Goal: Contribute content: Contribute content

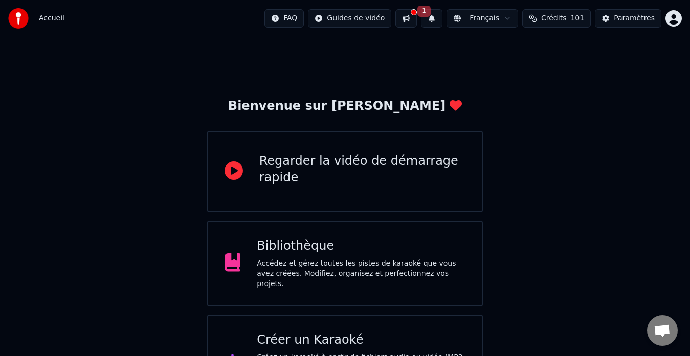
click at [417, 17] on button at bounding box center [405, 18] width 21 height 18
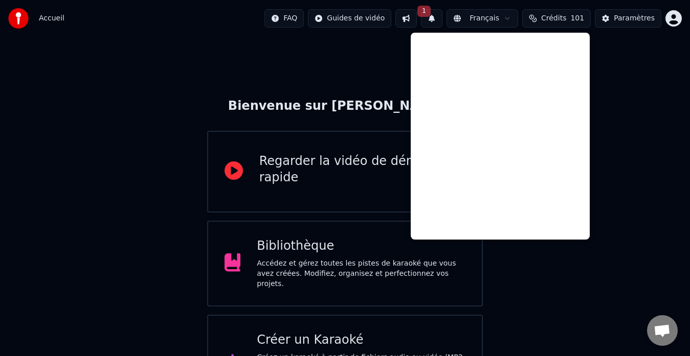
click at [442, 17] on button "1" at bounding box center [431, 18] width 21 height 18
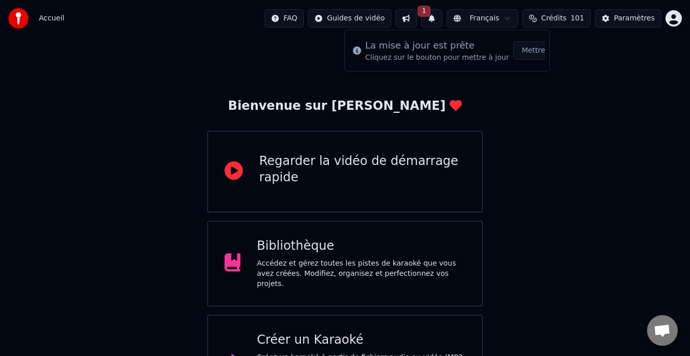
click at [513, 51] on button "Mettre à Jour" at bounding box center [545, 50] width 64 height 18
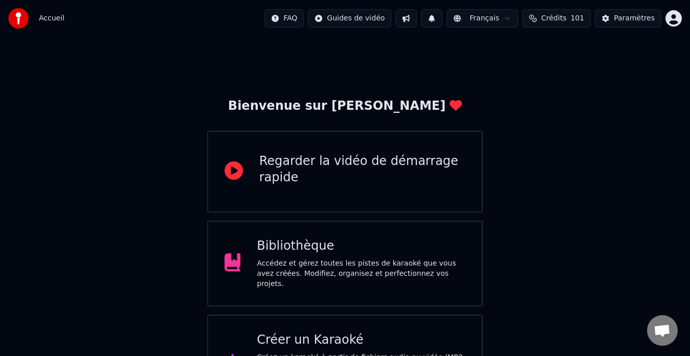
click at [321, 266] on div "Accédez et gérez toutes les pistes de karaoké que vous avez créées. Modifiez, o…" at bounding box center [361, 274] width 209 height 31
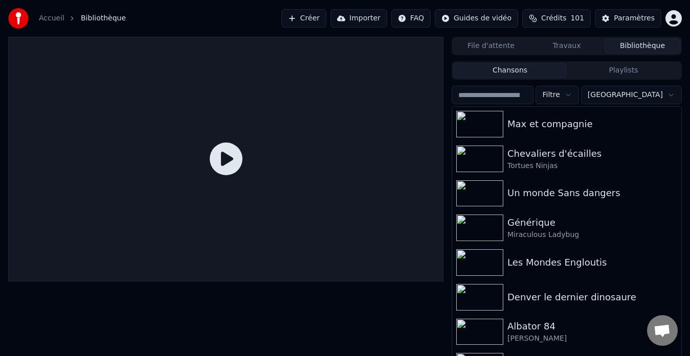
click at [320, 13] on button "Créer" at bounding box center [303, 18] width 45 height 18
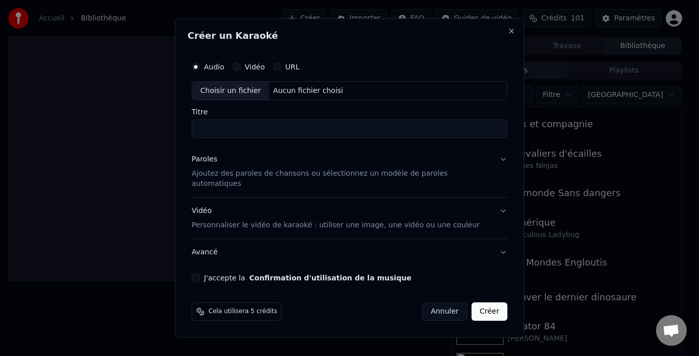
click at [240, 69] on button "Vidéo" at bounding box center [236, 67] width 8 height 8
click at [240, 97] on div "Choisir un fichier" at bounding box center [230, 91] width 77 height 18
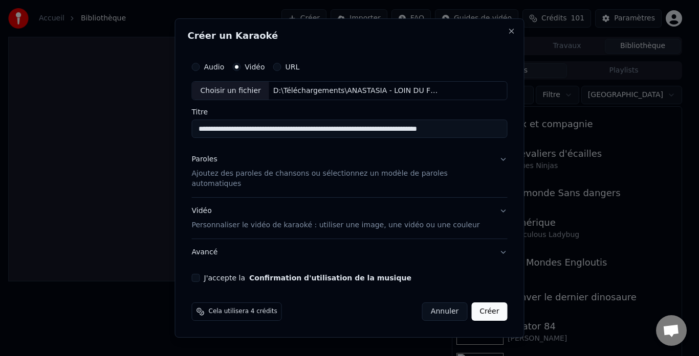
click at [241, 134] on input "**********" at bounding box center [350, 129] width 316 height 18
click at [351, 133] on input "**********" at bounding box center [350, 129] width 316 height 18
drag, startPoint x: 352, startPoint y: 135, endPoint x: 509, endPoint y: 134, distance: 157.5
click at [509, 133] on div "**********" at bounding box center [349, 178] width 349 height 320
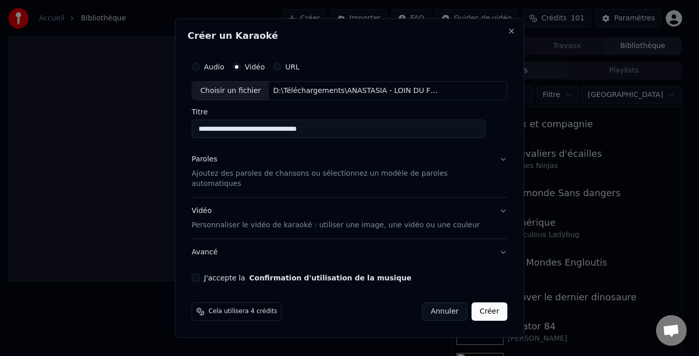
scroll to position [0, 0]
type input "**********"
click at [229, 178] on p "Ajoutez des paroles de chansons ou sélectionnez un modèle de paroles automatiqu…" at bounding box center [341, 179] width 299 height 20
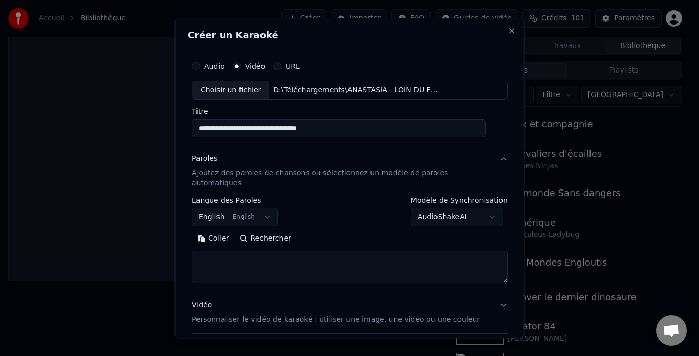
click at [237, 209] on button "English English" at bounding box center [235, 218] width 86 height 18
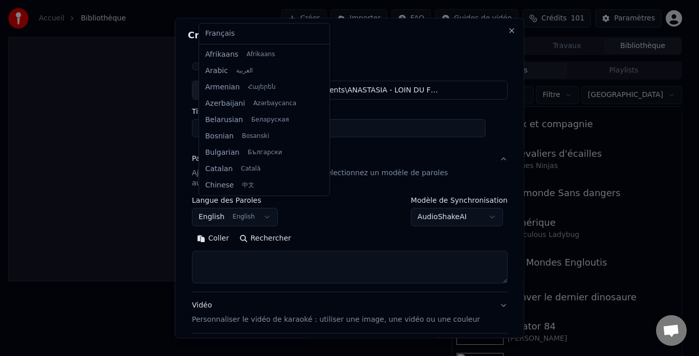
scroll to position [82, 0]
select select "**"
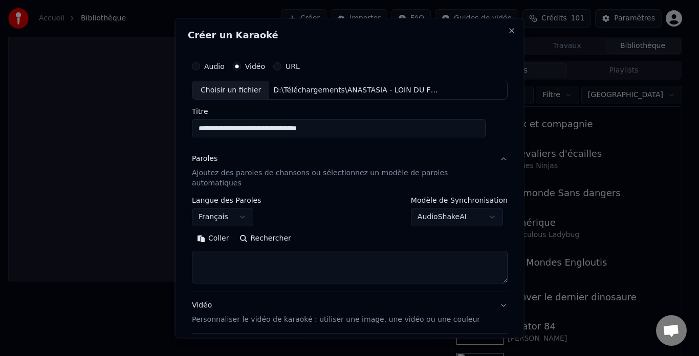
click at [267, 260] on textarea at bounding box center [350, 268] width 316 height 33
paste textarea "**********"
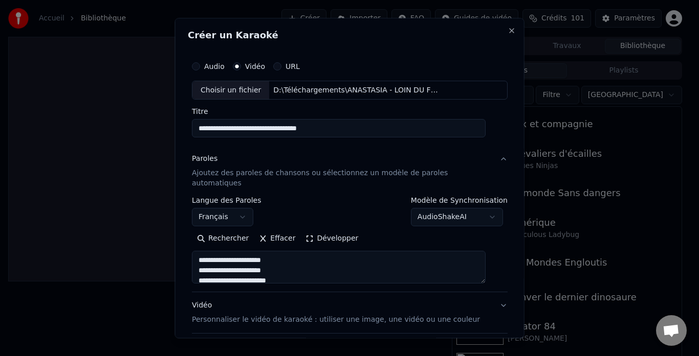
scroll to position [197, 0]
type textarea "**********"
click at [318, 231] on button "Développer" at bounding box center [331, 239] width 63 height 16
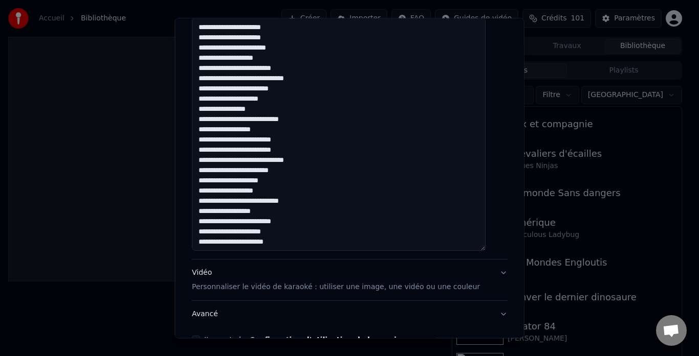
scroll to position [0, 0]
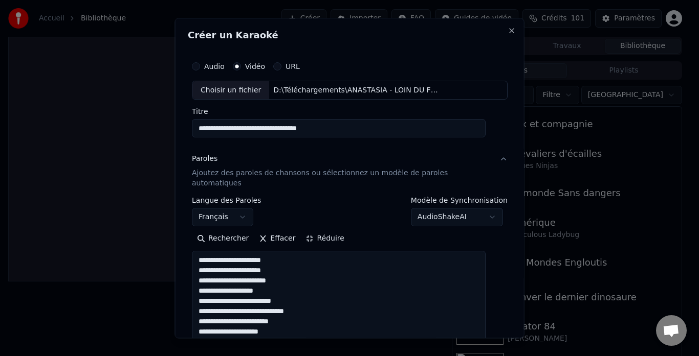
click at [329, 231] on button "Réduire" at bounding box center [324, 239] width 49 height 16
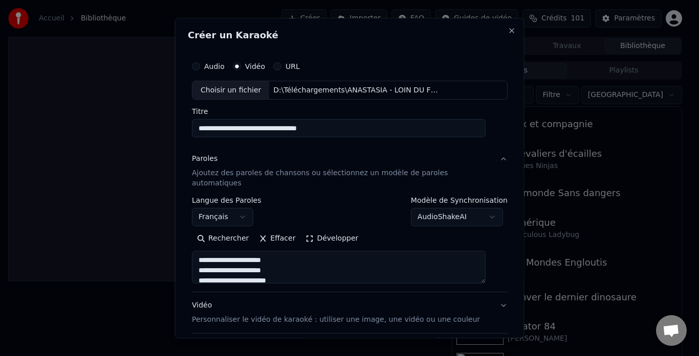
scroll to position [84, 0]
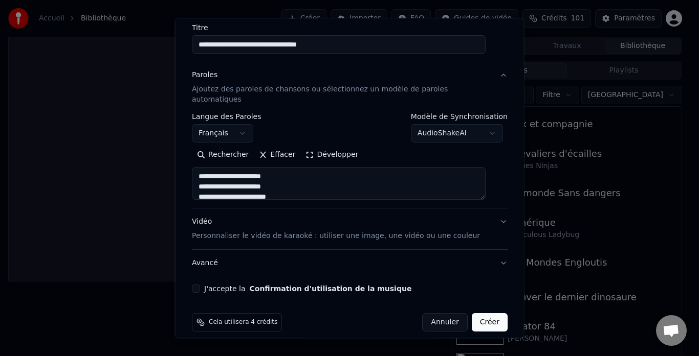
click at [239, 232] on p "Personnaliser le vidéo de karaoké : utiliser une image, une vidéo ou une couleur" at bounding box center [336, 237] width 288 height 10
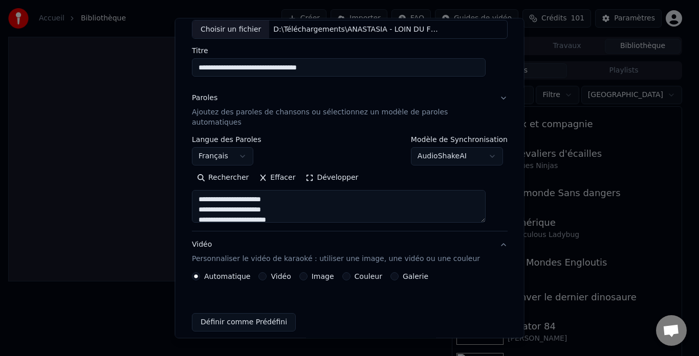
scroll to position [57, 0]
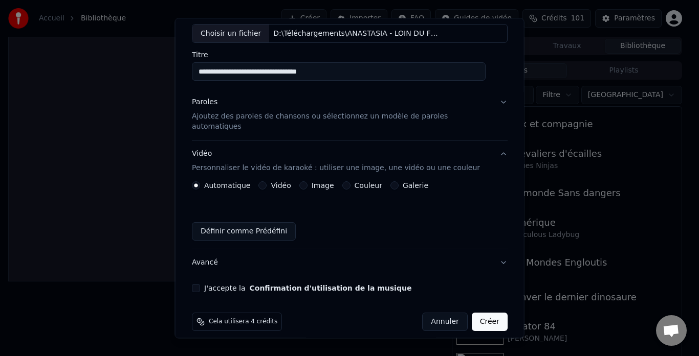
click at [305, 182] on button "Image" at bounding box center [303, 186] width 8 height 8
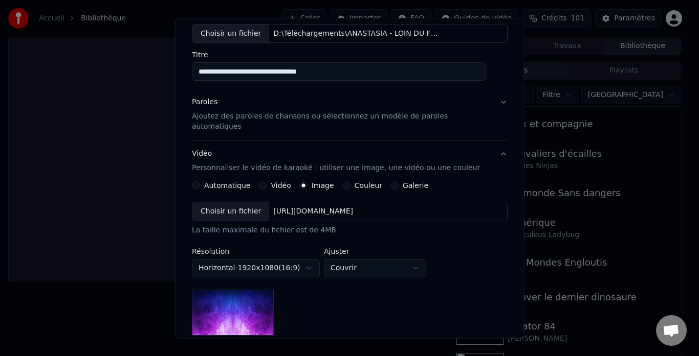
click at [235, 203] on div "Choisir un fichier" at bounding box center [230, 212] width 77 height 18
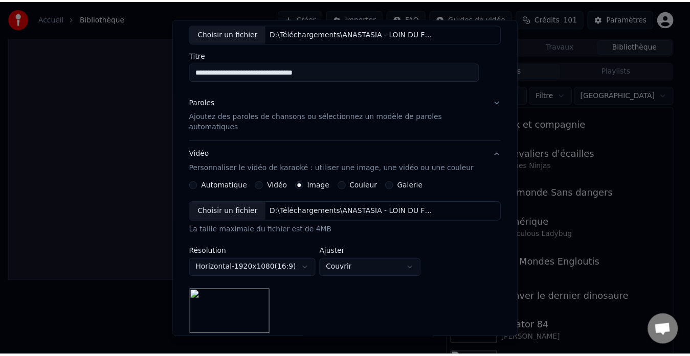
scroll to position [190, 0]
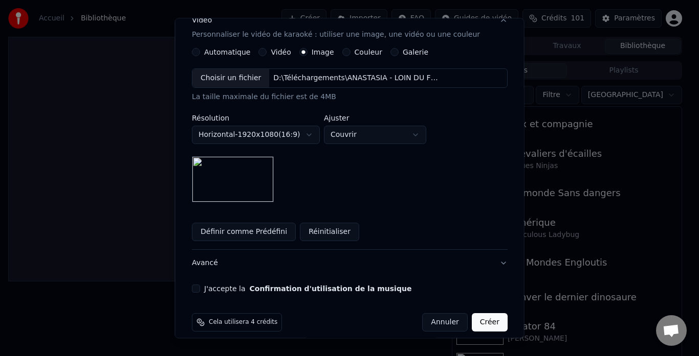
click at [200, 285] on button "J'accepte la Confirmation d'utilisation de la musique" at bounding box center [196, 289] width 8 height 8
click at [471, 316] on button "Créer" at bounding box center [489, 323] width 36 height 18
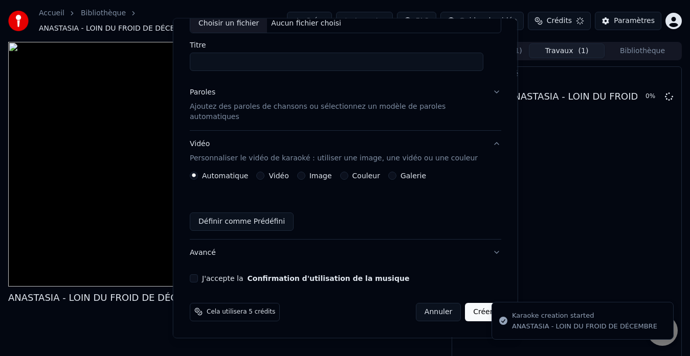
scroll to position [0, 0]
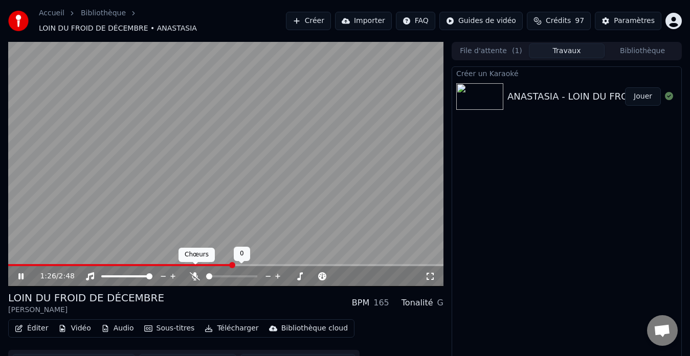
click at [199, 273] on icon at bounding box center [195, 277] width 10 height 8
click at [196, 273] on icon at bounding box center [195, 277] width 6 height 8
click at [196, 273] on icon at bounding box center [195, 277] width 10 height 8
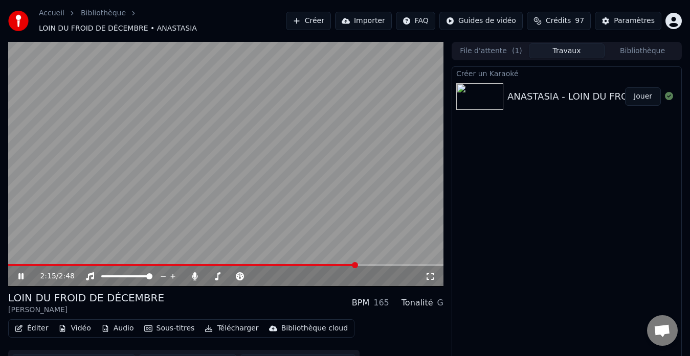
click at [23, 274] on icon at bounding box center [20, 277] width 5 height 6
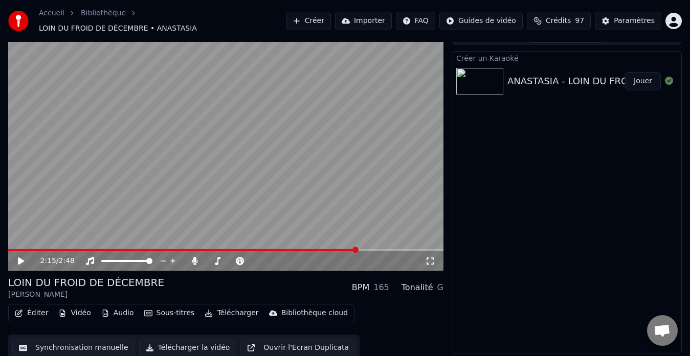
click at [36, 306] on button "Éditer" at bounding box center [31, 313] width 41 height 14
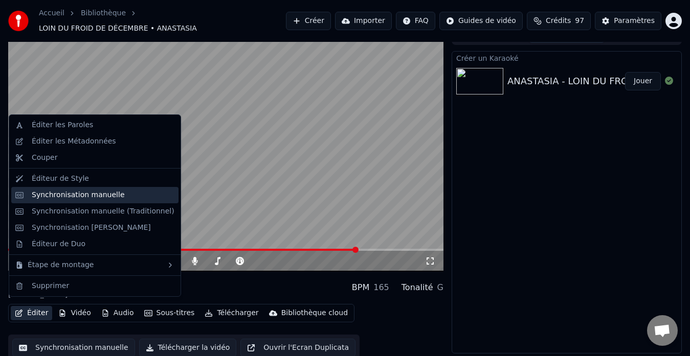
click at [71, 200] on div "Synchronisation manuelle" at bounding box center [78, 195] width 93 height 10
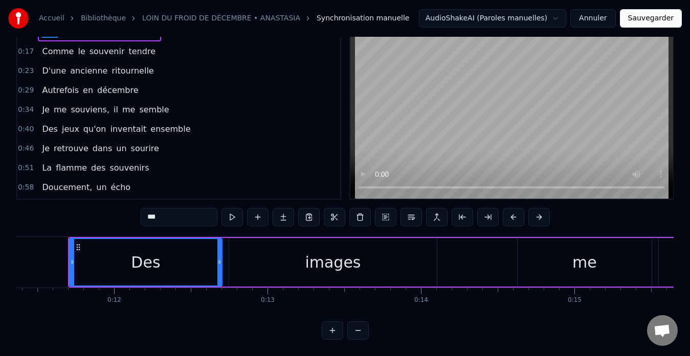
click at [43, 104] on span "Je" at bounding box center [46, 110] width 10 height 12
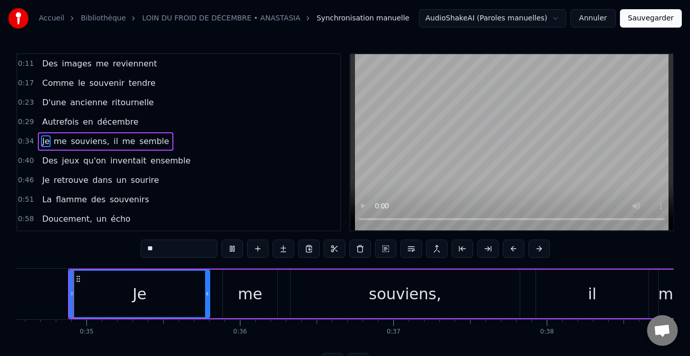
scroll to position [154, 0]
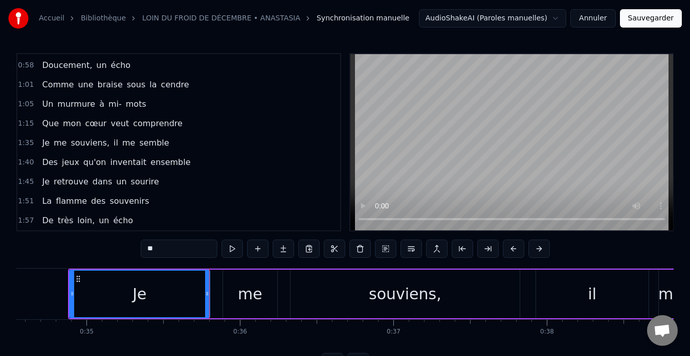
click at [78, 142] on span "souviens," at bounding box center [90, 143] width 41 height 12
type input "*********"
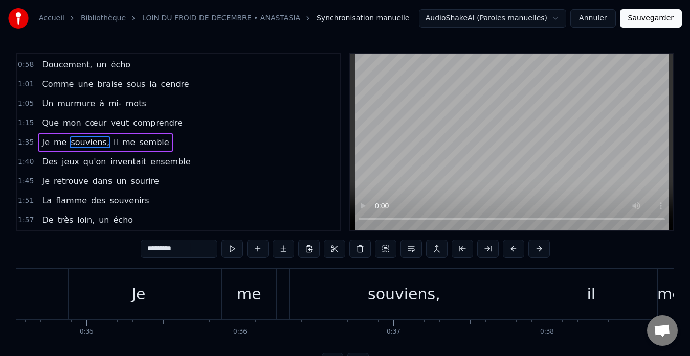
scroll to position [0, 14651]
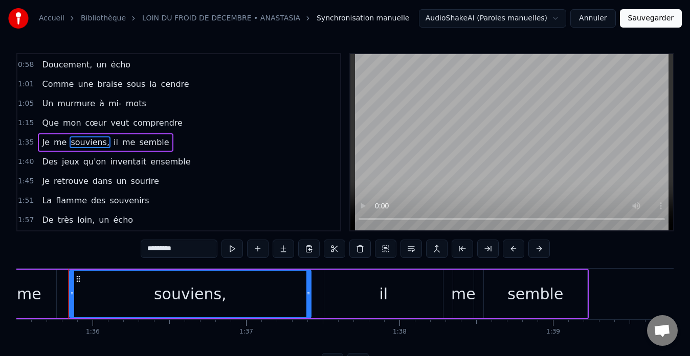
click at [176, 141] on div "1:35 Je me souviens, il me semble" at bounding box center [178, 142] width 323 height 19
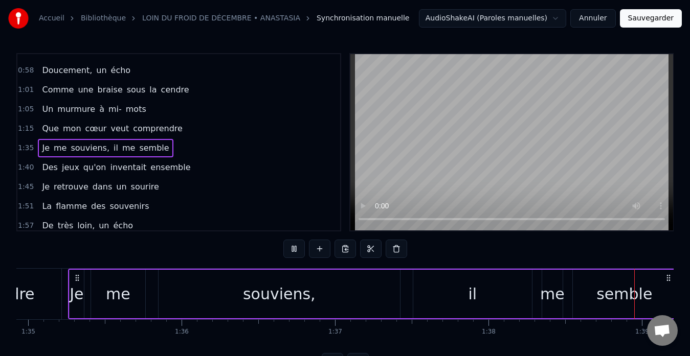
scroll to position [0, 15124]
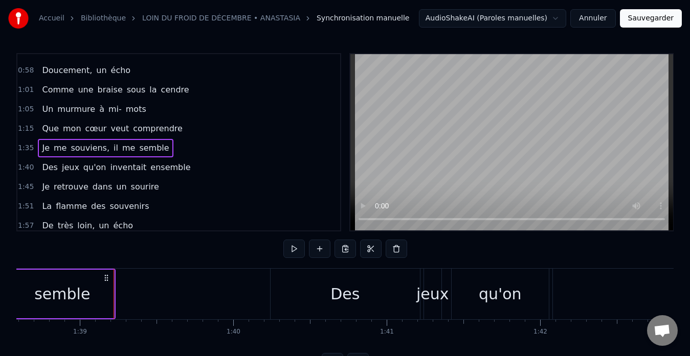
click at [184, 167] on div "1:40 Des jeux qu'on inventait ensemble" at bounding box center [178, 167] width 323 height 19
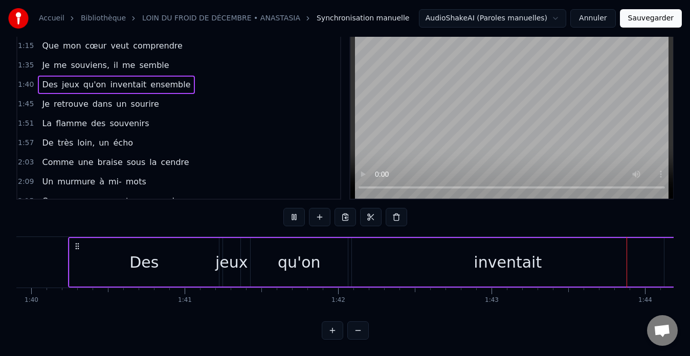
scroll to position [0, 15891]
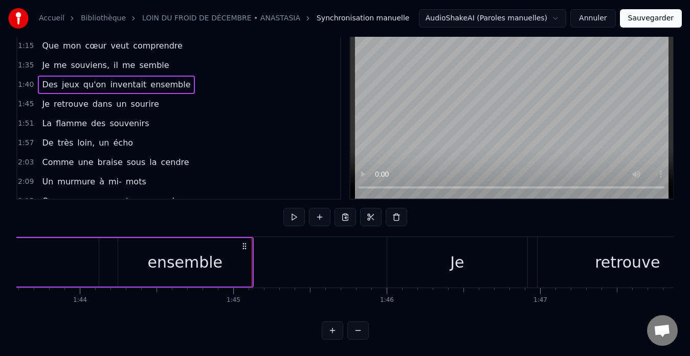
drag, startPoint x: 180, startPoint y: 253, endPoint x: 159, endPoint y: 256, distance: 21.8
click at [159, 256] on div "ensemble" at bounding box center [184, 262] width 75 height 23
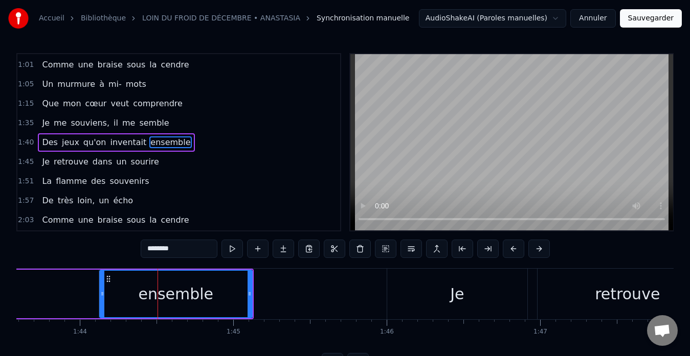
drag, startPoint x: 122, startPoint y: 294, endPoint x: 103, endPoint y: 294, distance: 18.4
click at [103, 294] on icon at bounding box center [102, 294] width 4 height 8
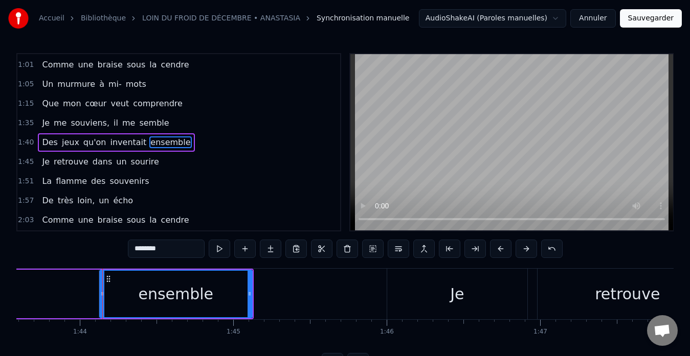
click at [224, 134] on div "1:40 Des jeux qu'on inventait ensemble" at bounding box center [178, 142] width 323 height 19
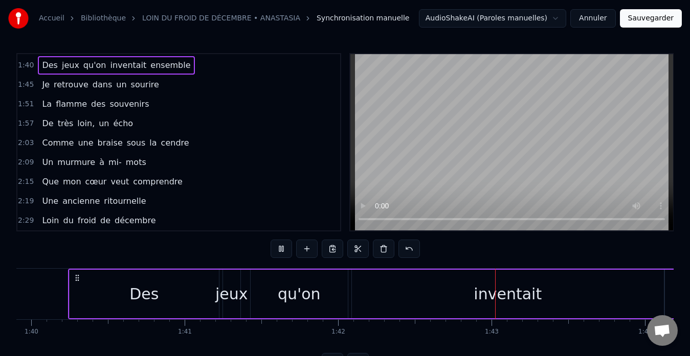
scroll to position [40, 0]
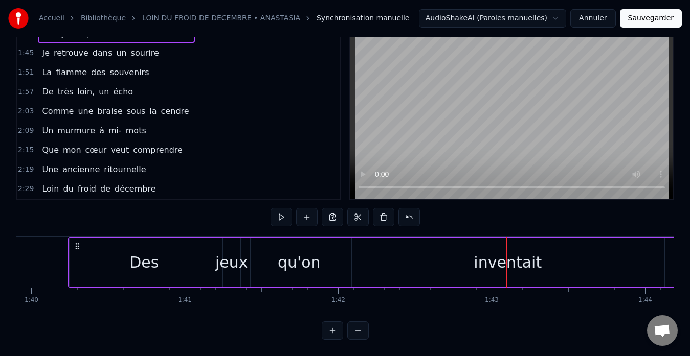
drag, startPoint x: 506, startPoint y: 254, endPoint x: 470, endPoint y: 256, distance: 35.9
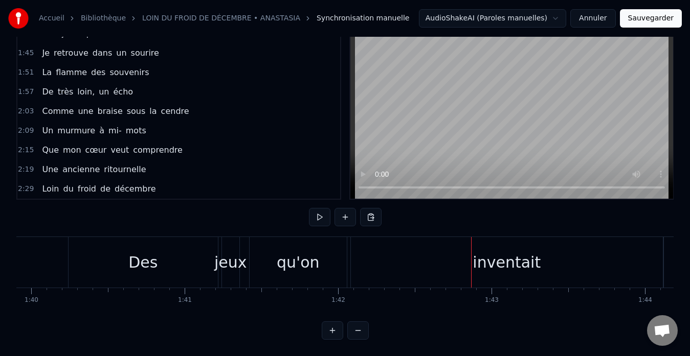
click at [506, 255] on div "inventait" at bounding box center [507, 262] width 68 height 23
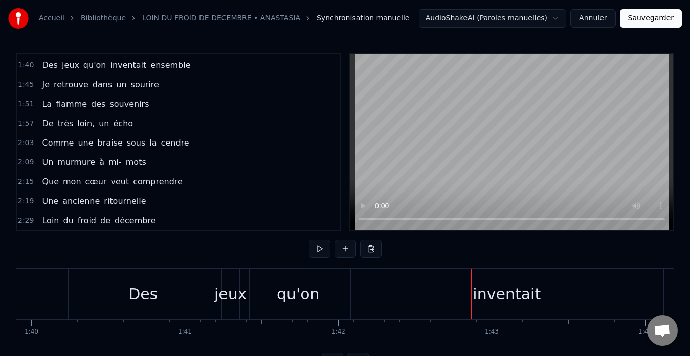
scroll to position [174, 0]
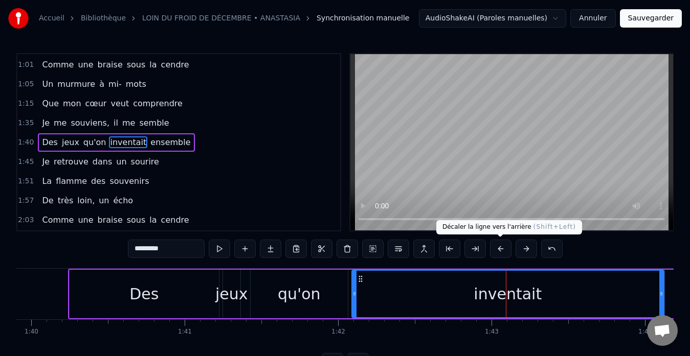
click at [497, 246] on button at bounding box center [500, 249] width 21 height 18
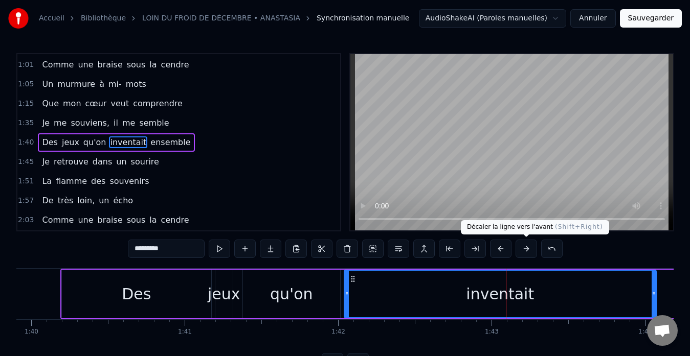
click at [529, 249] on button at bounding box center [525, 249] width 21 height 18
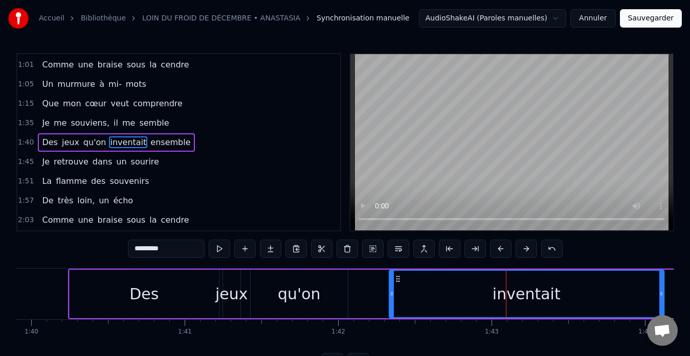
drag, startPoint x: 355, startPoint y: 294, endPoint x: 392, endPoint y: 288, distance: 37.8
click at [392, 288] on div at bounding box center [392, 294] width 4 height 47
click at [232, 148] on div "1:40 Des jeux qu'on inventait ensemble" at bounding box center [178, 142] width 323 height 19
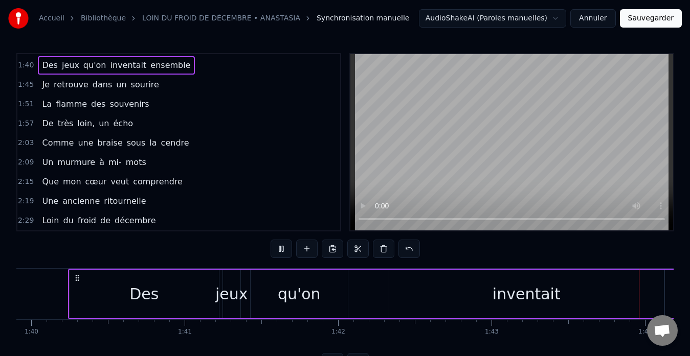
scroll to position [0, 15884]
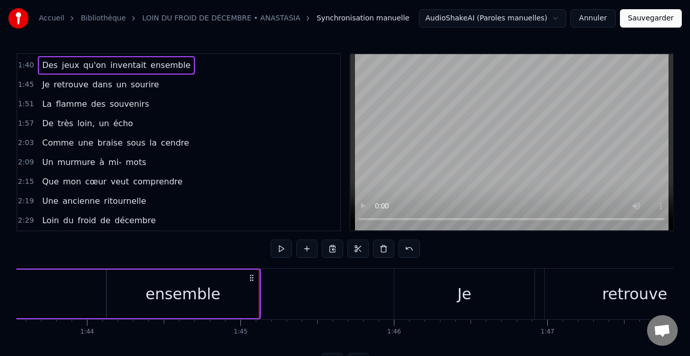
click at [184, 86] on div "1:45 Je retrouve dans un sourire" at bounding box center [178, 84] width 323 height 19
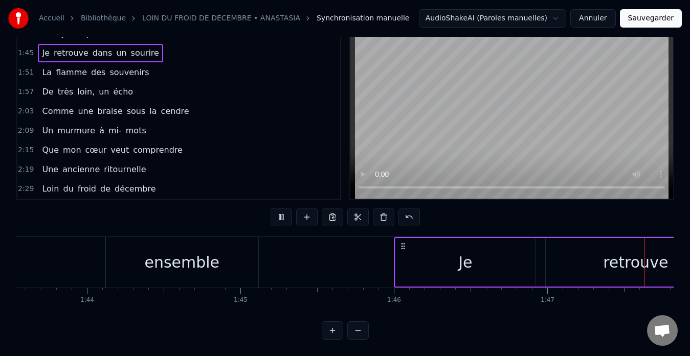
scroll to position [0, 16445]
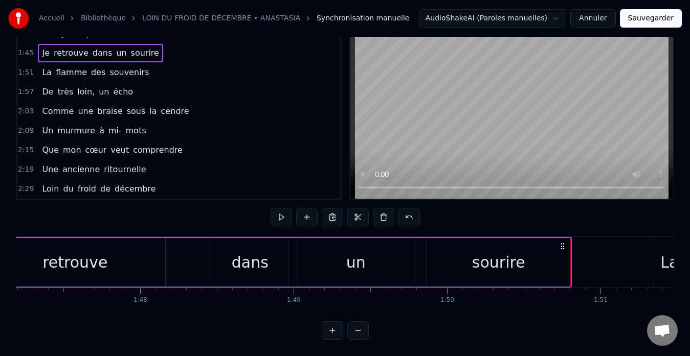
click at [167, 63] on div "1:51 La flamme des souvenirs" at bounding box center [178, 72] width 323 height 19
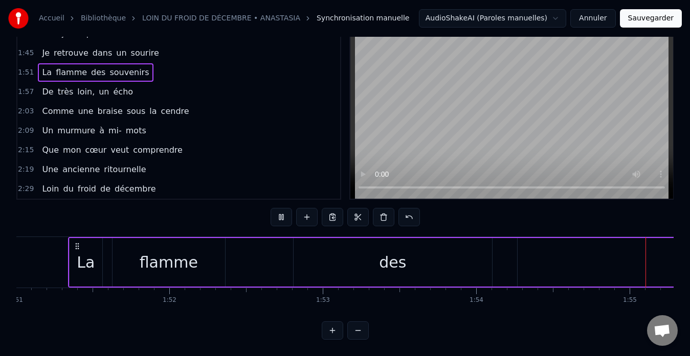
scroll to position [0, 17591]
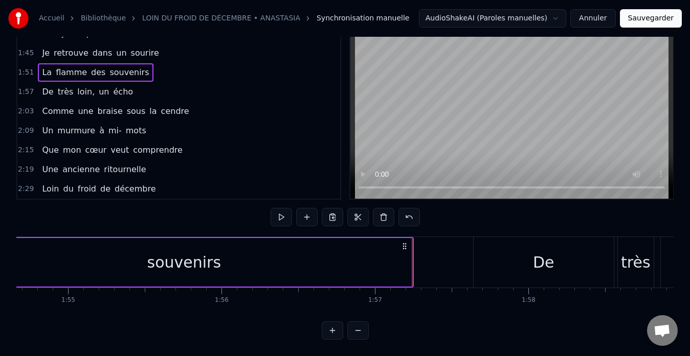
click at [200, 88] on div "1:57 De très loin, un écho" at bounding box center [178, 91] width 323 height 19
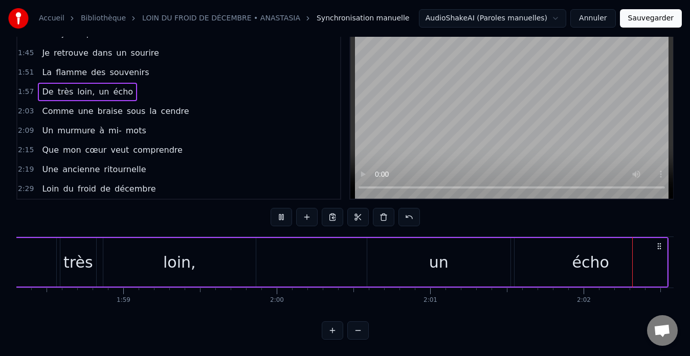
scroll to position [0, 18720]
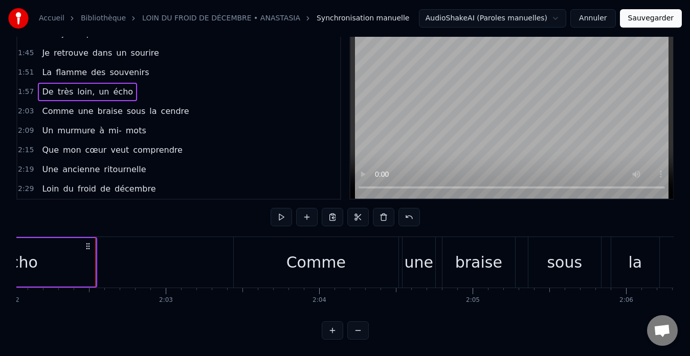
click at [220, 106] on div "2:03 Comme une braise sous la cendre" at bounding box center [178, 111] width 323 height 19
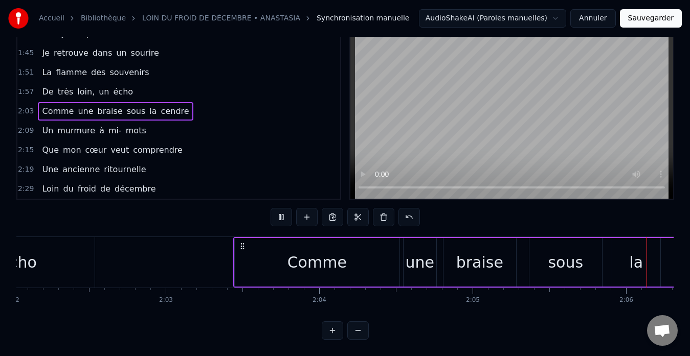
scroll to position [0, 19282]
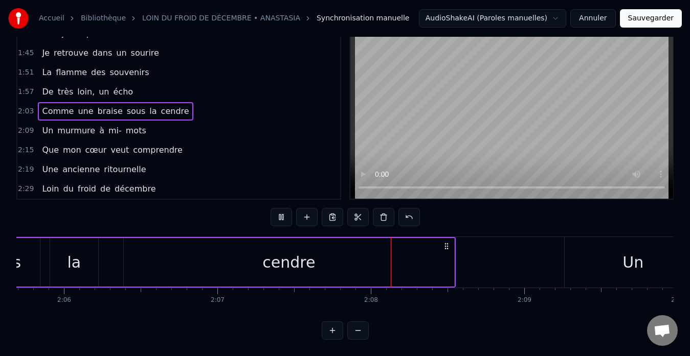
click at [206, 123] on div "2:09 Un murmure à mi- mots" at bounding box center [178, 130] width 323 height 19
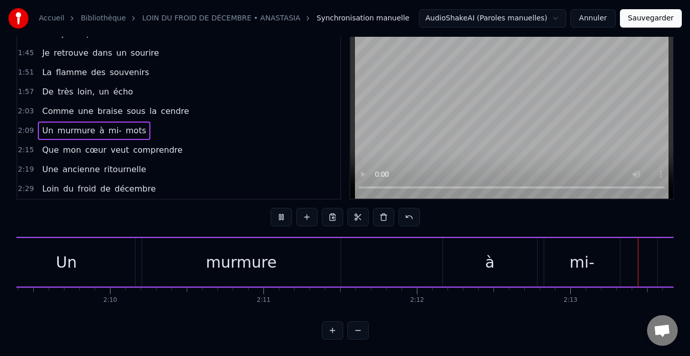
scroll to position [0, 20420]
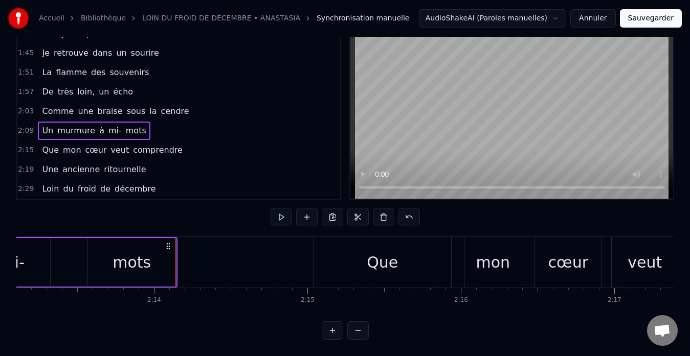
click at [206, 149] on div "2:15 Que mon cœur veut comprendre" at bounding box center [178, 150] width 323 height 19
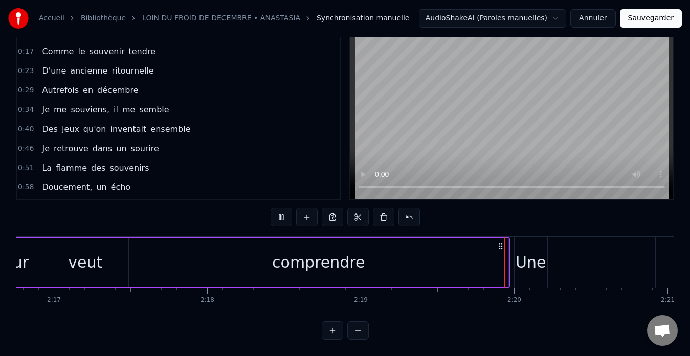
scroll to position [0, 0]
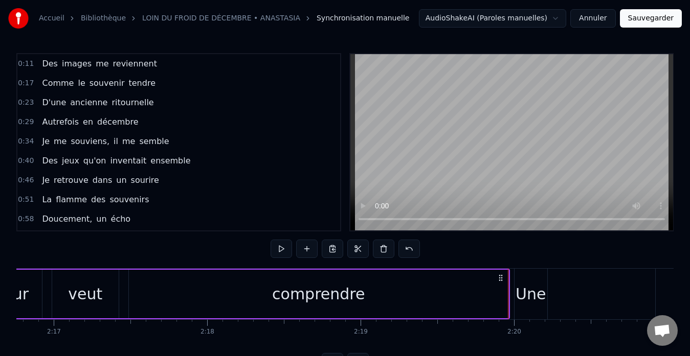
click at [184, 63] on div "0:11 Des images me reviennent" at bounding box center [178, 63] width 323 height 19
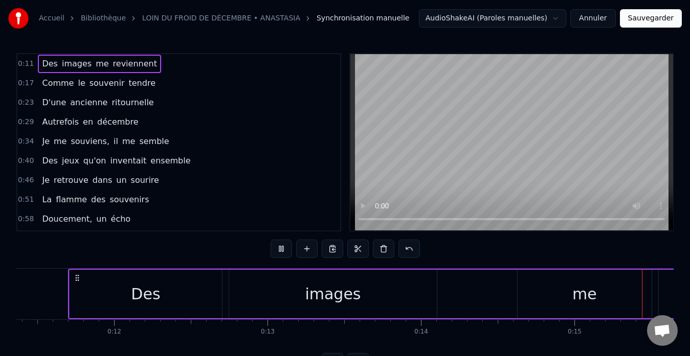
scroll to position [0, 2305]
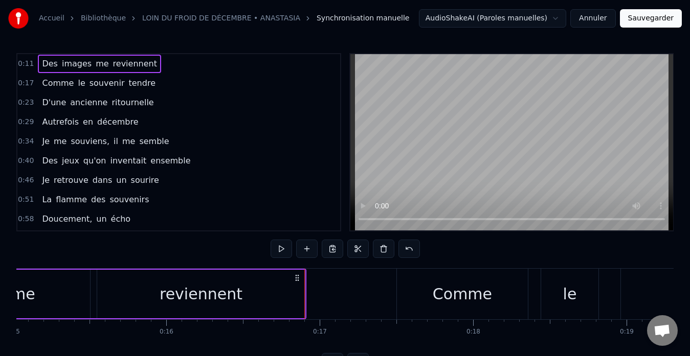
click at [176, 82] on div "0:17 Comme le souvenir tendre" at bounding box center [178, 83] width 323 height 19
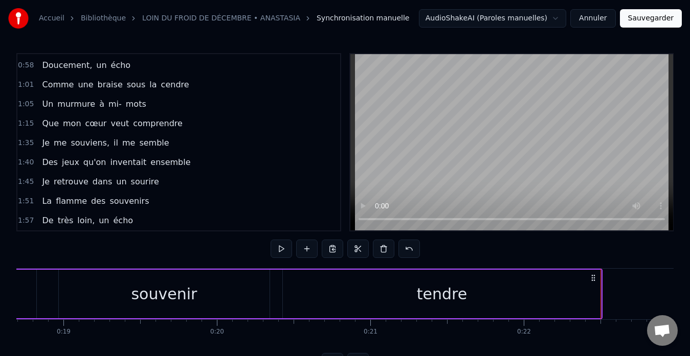
scroll to position [0, 0]
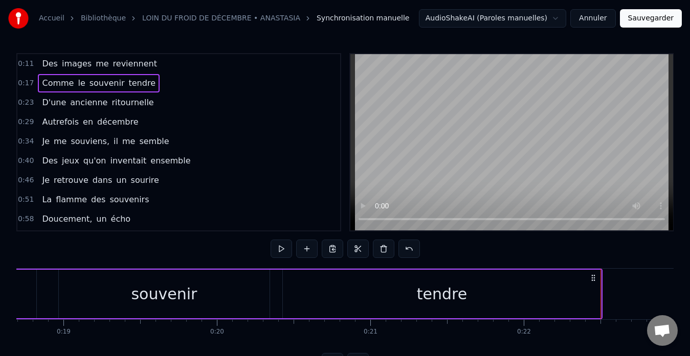
click at [211, 102] on div "0:23 D'une ancienne ritournelle" at bounding box center [178, 102] width 323 height 19
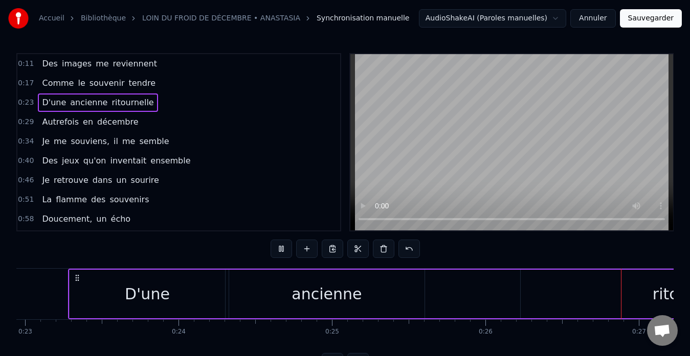
scroll to position [0, 4084]
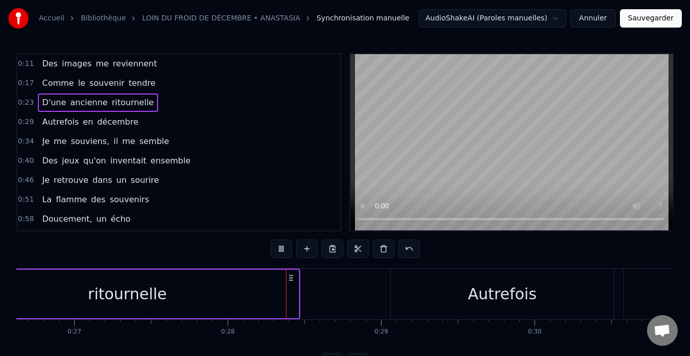
click at [194, 121] on div "0:29 Autrefois en décembre" at bounding box center [178, 122] width 323 height 19
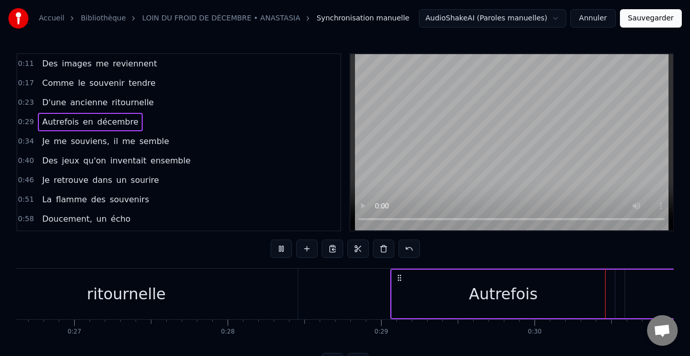
scroll to position [0, 4641]
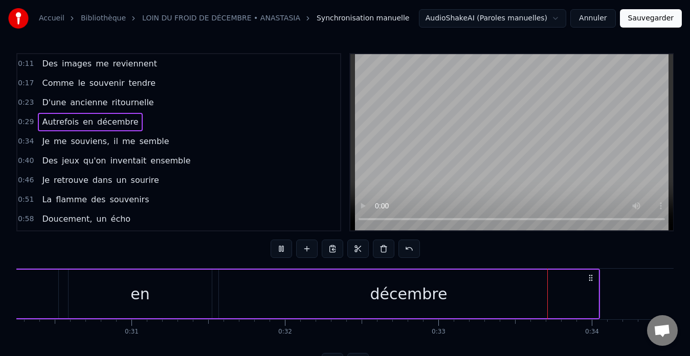
click at [196, 140] on div "0:34 Je me souviens, il me semble" at bounding box center [178, 141] width 323 height 19
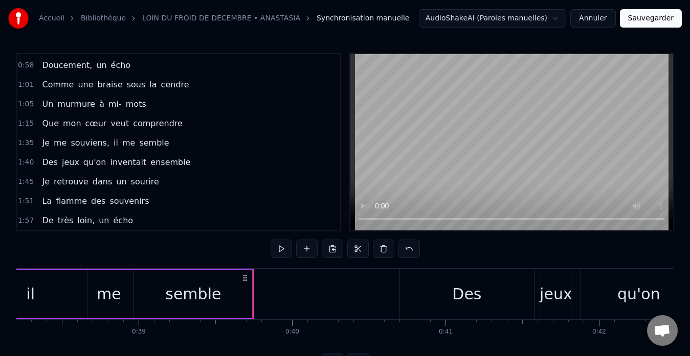
scroll to position [0, 0]
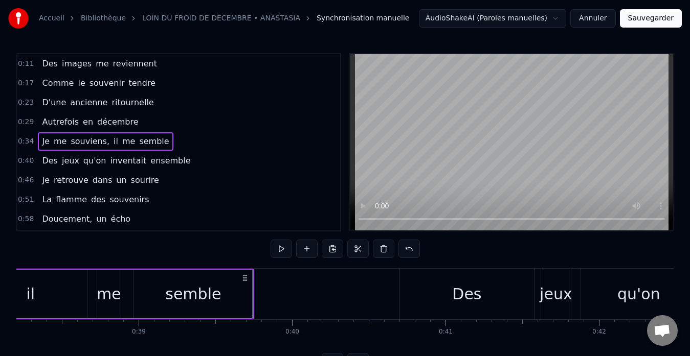
click at [213, 165] on div "0:40 Des jeux qu'on inventait ensemble" at bounding box center [178, 160] width 323 height 19
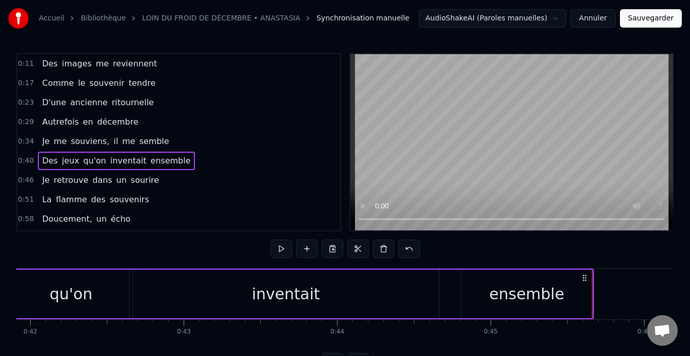
click at [192, 182] on div "0:46 Je retrouve dans un sourire" at bounding box center [178, 180] width 323 height 19
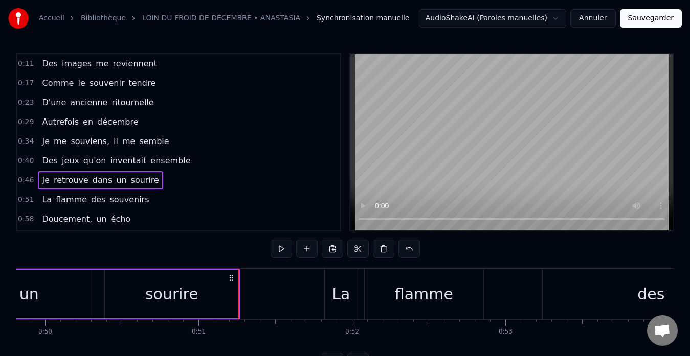
click at [167, 202] on div "0:51 La flamme des souvenirs" at bounding box center [178, 199] width 323 height 19
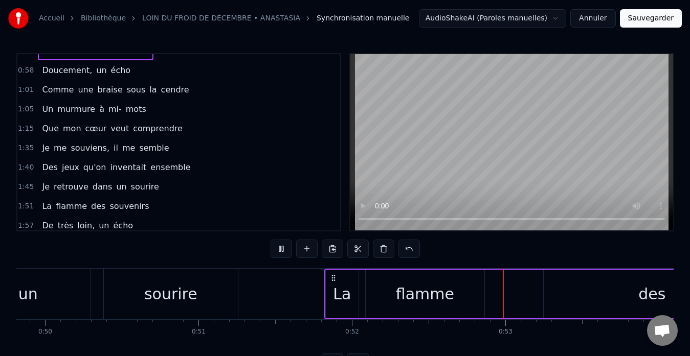
scroll to position [98, 0]
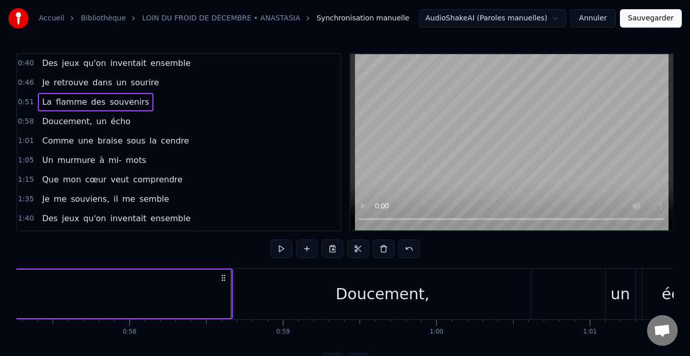
click at [181, 123] on div "0:58 Doucement, un écho" at bounding box center [178, 121] width 323 height 19
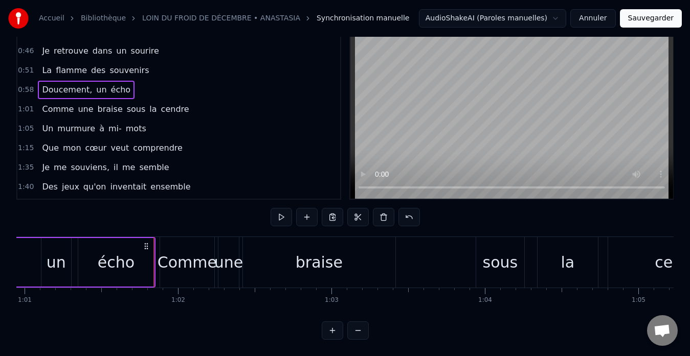
click at [159, 80] on div "0:58 Doucement, un écho" at bounding box center [178, 89] width 323 height 19
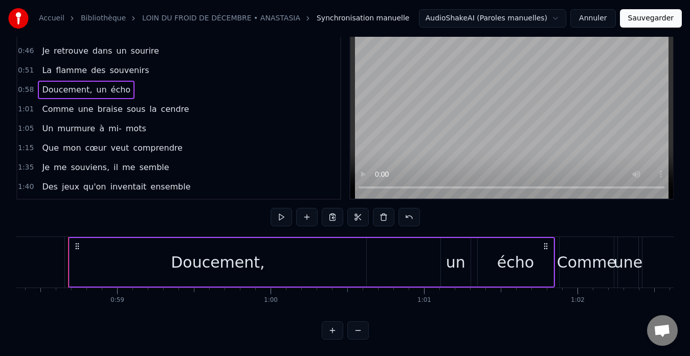
click at [269, 253] on div "Doucement," at bounding box center [218, 262] width 297 height 49
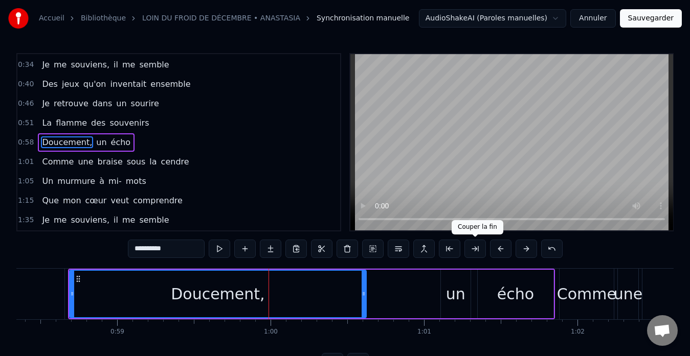
click at [477, 247] on button at bounding box center [474, 249] width 21 height 18
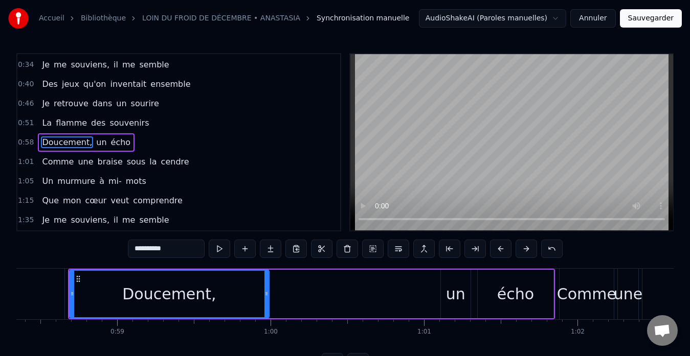
click at [477, 247] on button at bounding box center [474, 249] width 21 height 18
click at [446, 251] on button at bounding box center [449, 249] width 21 height 18
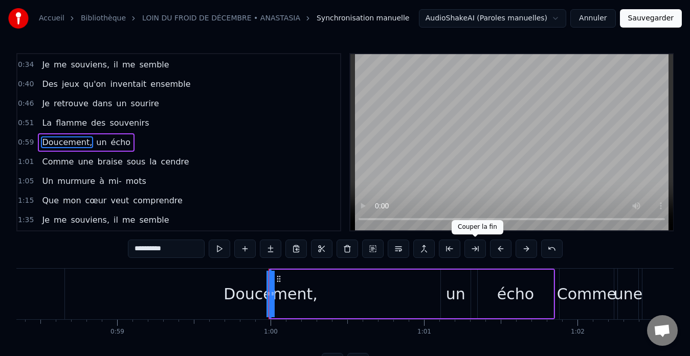
click at [473, 249] on button at bounding box center [474, 249] width 21 height 18
click at [441, 249] on button at bounding box center [449, 249] width 21 height 18
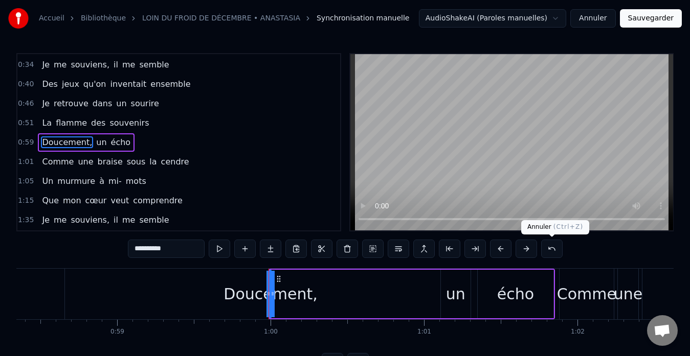
click at [550, 245] on button at bounding box center [551, 249] width 21 height 18
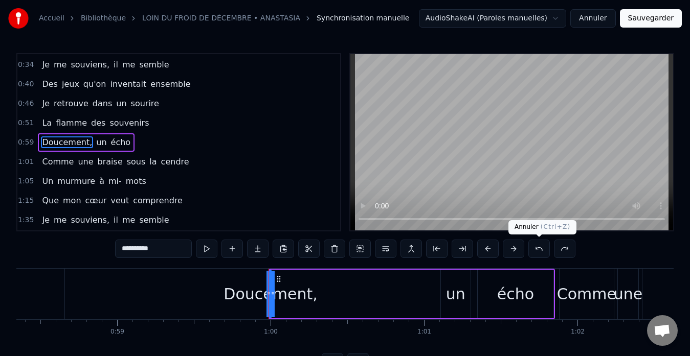
click at [548, 247] on button at bounding box center [538, 249] width 21 height 18
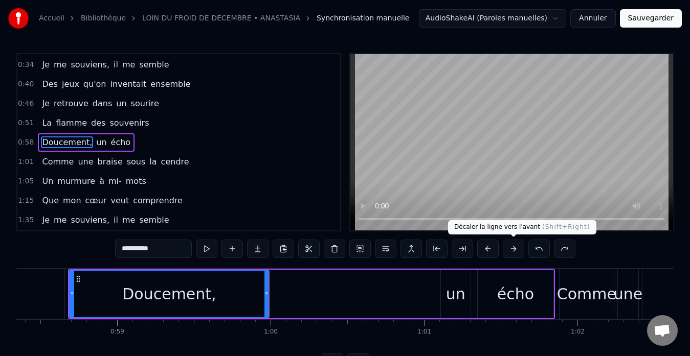
click at [514, 248] on button at bounding box center [513, 249] width 21 height 18
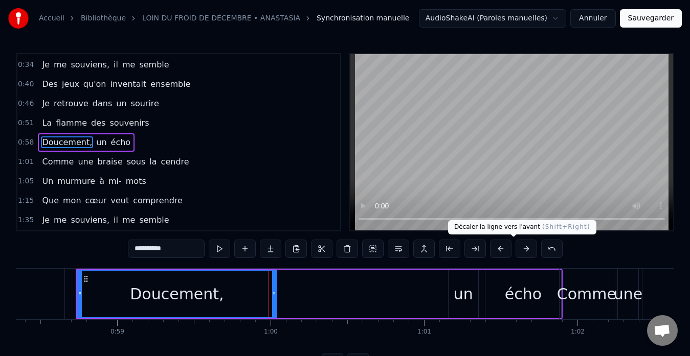
click at [514, 248] on div "**********" at bounding box center [345, 249] width 435 height 18
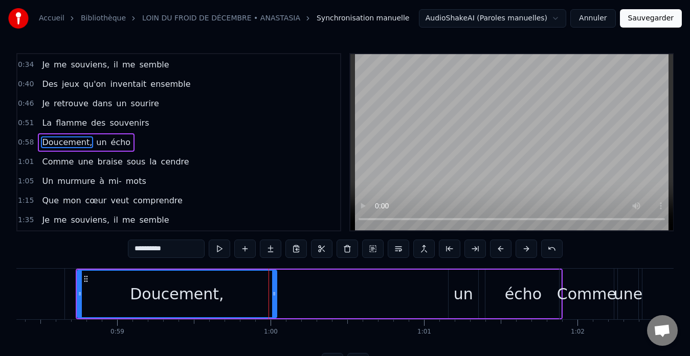
click at [514, 248] on div "**********" at bounding box center [345, 249] width 435 height 18
drag, startPoint x: 237, startPoint y: 294, endPoint x: 309, endPoint y: 293, distance: 72.1
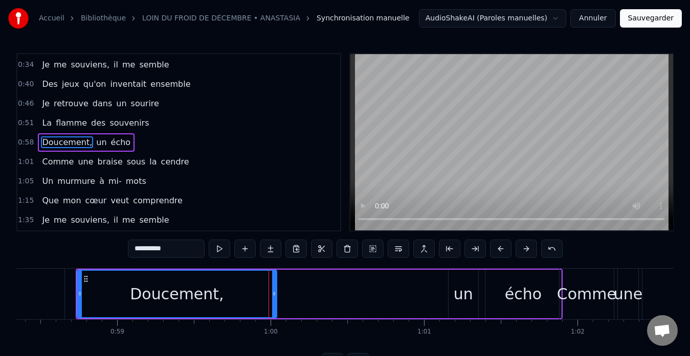
click at [309, 293] on div "Doucement, un écho" at bounding box center [319, 294] width 487 height 51
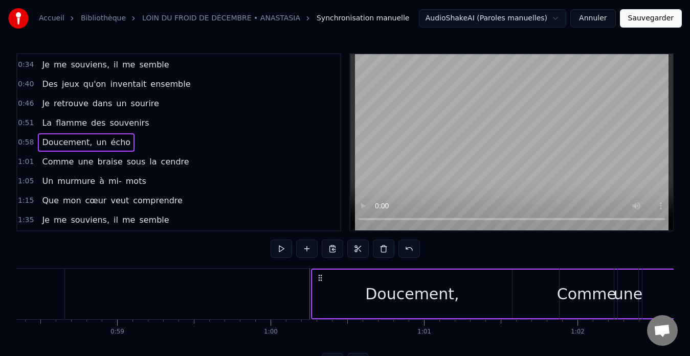
drag, startPoint x: 86, startPoint y: 280, endPoint x: 321, endPoint y: 284, distance: 235.3
click at [321, 284] on div "Doucement, un écho" at bounding box center [554, 294] width 487 height 51
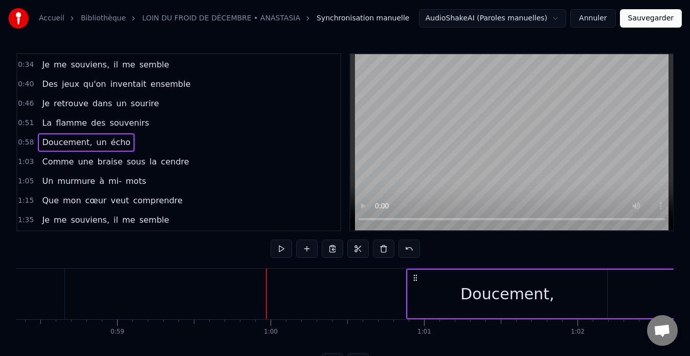
drag, startPoint x: 83, startPoint y: 275, endPoint x: 414, endPoint y: 280, distance: 330.4
click at [414, 280] on icon at bounding box center [415, 278] width 8 height 8
drag, startPoint x: 87, startPoint y: 276, endPoint x: 415, endPoint y: 286, distance: 327.4
click at [415, 286] on div "Doucement, un écho" at bounding box center [648, 294] width 487 height 51
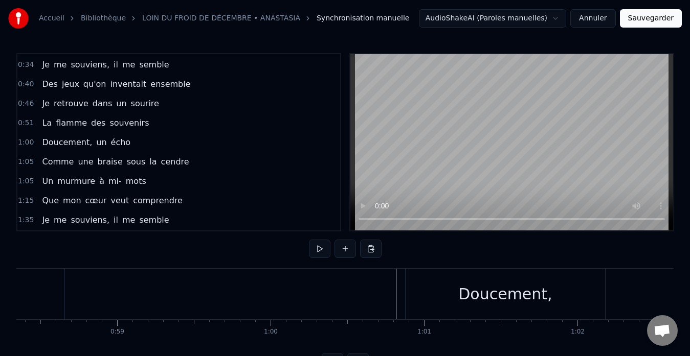
scroll to position [40, 0]
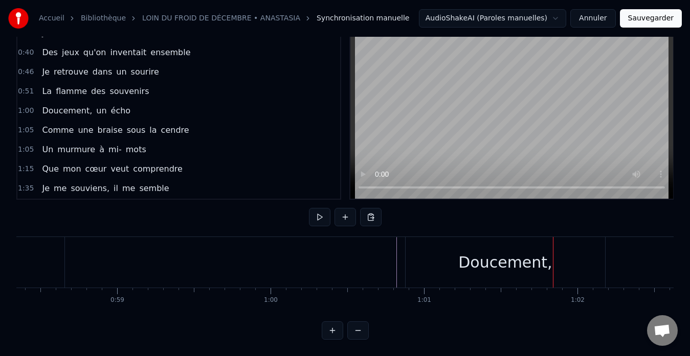
click at [166, 101] on div "1:00 Doucement, un écho" at bounding box center [178, 110] width 323 height 19
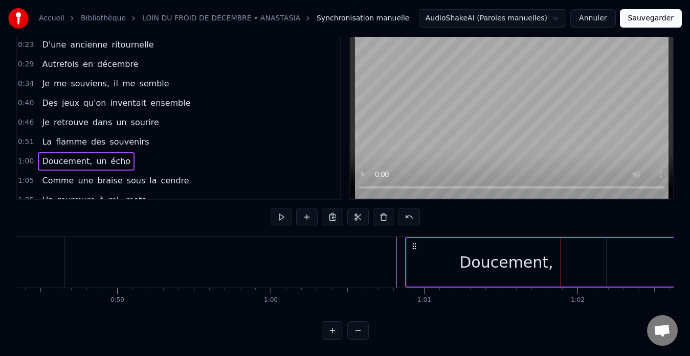
scroll to position [77, 0]
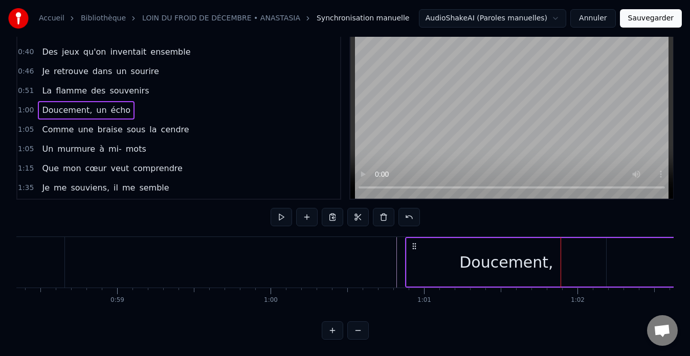
click at [362, 331] on button at bounding box center [357, 331] width 21 height 18
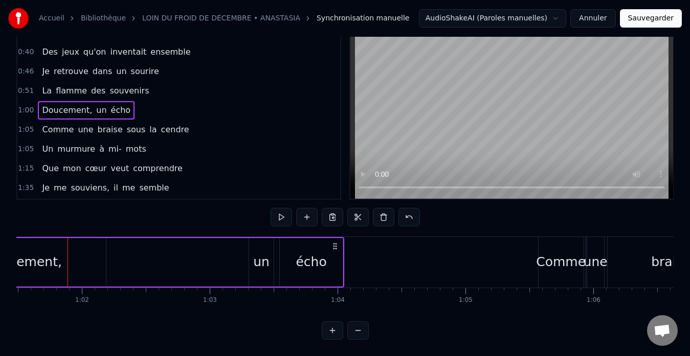
click at [362, 331] on button at bounding box center [357, 331] width 21 height 18
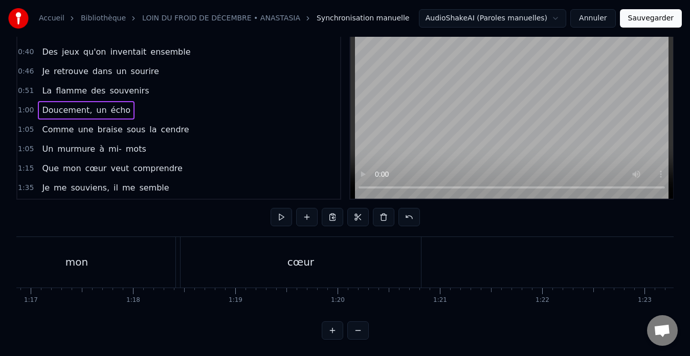
scroll to position [0, 6278]
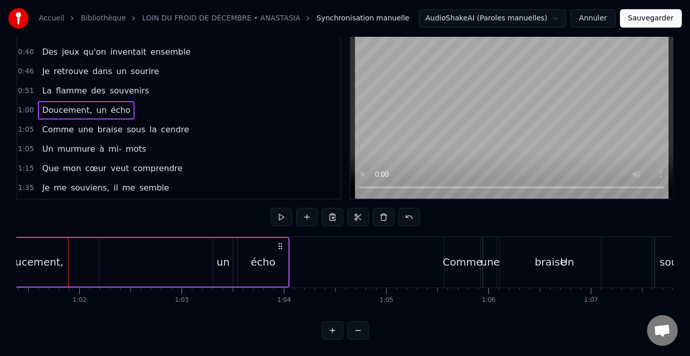
click at [362, 331] on button at bounding box center [357, 331] width 21 height 18
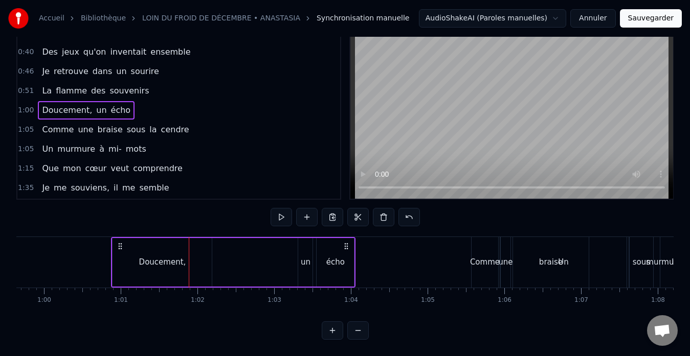
scroll to position [0, 4554]
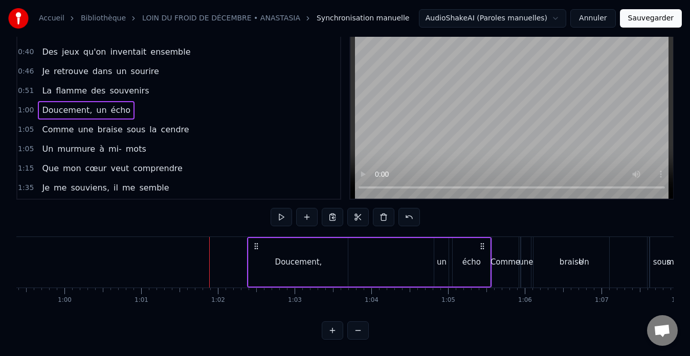
drag, startPoint x: 144, startPoint y: 238, endPoint x: 255, endPoint y: 239, distance: 111.5
click at [256, 242] on icon at bounding box center [256, 246] width 8 height 8
click at [209, 251] on div at bounding box center [209, 262] width 1 height 51
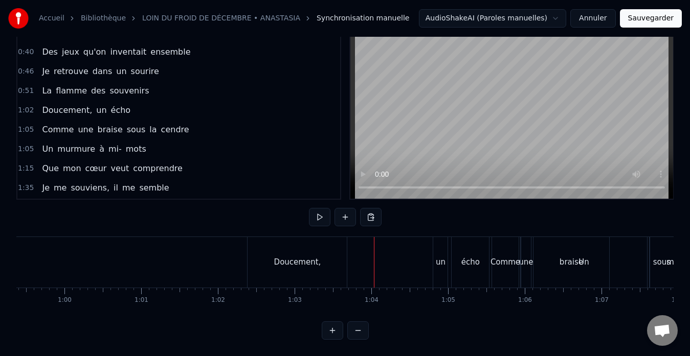
drag, startPoint x: 175, startPoint y: 100, endPoint x: 160, endPoint y: 106, distance: 16.7
click at [175, 101] on div "1:02 Doucement, un écho" at bounding box center [178, 110] width 323 height 19
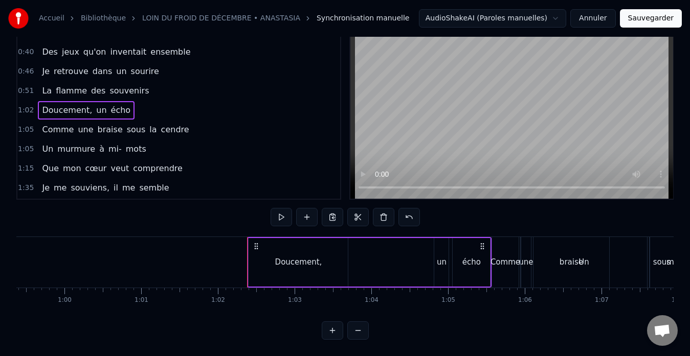
click at [211, 122] on div "1:05 Comme une braise sous la cendre" at bounding box center [178, 129] width 323 height 19
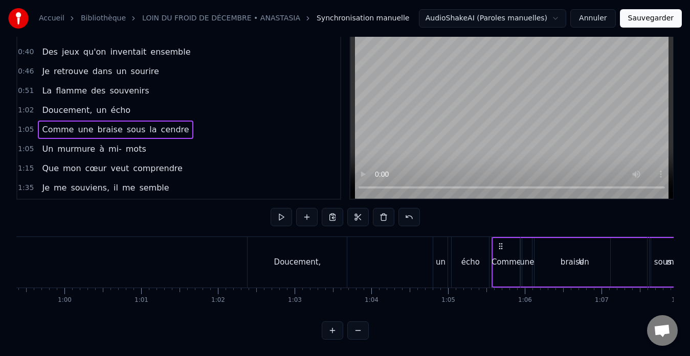
drag, startPoint x: 52, startPoint y: 96, endPoint x: 203, endPoint y: 132, distance: 154.5
click at [171, 126] on div "0:11 Des images me reviennent 0:17 Comme le souvenir tendre 0:23 D'une ancienne…" at bounding box center [178, 110] width 325 height 178
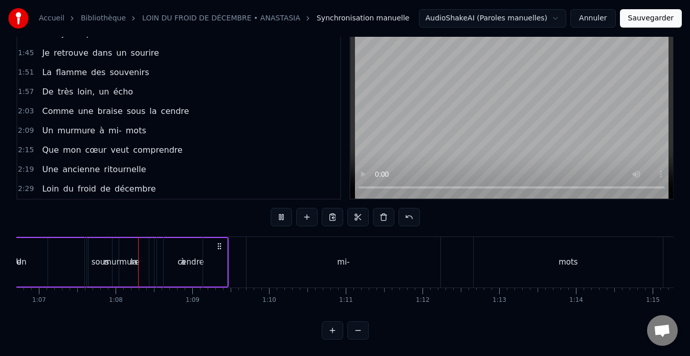
scroll to position [98, 0]
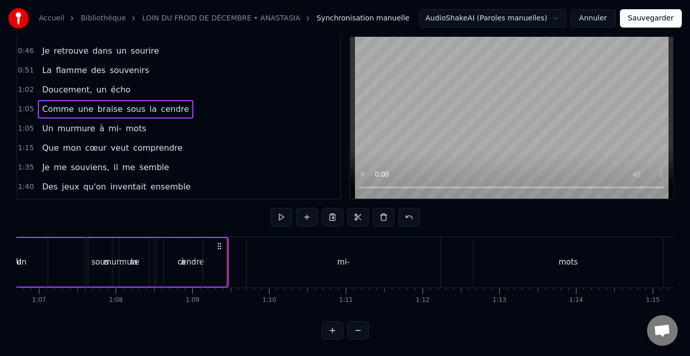
click at [139, 82] on div "1:02 Doucement, un écho" at bounding box center [178, 89] width 323 height 19
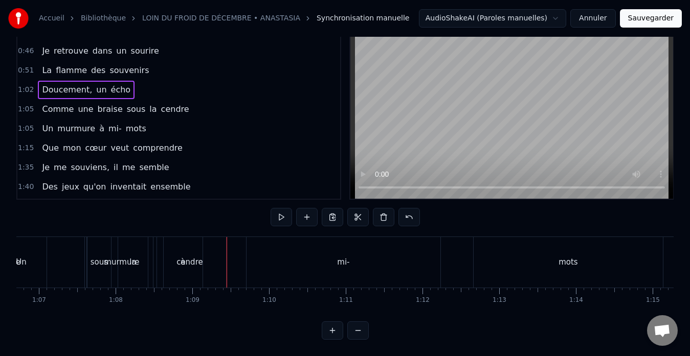
scroll to position [0, 4734]
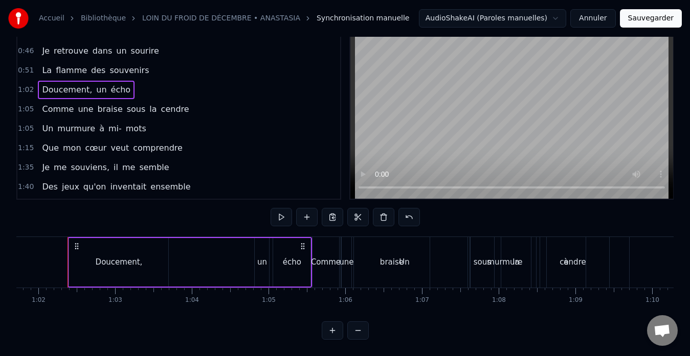
click at [196, 100] on div "1:05 Comme une braise sous la cendre" at bounding box center [178, 109] width 323 height 19
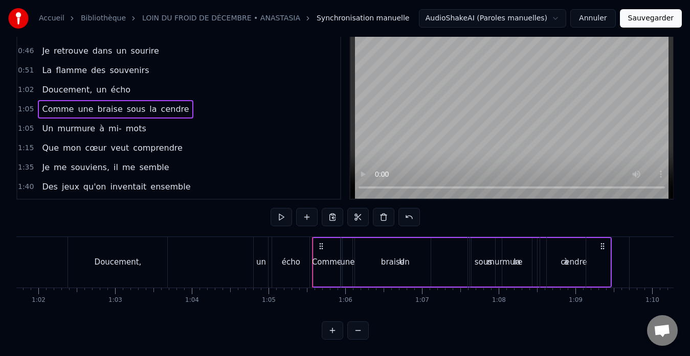
click at [200, 81] on div "1:02 Doucement, un écho" at bounding box center [178, 89] width 323 height 19
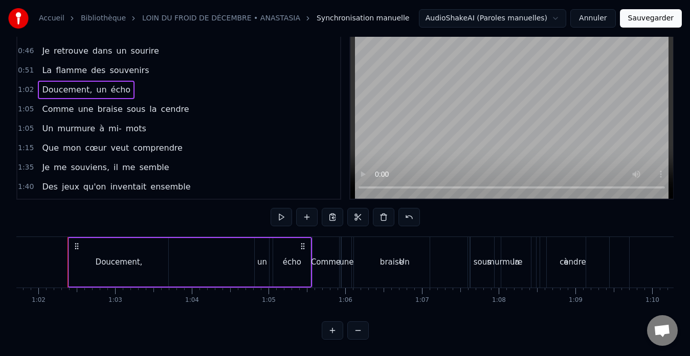
drag, startPoint x: 186, startPoint y: 238, endPoint x: 80, endPoint y: 240, distance: 105.9
click at [119, 254] on div "Doucement, un écho" at bounding box center [190, 262] width 244 height 51
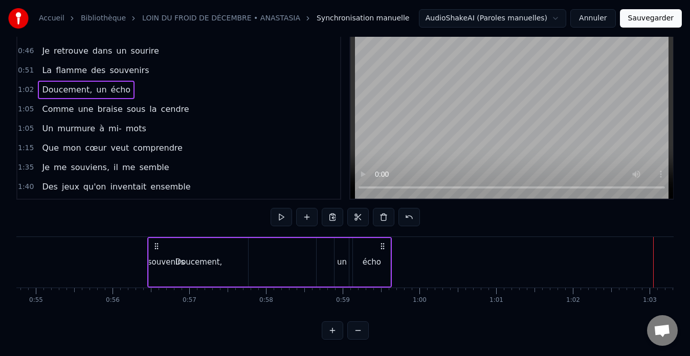
scroll to position [0, 4198]
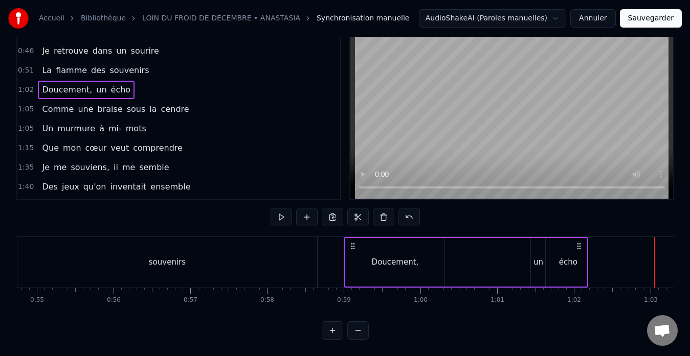
drag, startPoint x: 77, startPoint y: 237, endPoint x: 378, endPoint y: 246, distance: 301.3
click at [357, 242] on icon at bounding box center [353, 246] width 8 height 8
drag, startPoint x: 538, startPoint y: 253, endPoint x: 453, endPoint y: 256, distance: 85.4
click at [453, 256] on div "Doucement, un écho" at bounding box center [468, 262] width 244 height 51
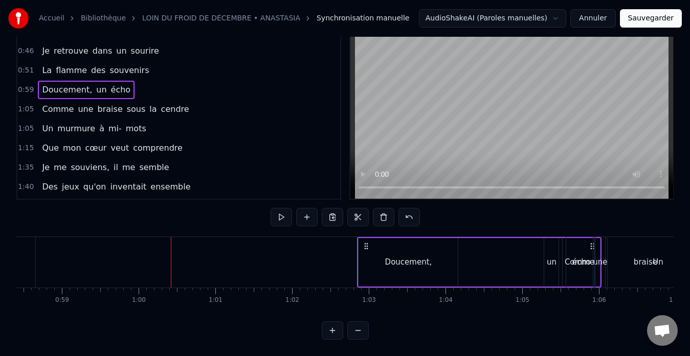
scroll to position [0, 4497]
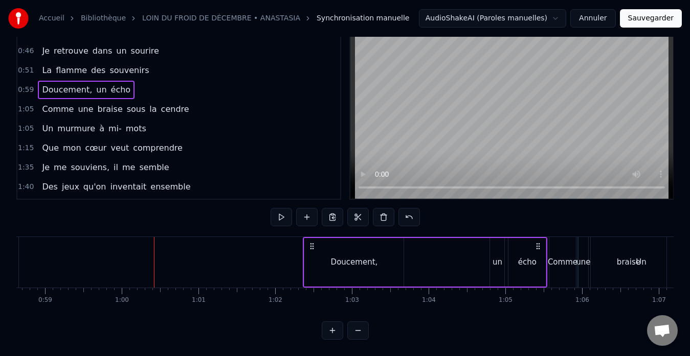
drag, startPoint x: 581, startPoint y: 236, endPoint x: 538, endPoint y: 238, distance: 43.5
click at [538, 242] on icon at bounding box center [538, 246] width 8 height 8
click at [342, 257] on div "Doucement," at bounding box center [354, 263] width 47 height 12
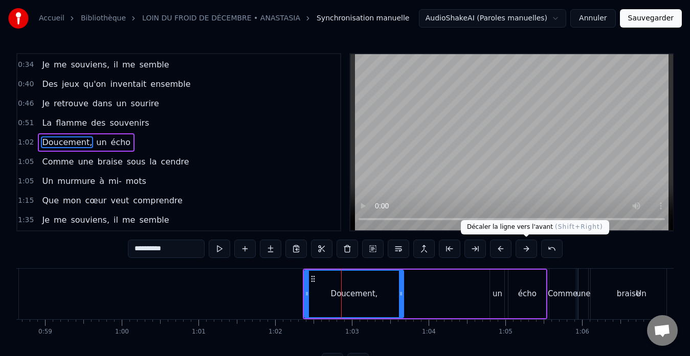
click at [521, 250] on button at bounding box center [525, 249] width 21 height 18
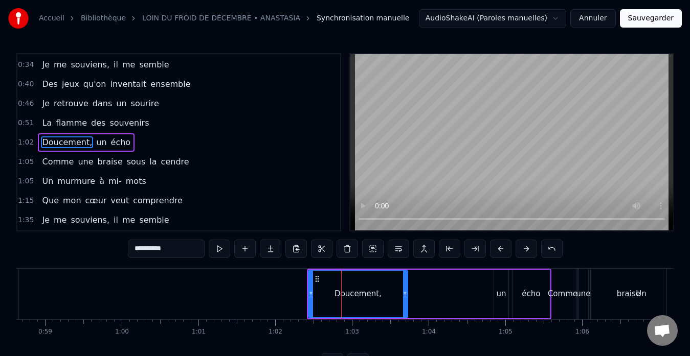
click at [521, 250] on button at bounding box center [525, 249] width 21 height 18
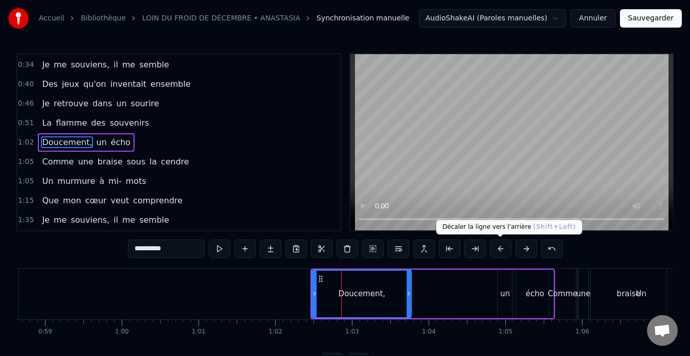
click at [502, 250] on button at bounding box center [500, 249] width 21 height 18
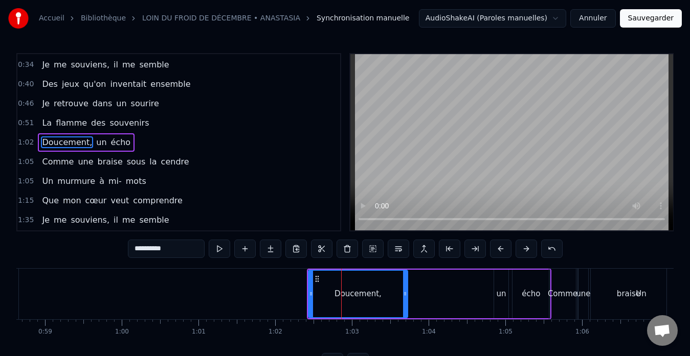
click at [502, 250] on button at bounding box center [500, 249] width 21 height 18
click at [443, 296] on div "Doucement, un écho" at bounding box center [425, 294] width 244 height 51
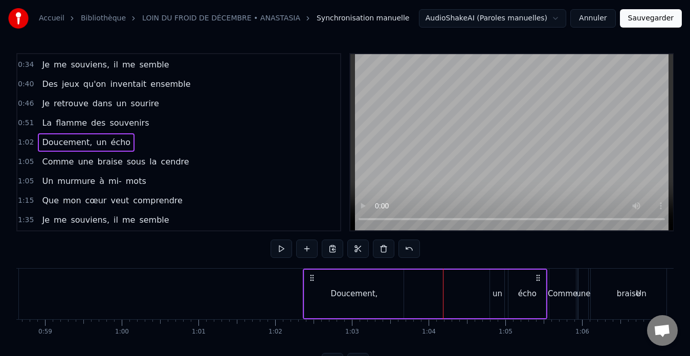
click at [354, 293] on div "Doucement," at bounding box center [354, 294] width 47 height 12
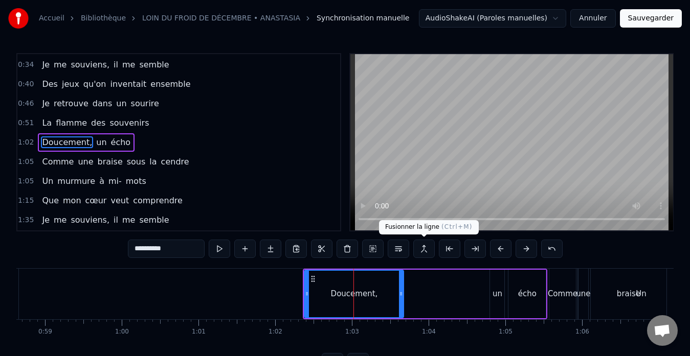
click at [421, 250] on button at bounding box center [423, 249] width 21 height 18
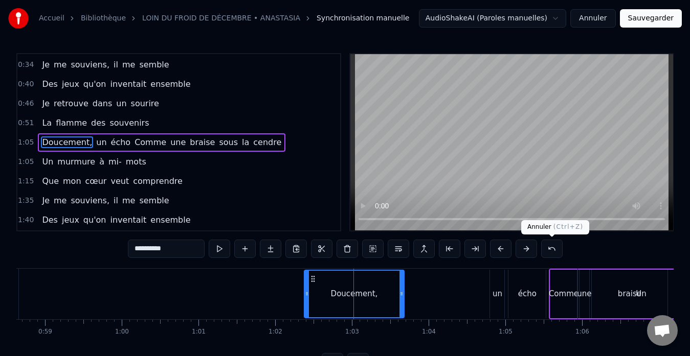
click at [551, 248] on button at bounding box center [551, 249] width 21 height 18
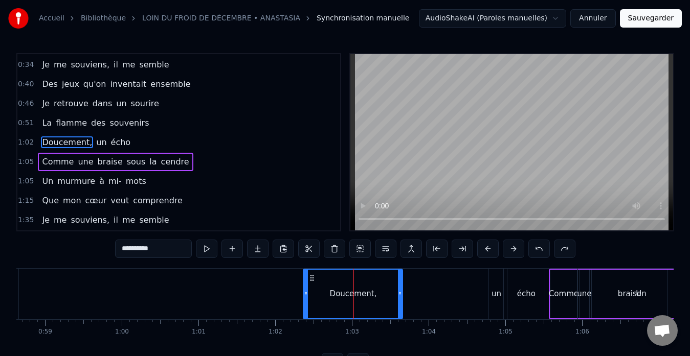
click at [110, 144] on span "écho" at bounding box center [121, 143] width 22 height 12
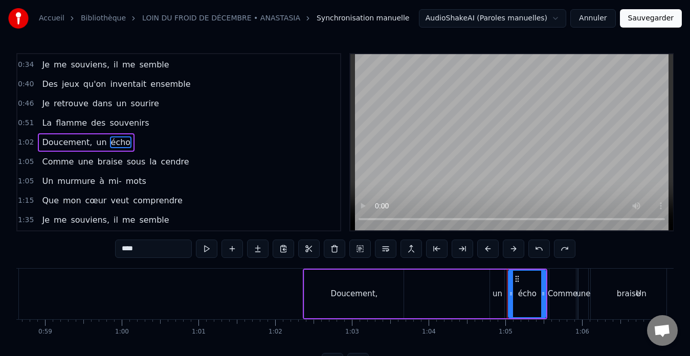
click at [95, 144] on span "un" at bounding box center [101, 143] width 12 height 12
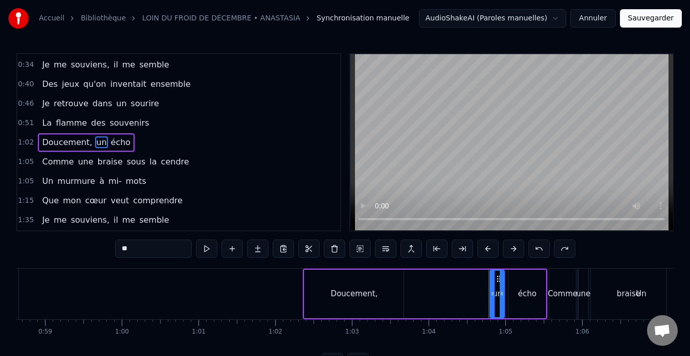
click at [63, 144] on span "Doucement," at bounding box center [67, 143] width 52 height 12
type input "**********"
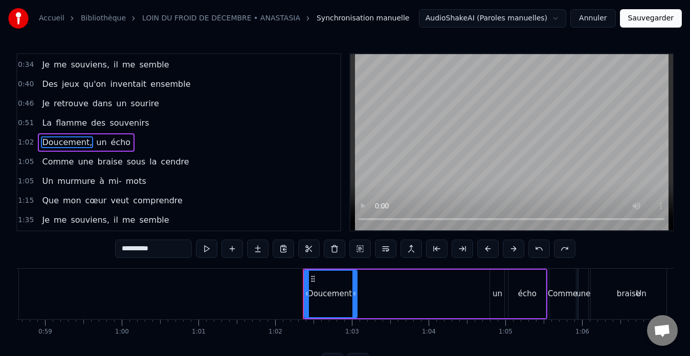
drag, startPoint x: 400, startPoint y: 296, endPoint x: 354, endPoint y: 296, distance: 46.5
click at [354, 296] on icon at bounding box center [354, 294] width 4 height 8
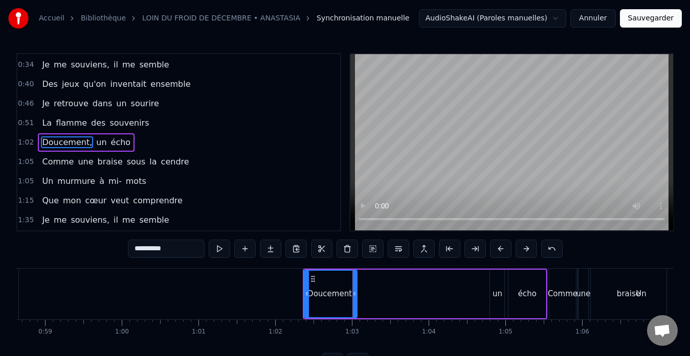
click at [313, 279] on icon at bounding box center [313, 279] width 8 height 8
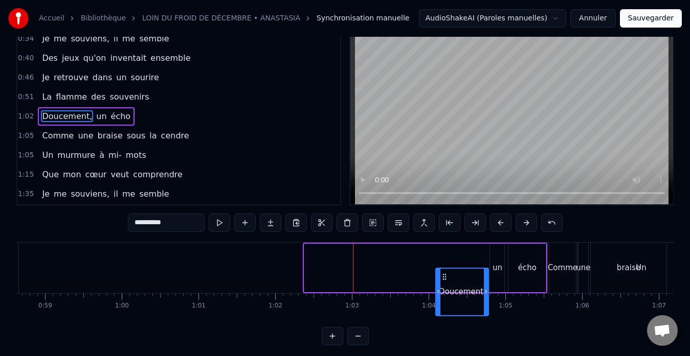
scroll to position [35, 0]
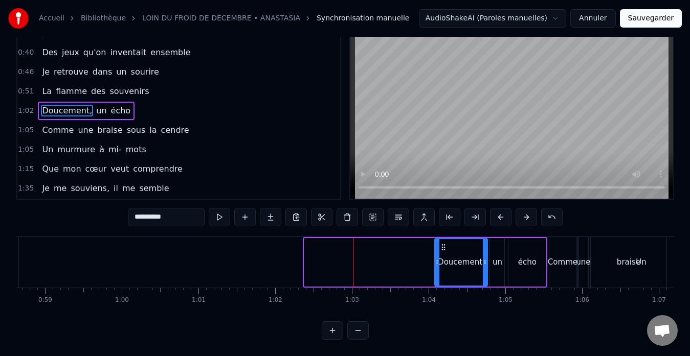
drag, startPoint x: 313, startPoint y: 279, endPoint x: 418, endPoint y: 259, distance: 106.3
click at [418, 259] on div "Doucement, un écho" at bounding box center [425, 262] width 244 height 51
click at [148, 102] on div "1:04 Doucement, un écho" at bounding box center [178, 110] width 323 height 19
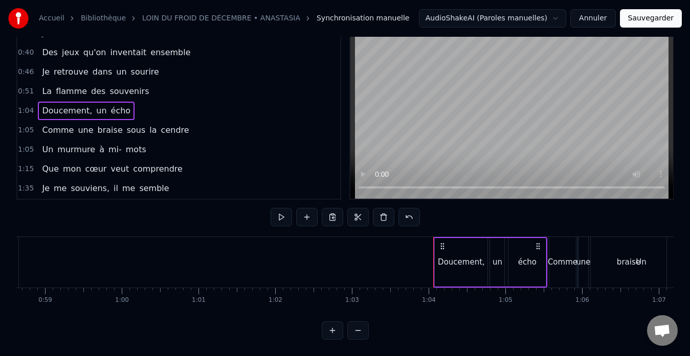
click at [140, 111] on div "1:04 Doucement, un écho" at bounding box center [178, 110] width 323 height 19
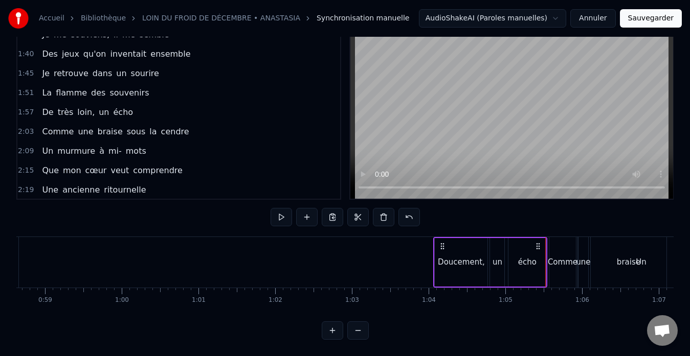
click at [188, 130] on div "2:03 Comme une braise sous la cendre" at bounding box center [178, 131] width 323 height 19
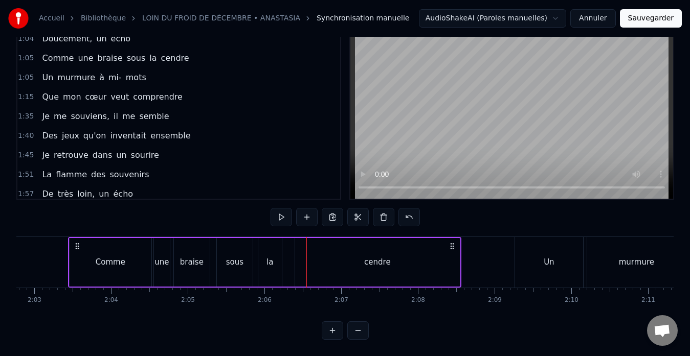
scroll to position [98, 0]
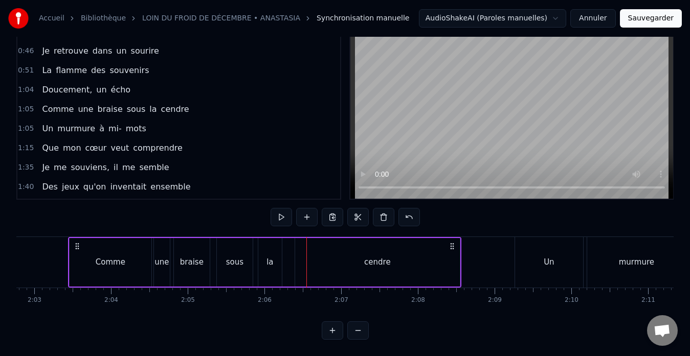
click at [185, 101] on div "1:05 Comme une braise sous la cendre" at bounding box center [178, 109] width 323 height 19
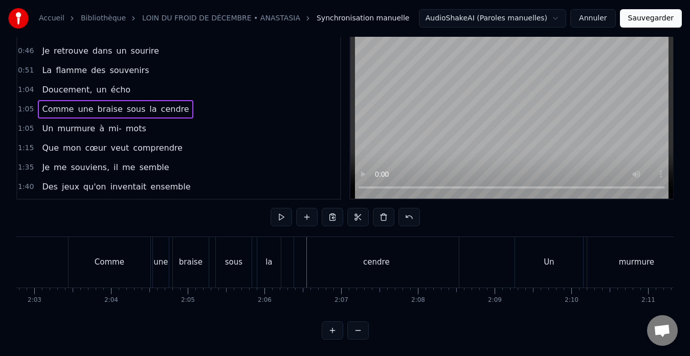
scroll to position [0, 4978]
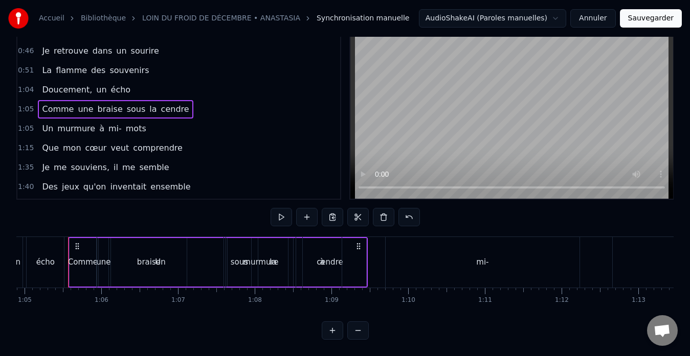
click at [128, 103] on span "sous" at bounding box center [136, 109] width 21 height 12
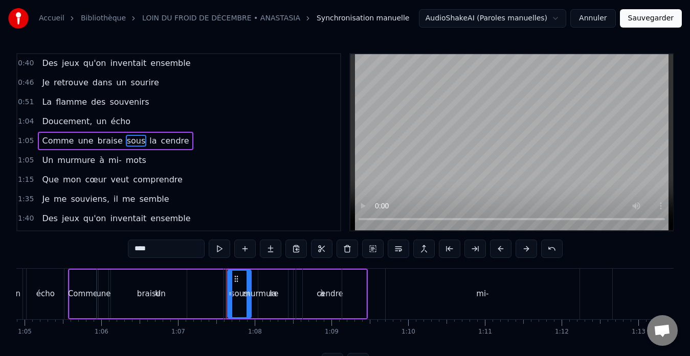
scroll to position [96, 0]
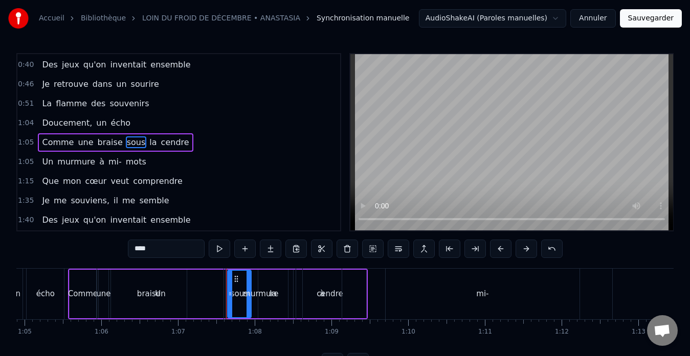
click at [194, 148] on div "1:05 Comme une braise sous la cendre" at bounding box center [178, 142] width 323 height 19
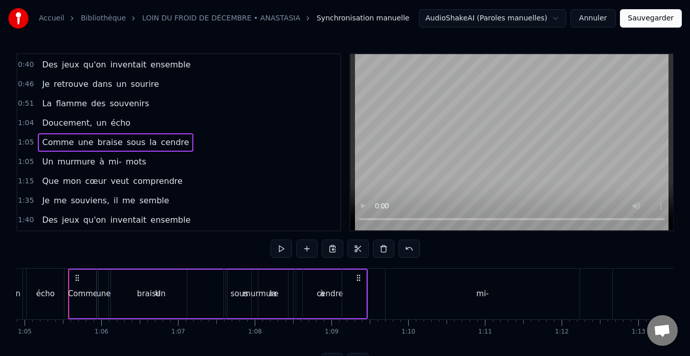
scroll to position [250, 0]
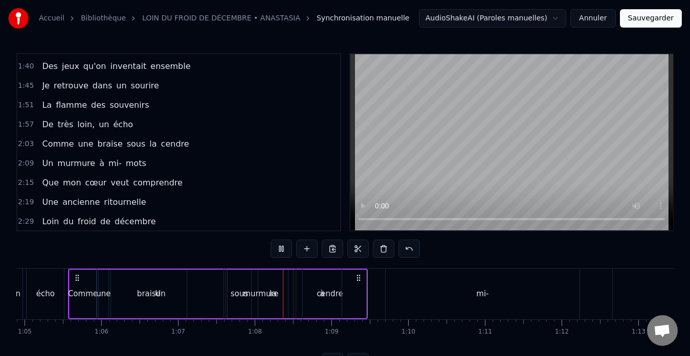
click at [162, 164] on div "2:09 Un murmure à mi- mots" at bounding box center [178, 163] width 323 height 19
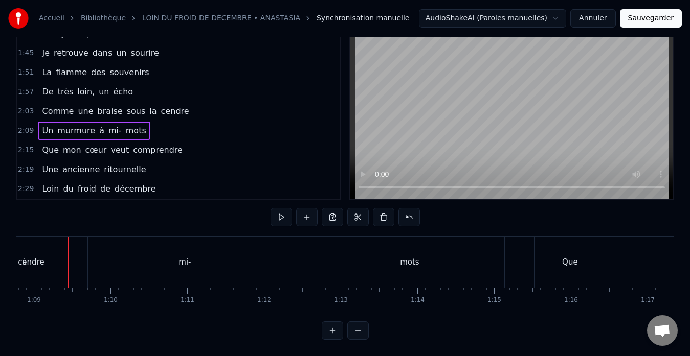
scroll to position [0, 9863]
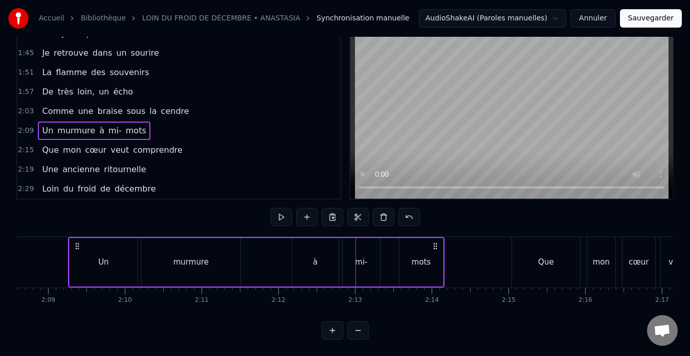
click at [182, 102] on div "2:03 Comme une braise sous la cendre" at bounding box center [178, 111] width 323 height 19
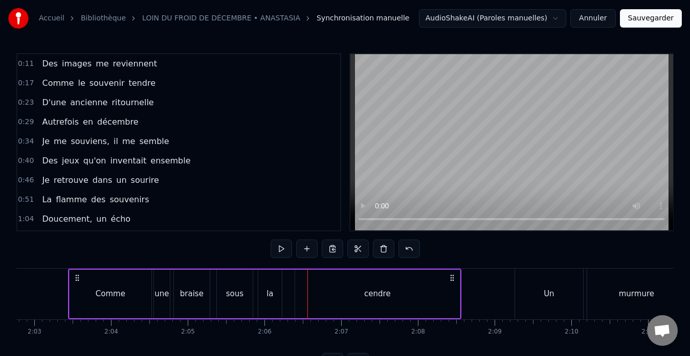
scroll to position [51, 0]
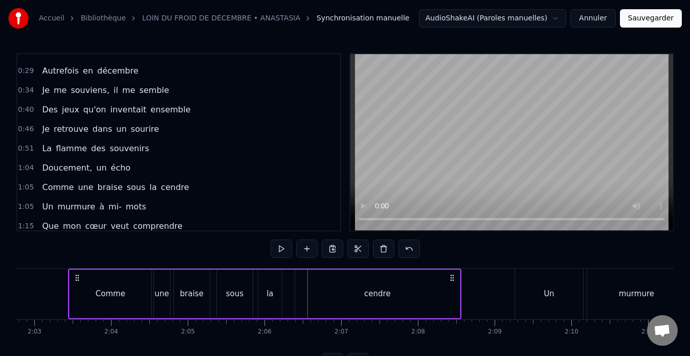
click at [201, 188] on div "1:05 Comme une braise sous la cendre" at bounding box center [178, 187] width 323 height 19
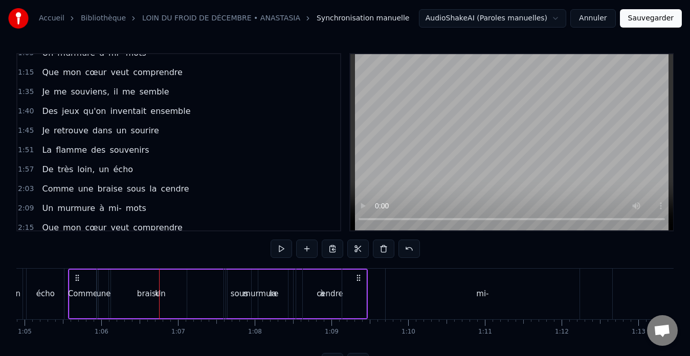
scroll to position [251, 0]
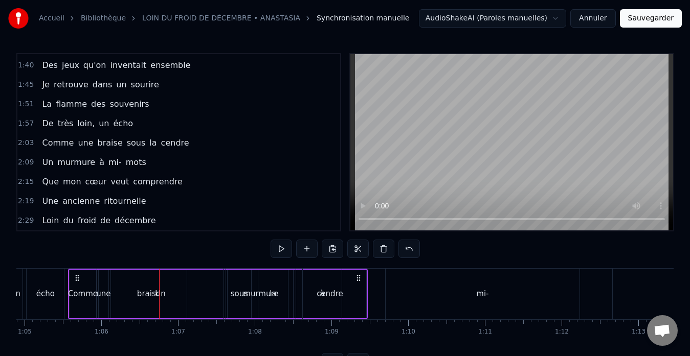
drag, startPoint x: 190, startPoint y: 144, endPoint x: 176, endPoint y: 146, distance: 14.4
click at [184, 145] on div "2:03 Comme une braise sous la cendre" at bounding box center [178, 142] width 323 height 19
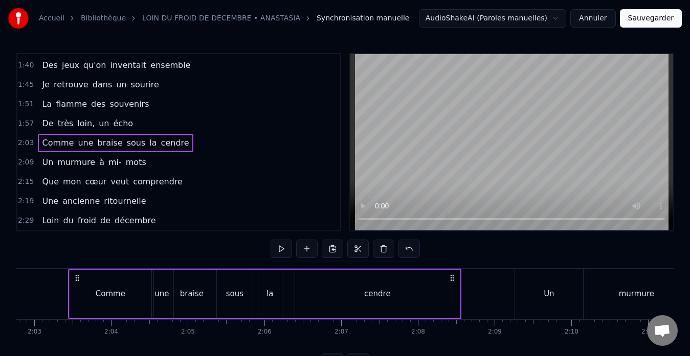
scroll to position [0, 5275]
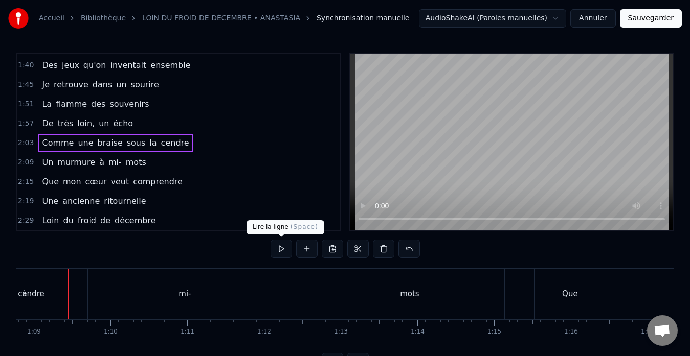
click at [286, 251] on button at bounding box center [281, 249] width 21 height 18
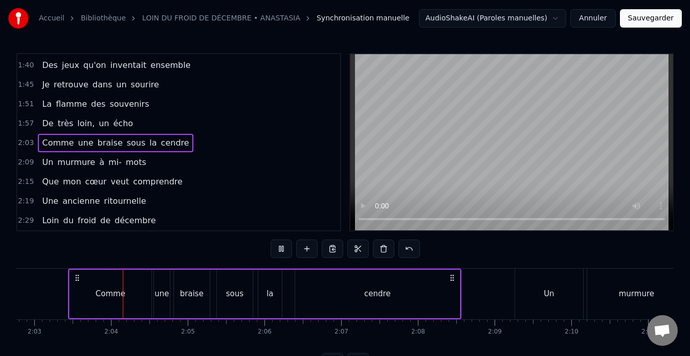
click at [271, 240] on button at bounding box center [281, 249] width 21 height 18
click at [206, 150] on div "2:03 Comme une braise sous la cendre" at bounding box center [178, 142] width 323 height 19
click at [278, 247] on button at bounding box center [281, 249] width 21 height 18
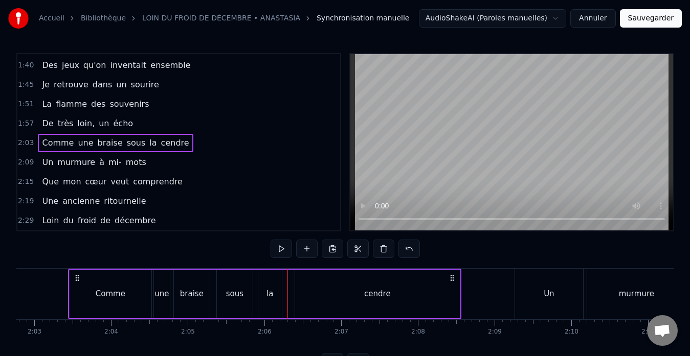
drag, startPoint x: 330, startPoint y: 189, endPoint x: 326, endPoint y: 154, distance: 35.6
click at [326, 154] on div "0:11 Des images me reviennent 0:17 Comme le souvenir tendre 0:23 D'une ancienne…" at bounding box center [178, 142] width 325 height 178
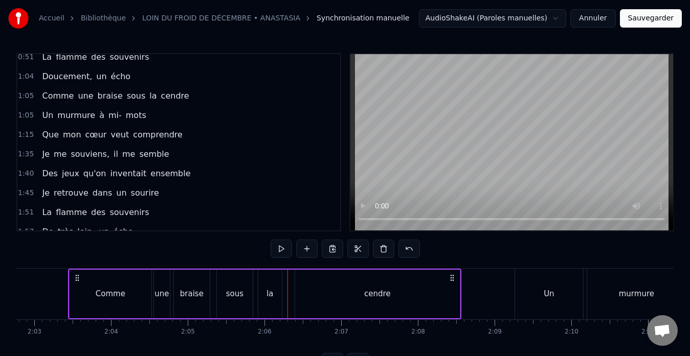
scroll to position [129, 0]
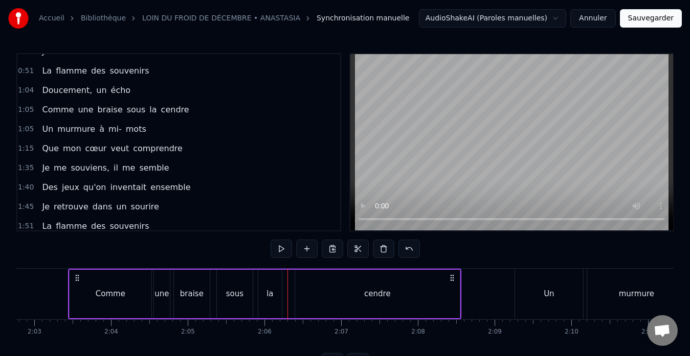
click at [160, 109] on span "cendre" at bounding box center [175, 110] width 30 height 12
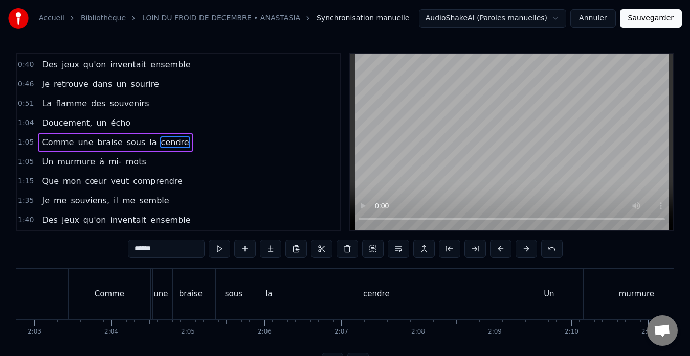
scroll to position [0, 5202]
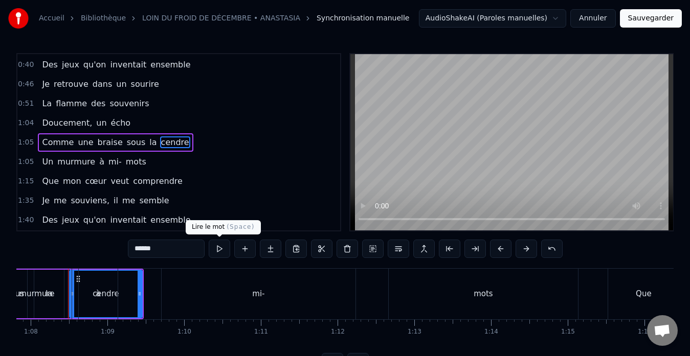
click at [218, 250] on button at bounding box center [219, 249] width 21 height 18
click at [188, 145] on div "1:05 Comme une braise sous la cendre" at bounding box center [178, 142] width 323 height 19
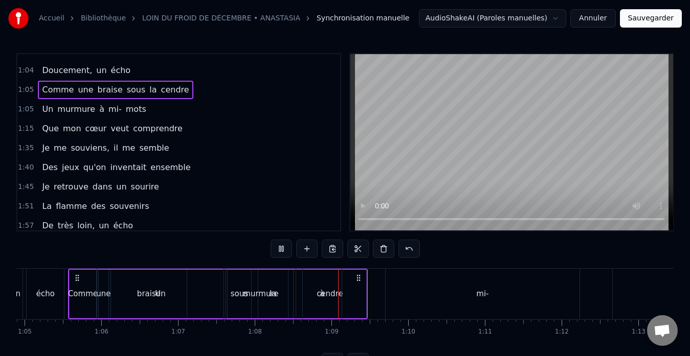
scroll to position [98, 0]
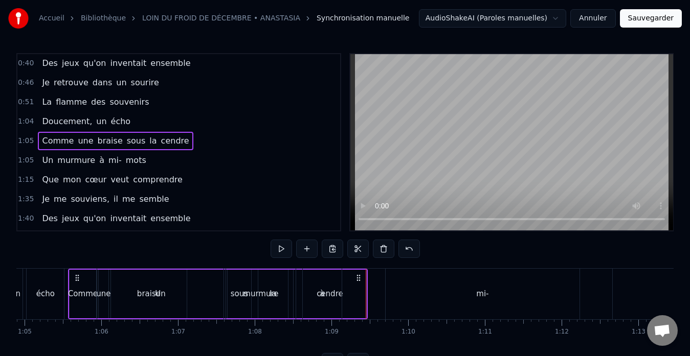
click at [170, 164] on div "1:05 Un murmure à mi- mots" at bounding box center [178, 160] width 323 height 19
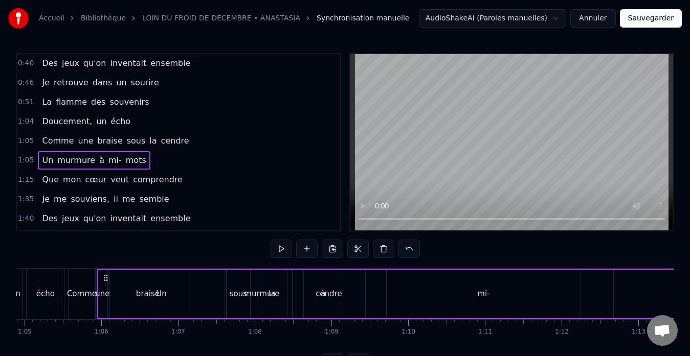
click at [170, 164] on div "1:05 Un murmure à mi- mots" at bounding box center [178, 160] width 323 height 19
click at [280, 249] on button at bounding box center [281, 249] width 21 height 18
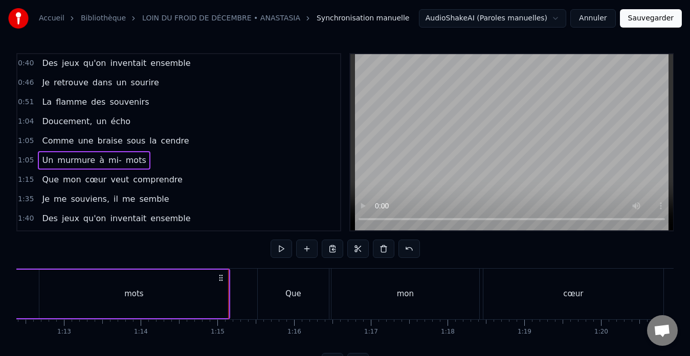
click at [189, 176] on div "1:15 Que mon cœur veut comprendre" at bounding box center [178, 179] width 323 height 19
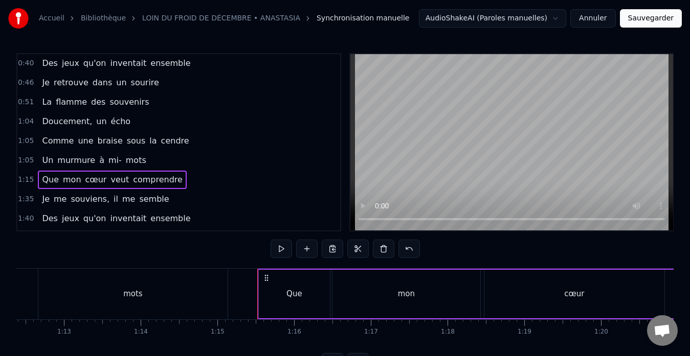
click at [190, 184] on div "1:15 Que mon cœur veut comprendre" at bounding box center [178, 179] width 323 height 19
click at [279, 250] on button at bounding box center [281, 249] width 21 height 18
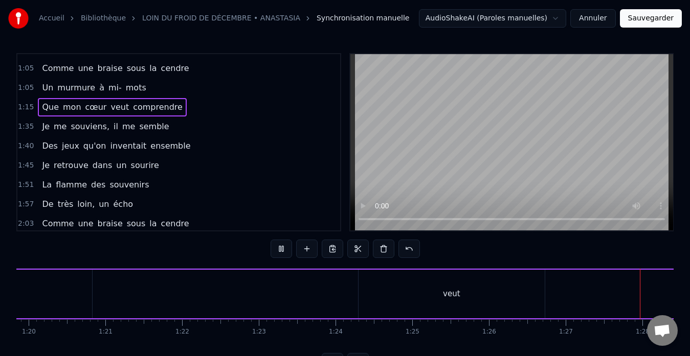
scroll to position [0, 6695]
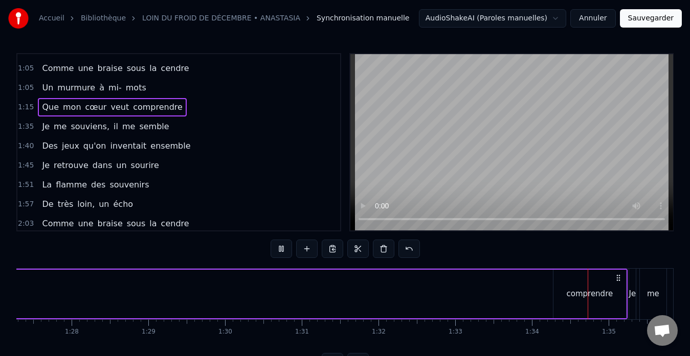
click at [170, 127] on div "1:35 Je me souviens, il me semble" at bounding box center [178, 126] width 323 height 19
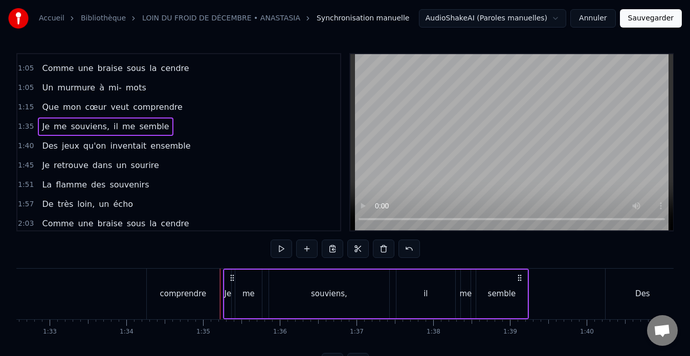
scroll to position [40, 0]
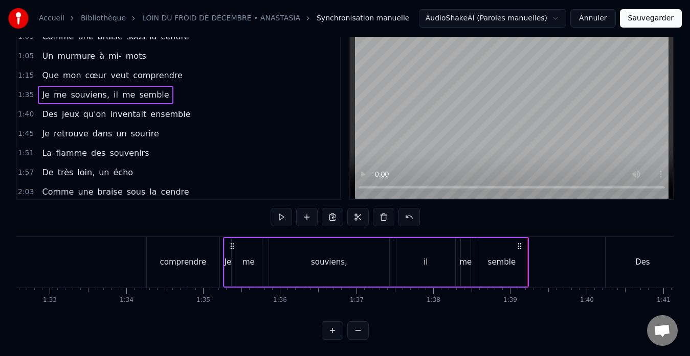
click at [180, 66] on div "1:15 Que mon cœur veut comprendre" at bounding box center [178, 75] width 323 height 19
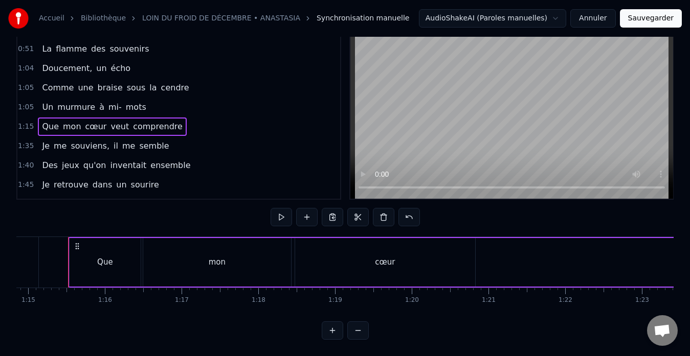
scroll to position [170, 0]
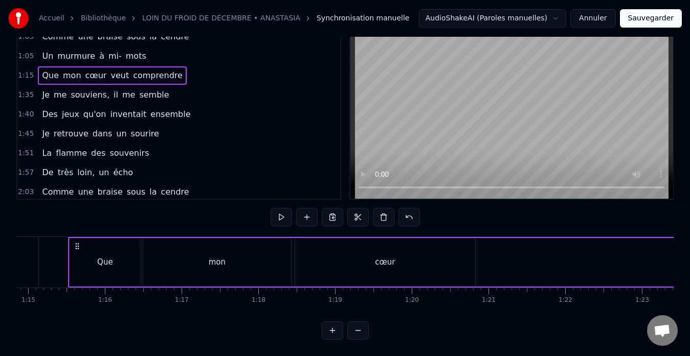
click at [359, 333] on button at bounding box center [357, 331] width 21 height 18
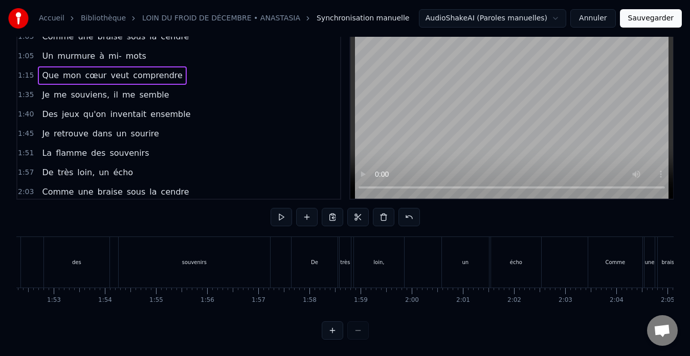
scroll to position [0, 3810]
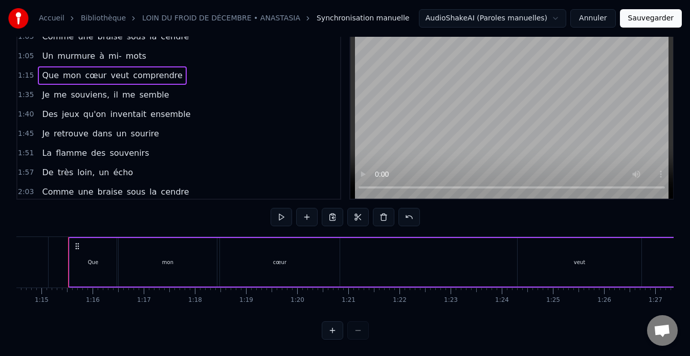
click at [359, 333] on div at bounding box center [345, 331] width 47 height 18
click at [165, 86] on div "1:35 Je me souviens, il me semble" at bounding box center [178, 94] width 323 height 19
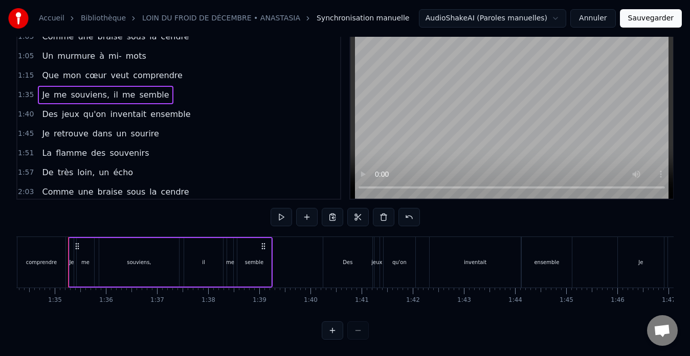
click at [166, 86] on div "1:35 Je me souviens, il me semble" at bounding box center [178, 94] width 323 height 19
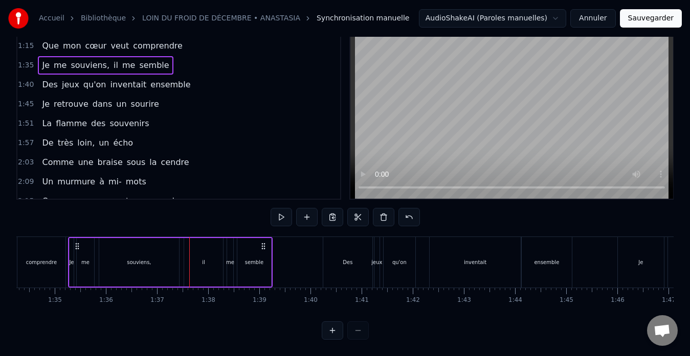
scroll to position [149, 0]
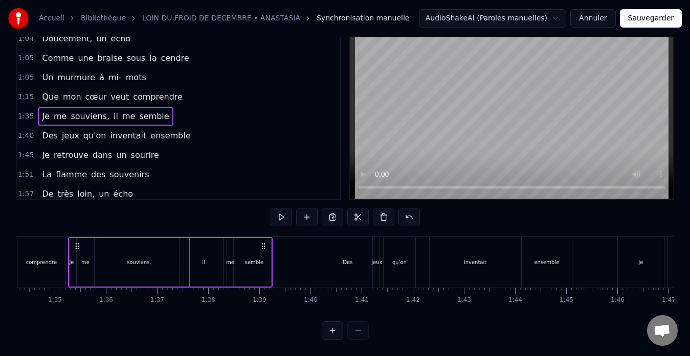
click at [46, 110] on span "Je" at bounding box center [46, 116] width 10 height 12
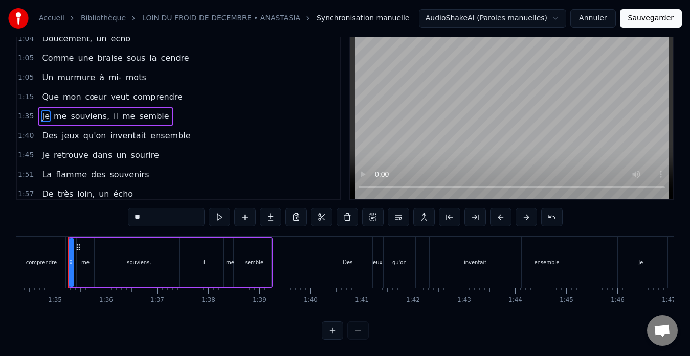
scroll to position [154, 0]
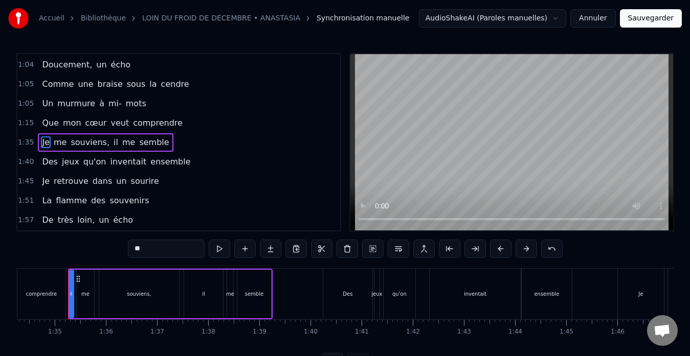
click at [54, 141] on span "me" at bounding box center [60, 143] width 15 height 12
click at [41, 141] on span "Je" at bounding box center [46, 143] width 10 height 12
type input "**"
click at [206, 141] on div "1:35 Je me souviens, il me semble" at bounding box center [178, 142] width 323 height 19
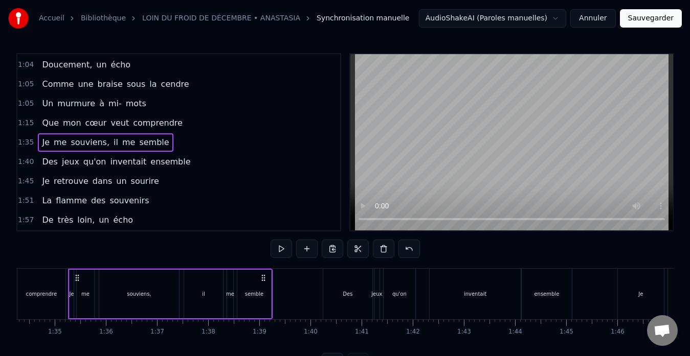
scroll to position [40, 0]
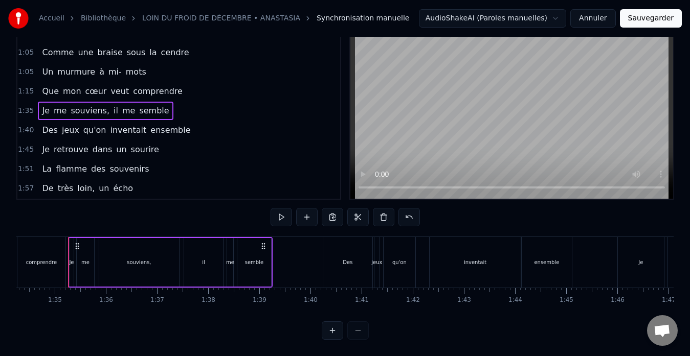
click at [330, 329] on button at bounding box center [332, 331] width 21 height 18
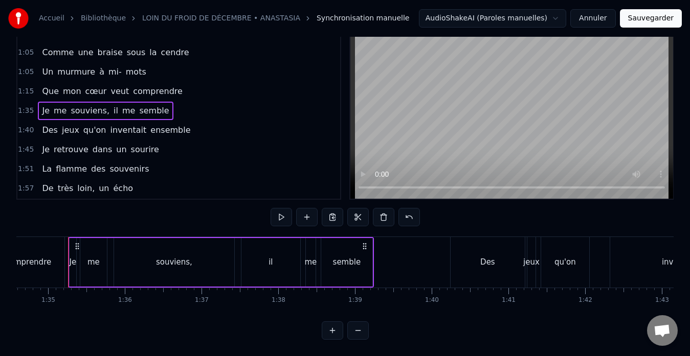
click at [330, 329] on button at bounding box center [332, 331] width 21 height 18
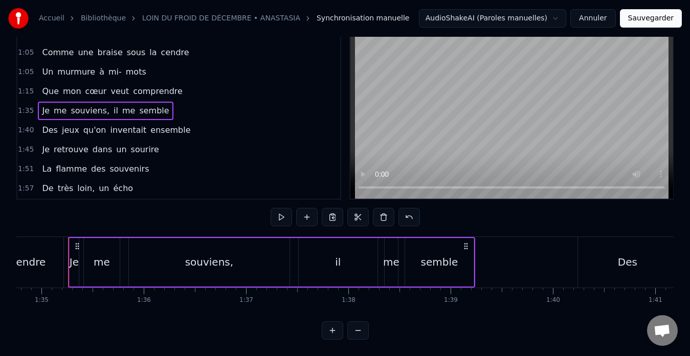
click at [330, 329] on button at bounding box center [332, 331] width 21 height 18
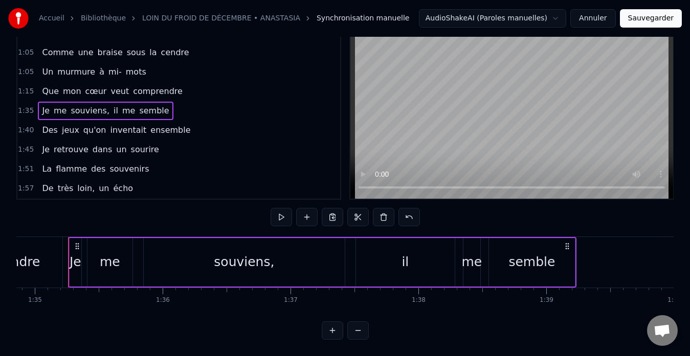
click at [330, 329] on button at bounding box center [332, 331] width 21 height 18
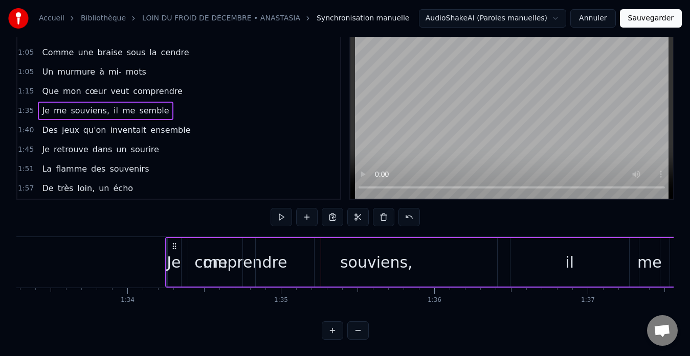
scroll to position [0, 14302]
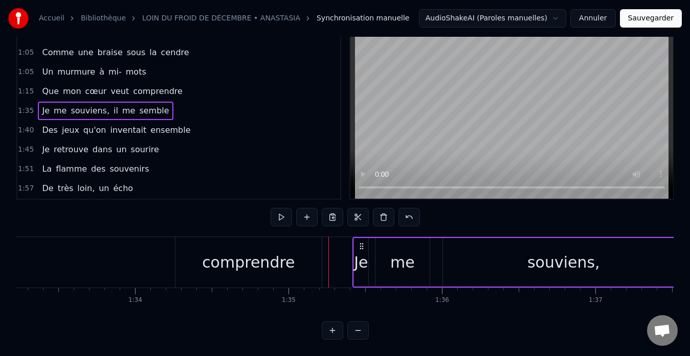
drag, startPoint x: 76, startPoint y: 236, endPoint x: 357, endPoint y: 265, distance: 283.3
click at [357, 265] on div "Je me souviens, il me semble" at bounding box center [657, 262] width 610 height 51
click at [299, 253] on div "comprendre" at bounding box center [248, 262] width 146 height 51
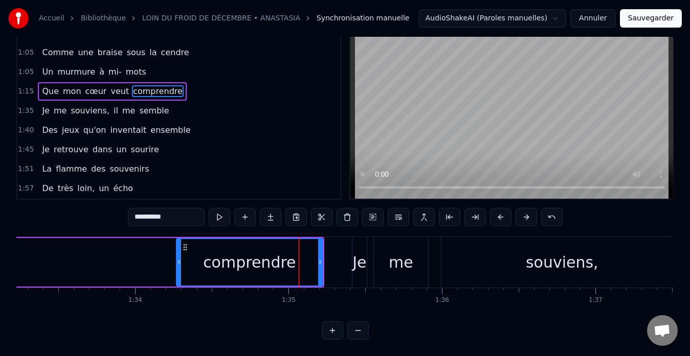
scroll to position [135, 0]
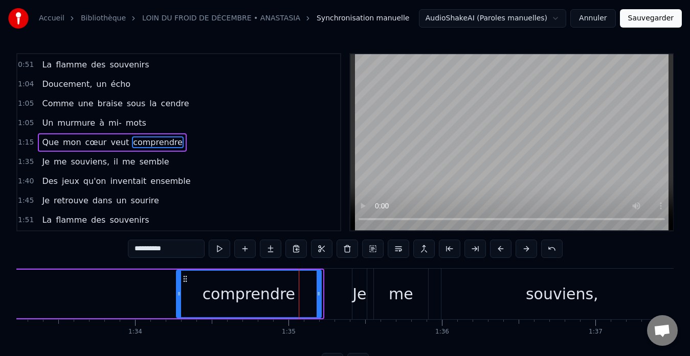
click at [320, 295] on icon at bounding box center [319, 294] width 4 height 8
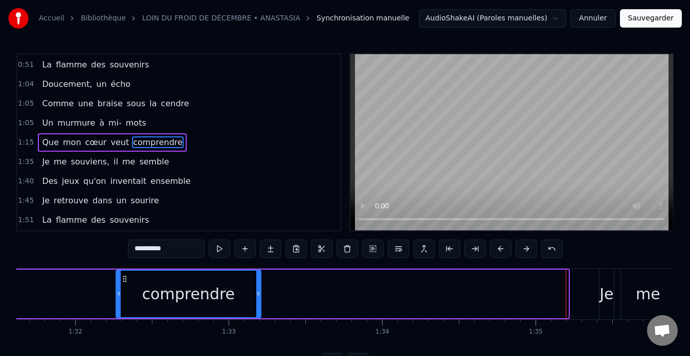
drag, startPoint x: 186, startPoint y: 278, endPoint x: 101, endPoint y: 276, distance: 84.9
click at [121, 276] on icon at bounding box center [125, 279] width 8 height 8
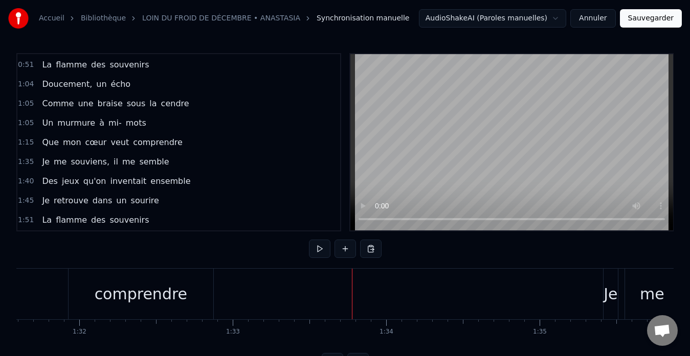
scroll to position [0, 14071]
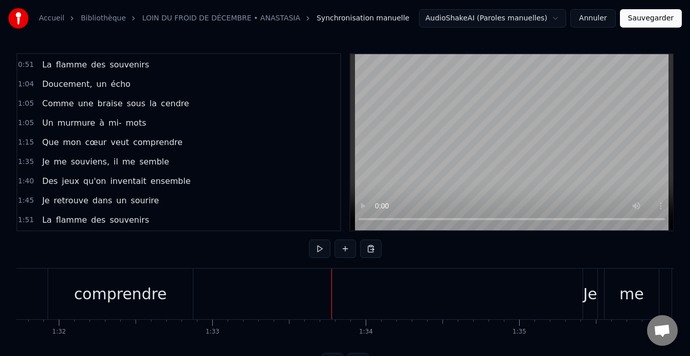
click at [587, 290] on div "Je" at bounding box center [590, 294] width 14 height 23
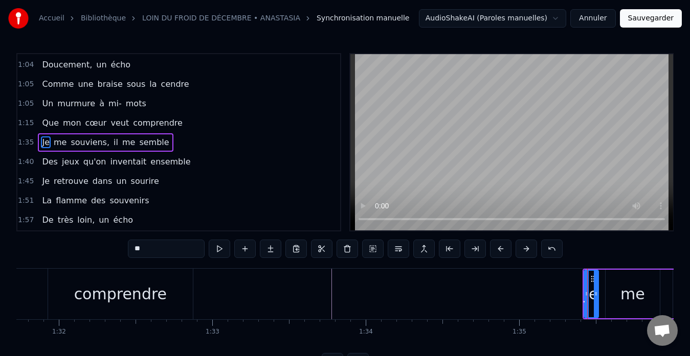
click at [173, 143] on div "1:35 Je me souviens, il me semble" at bounding box center [178, 142] width 323 height 19
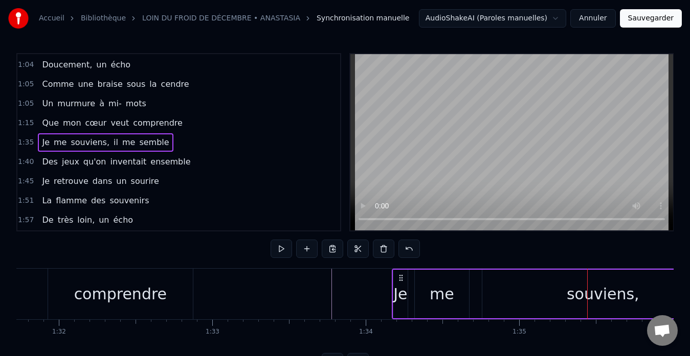
drag, startPoint x: 592, startPoint y: 278, endPoint x: 403, endPoint y: 274, distance: 188.7
click at [402, 275] on icon at bounding box center [401, 278] width 8 height 8
click at [287, 178] on div "1:45 Je retrouve dans un sourire" at bounding box center [178, 181] width 323 height 19
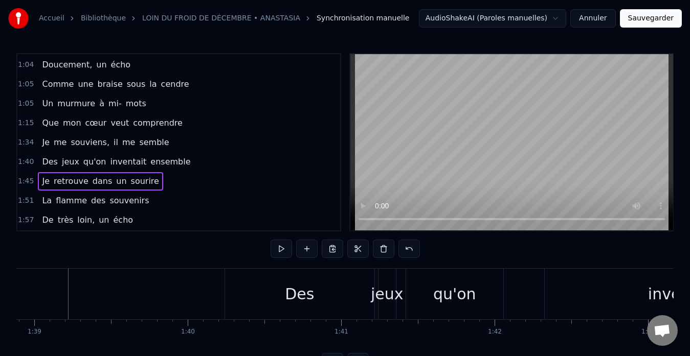
click at [175, 145] on div "1:34 Je me souviens, il me semble" at bounding box center [178, 142] width 323 height 19
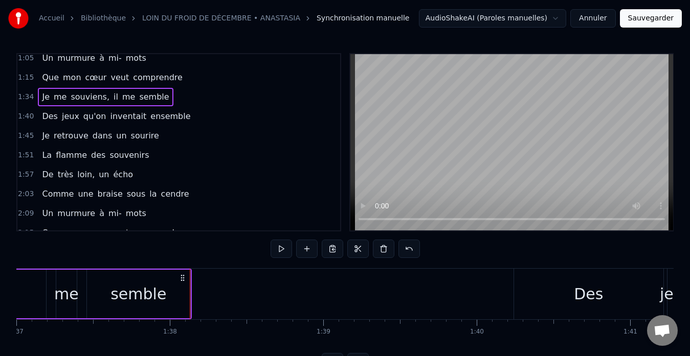
scroll to position [0, 14840]
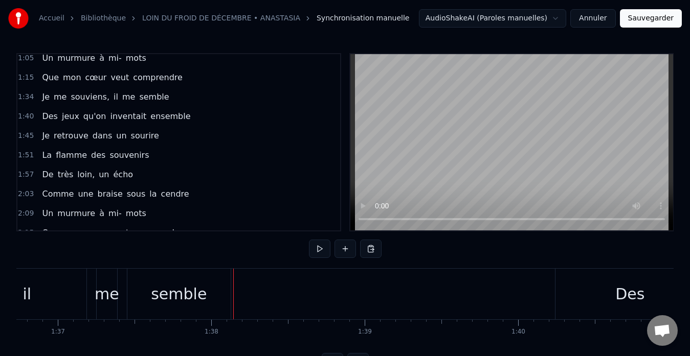
click at [218, 286] on div "semble" at bounding box center [178, 294] width 103 height 51
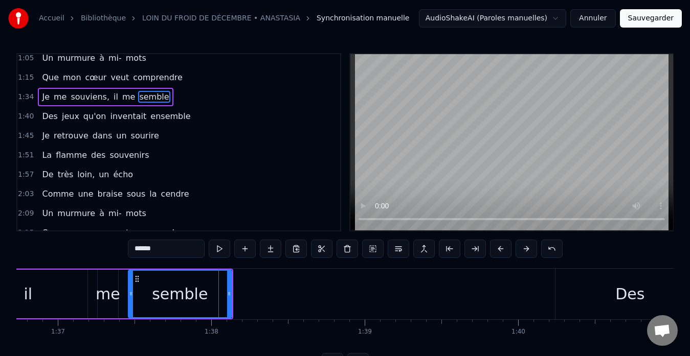
scroll to position [154, 0]
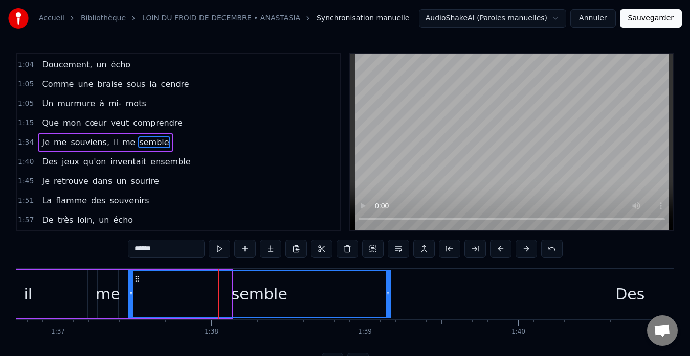
drag, startPoint x: 231, startPoint y: 294, endPoint x: 390, endPoint y: 294, distance: 159.0
click at [390, 294] on icon at bounding box center [388, 294] width 4 height 8
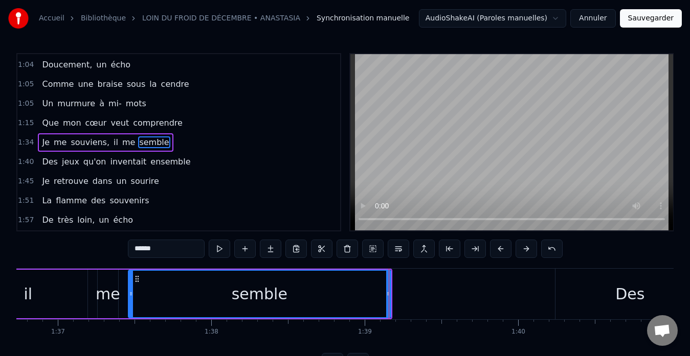
click at [172, 143] on div "1:34 Je me souviens, il me semble" at bounding box center [178, 142] width 323 height 19
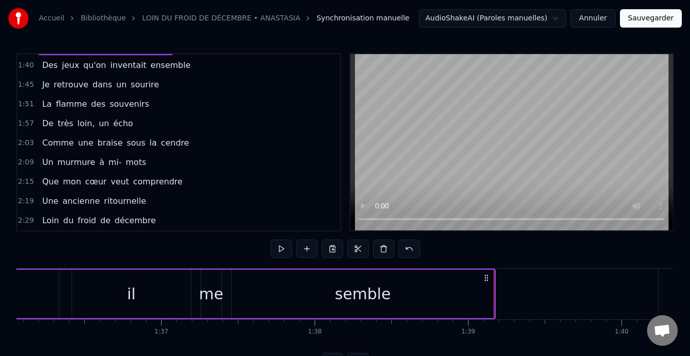
scroll to position [0, 14674]
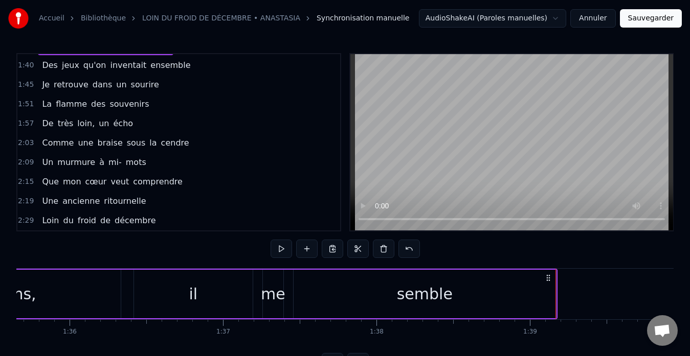
click at [311, 290] on div "semble" at bounding box center [425, 294] width 262 height 49
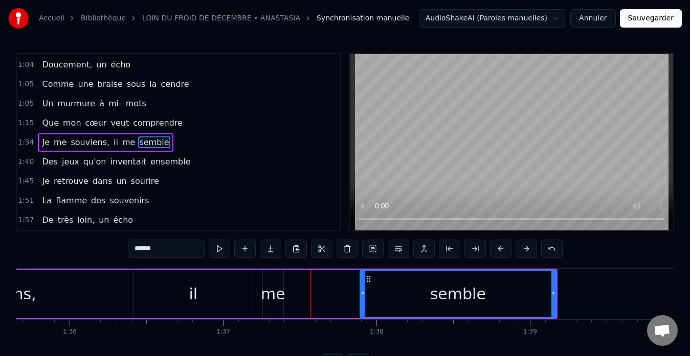
drag, startPoint x: 303, startPoint y: 295, endPoint x: 357, endPoint y: 299, distance: 54.4
click at [364, 301] on div at bounding box center [363, 294] width 4 height 47
click at [277, 295] on div "me" at bounding box center [273, 294] width 25 height 23
type input "**"
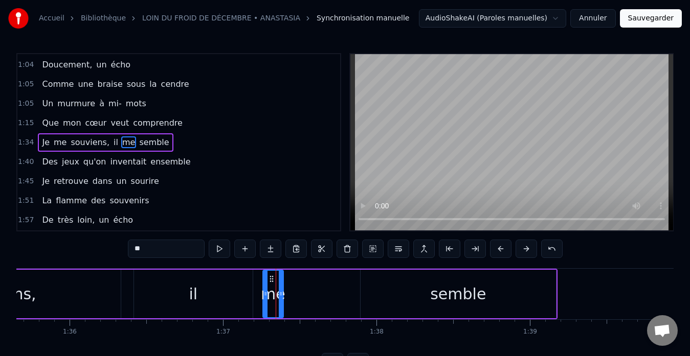
click at [181, 141] on div "1:34 Je me souviens, il me semble" at bounding box center [178, 142] width 323 height 19
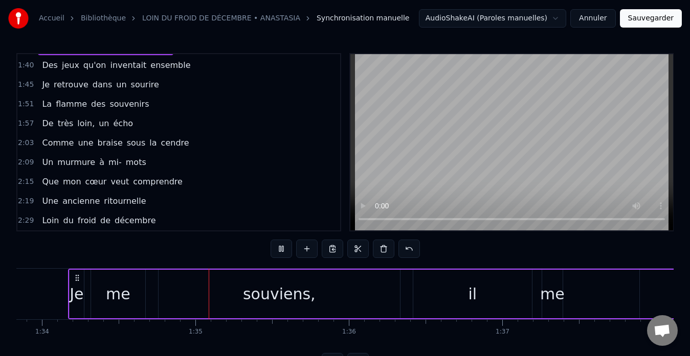
scroll to position [40, 0]
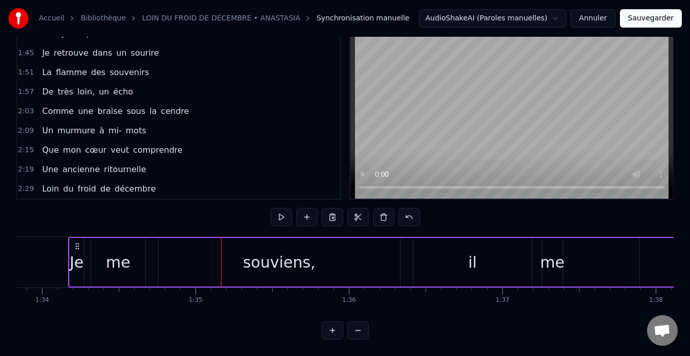
drag, startPoint x: 118, startPoint y: 253, endPoint x: 143, endPoint y: 258, distance: 25.6
click at [143, 258] on div "me" at bounding box center [118, 262] width 54 height 49
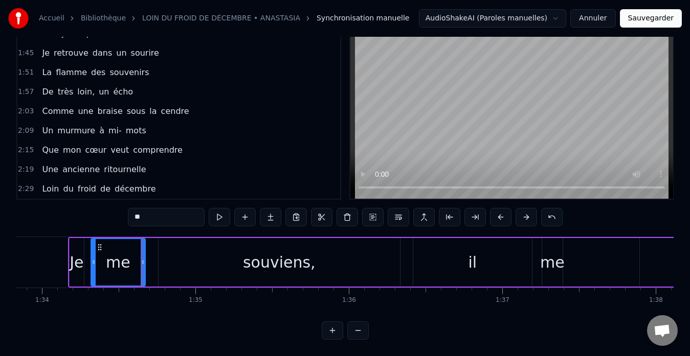
scroll to position [154, 0]
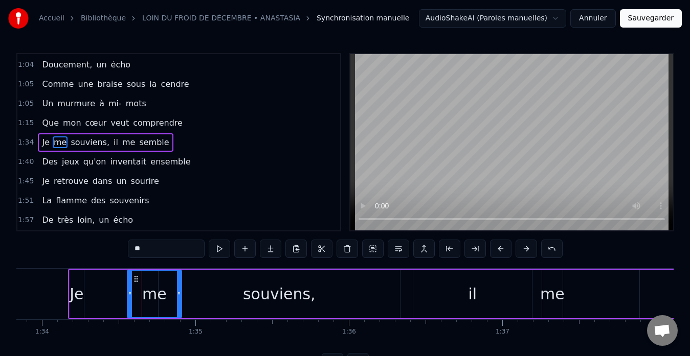
drag, startPoint x: 100, startPoint y: 277, endPoint x: 137, endPoint y: 287, distance: 38.1
click at [137, 288] on div "me" at bounding box center [154, 294] width 53 height 47
click at [220, 156] on div "1:40 Des jeux qu'on inventait ensemble" at bounding box center [178, 161] width 323 height 19
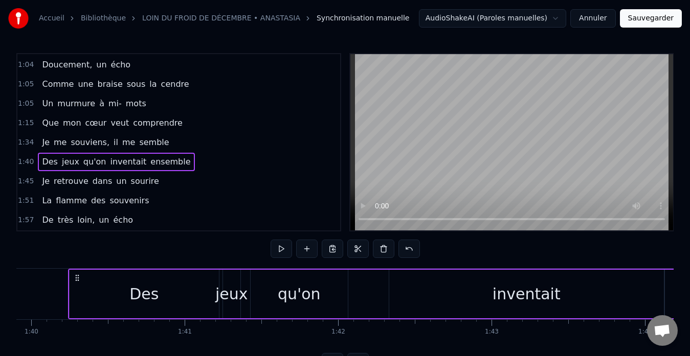
scroll to position [0, 15162]
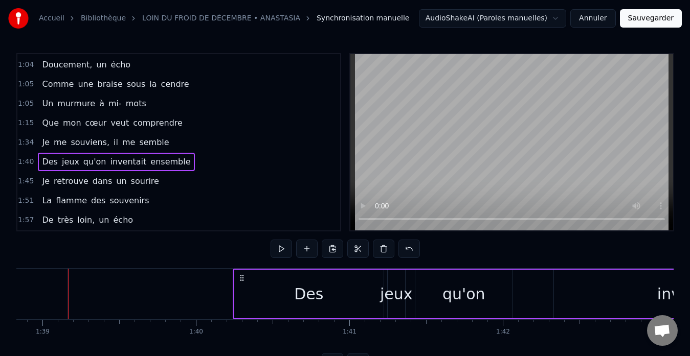
click at [290, 291] on div "Des" at bounding box center [308, 294] width 149 height 49
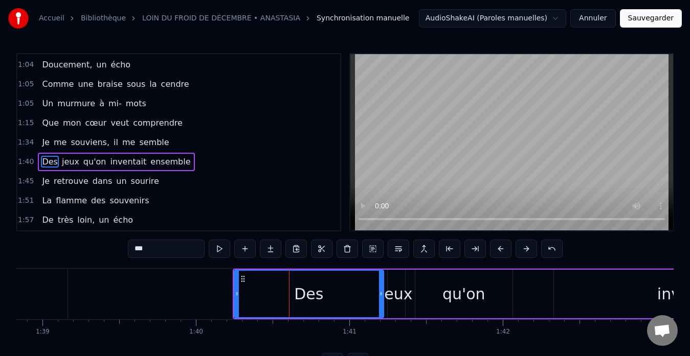
scroll to position [174, 0]
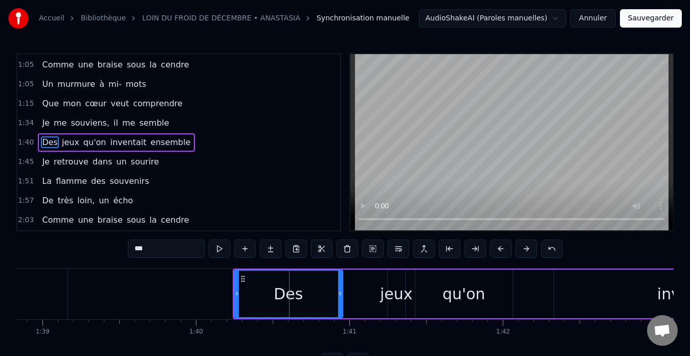
drag, startPoint x: 381, startPoint y: 294, endPoint x: 341, endPoint y: 296, distance: 40.9
click at [341, 296] on icon at bounding box center [340, 294] width 4 height 8
drag, startPoint x: 341, startPoint y: 293, endPoint x: 374, endPoint y: 296, distance: 33.4
click at [372, 296] on icon at bounding box center [372, 294] width 4 height 8
click at [400, 299] on div "jeux" at bounding box center [396, 294] width 33 height 23
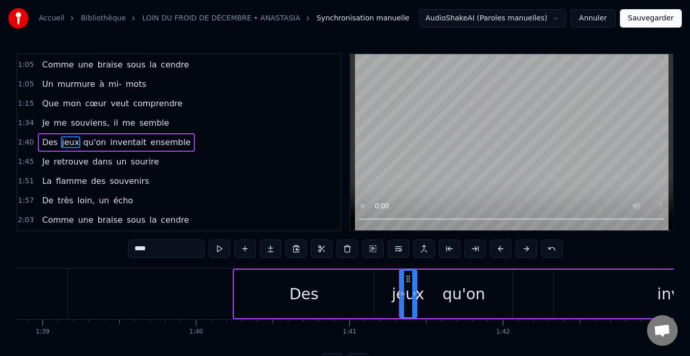
drag, startPoint x: 397, startPoint y: 280, endPoint x: 409, endPoint y: 285, distance: 12.6
click at [409, 285] on div "jeux" at bounding box center [408, 294] width 16 height 47
click at [667, 296] on div "inventait" at bounding box center [691, 294] width 68 height 23
type input "*********"
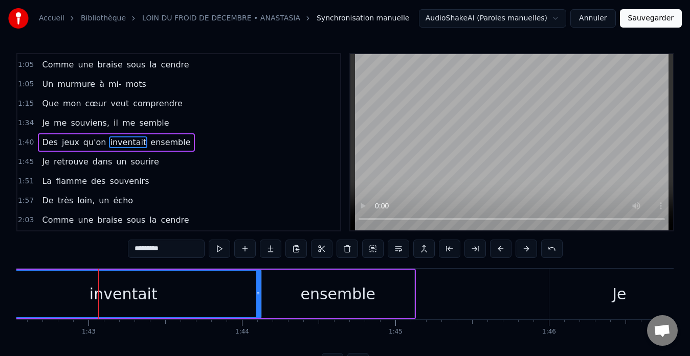
scroll to position [0, 15668]
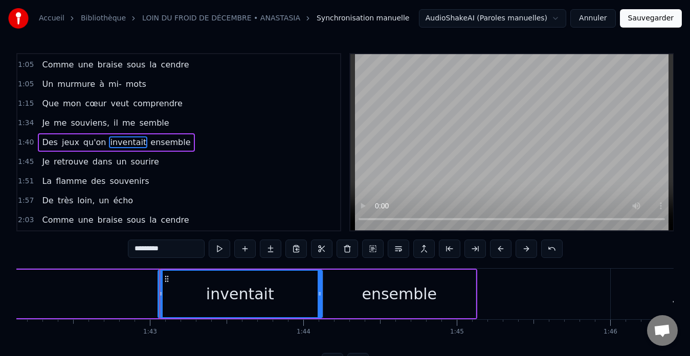
drag, startPoint x: 51, startPoint y: 295, endPoint x: 162, endPoint y: 301, distance: 110.6
click at [162, 301] on div at bounding box center [161, 294] width 4 height 47
click at [186, 138] on div "1:40 Des jeux qu'on inventait ensemble" at bounding box center [178, 142] width 323 height 19
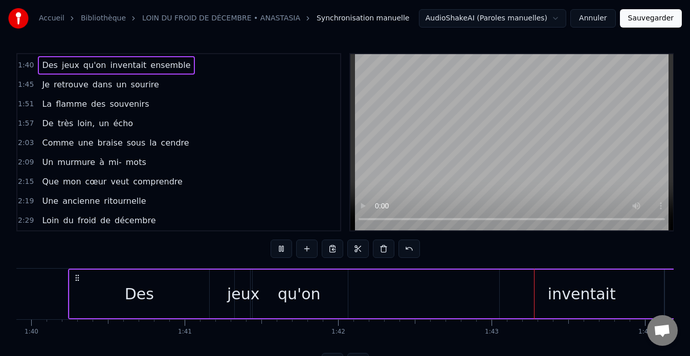
scroll to position [40, 0]
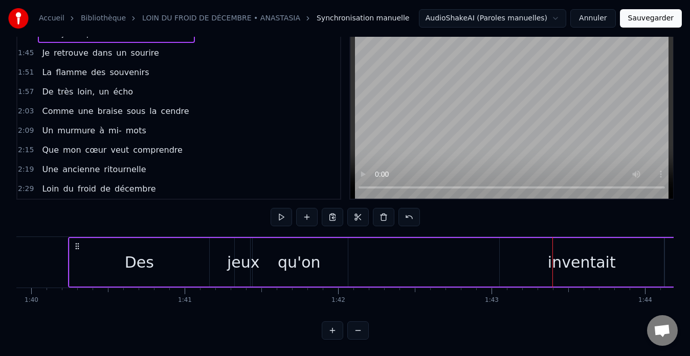
click at [572, 253] on div "inventait" at bounding box center [582, 262] width 68 height 23
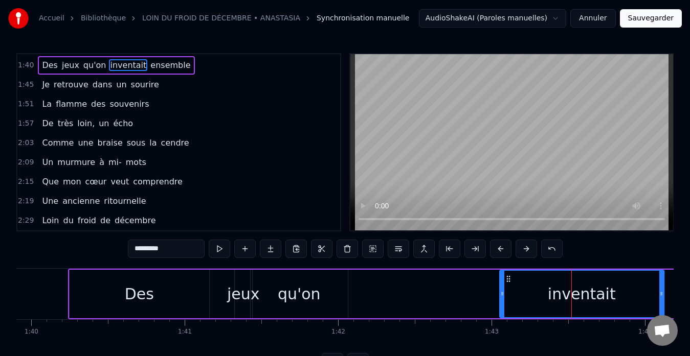
scroll to position [174, 0]
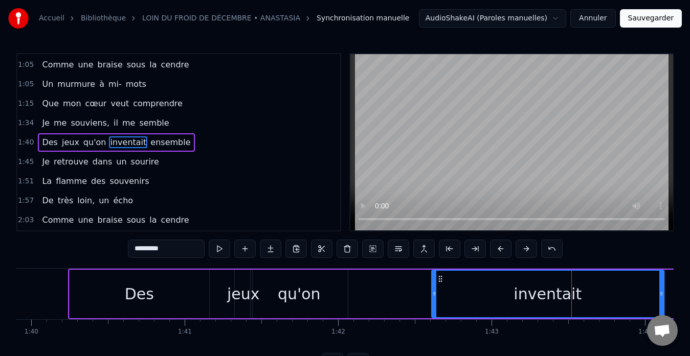
drag, startPoint x: 503, startPoint y: 293, endPoint x: 435, endPoint y: 295, distance: 68.0
click at [435, 295] on icon at bounding box center [434, 294] width 4 height 8
click at [288, 182] on div "1:51 La flamme des souvenirs" at bounding box center [178, 181] width 323 height 19
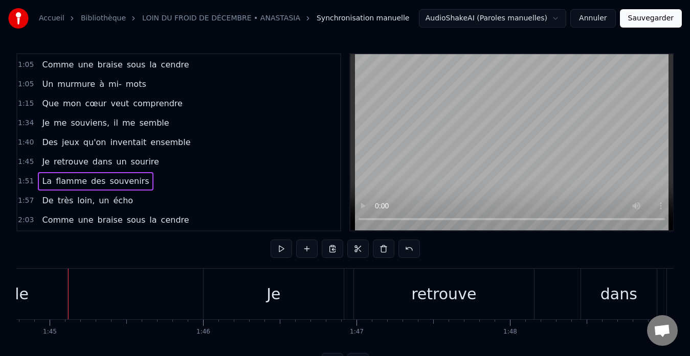
click at [176, 144] on div "1:40 Des jeux qu'on inventait ensemble" at bounding box center [178, 142] width 323 height 19
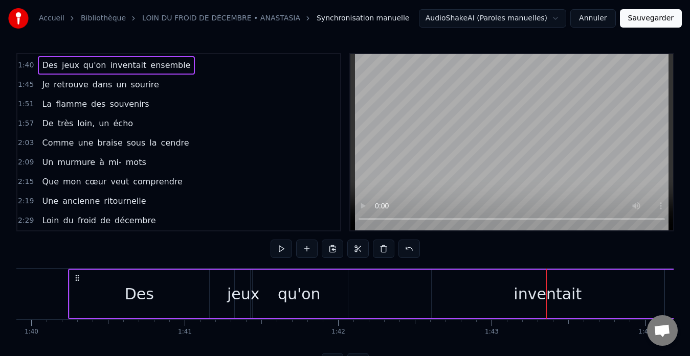
scroll to position [40, 0]
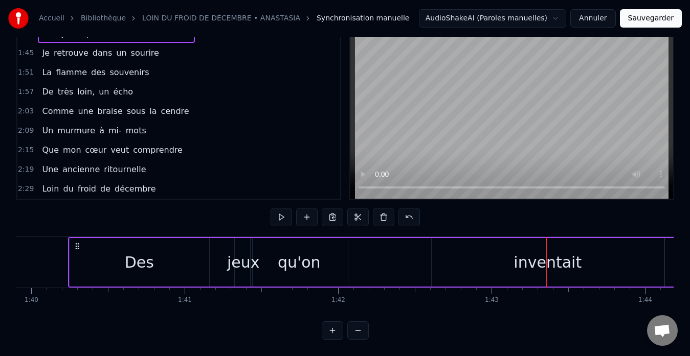
click at [525, 258] on div "inventait" at bounding box center [547, 262] width 68 height 23
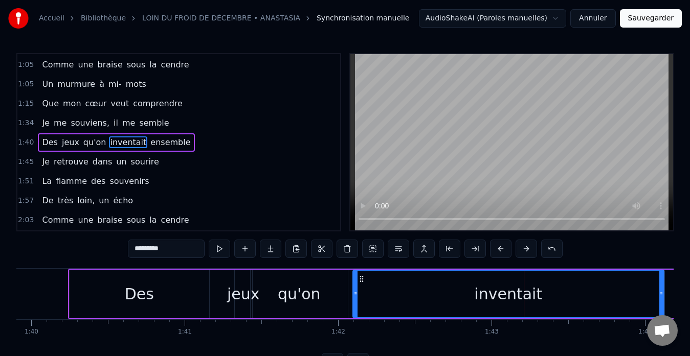
drag, startPoint x: 434, startPoint y: 295, endPoint x: 355, endPoint y: 298, distance: 78.8
click at [355, 298] on icon at bounding box center [355, 294] width 4 height 8
click at [220, 144] on div "1:40 Des jeux qu'on inventait ensemble" at bounding box center [178, 142] width 323 height 19
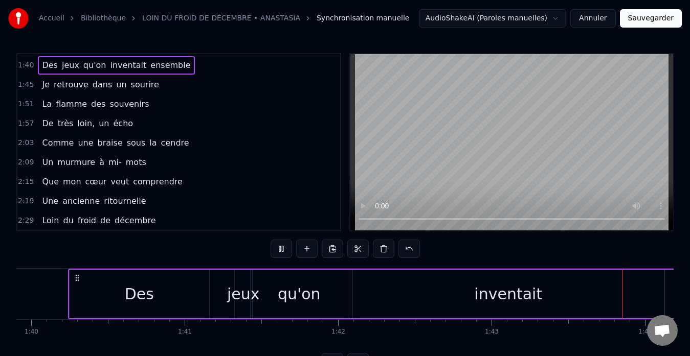
scroll to position [0, 15889]
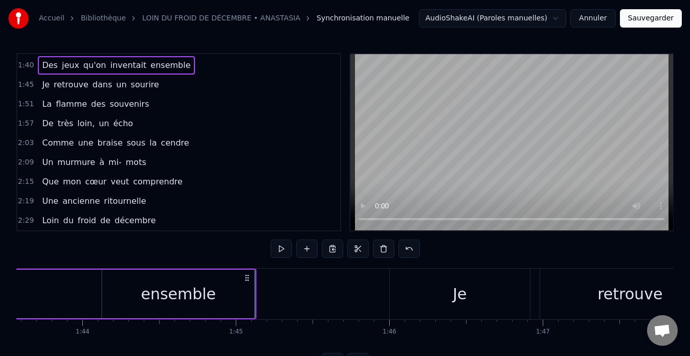
click at [169, 85] on div "1:45 Je retrouve dans un sourire" at bounding box center [178, 84] width 323 height 19
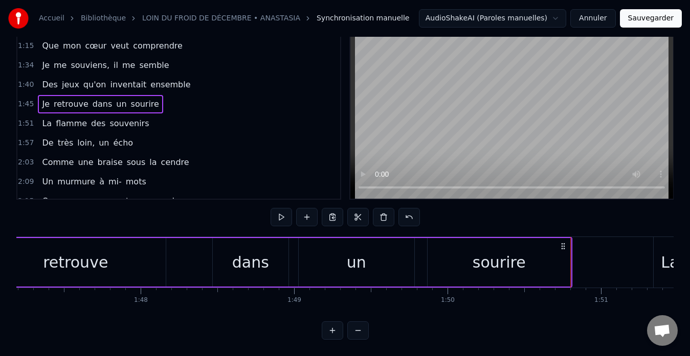
scroll to position [149, 0]
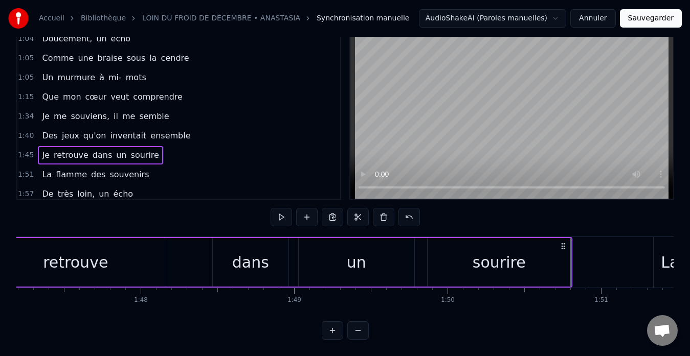
click at [168, 107] on div "1:34 Je me souviens, il me semble" at bounding box center [178, 116] width 323 height 19
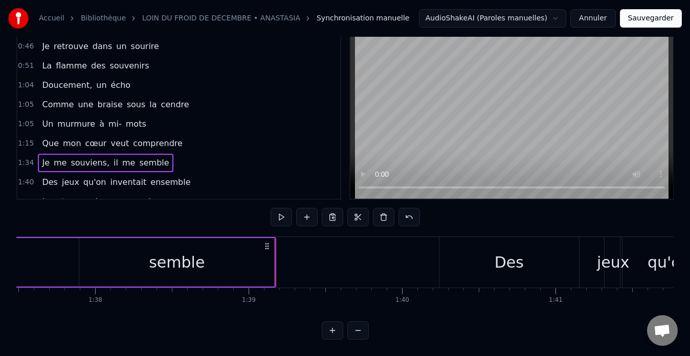
scroll to position [153, 0]
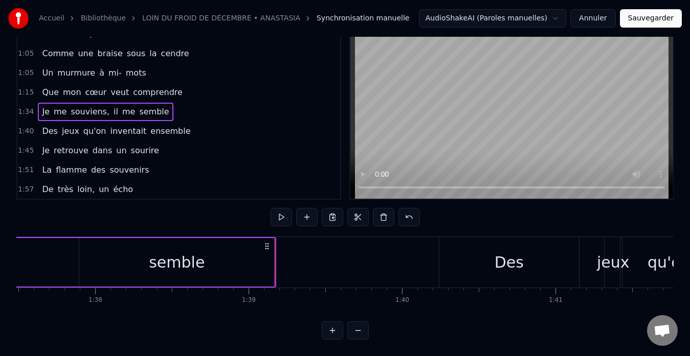
click at [169, 104] on div "1:34 Je me souviens, il me semble" at bounding box center [178, 111] width 323 height 19
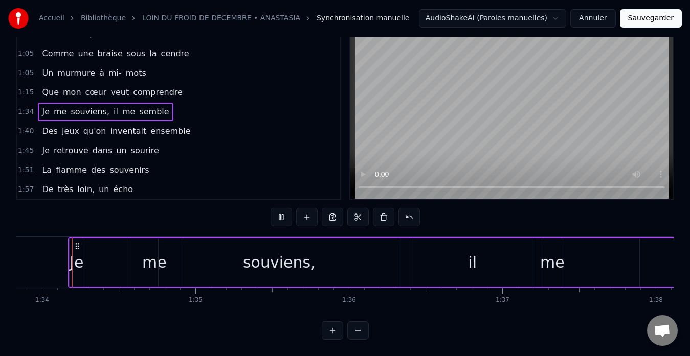
scroll to position [251, 0]
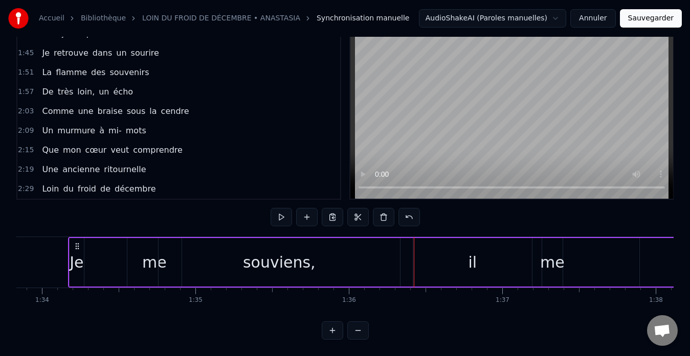
click at [149, 256] on div "me" at bounding box center [154, 262] width 25 height 23
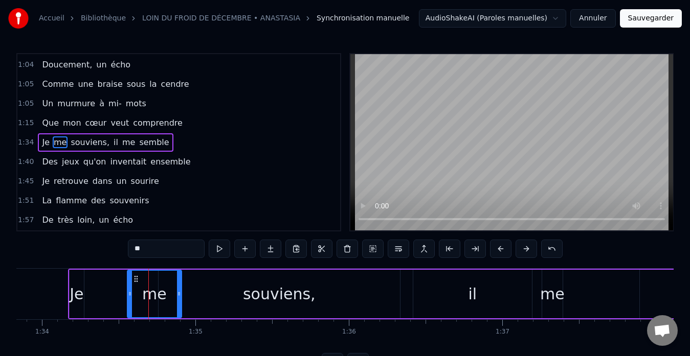
click at [259, 299] on div "souviens," at bounding box center [279, 294] width 73 height 23
type input "*********"
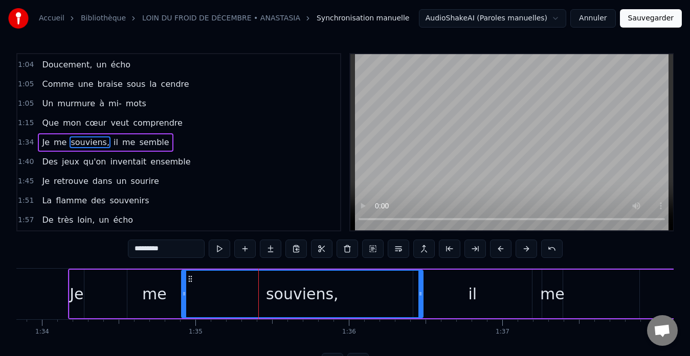
drag, startPoint x: 167, startPoint y: 279, endPoint x: 190, endPoint y: 279, distance: 23.0
click at [189, 279] on circle at bounding box center [189, 279] width 1 height 1
click at [241, 125] on div "1:15 Que mon cœur veut comprendre" at bounding box center [178, 123] width 323 height 19
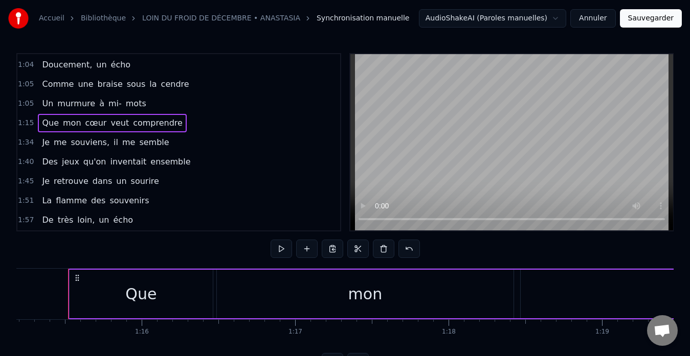
scroll to position [0, 0]
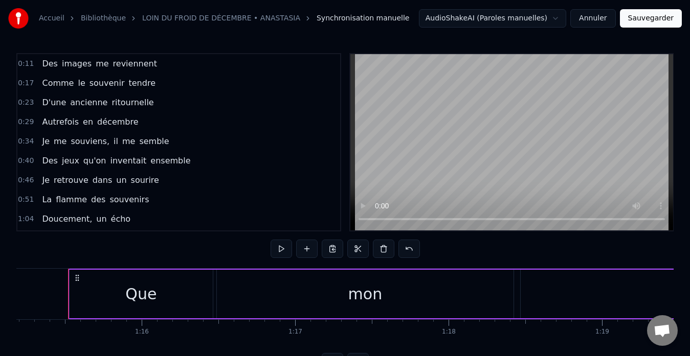
click at [174, 144] on div "0:34 Je me souviens, il me semble" at bounding box center [178, 141] width 323 height 19
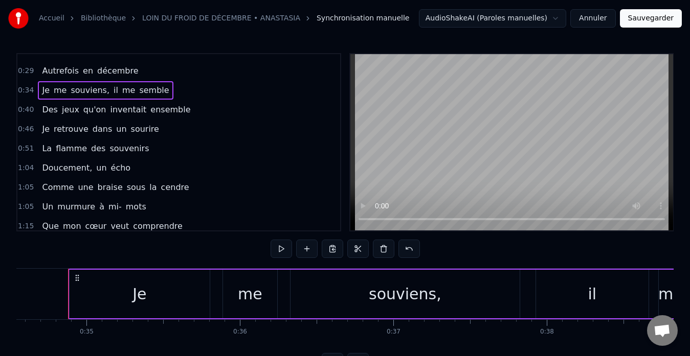
scroll to position [102, 0]
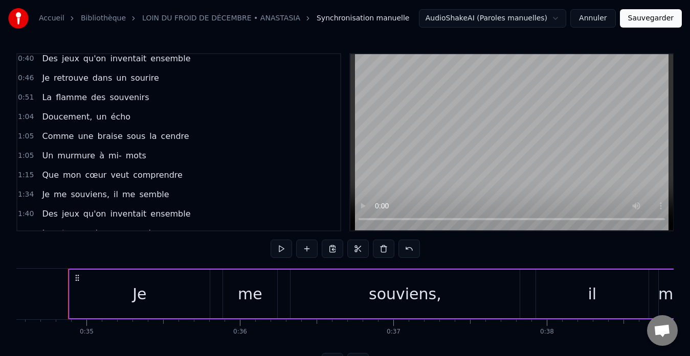
click at [174, 193] on div "1:34 Je me souviens, il me semble" at bounding box center [178, 194] width 323 height 19
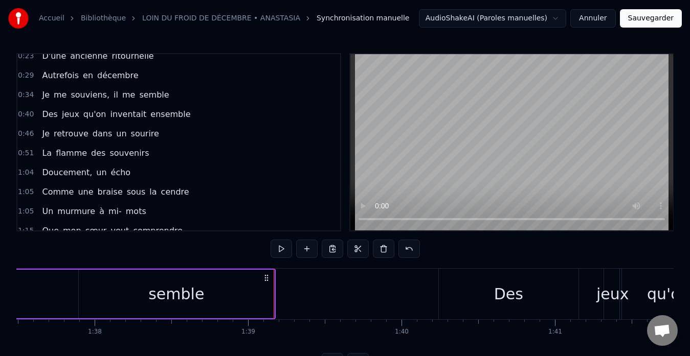
scroll to position [0, 0]
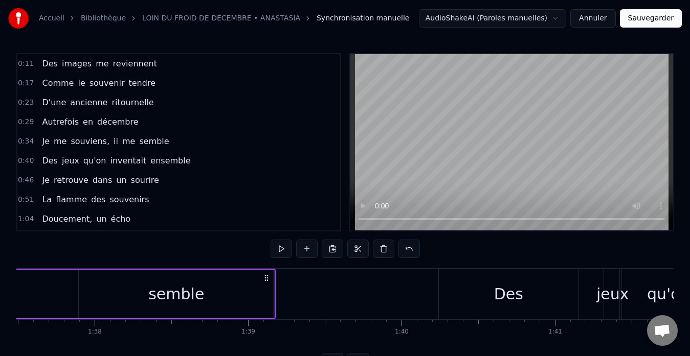
click at [158, 63] on div "0:11 Des images me reviennent" at bounding box center [178, 63] width 323 height 19
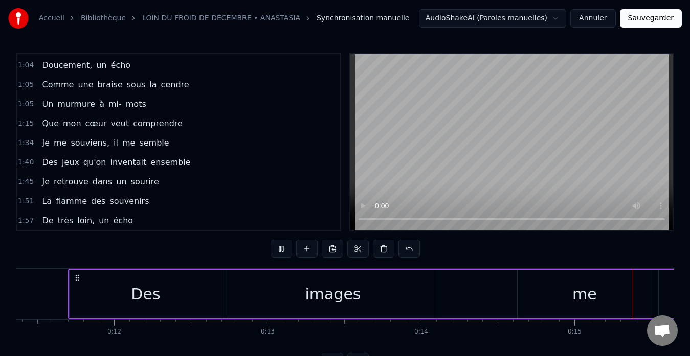
scroll to position [0, 2304]
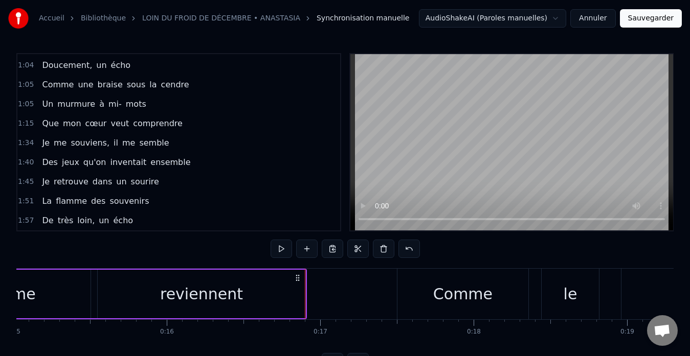
click at [200, 85] on div "1:05 Comme une braise sous la cendre" at bounding box center [178, 84] width 323 height 19
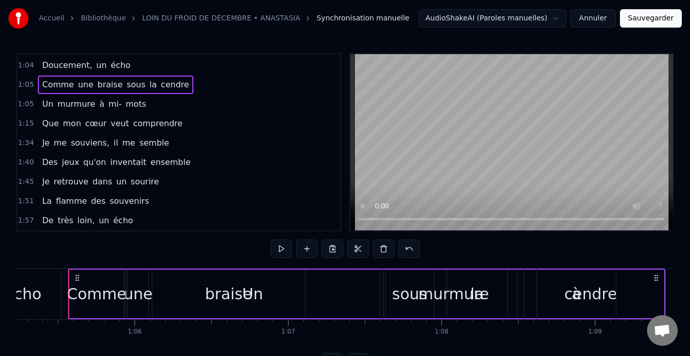
scroll to position [0, 0]
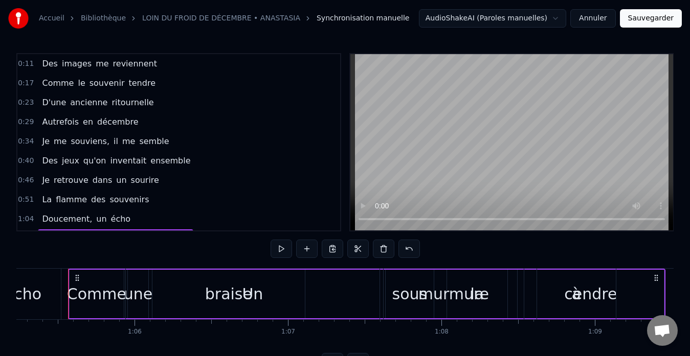
click at [172, 83] on div "0:17 Comme le souvenir tendre" at bounding box center [178, 83] width 323 height 19
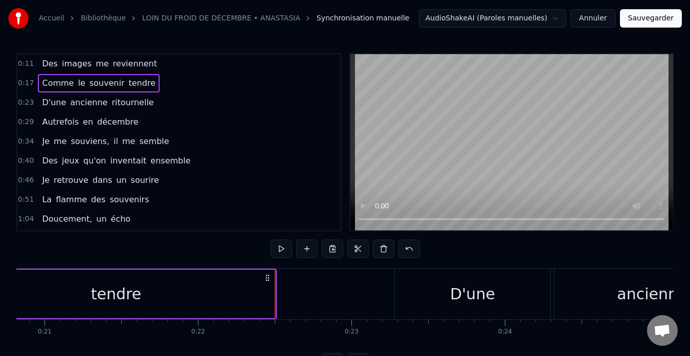
click at [156, 101] on div "0:23 D'une ancienne ritournelle" at bounding box center [178, 102] width 323 height 19
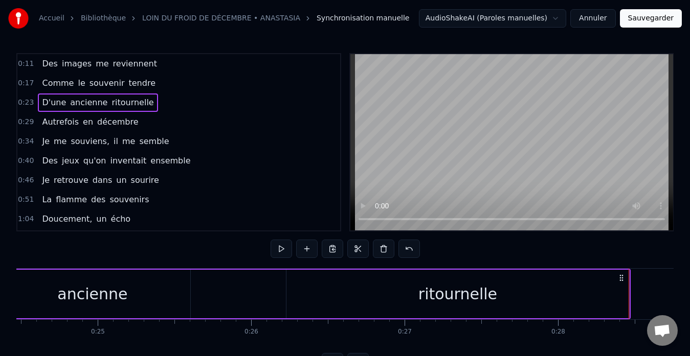
scroll to position [0, 4314]
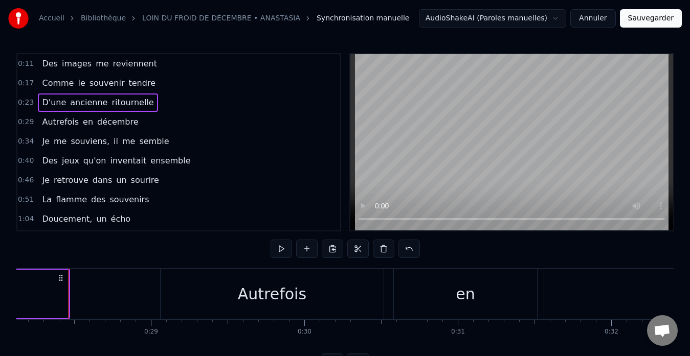
click at [146, 121] on div "0:29 Autrefois en décembre" at bounding box center [178, 122] width 323 height 19
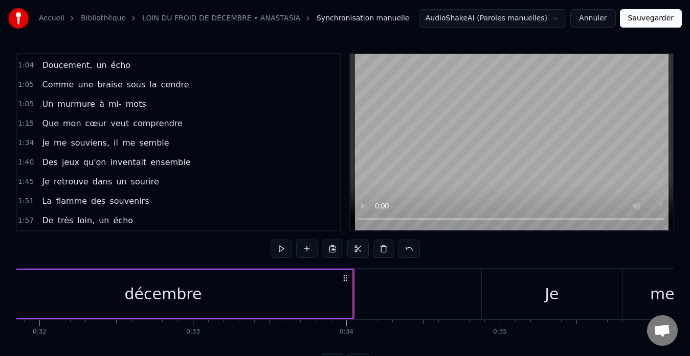
scroll to position [0, 0]
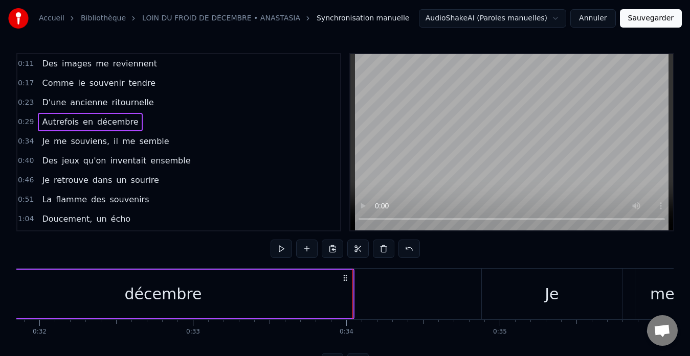
click at [171, 142] on div "0:34 Je me souviens, il me semble" at bounding box center [178, 141] width 323 height 19
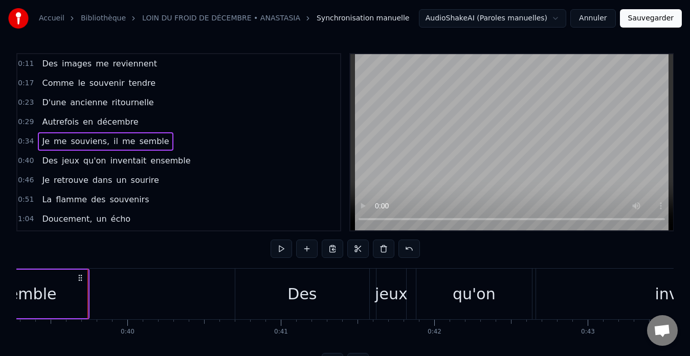
click at [192, 159] on div "0:40 Des jeux qu'on inventait ensemble" at bounding box center [178, 160] width 323 height 19
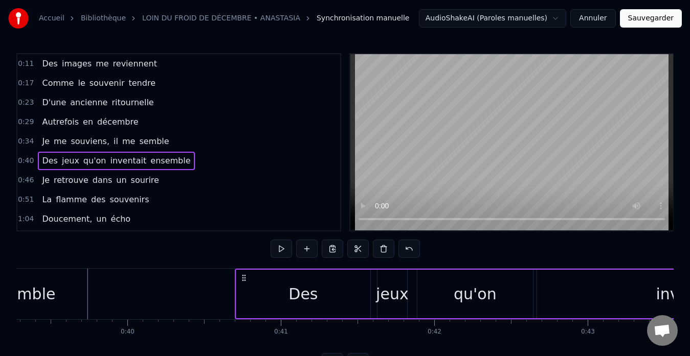
scroll to position [154, 0]
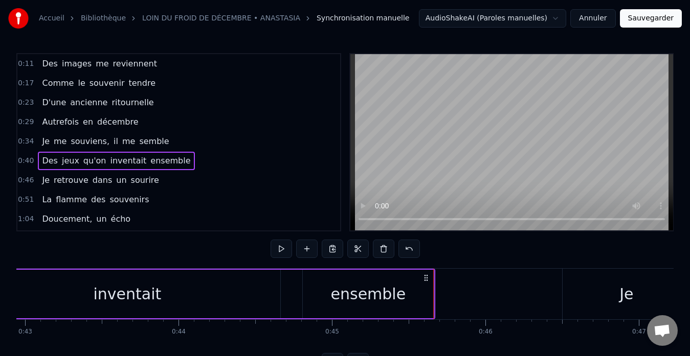
click at [161, 183] on div "0:46 Je retrouve dans un sourire" at bounding box center [178, 180] width 323 height 19
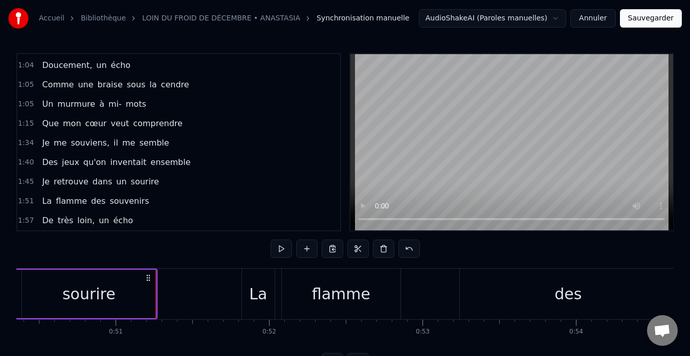
scroll to position [103, 0]
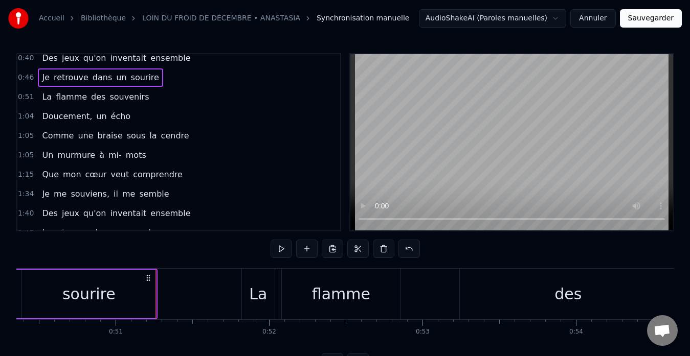
click at [151, 93] on div "0:51 La flamme des souvenirs" at bounding box center [178, 96] width 323 height 19
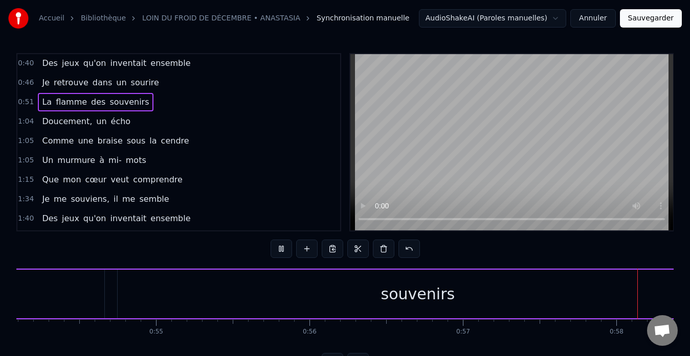
scroll to position [0, 8868]
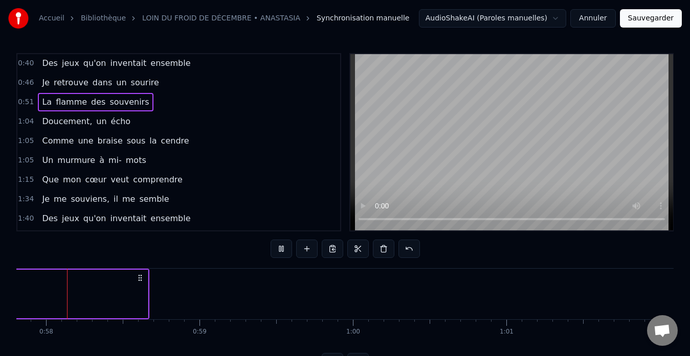
click at [132, 123] on div "1:04 Doucement, un écho" at bounding box center [178, 121] width 323 height 19
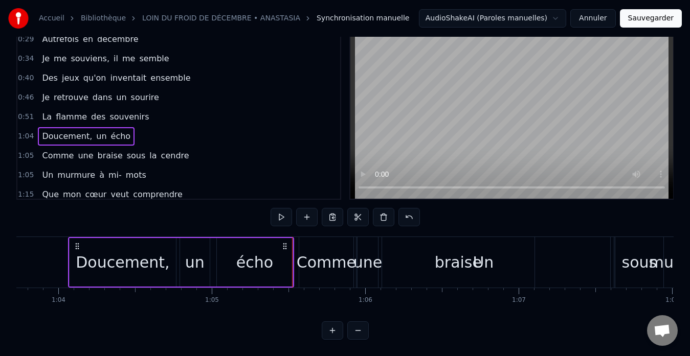
scroll to position [102, 0]
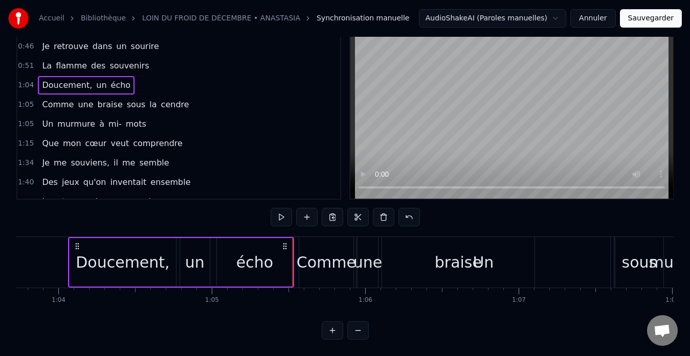
click at [184, 136] on div "1:15 Que mon cœur veut comprendre" at bounding box center [178, 143] width 323 height 19
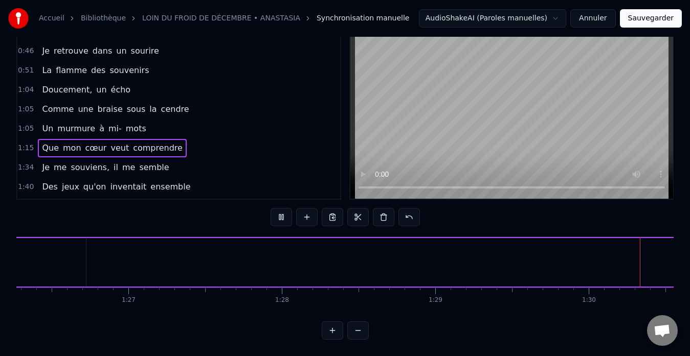
scroll to position [0, 13806]
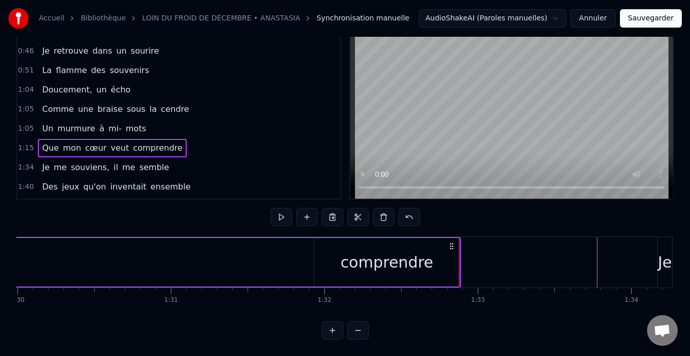
click at [169, 159] on div "1:34 Je me souviens, il me semble" at bounding box center [178, 167] width 323 height 19
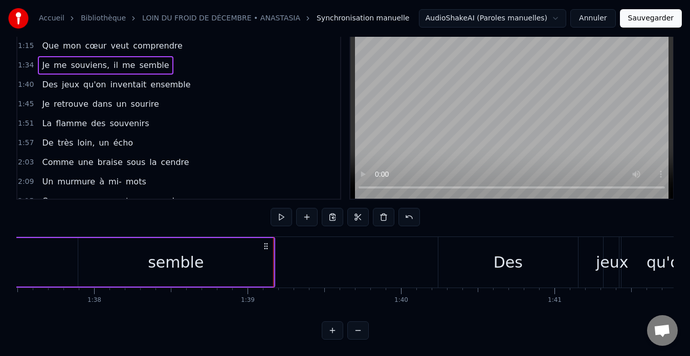
scroll to position [149, 0]
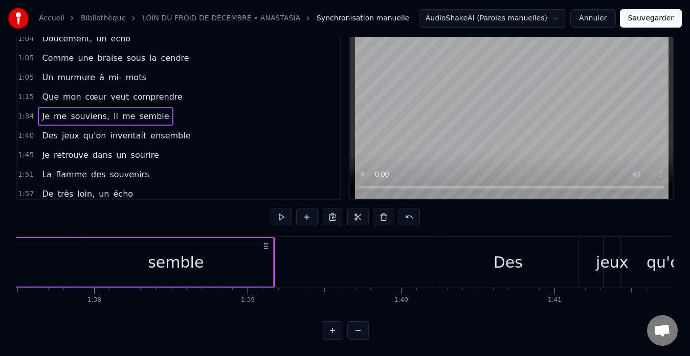
click at [192, 131] on div "1:40 Des jeux qu'on inventait ensemble" at bounding box center [178, 135] width 323 height 19
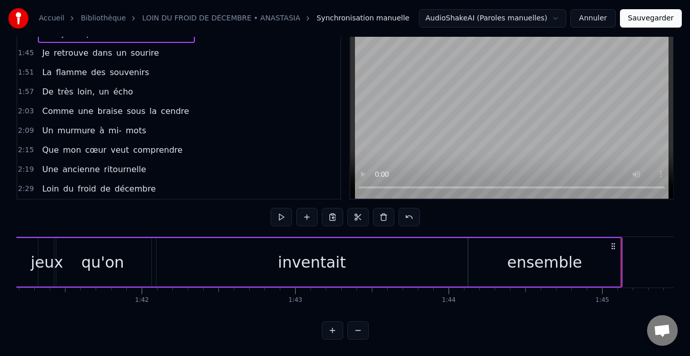
scroll to position [200, 0]
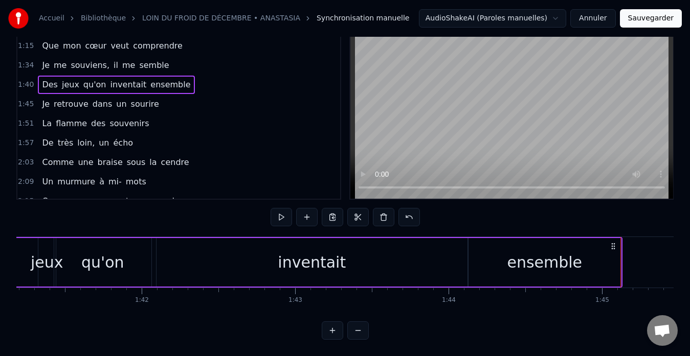
click at [171, 96] on div "1:45 Je retrouve dans un sourire" at bounding box center [178, 104] width 323 height 19
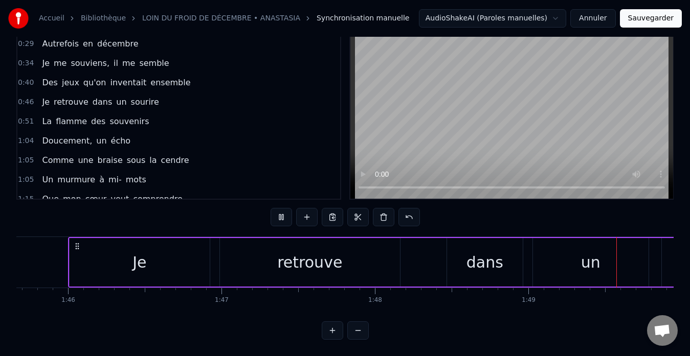
scroll to position [0, 16771]
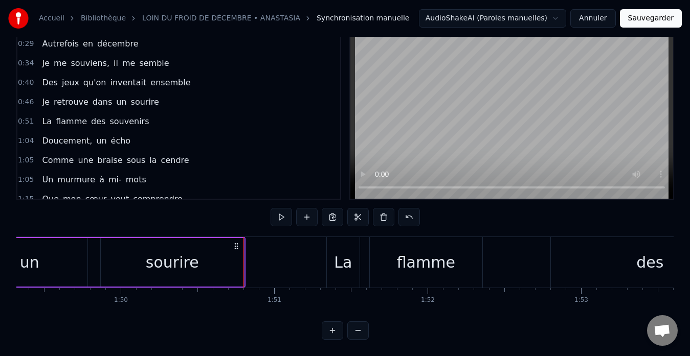
click at [143, 112] on div "0:51 La flamme des souvenirs" at bounding box center [178, 121] width 323 height 19
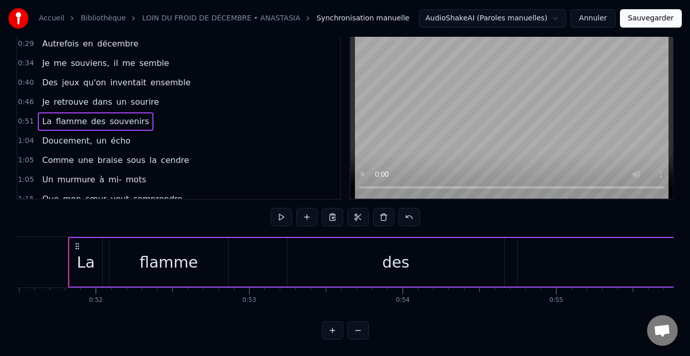
scroll to position [0, 0]
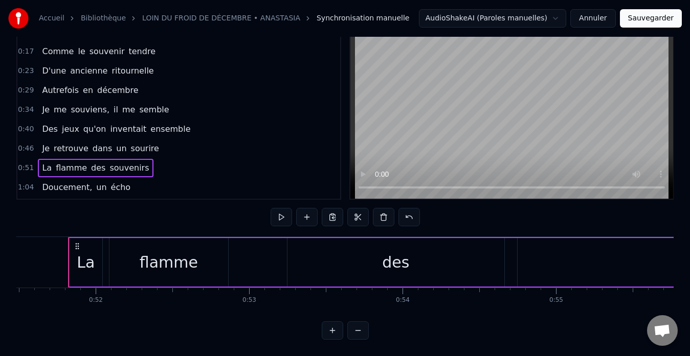
click at [298, 339] on div "0:11 Des images me reviennent 0:17 Comme le souvenir tendre 0:23 D'une ancienne…" at bounding box center [344, 180] width 657 height 319
click at [167, 103] on div "0:34 Je me souviens, il me semble" at bounding box center [178, 109] width 323 height 19
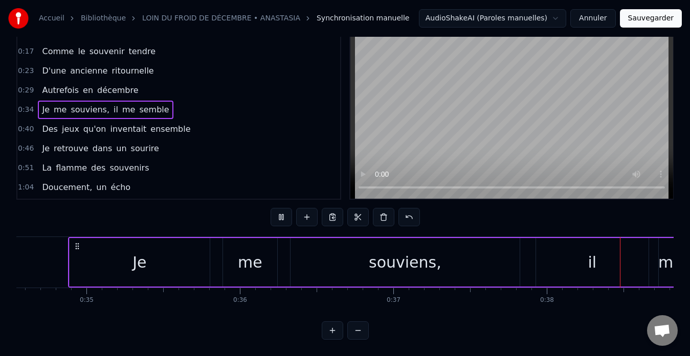
scroll to position [0, 5861]
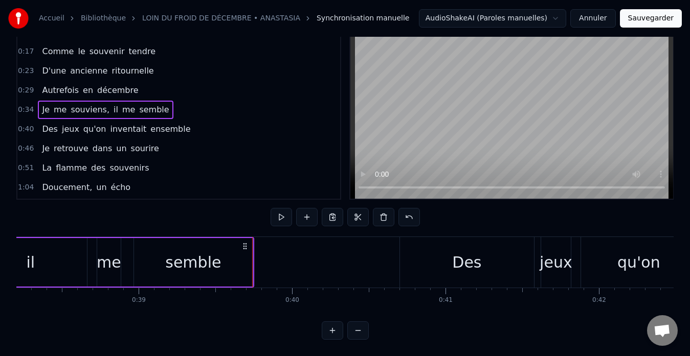
click at [176, 121] on div "0:40 Des jeux qu'on inventait ensemble" at bounding box center [178, 129] width 323 height 19
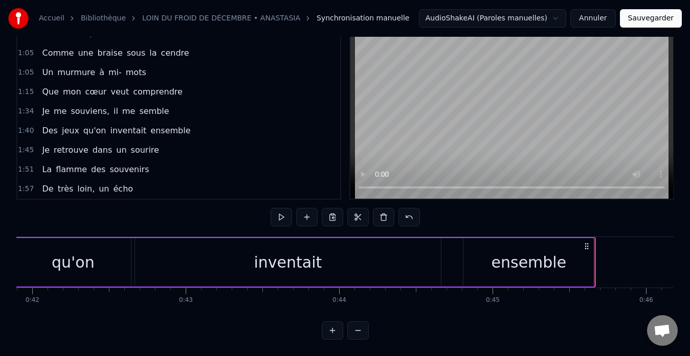
scroll to position [0, 0]
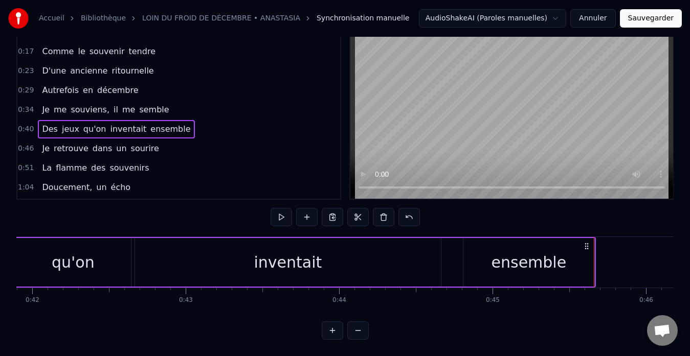
click at [160, 144] on div "0:46 Je retrouve dans un sourire" at bounding box center [178, 148] width 323 height 19
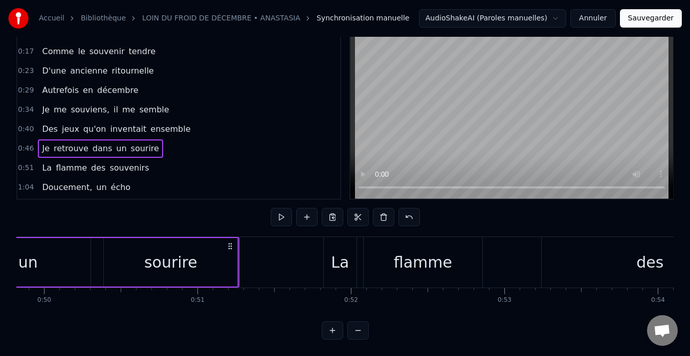
click at [168, 164] on div "0:51 La flamme des souvenirs" at bounding box center [178, 168] width 323 height 19
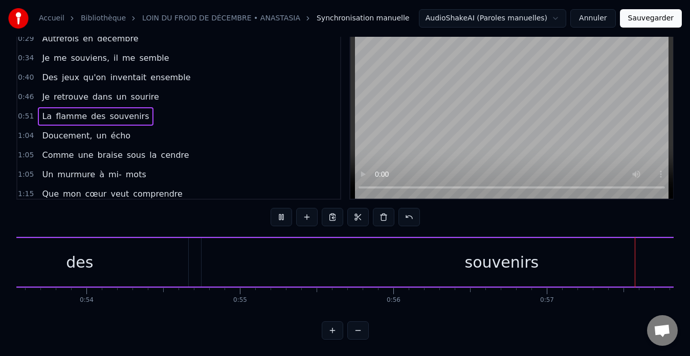
scroll to position [0, 8785]
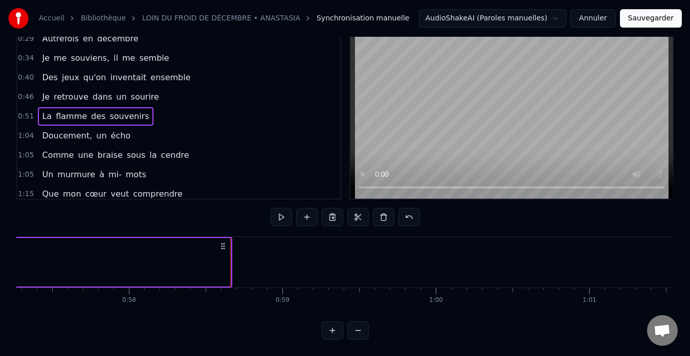
click at [133, 126] on div "1:04 Doucement, un écho" at bounding box center [178, 135] width 323 height 19
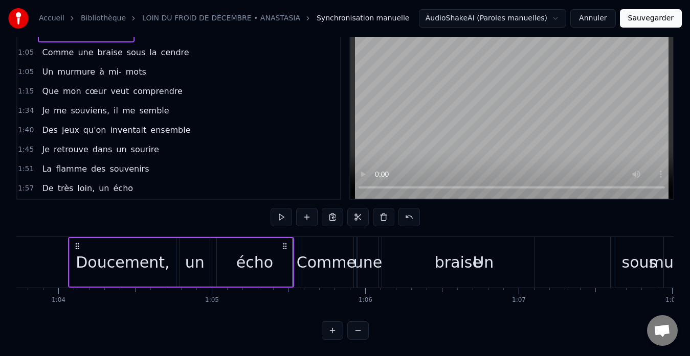
scroll to position [103, 0]
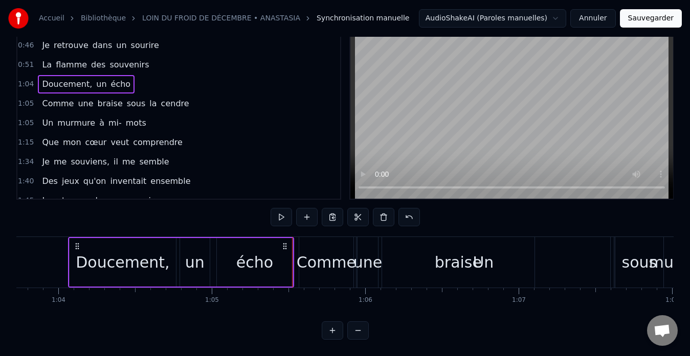
click at [103, 251] on div "Doucement," at bounding box center [123, 262] width 94 height 23
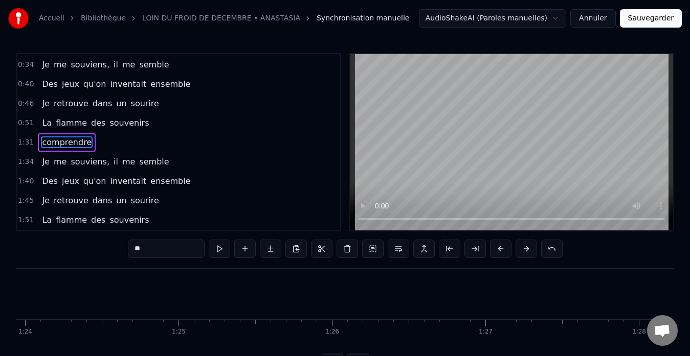
scroll to position [0, 14051]
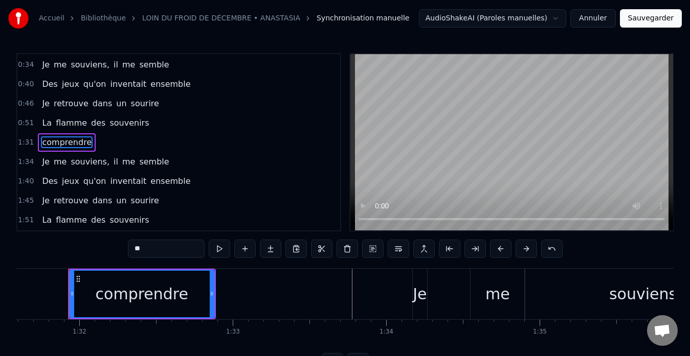
type input "**"
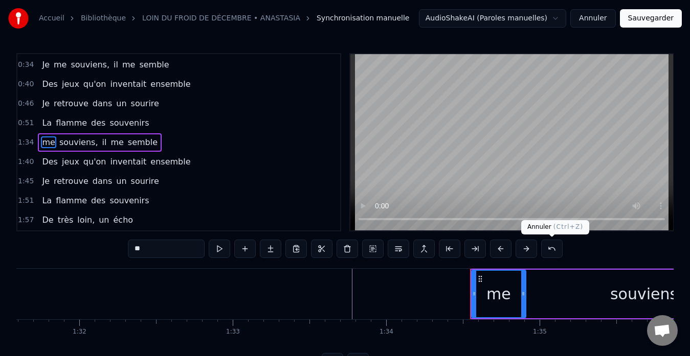
click at [555, 248] on button at bounding box center [551, 249] width 21 height 18
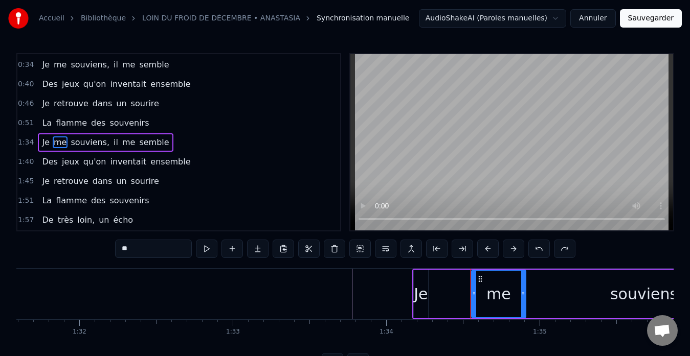
click at [225, 124] on div "0:51 La flamme des souvenirs" at bounding box center [178, 123] width 323 height 19
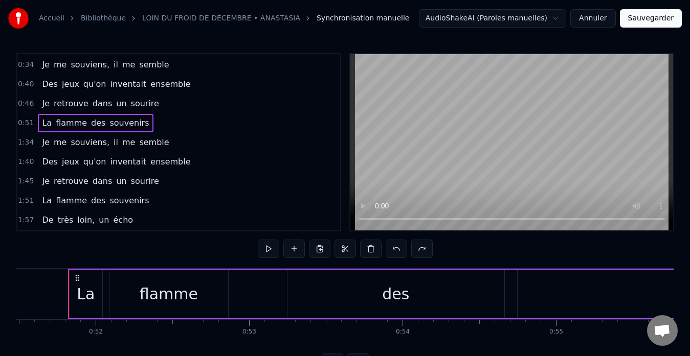
click at [653, 19] on button "Sauvegarder" at bounding box center [651, 18] width 62 height 18
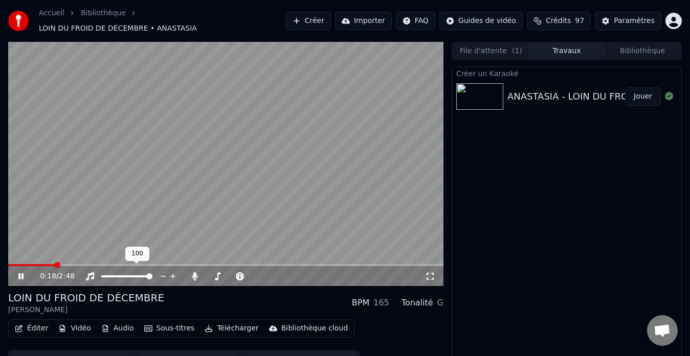
click at [152, 274] on span at bounding box center [149, 277] width 6 height 6
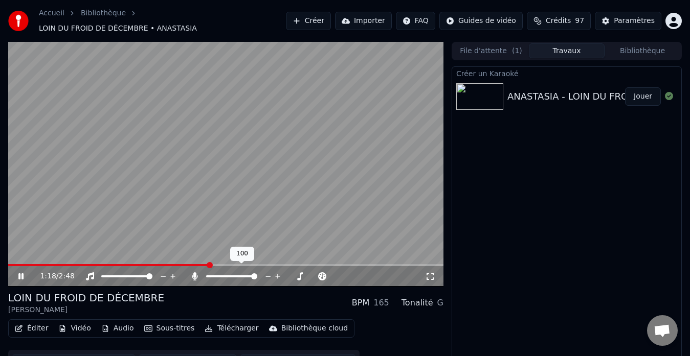
click at [207, 276] on span at bounding box center [231, 277] width 51 height 2
click at [206, 274] on span at bounding box center [209, 277] width 6 height 6
click at [257, 274] on span at bounding box center [254, 277] width 6 height 6
click at [191, 274] on icon at bounding box center [195, 277] width 10 height 8
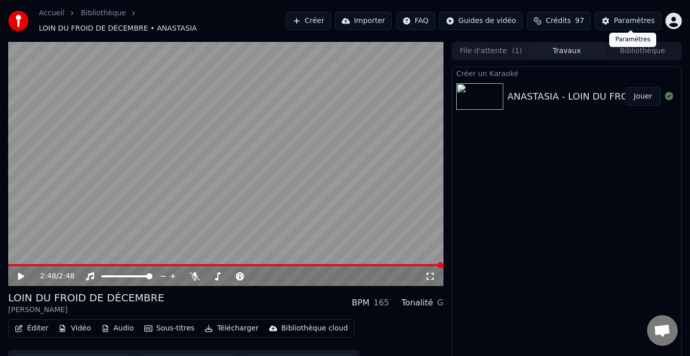
click at [626, 16] on div "Paramètres" at bounding box center [634, 21] width 41 height 10
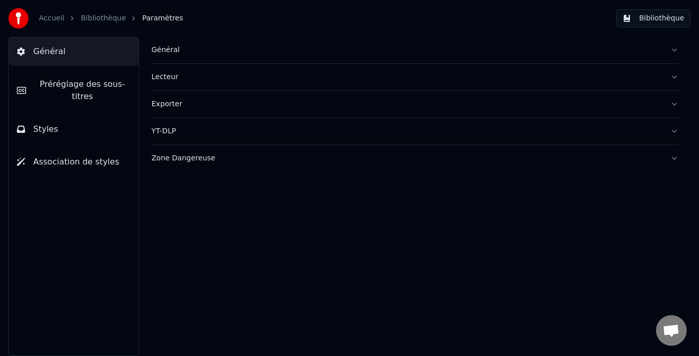
click at [642, 17] on button "Bibliothèque" at bounding box center [653, 18] width 75 height 18
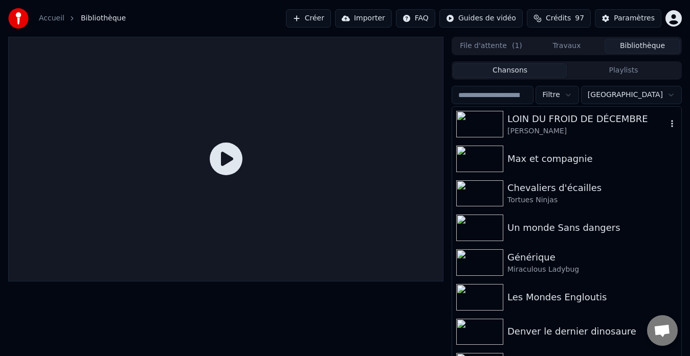
click at [542, 129] on div "[PERSON_NAME]" at bounding box center [587, 131] width 160 height 10
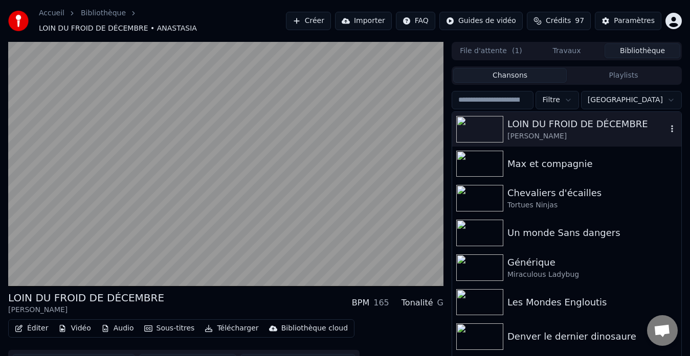
click at [667, 126] on icon "button" at bounding box center [672, 129] width 10 height 8
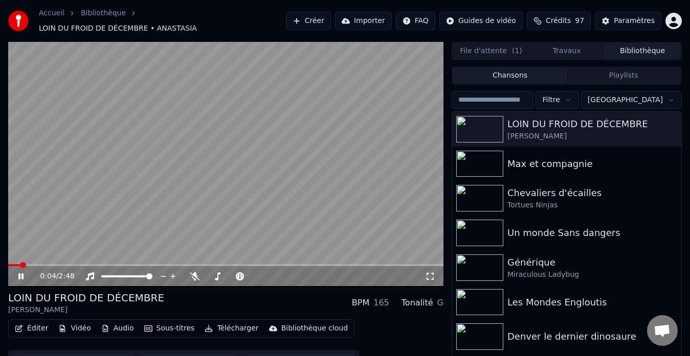
click at [19, 274] on icon at bounding box center [20, 277] width 5 height 6
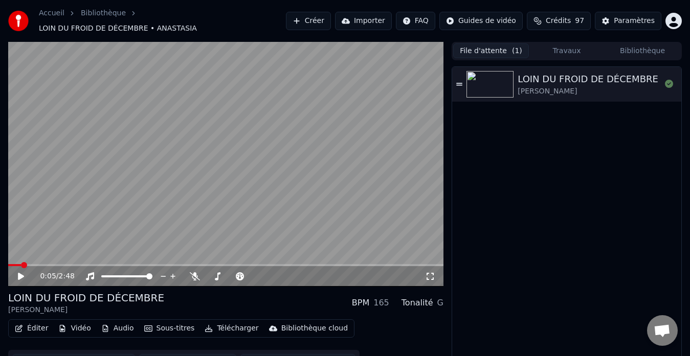
click at [489, 44] on button "File d'attente ( 1 )" at bounding box center [491, 50] width 76 height 15
click at [564, 44] on button "Travaux" at bounding box center [567, 50] width 76 height 15
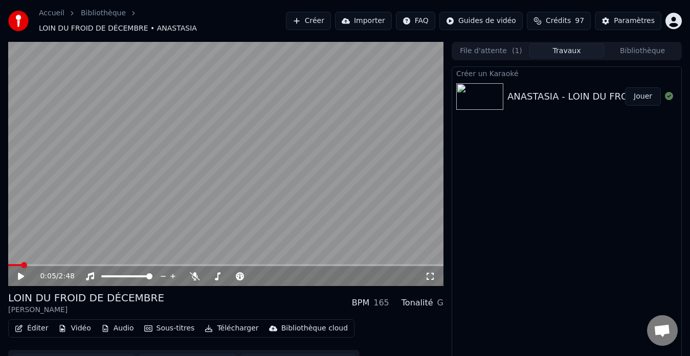
click at [634, 44] on button "Bibliothèque" at bounding box center [642, 50] width 76 height 15
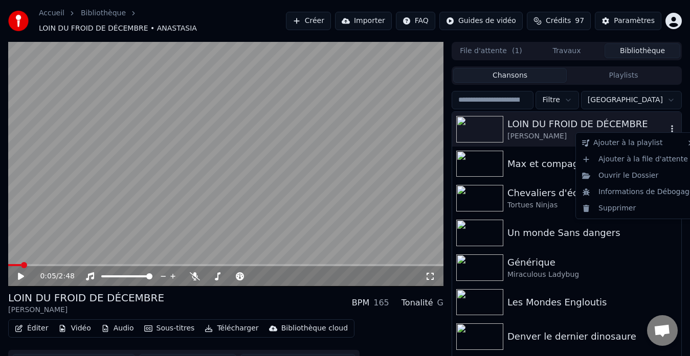
click at [667, 125] on icon "button" at bounding box center [672, 129] width 10 height 8
click at [671, 125] on icon "button" at bounding box center [672, 128] width 2 height 7
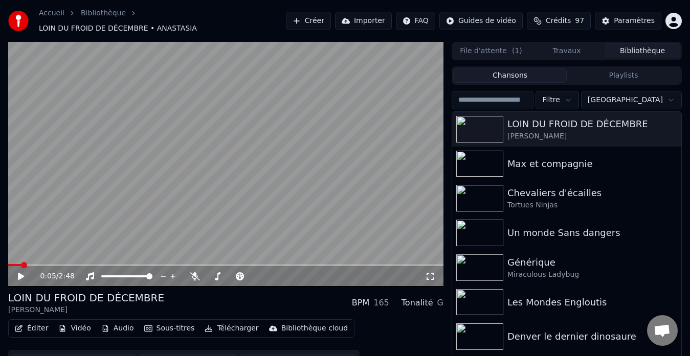
click at [557, 46] on button "Travaux" at bounding box center [567, 50] width 76 height 15
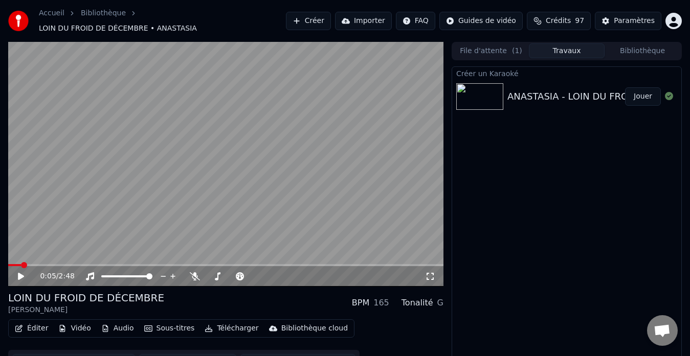
click at [489, 45] on button "File d'attente ( 1 )" at bounding box center [491, 50] width 76 height 15
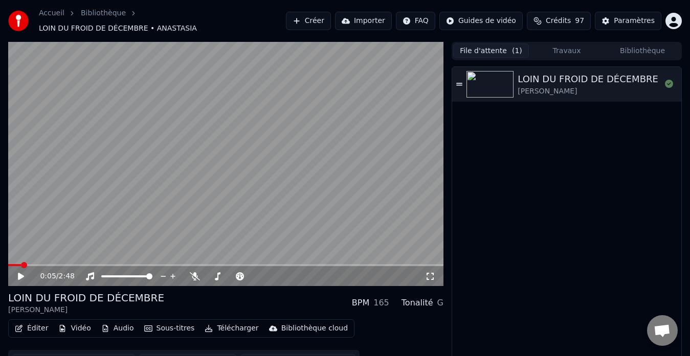
click at [640, 52] on button "Bibliothèque" at bounding box center [642, 50] width 76 height 15
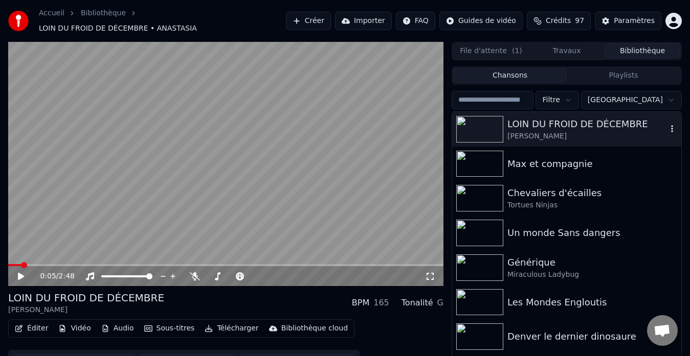
click at [580, 120] on div "LOIN DU FROID DE DÉCEMBRE" at bounding box center [587, 124] width 160 height 14
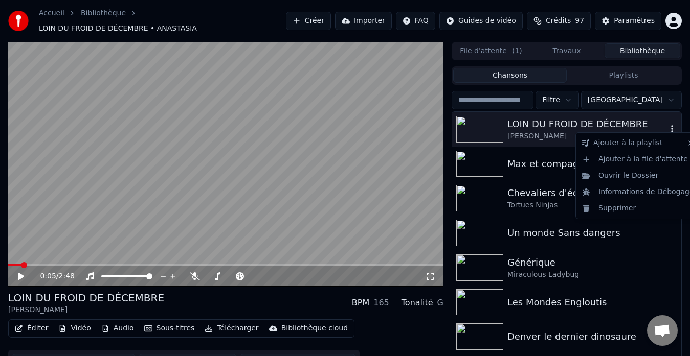
click at [667, 125] on icon "button" at bounding box center [672, 129] width 10 height 8
click at [619, 175] on div "Ouvrir le Dossier" at bounding box center [638, 176] width 120 height 16
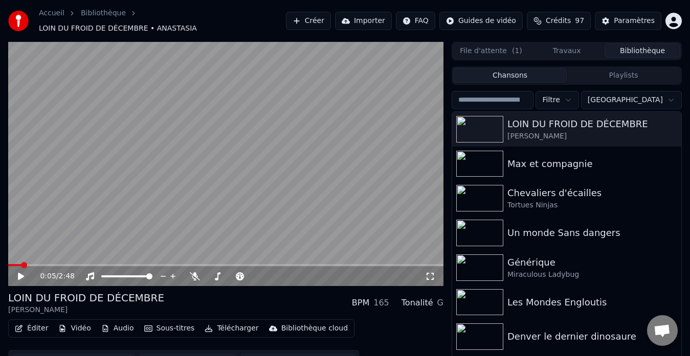
scroll to position [17, 0]
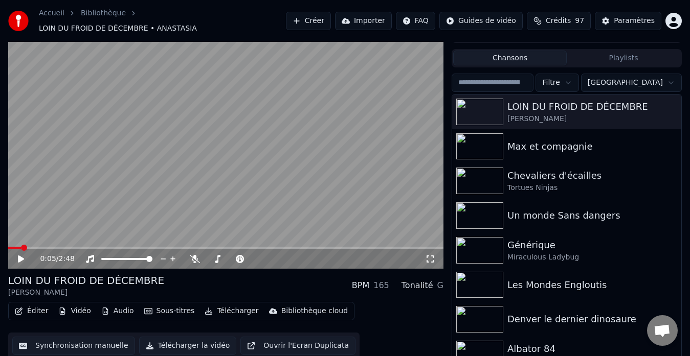
click at [305, 306] on div "Bibliothèque cloud" at bounding box center [314, 311] width 66 height 10
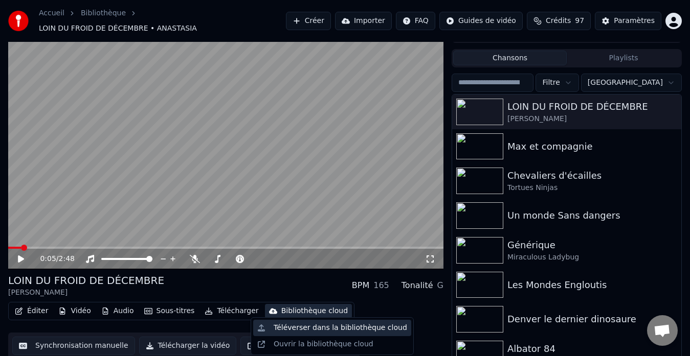
click at [316, 330] on div "Téléverser dans la bibliothèque cloud" at bounding box center [340, 328] width 133 height 10
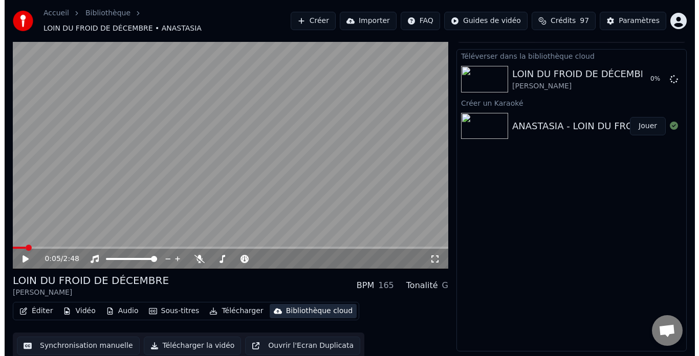
scroll to position [15, 0]
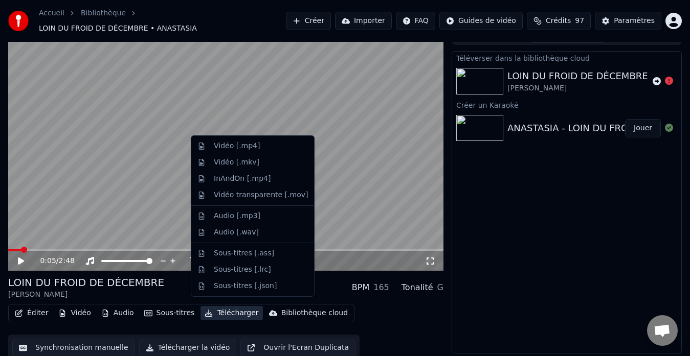
click at [222, 307] on button "Télécharger" at bounding box center [231, 313] width 62 height 14
click at [232, 145] on div "Vidéo [.mp4]" at bounding box center [237, 146] width 46 height 10
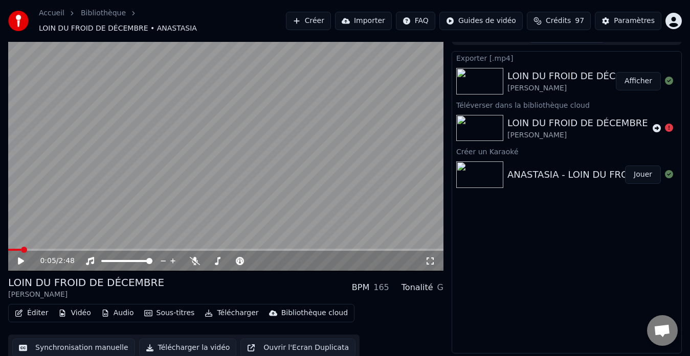
click at [321, 17] on button "Créer" at bounding box center [308, 21] width 45 height 18
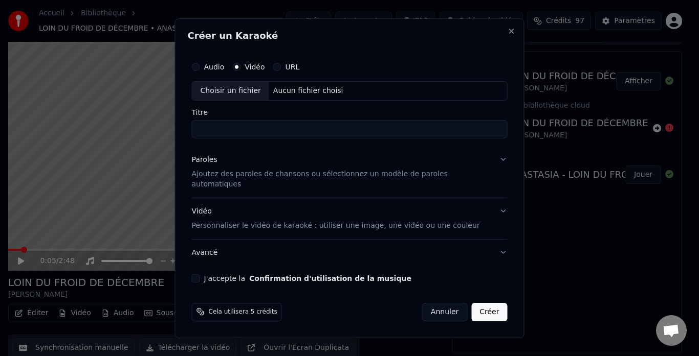
click at [248, 96] on div "Choisir un fichier" at bounding box center [230, 91] width 77 height 18
type input "**********"
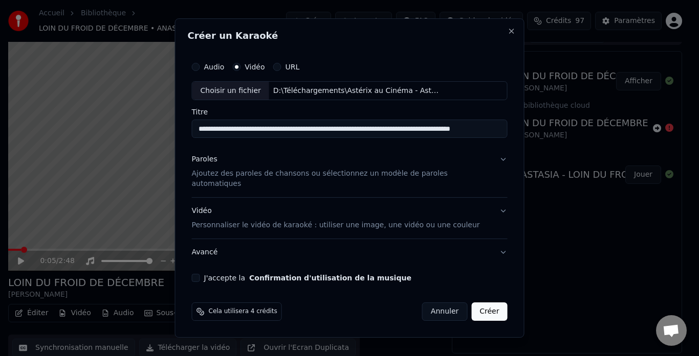
click at [238, 220] on p "Personnaliser le vidéo de karaoké : utiliser une image, une vidéo ou une couleur" at bounding box center [336, 225] width 288 height 10
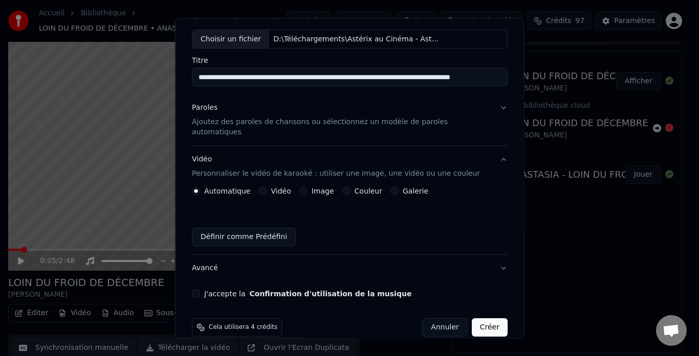
scroll to position [56, 0]
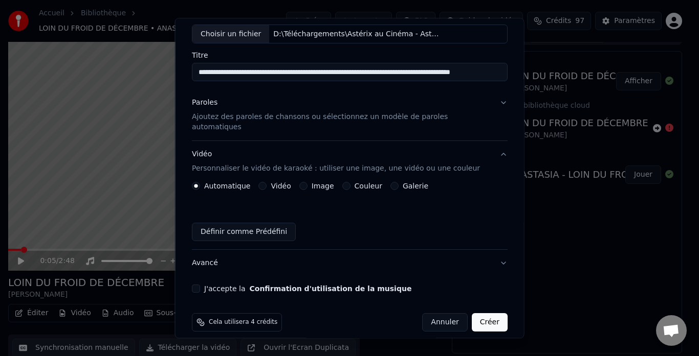
click at [242, 116] on p "Ajoutez des paroles de chansons ou sélectionnez un modèle de paroles automatiqu…" at bounding box center [341, 123] width 299 height 20
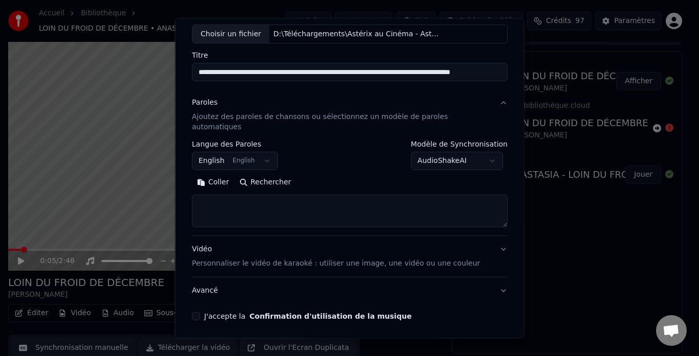
click at [248, 155] on body "**********" at bounding box center [345, 163] width 690 height 356
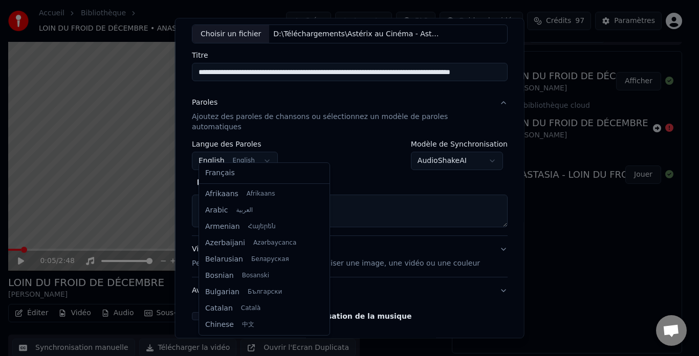
scroll to position [82, 0]
select select "**"
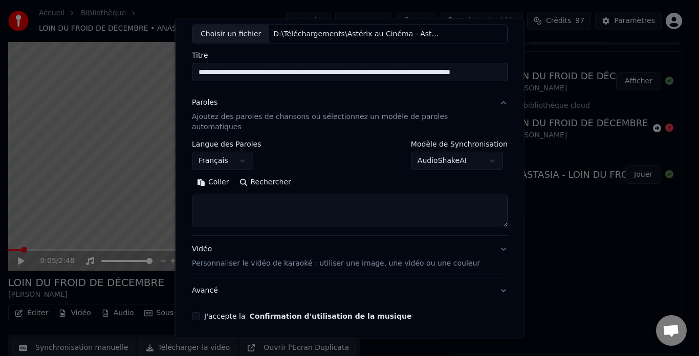
click at [429, 151] on body "**********" at bounding box center [345, 163] width 690 height 356
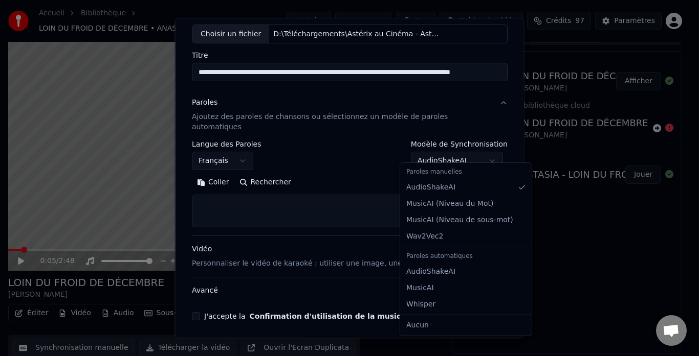
select select "**********"
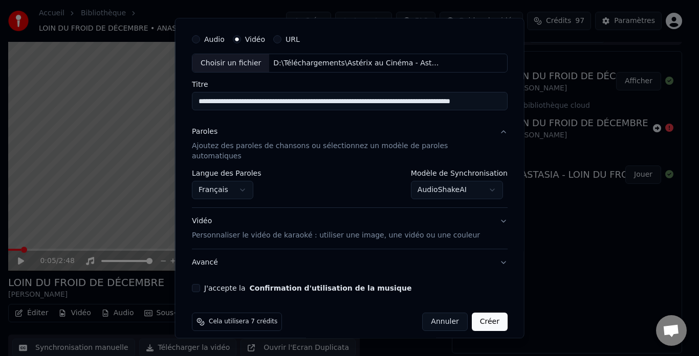
click at [266, 231] on p "Personnaliser le vidéo de karaoké : utiliser une image, une vidéo ou une couleur" at bounding box center [336, 236] width 288 height 10
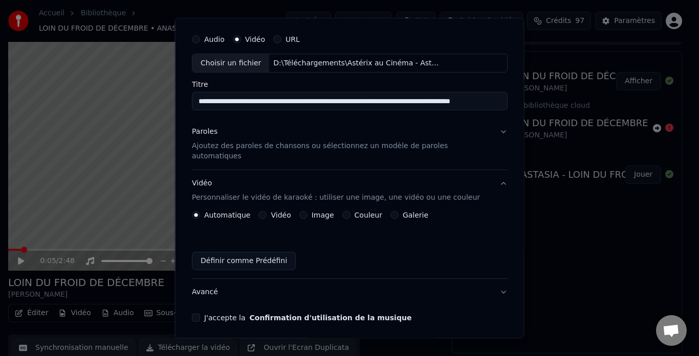
click at [302, 212] on button "Image" at bounding box center [303, 216] width 8 height 8
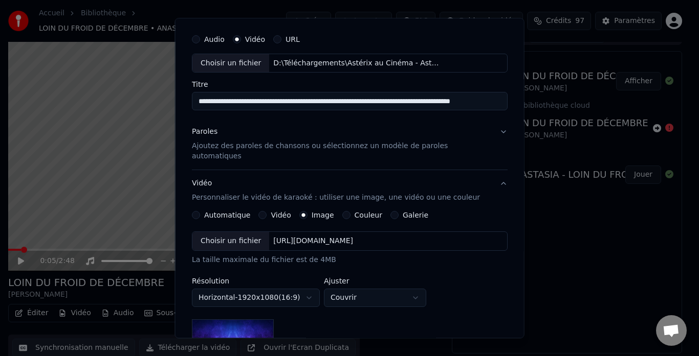
click at [245, 233] on div "Choisir un fichier" at bounding box center [230, 242] width 77 height 18
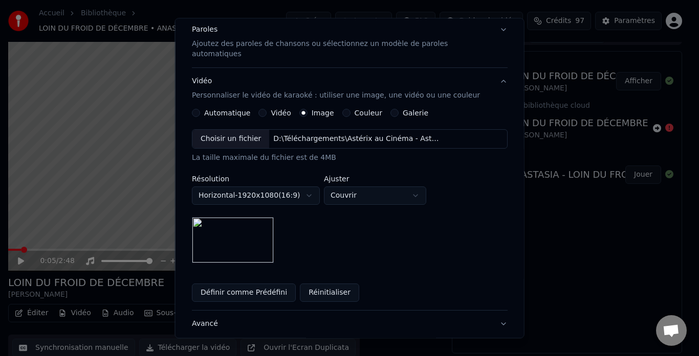
scroll to position [181, 0]
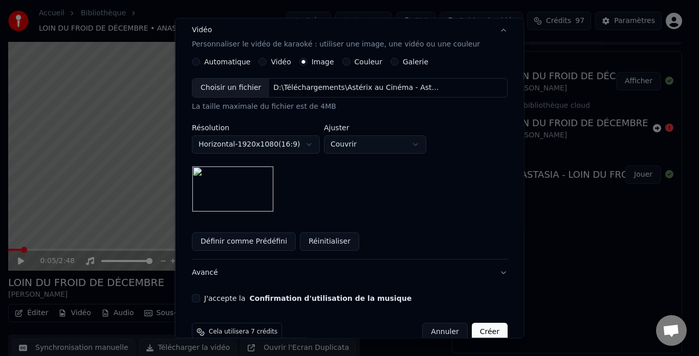
click at [199, 295] on button "J'accepte la Confirmation d'utilisation de la musique" at bounding box center [196, 299] width 8 height 8
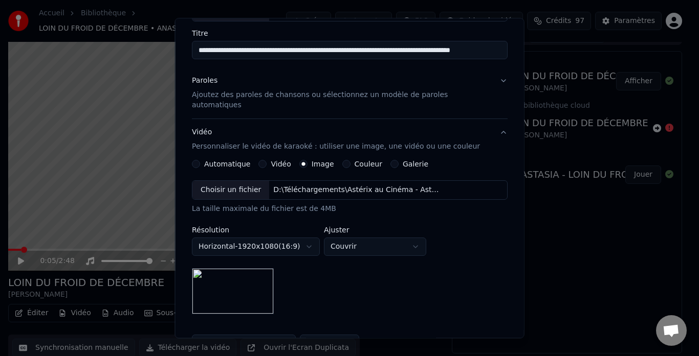
scroll to position [0, 0]
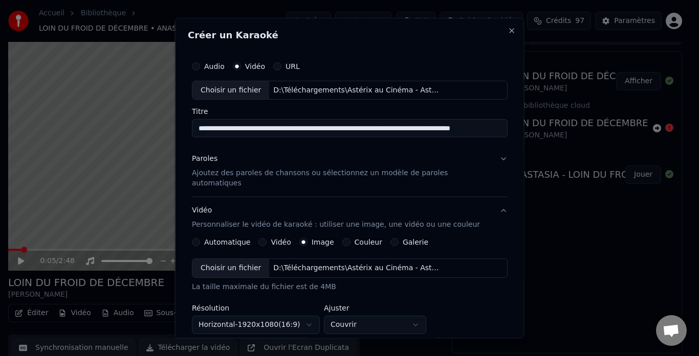
click at [412, 171] on p "Ajoutez des paroles de chansons ou sélectionnez un modèle de paroles automatiqu…" at bounding box center [341, 179] width 299 height 20
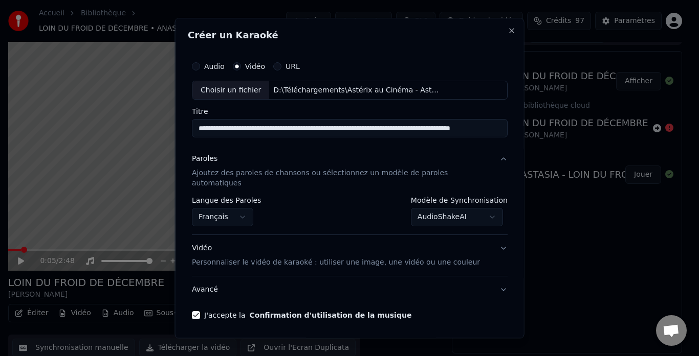
click at [426, 206] on body "**********" at bounding box center [345, 163] width 690 height 356
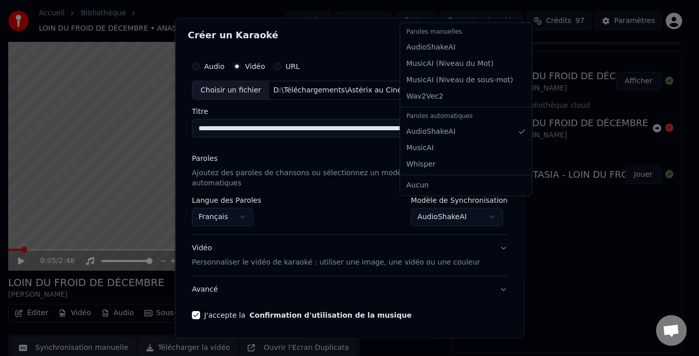
select select "**********"
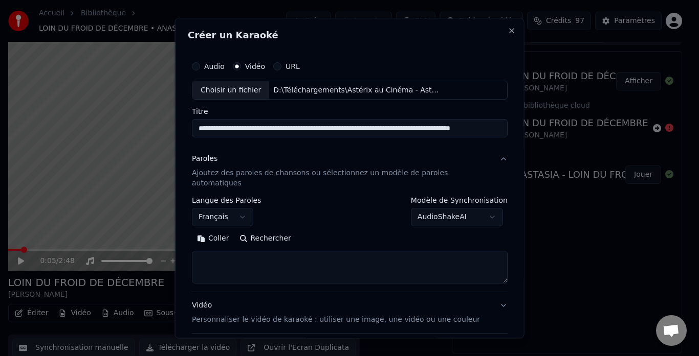
scroll to position [84, 0]
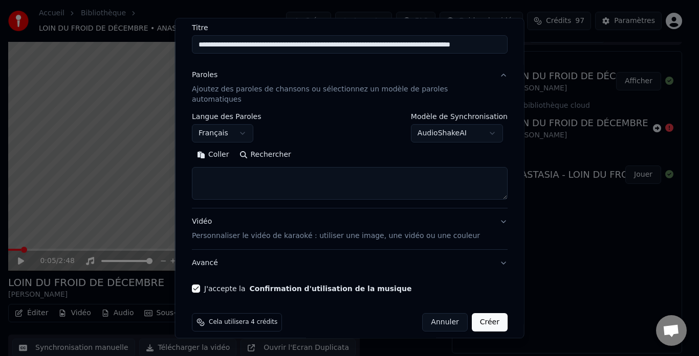
click at [255, 173] on textarea at bounding box center [350, 184] width 316 height 33
paste textarea "**********"
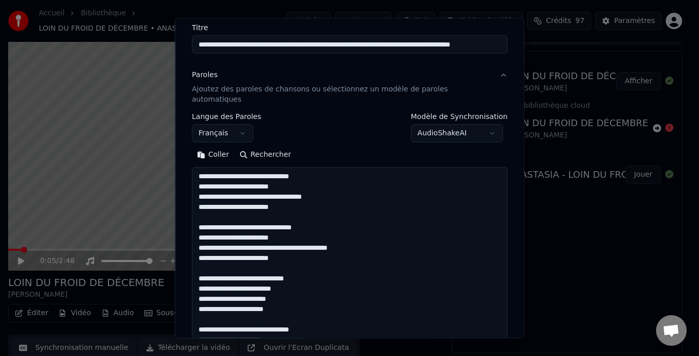
scroll to position [493, 0]
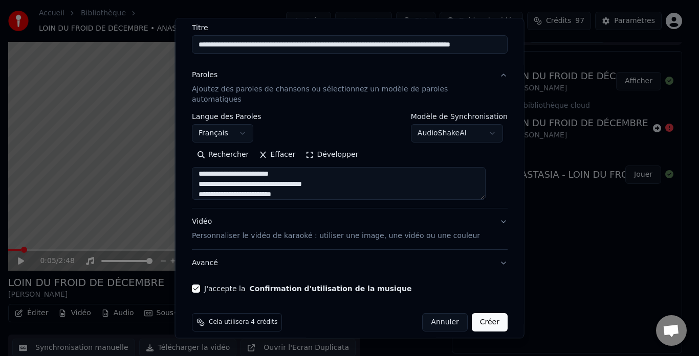
click at [307, 147] on button "Développer" at bounding box center [331, 155] width 63 height 16
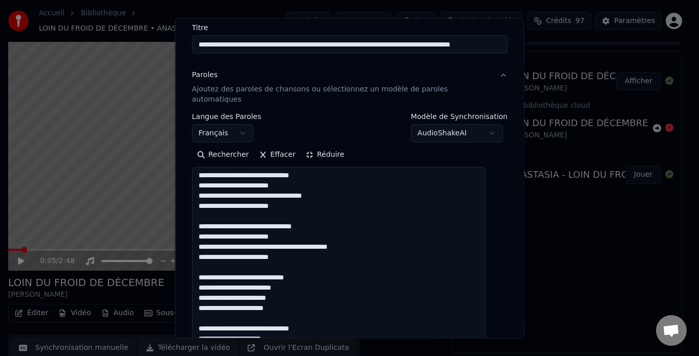
scroll to position [0, 0]
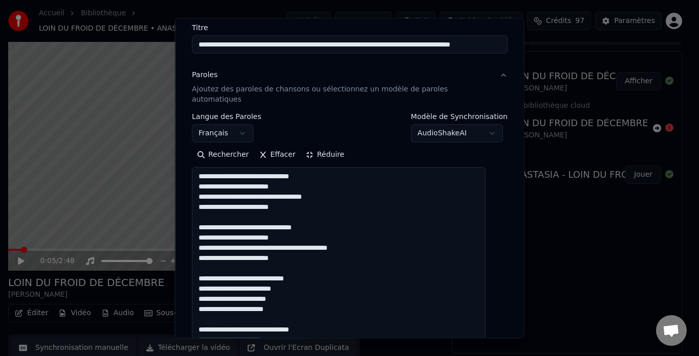
drag, startPoint x: 226, startPoint y: 165, endPoint x: 184, endPoint y: 165, distance: 41.9
click at [183, 165] on div "**********" at bounding box center [349, 178] width 349 height 321
drag, startPoint x: 229, startPoint y: 218, endPoint x: 177, endPoint y: 218, distance: 51.1
click at [177, 218] on body "**********" at bounding box center [345, 163] width 690 height 356
drag, startPoint x: 229, startPoint y: 216, endPoint x: 174, endPoint y: 217, distance: 55.2
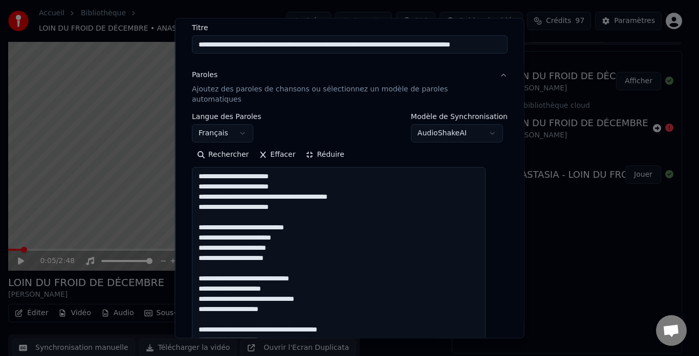
click at [174, 216] on body "**********" at bounding box center [345, 163] width 690 height 356
type textarea "**********"
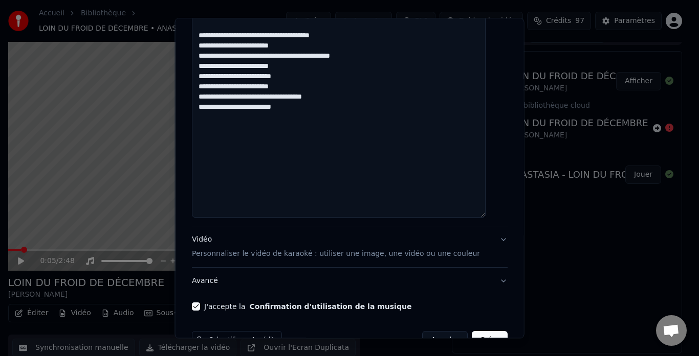
scroll to position [358, 0]
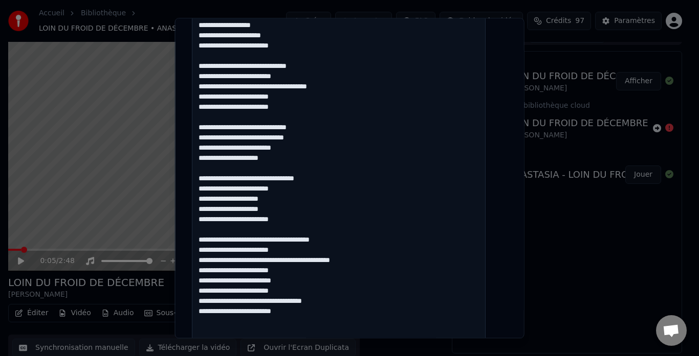
click at [368, 223] on textarea at bounding box center [339, 158] width 294 height 529
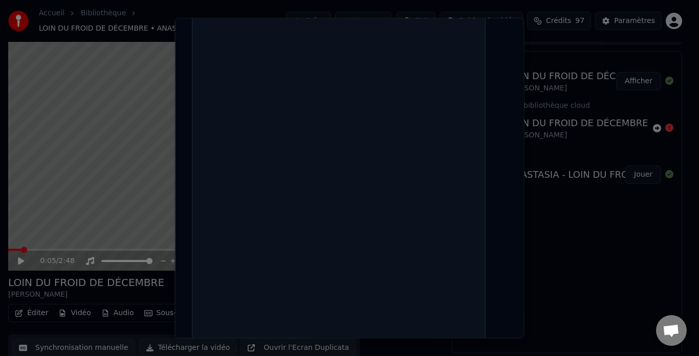
scroll to position [228, 0]
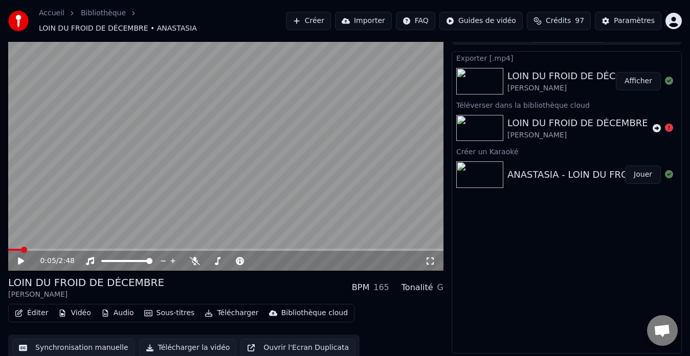
click at [328, 22] on button "Créer" at bounding box center [308, 21] width 45 height 18
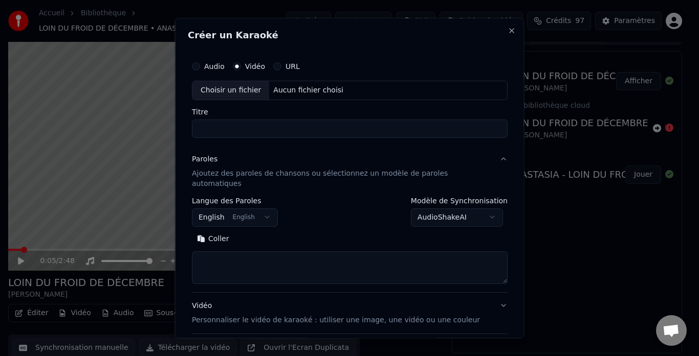
click at [229, 91] on div "Choisir un fichier" at bounding box center [230, 90] width 77 height 18
type input "**********"
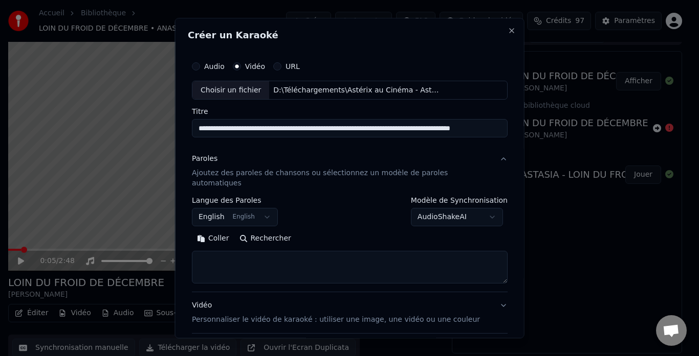
click at [235, 210] on body "**********" at bounding box center [345, 163] width 690 height 356
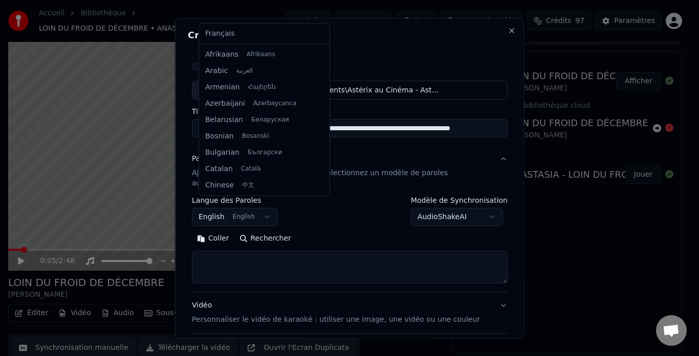
scroll to position [82, 0]
select select "**"
drag, startPoint x: 233, startPoint y: 34, endPoint x: 251, endPoint y: 59, distance: 30.8
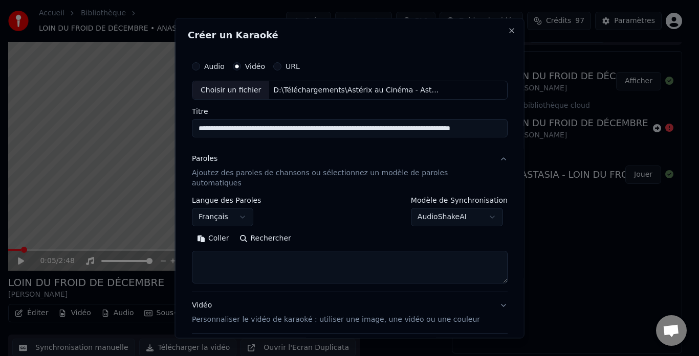
click at [229, 252] on textarea at bounding box center [350, 268] width 316 height 33
paste textarea "**********"
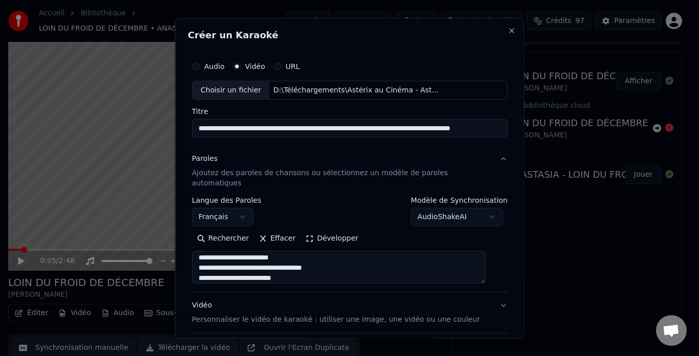
click at [334, 231] on button "Développer" at bounding box center [331, 239] width 63 height 16
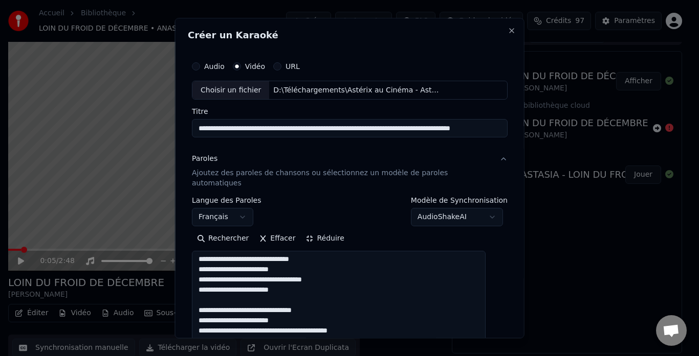
scroll to position [0, 0]
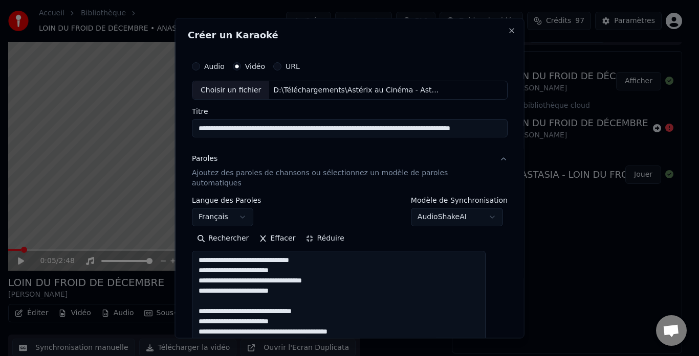
drag, startPoint x: 229, startPoint y: 298, endPoint x: 241, endPoint y: 307, distance: 15.0
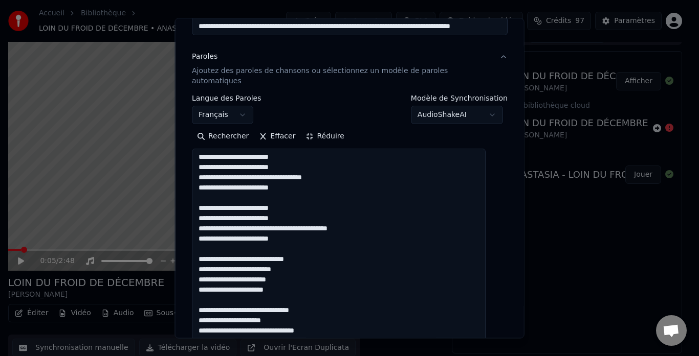
scroll to position [205, 0]
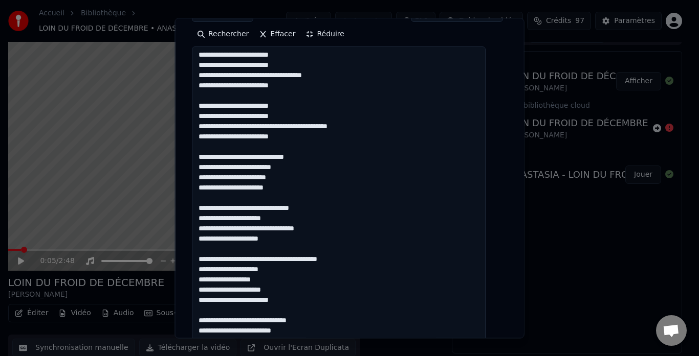
click at [230, 146] on textarea at bounding box center [339, 311] width 294 height 529
click at [229, 195] on textarea at bounding box center [339, 311] width 294 height 529
click at [230, 248] on textarea at bounding box center [339, 311] width 294 height 529
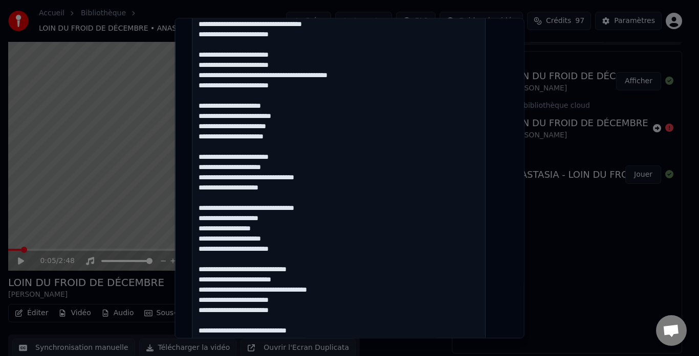
scroll to position [307, 0]
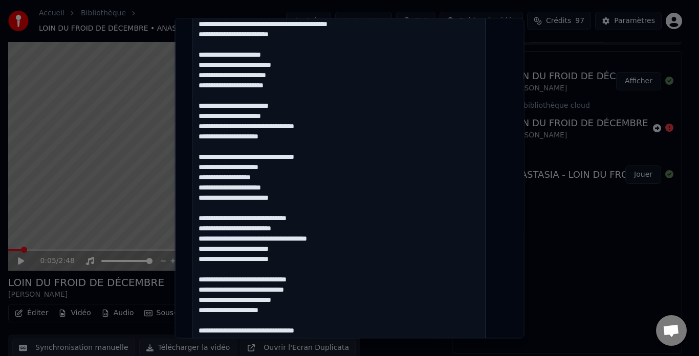
click at [228, 210] on textarea at bounding box center [339, 209] width 294 height 529
drag, startPoint x: 230, startPoint y: 271, endPoint x: 235, endPoint y: 285, distance: 14.6
click at [231, 271] on textarea at bounding box center [339, 209] width 294 height 529
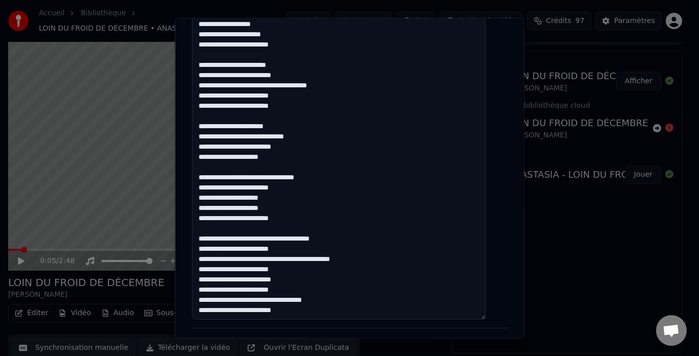
click at [239, 167] on textarea at bounding box center [339, 55] width 294 height 529
click at [256, 229] on textarea at bounding box center [339, 55] width 294 height 529
click at [338, 174] on textarea at bounding box center [339, 55] width 294 height 529
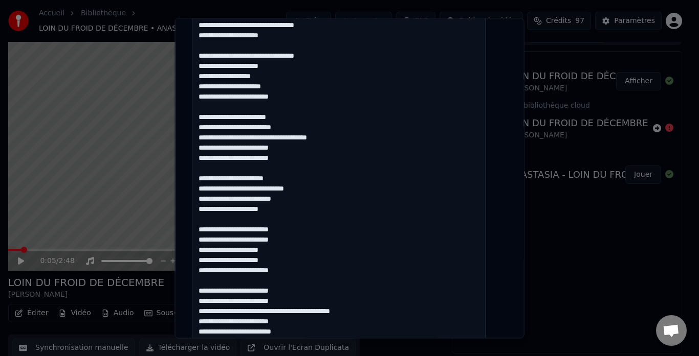
scroll to position [153, 0]
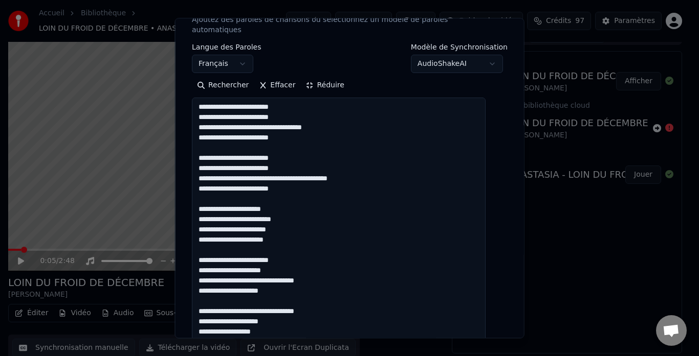
type textarea "**********"
click at [318, 78] on button "Réduire" at bounding box center [324, 86] width 49 height 16
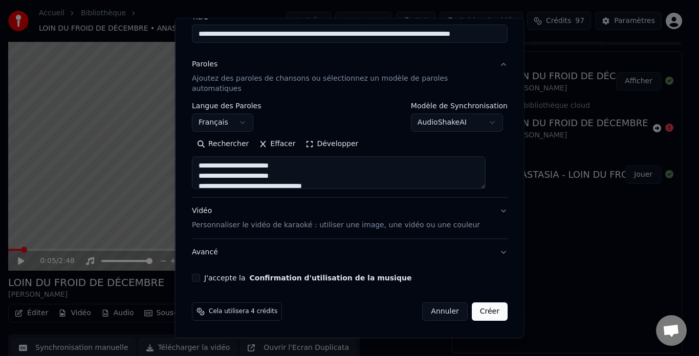
scroll to position [84, 0]
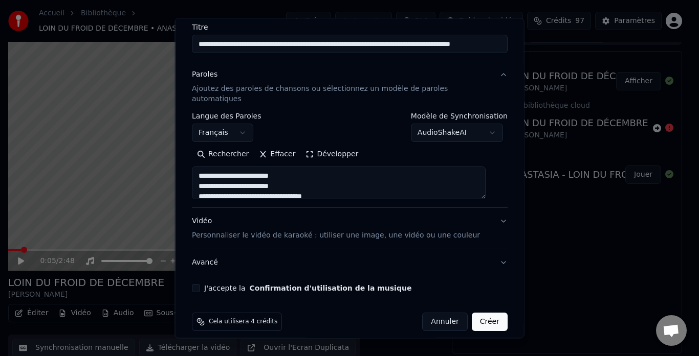
click at [206, 217] on div "Vidéo Personnaliser le vidéo de karaoké : utiliser une image, une vidéo ou une …" at bounding box center [336, 229] width 288 height 25
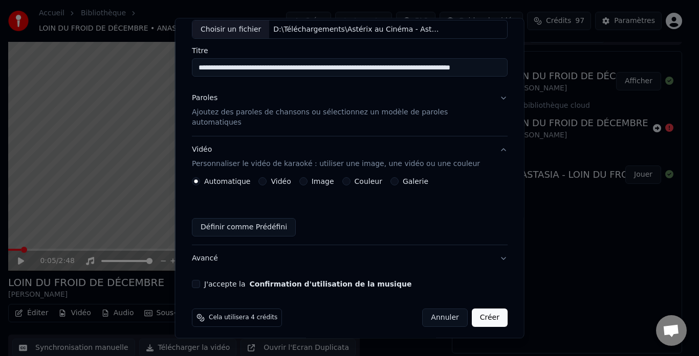
scroll to position [57, 0]
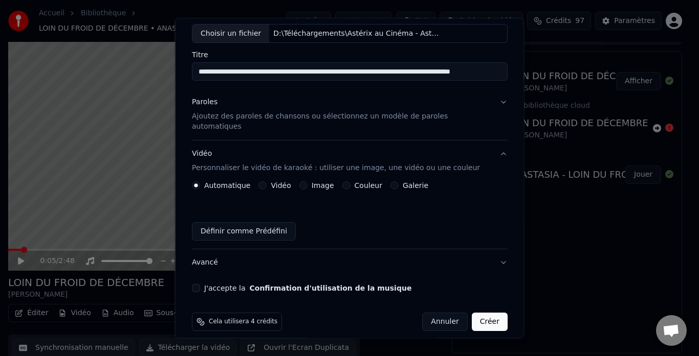
click at [307, 182] on button "Image" at bounding box center [303, 186] width 8 height 8
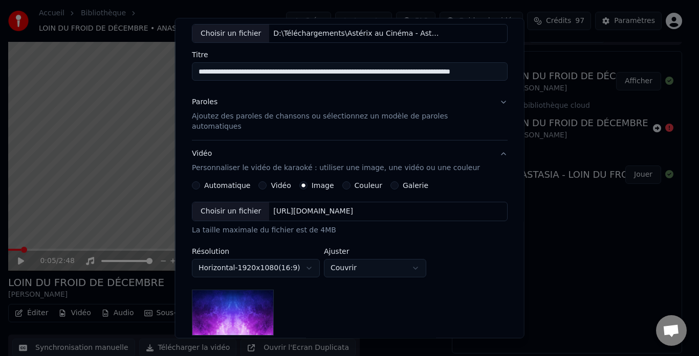
click at [237, 203] on div "Choisir un fichier" at bounding box center [230, 212] width 77 height 18
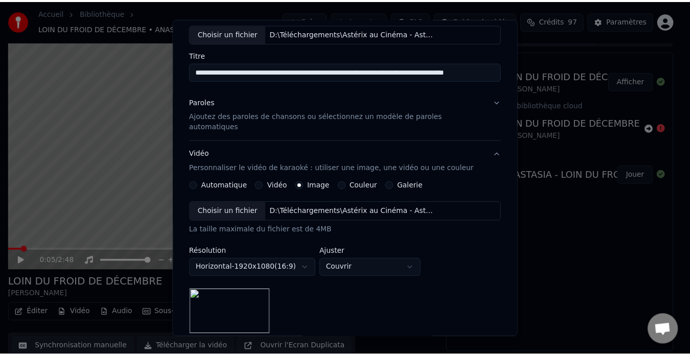
scroll to position [190, 0]
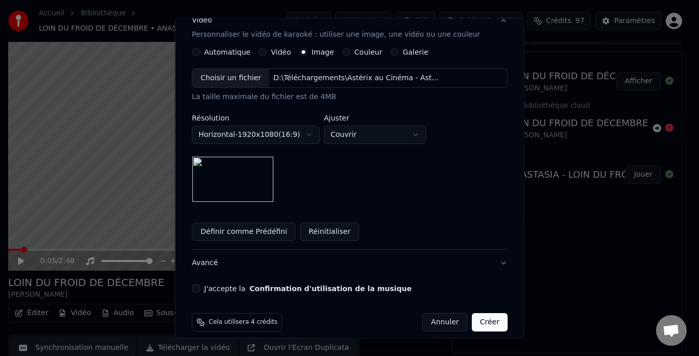
click at [200, 285] on button "J'accepte la Confirmation d'utilisation de la musique" at bounding box center [196, 289] width 8 height 8
click at [471, 314] on button "Créer" at bounding box center [489, 323] width 36 height 18
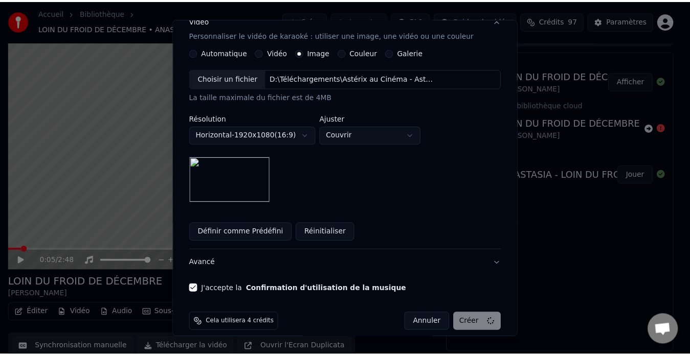
scroll to position [57, 0]
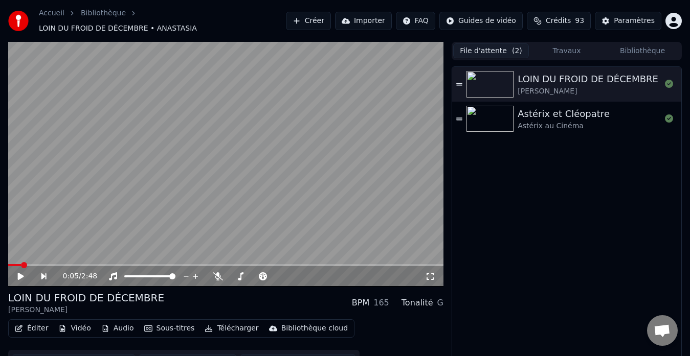
click at [498, 44] on button "File d'attente ( 2 )" at bounding box center [491, 50] width 76 height 15
click at [544, 121] on div "Astérix au Cinéma" at bounding box center [564, 126] width 92 height 10
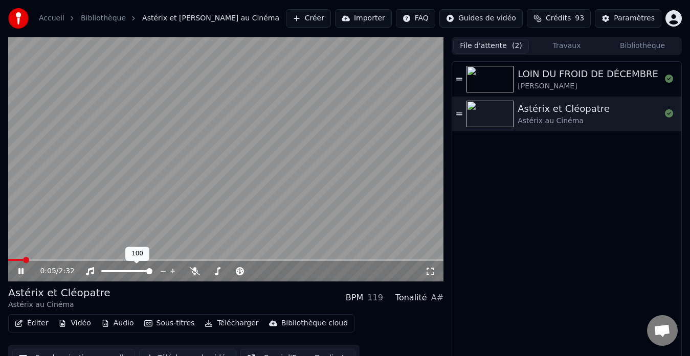
drag, startPoint x: 126, startPoint y: 269, endPoint x: 120, endPoint y: 270, distance: 5.6
click at [120, 270] on div at bounding box center [136, 271] width 82 height 10
click at [120, 271] on span at bounding box center [110, 272] width 18 height 2
click at [117, 271] on span at bounding box center [118, 271] width 6 height 6
click at [230, 268] on span at bounding box center [230, 271] width 6 height 6
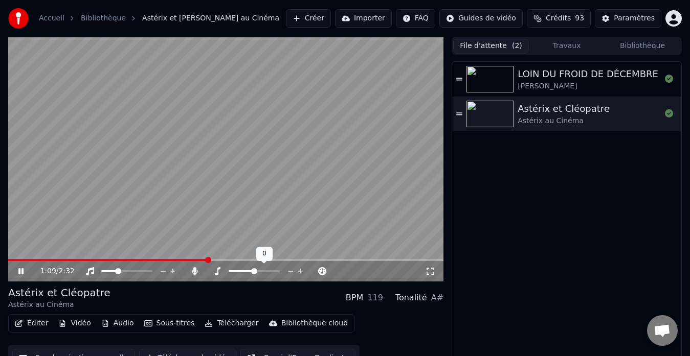
click at [253, 271] on span at bounding box center [254, 271] width 6 height 6
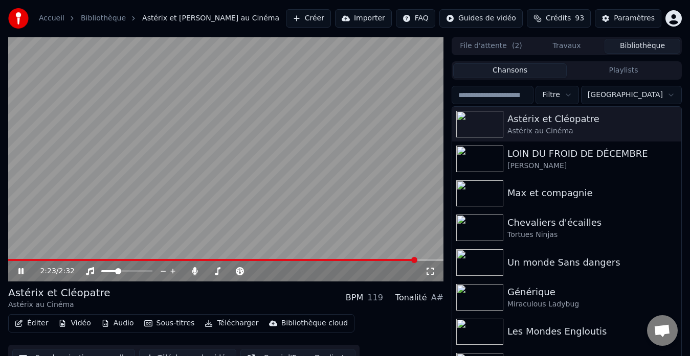
click at [640, 52] on button "Bibliothèque" at bounding box center [642, 46] width 76 height 15
click at [548, 129] on div "Astérix au Cinéma" at bounding box center [587, 131] width 160 height 10
click at [19, 272] on icon at bounding box center [20, 271] width 5 height 6
click at [297, 323] on div "Bibliothèque cloud" at bounding box center [314, 324] width 66 height 10
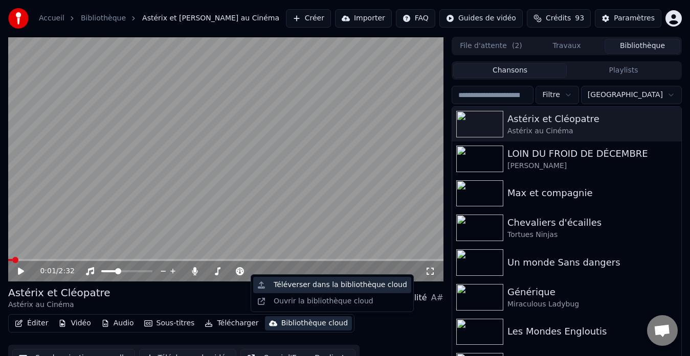
click at [320, 288] on div "Téléverser dans la bibliothèque cloud" at bounding box center [340, 285] width 133 height 10
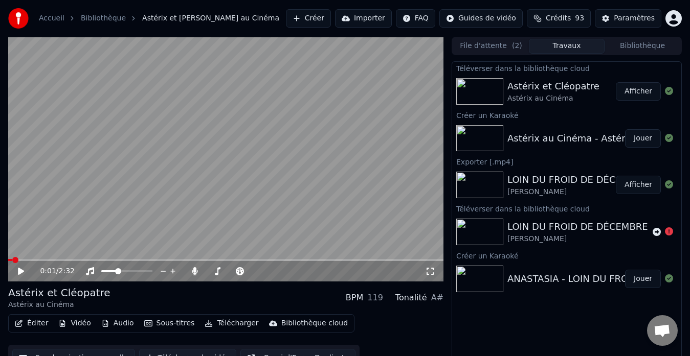
click at [631, 48] on button "Bibliothèque" at bounding box center [642, 46] width 76 height 15
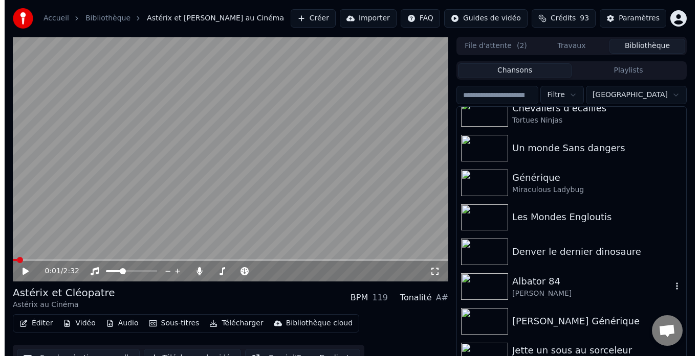
scroll to position [17, 0]
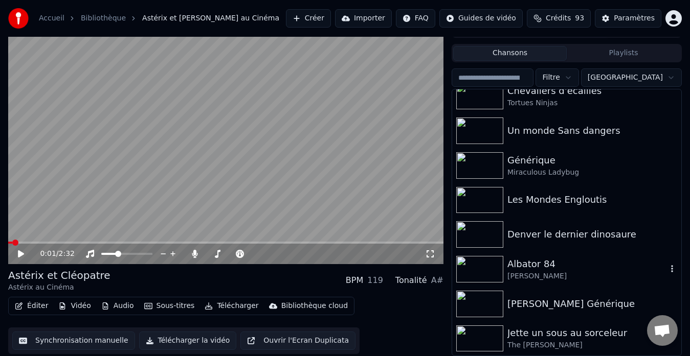
click at [485, 272] on img at bounding box center [479, 269] width 47 height 27
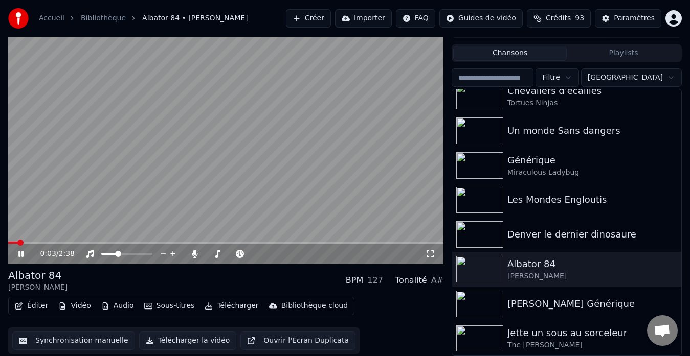
click at [19, 255] on icon at bounding box center [20, 254] width 5 height 6
click at [321, 16] on button "Créer" at bounding box center [308, 18] width 45 height 18
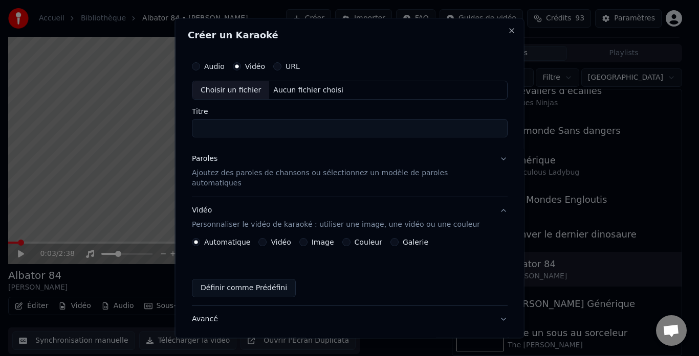
click at [238, 89] on div "Choisir un fichier" at bounding box center [230, 90] width 77 height 18
type input "**********"
drag, startPoint x: 240, startPoint y: 128, endPoint x: 532, endPoint y: 126, distance: 292.5
click at [532, 126] on body "**********" at bounding box center [345, 161] width 690 height 356
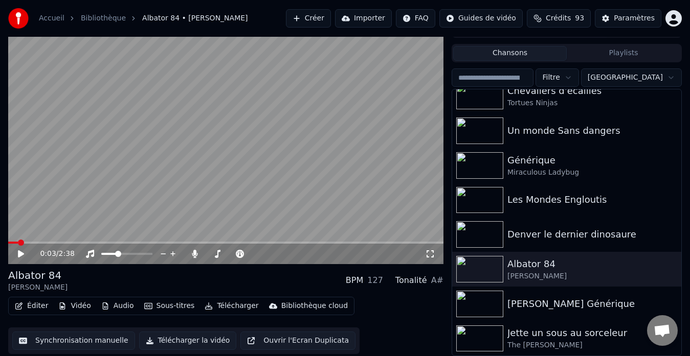
click at [323, 17] on button "Créer" at bounding box center [308, 18] width 45 height 18
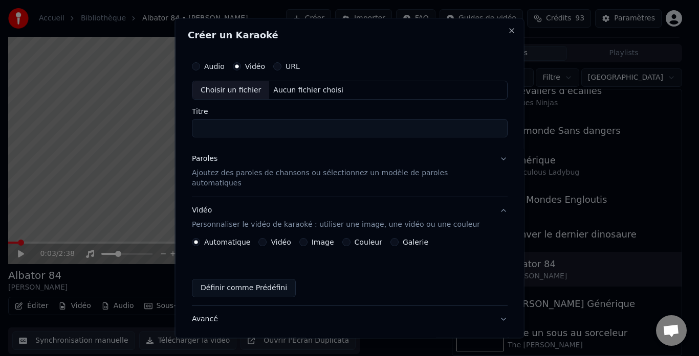
click at [232, 89] on div "Choisir un fichier" at bounding box center [230, 90] width 77 height 18
drag, startPoint x: 240, startPoint y: 126, endPoint x: 447, endPoint y: 126, distance: 206.6
click at [451, 126] on input "**********" at bounding box center [350, 129] width 316 height 18
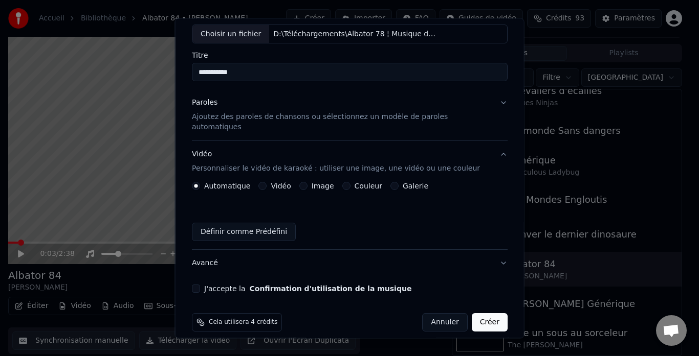
type input "**********"
click at [246, 118] on p "Ajoutez des paroles de chansons ou sélectionnez un modèle de paroles automatiqu…" at bounding box center [341, 123] width 299 height 20
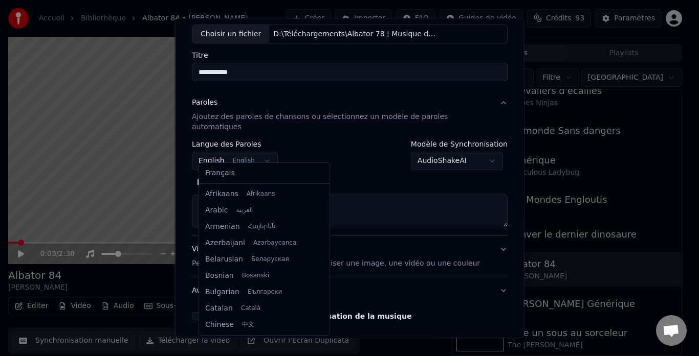
click at [229, 152] on body "**********" at bounding box center [345, 161] width 690 height 356
select select "**"
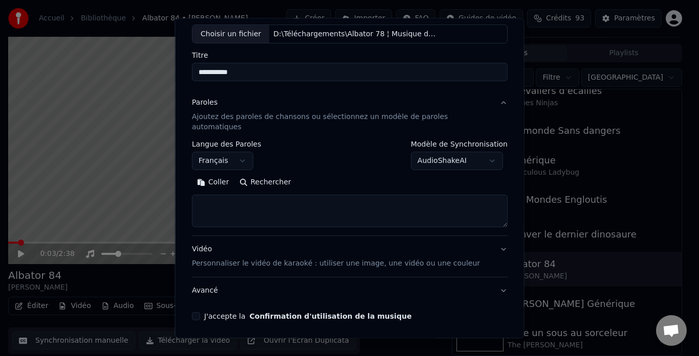
click at [243, 206] on textarea at bounding box center [350, 211] width 316 height 33
paste textarea "**********"
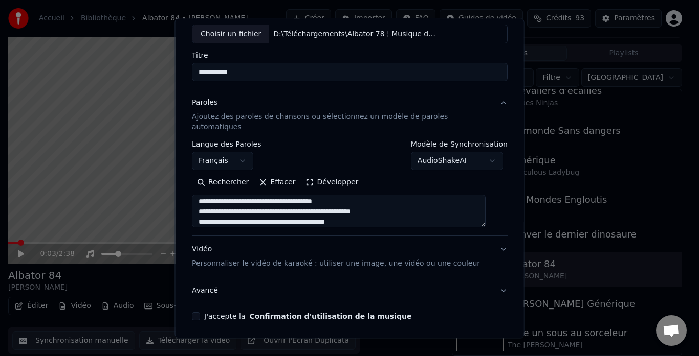
scroll to position [0, 0]
type textarea "**********"
click at [335, 175] on button "Développer" at bounding box center [331, 183] width 63 height 16
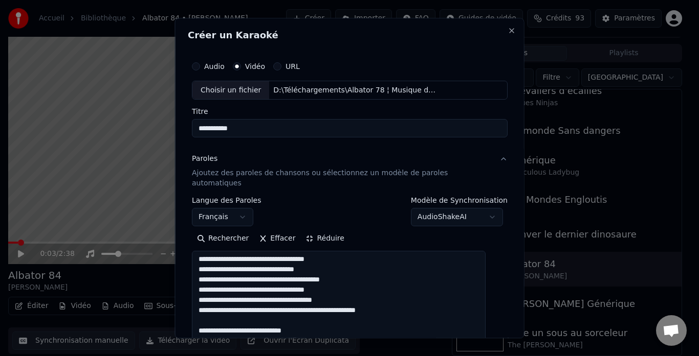
drag, startPoint x: 256, startPoint y: 248, endPoint x: 260, endPoint y: 263, distance: 15.5
click at [256, 252] on textarea "**********" at bounding box center [339, 358] width 294 height 213
click at [397, 273] on textarea "**********" at bounding box center [339, 358] width 294 height 213
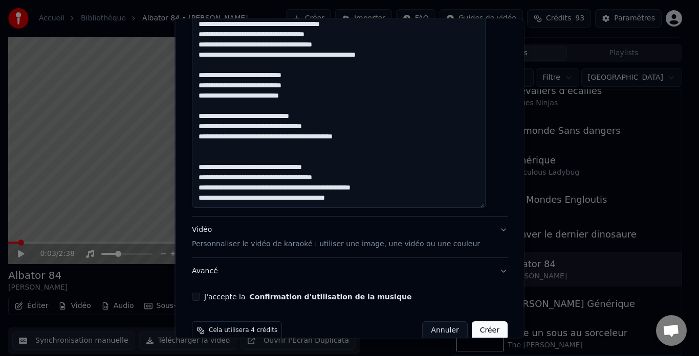
scroll to position [264, 0]
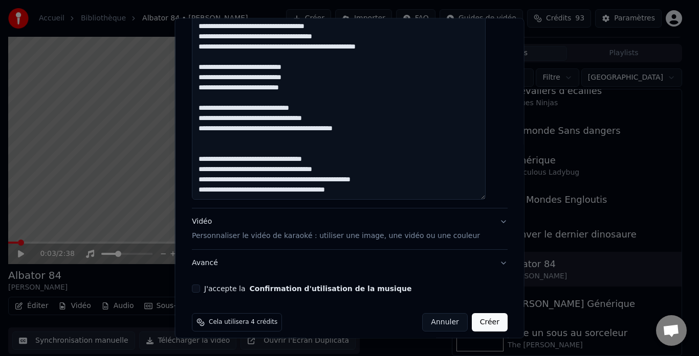
click at [242, 232] on p "Personnaliser le vidéo de karaoké : utiliser une image, une vidéo ou une couleur" at bounding box center [336, 237] width 288 height 10
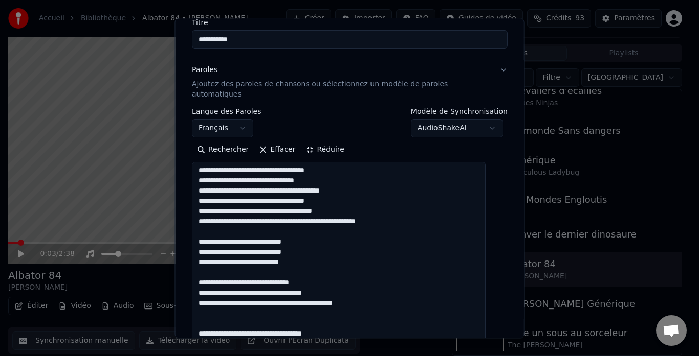
scroll to position [57, 0]
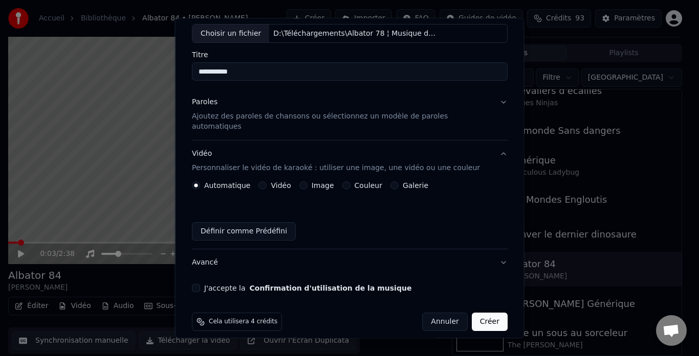
click at [245, 164] on p "Personnaliser le vidéo de karaoké : utiliser une image, une vidéo ou une couleur" at bounding box center [336, 169] width 288 height 10
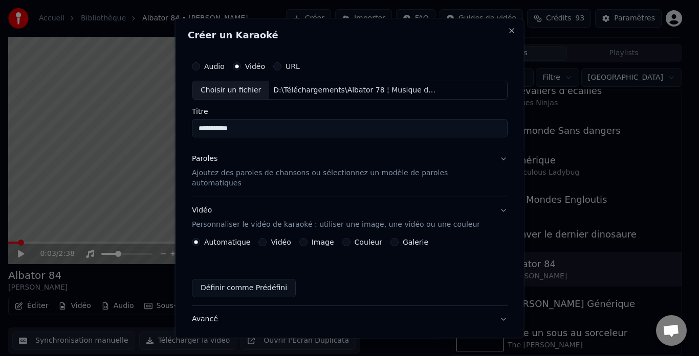
scroll to position [0, 0]
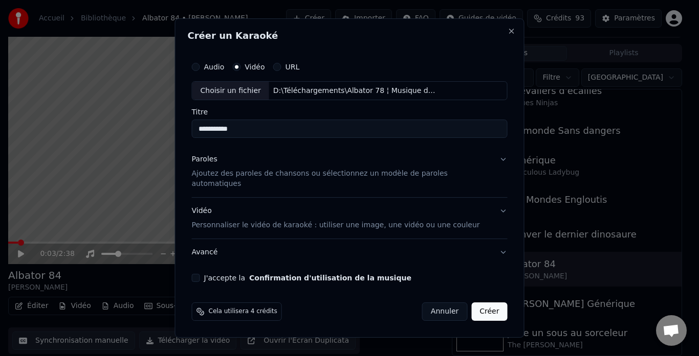
click at [253, 220] on p "Personnaliser le vidéo de karaoké : utiliser une image, une vidéo ou une couleur" at bounding box center [336, 225] width 288 height 10
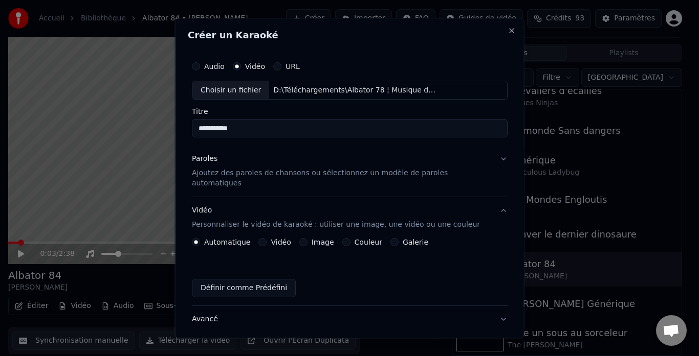
click at [306, 239] on button "Image" at bounding box center [303, 243] width 8 height 8
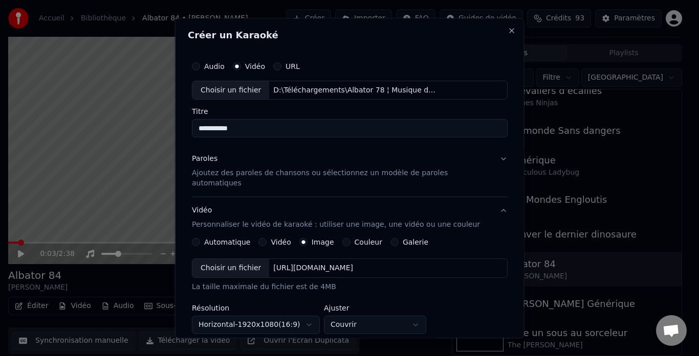
click at [229, 260] on div "Choisir un fichier" at bounding box center [230, 269] width 77 height 18
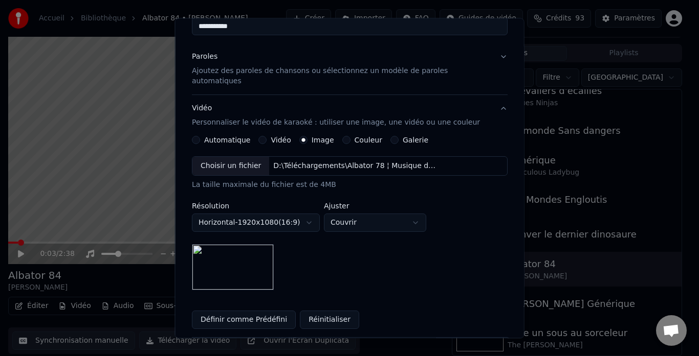
scroll to position [190, 0]
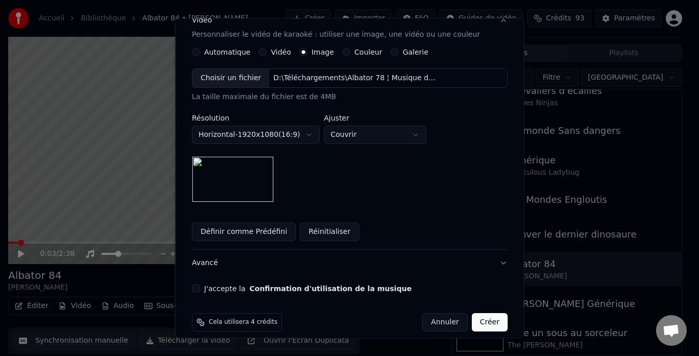
click at [361, 126] on body "**********" at bounding box center [345, 161] width 690 height 356
click at [200, 285] on button "J'accepte la Confirmation d'utilisation de la musique" at bounding box center [196, 289] width 8 height 8
click at [479, 314] on button "Créer" at bounding box center [489, 323] width 36 height 18
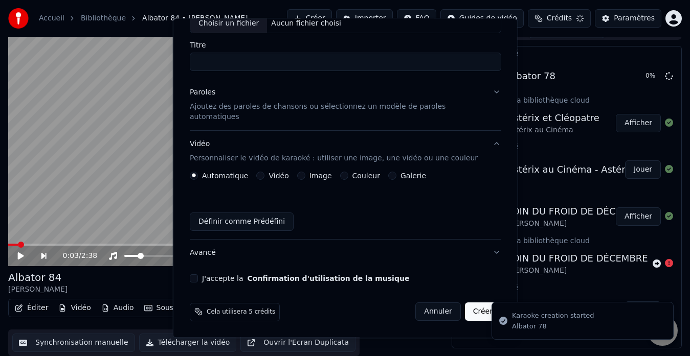
scroll to position [57, 0]
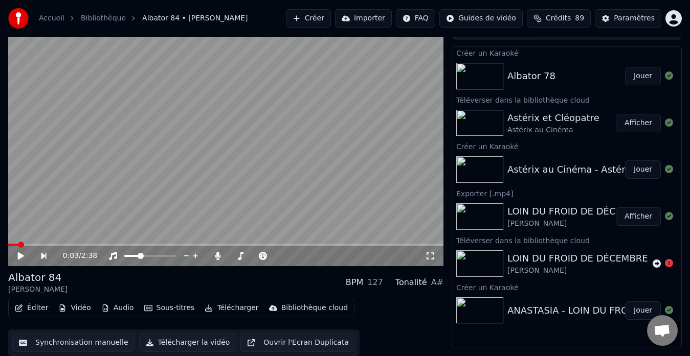
click at [541, 73] on div "Albator 78" at bounding box center [531, 76] width 48 height 14
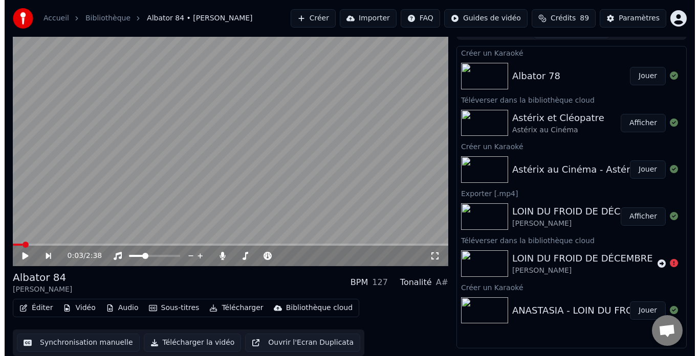
scroll to position [0, 0]
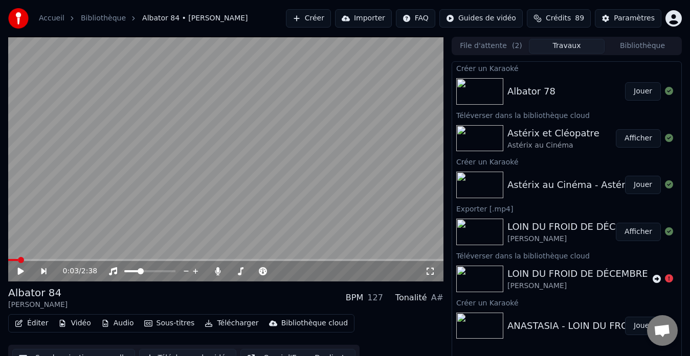
click at [638, 88] on button "Jouer" at bounding box center [643, 91] width 36 height 18
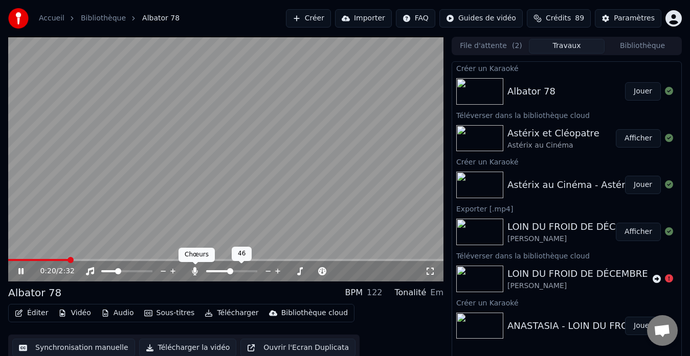
click at [193, 269] on icon at bounding box center [195, 271] width 10 height 8
click at [221, 275] on span at bounding box center [222, 271] width 6 height 6
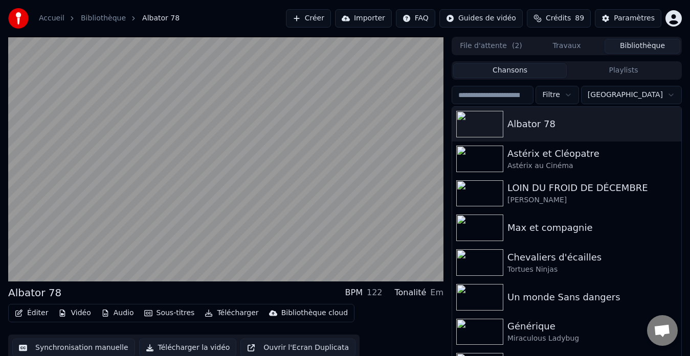
drag, startPoint x: 640, startPoint y: 42, endPoint x: 638, endPoint y: 48, distance: 6.6
click at [640, 44] on button "Bibliothèque" at bounding box center [642, 46] width 76 height 15
click at [667, 158] on icon "button" at bounding box center [672, 158] width 10 height 8
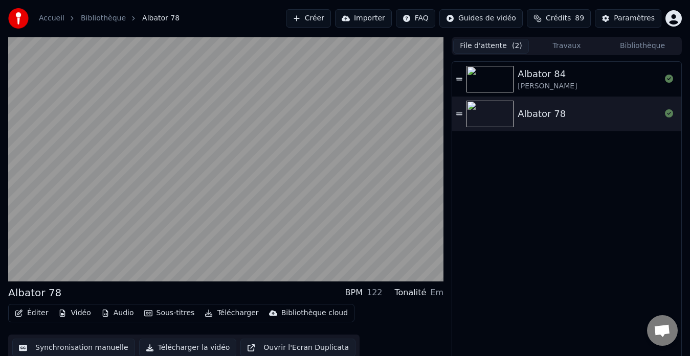
click at [486, 46] on button "File d'attente ( 2 )" at bounding box center [491, 46] width 76 height 15
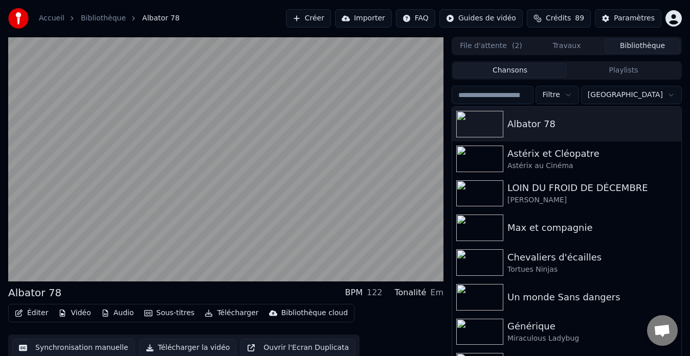
click at [635, 42] on button "Bibliothèque" at bounding box center [642, 46] width 76 height 15
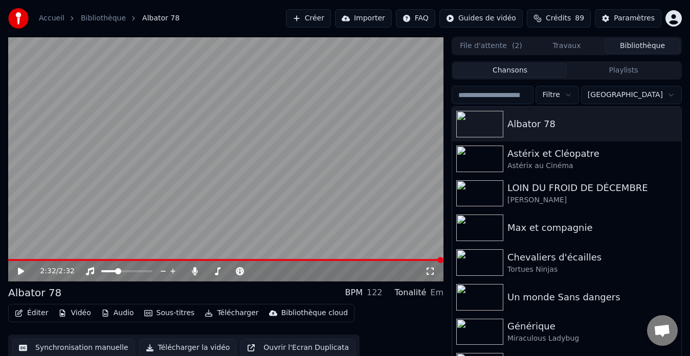
click at [330, 16] on button "Créer" at bounding box center [308, 18] width 45 height 18
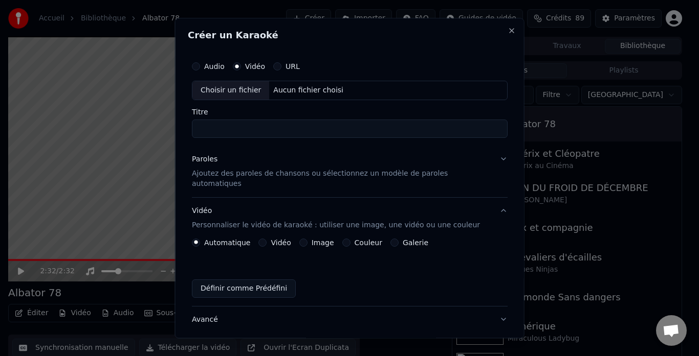
click at [231, 88] on div "Choisir un fichier" at bounding box center [230, 90] width 77 height 18
type input "**********"
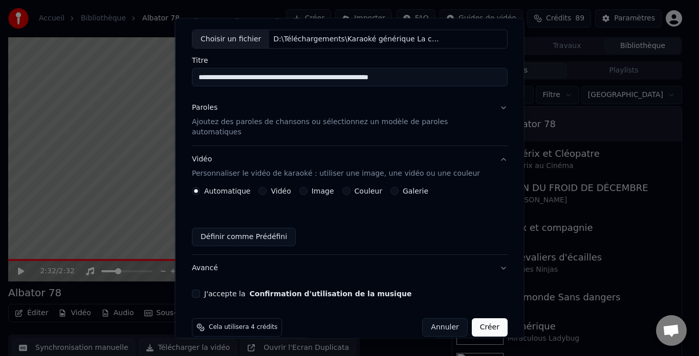
scroll to position [56, 0]
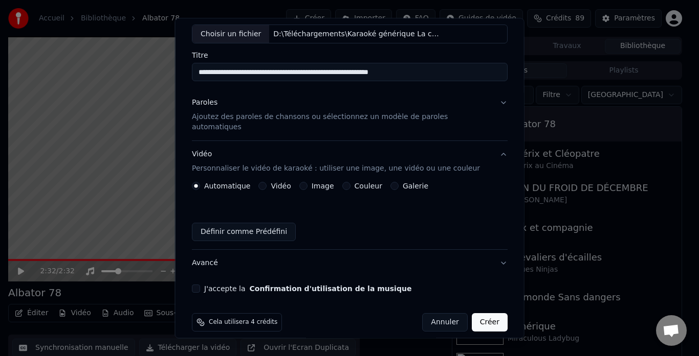
click at [234, 113] on p "Ajoutez des paroles de chansons ou sélectionnez un modèle de paroles automatiqu…" at bounding box center [341, 123] width 299 height 20
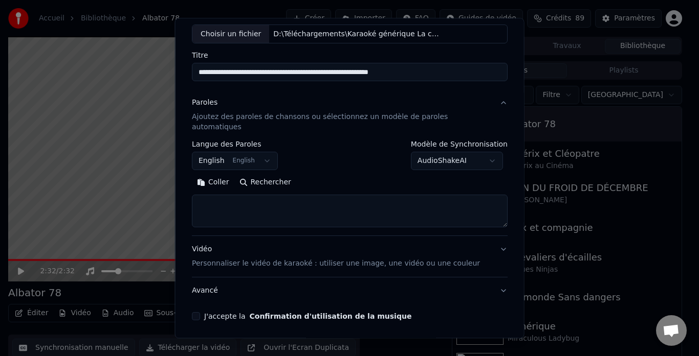
click at [218, 151] on body "**********" at bounding box center [345, 178] width 690 height 356
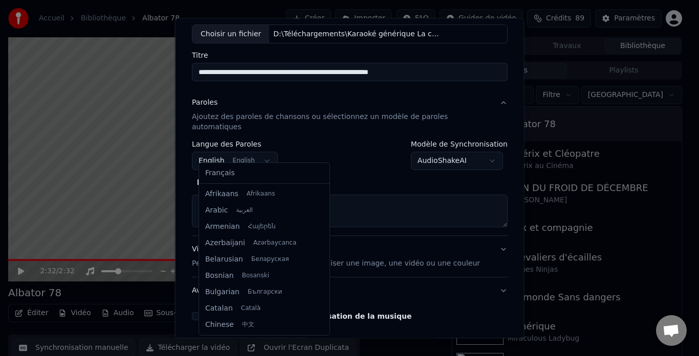
scroll to position [82, 0]
select select "**"
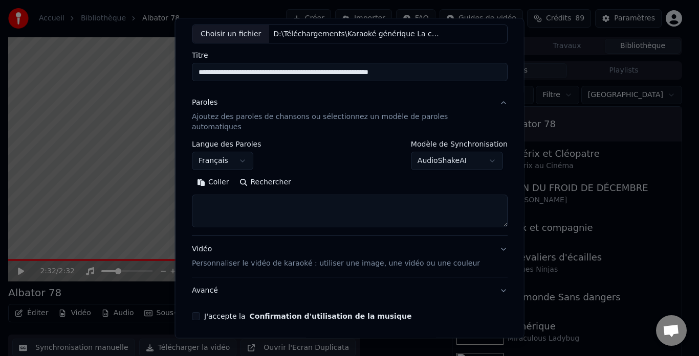
paste textarea "**********"
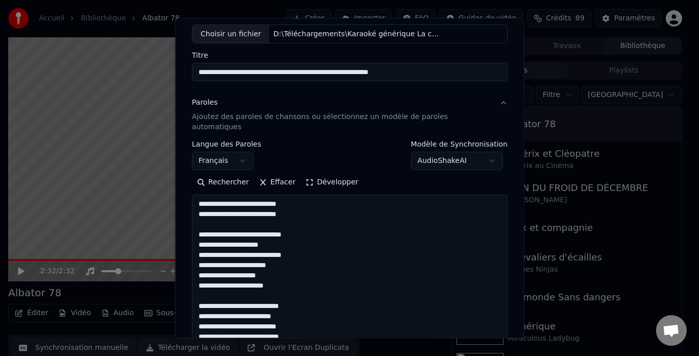
scroll to position [463, 0]
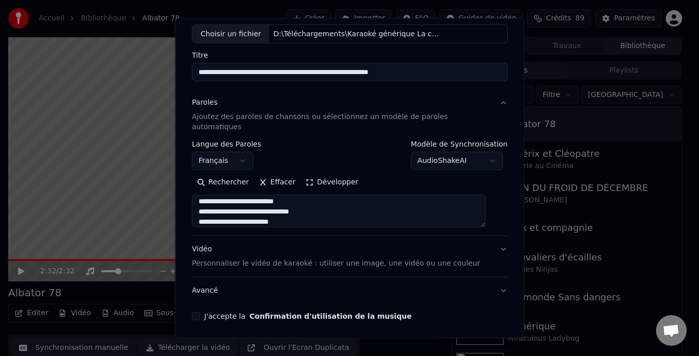
click at [325, 175] on button "Développer" at bounding box center [331, 183] width 63 height 16
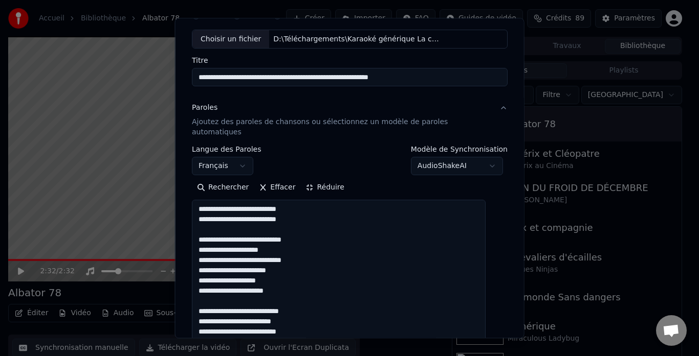
scroll to position [102, 0]
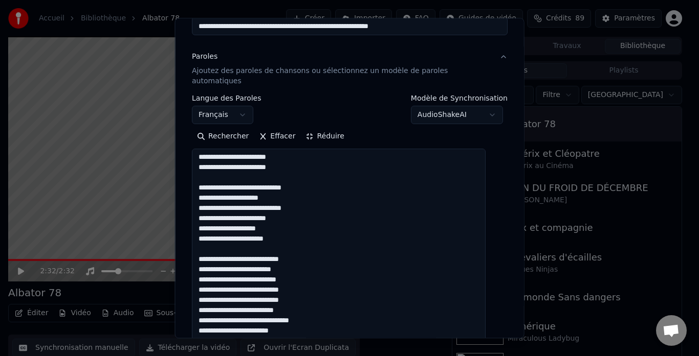
scroll to position [307, 0]
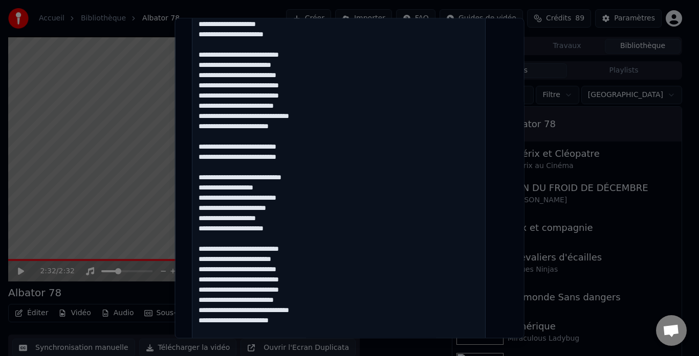
click at [207, 137] on textarea at bounding box center [339, 194] width 294 height 499
click at [207, 146] on textarea at bounding box center [339, 194] width 294 height 499
click at [246, 136] on textarea at bounding box center [339, 194] width 294 height 499
click at [245, 147] on textarea at bounding box center [339, 194] width 294 height 499
click at [249, 138] on textarea at bounding box center [339, 194] width 294 height 499
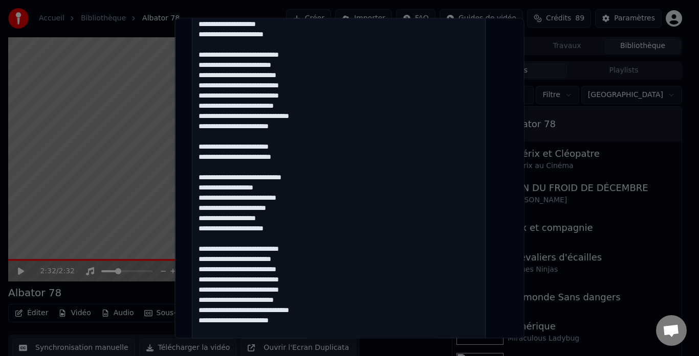
click at [249, 147] on textarea at bounding box center [339, 194] width 294 height 499
click at [290, 137] on textarea at bounding box center [339, 194] width 294 height 499
click at [293, 148] on textarea at bounding box center [339, 194] width 294 height 499
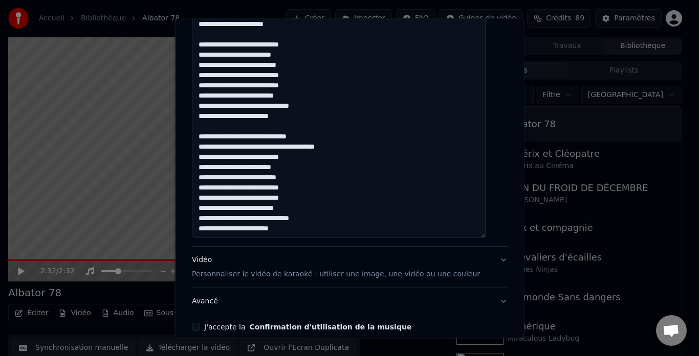
scroll to position [550, 0]
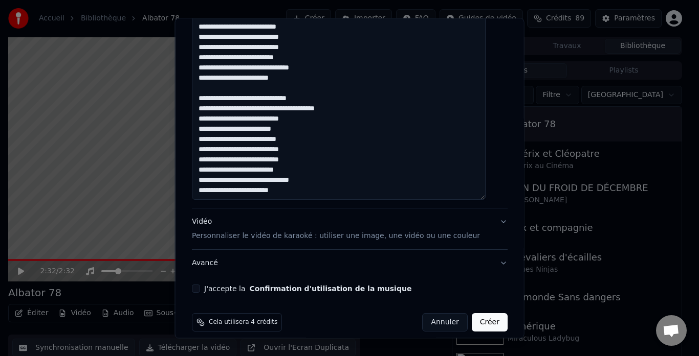
type textarea "**********"
click at [200, 285] on button "J'accepte la Confirmation d'utilisation de la musique" at bounding box center [196, 289] width 8 height 8
click at [248, 232] on p "Personnaliser le vidéo de karaoké : utiliser une image, une vidéo ou une couleur" at bounding box center [336, 237] width 288 height 10
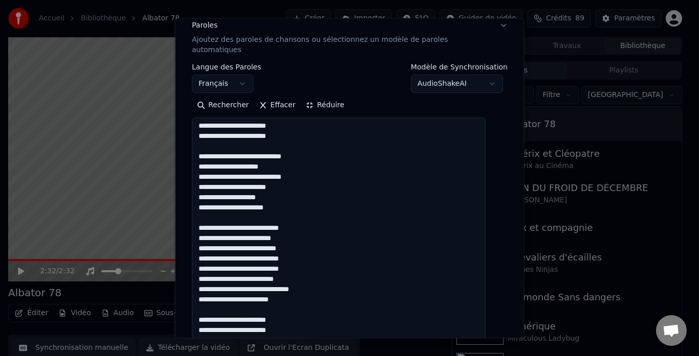
scroll to position [57, 0]
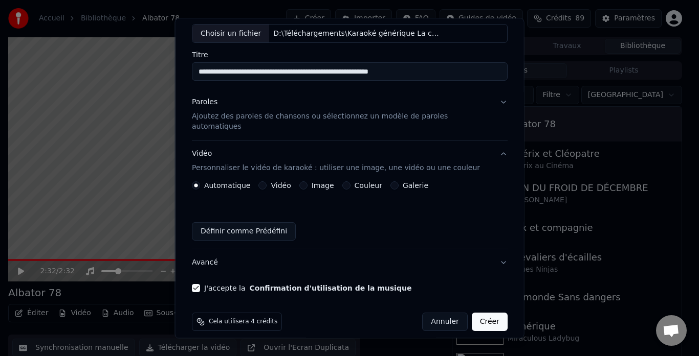
click at [303, 182] on button "Image" at bounding box center [303, 186] width 8 height 8
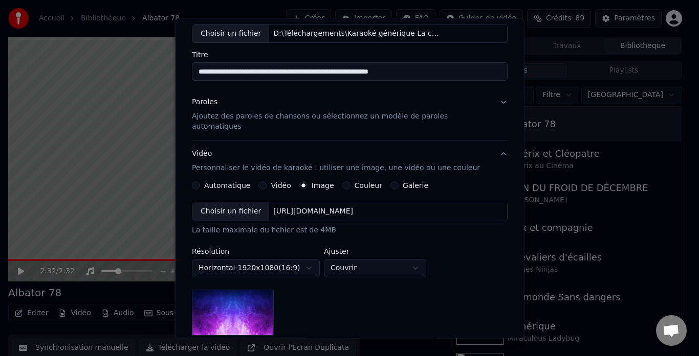
click at [235, 203] on div "Choisir un fichier" at bounding box center [230, 212] width 77 height 18
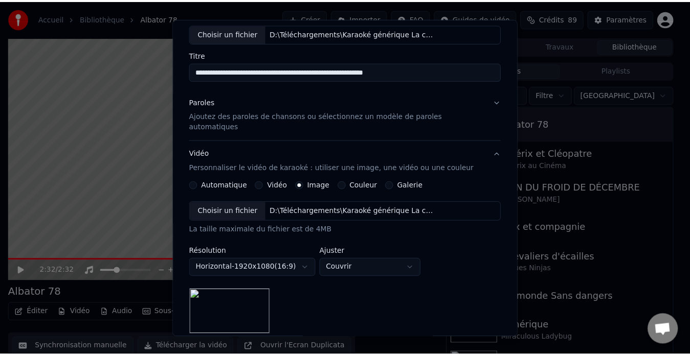
scroll to position [190, 0]
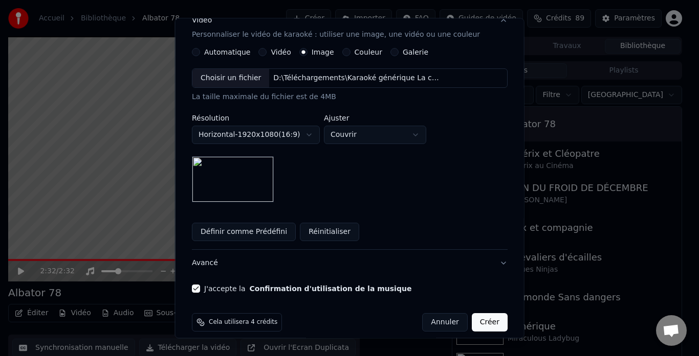
click at [475, 314] on button "Créer" at bounding box center [489, 323] width 36 height 18
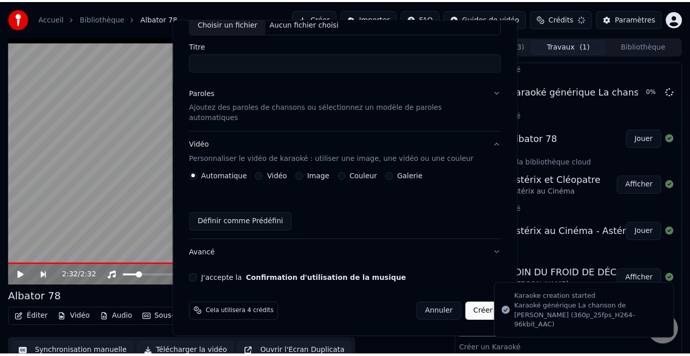
scroll to position [57, 0]
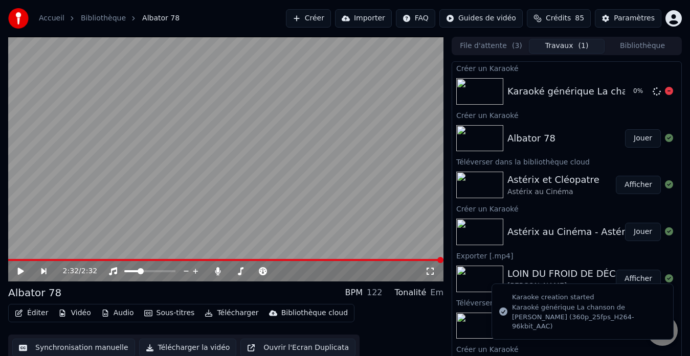
click at [539, 84] on div "Karaoké générique La chanson de [PERSON_NAME] (360p_25fps_H264-96kbit_AAC)" at bounding box center [699, 91] width 385 height 14
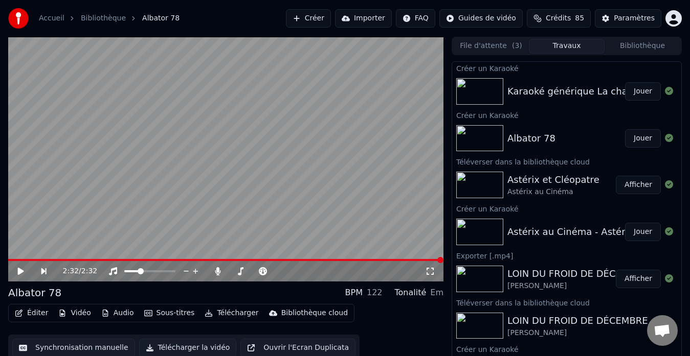
click at [631, 93] on button "Jouer" at bounding box center [643, 91] width 36 height 18
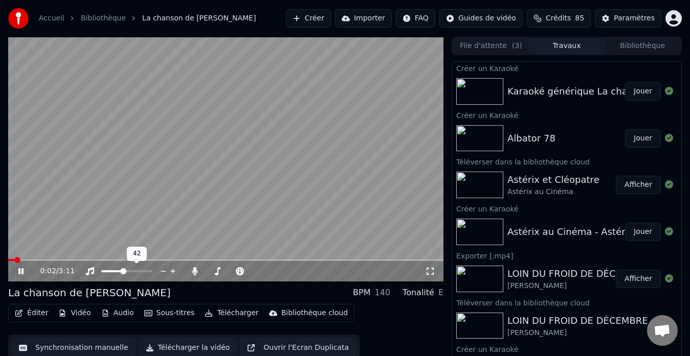
click at [123, 275] on span at bounding box center [123, 271] width 6 height 6
click at [254, 273] on span at bounding box center [242, 272] width 26 height 2
click at [128, 272] on span at bounding box center [114, 272] width 27 height 2
click at [206, 275] on span at bounding box center [209, 271] width 6 height 6
click at [20, 274] on icon at bounding box center [20, 271] width 5 height 6
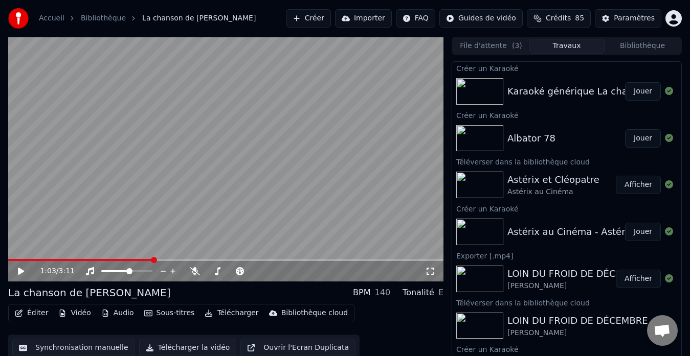
scroll to position [8, 0]
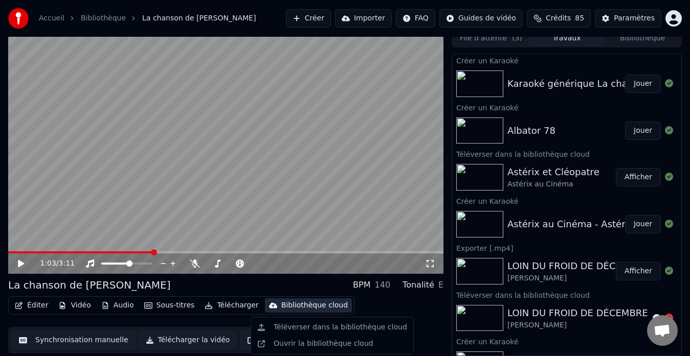
click at [302, 305] on div "Bibliothèque cloud" at bounding box center [314, 306] width 66 height 10
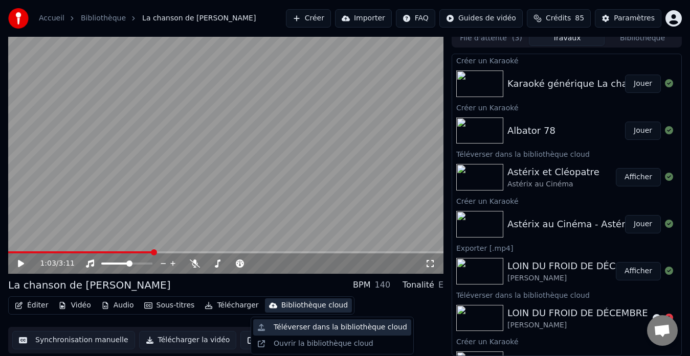
click at [313, 330] on div "Téléverser dans la bibliothèque cloud" at bounding box center [340, 328] width 133 height 10
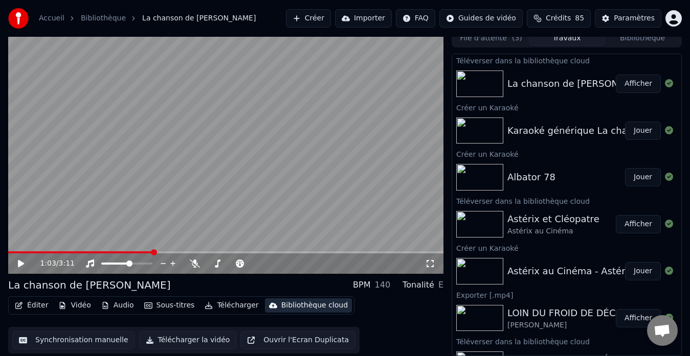
scroll to position [0, 0]
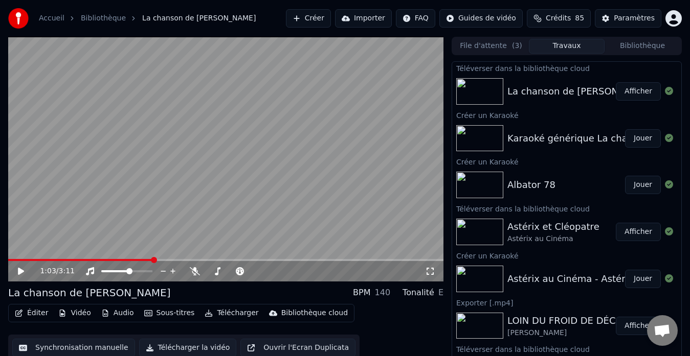
click at [230, 314] on button "Télécharger" at bounding box center [231, 313] width 62 height 14
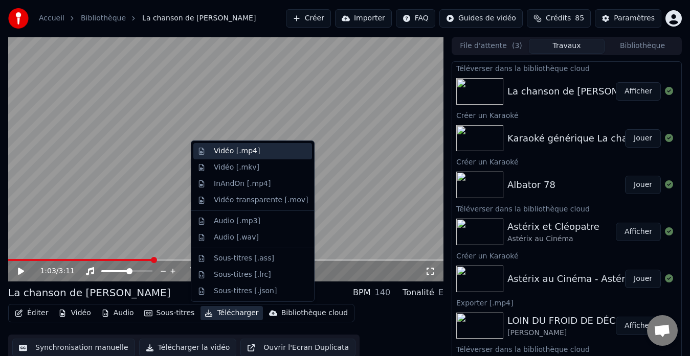
click at [242, 154] on div "Vidéo [.mp4]" at bounding box center [237, 151] width 46 height 10
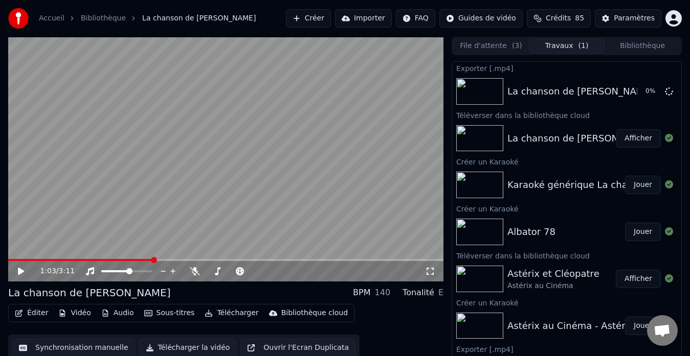
click at [512, 229] on div "Albator 78" at bounding box center [531, 232] width 48 height 14
click at [543, 239] on div "Albator 78" at bounding box center [531, 232] width 48 height 14
click at [630, 230] on button "Jouer" at bounding box center [643, 232] width 36 height 18
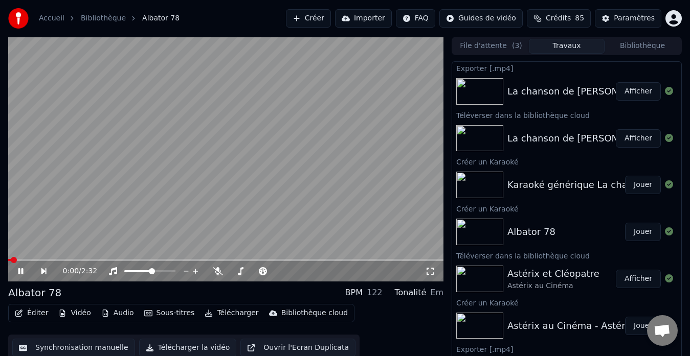
click at [19, 273] on icon at bounding box center [20, 271] width 5 height 6
click at [216, 310] on button "Télécharger" at bounding box center [231, 313] width 62 height 14
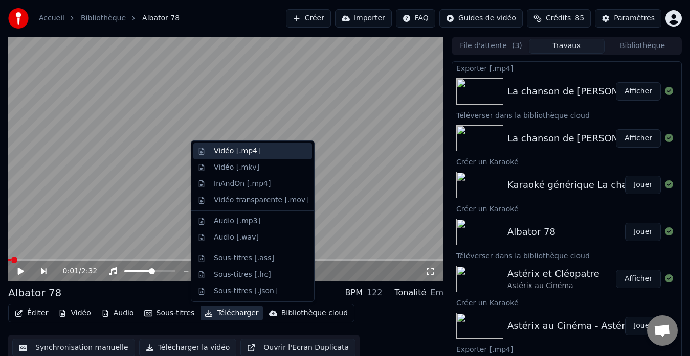
click at [231, 151] on div "Vidéo [.mp4]" at bounding box center [237, 151] width 46 height 10
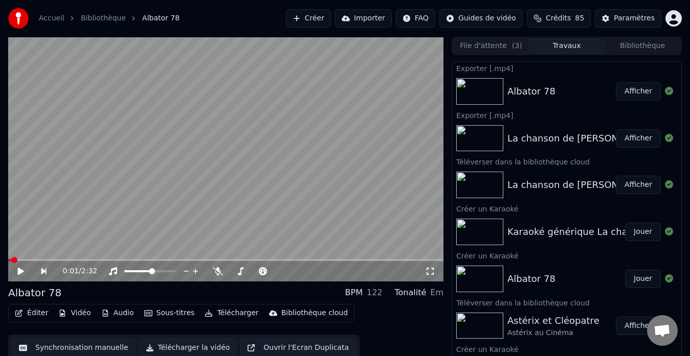
click at [322, 14] on button "Créer" at bounding box center [308, 18] width 45 height 18
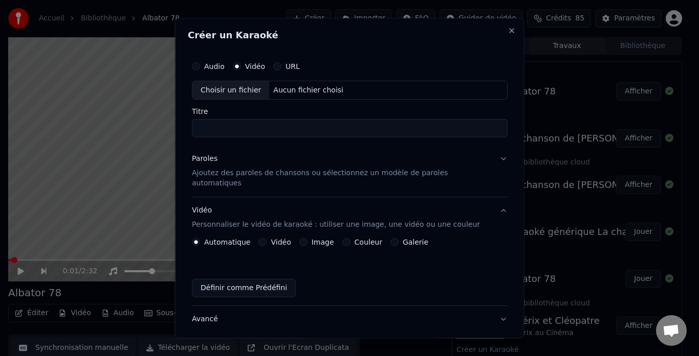
click at [499, 30] on div "Créer un Karaoké Audio Vidéo URL Choisir un fichier Aucun fichier choisi Titre …" at bounding box center [349, 178] width 349 height 321
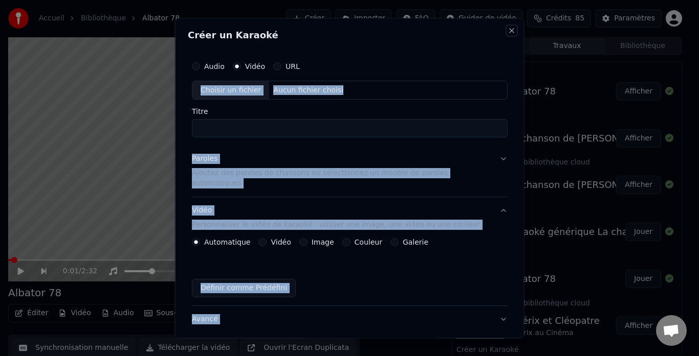
click at [507, 31] on button "Close" at bounding box center [511, 31] width 8 height 8
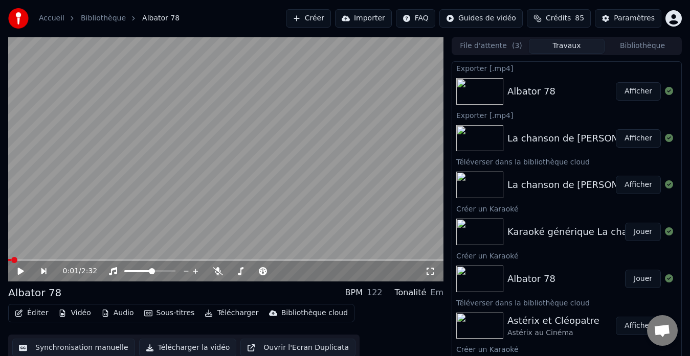
click at [637, 43] on button "Bibliothèque" at bounding box center [642, 46] width 76 height 15
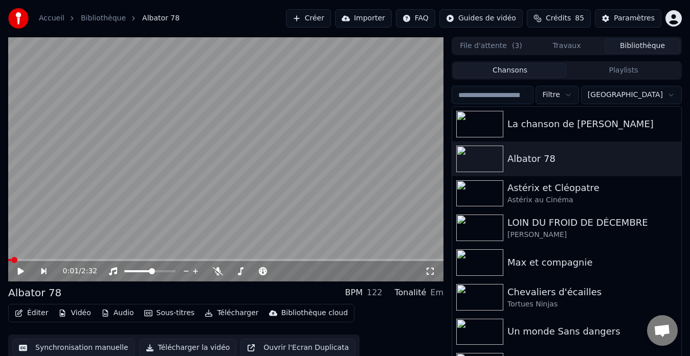
click at [321, 17] on button "Créer" at bounding box center [308, 18] width 45 height 18
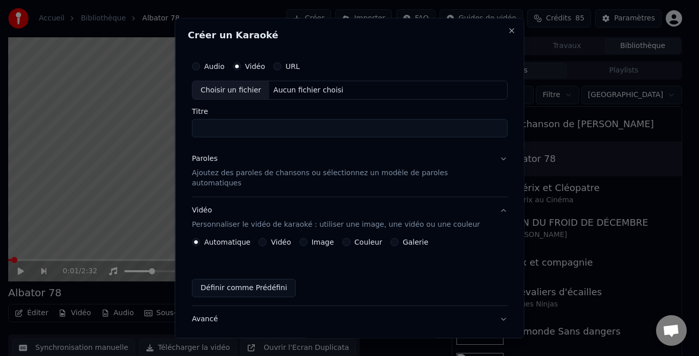
click at [242, 91] on div "Choisir un fichier" at bounding box center [230, 90] width 77 height 18
click at [447, 129] on input "**********" at bounding box center [350, 129] width 316 height 18
type input "**********"
click at [274, 173] on p "Ajoutez des paroles de chansons ou sélectionnez un modèle de paroles automatiqu…" at bounding box center [341, 179] width 299 height 20
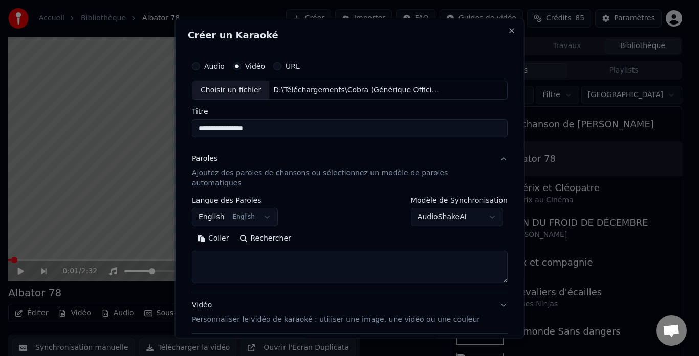
click at [245, 205] on body "**********" at bounding box center [345, 178] width 690 height 356
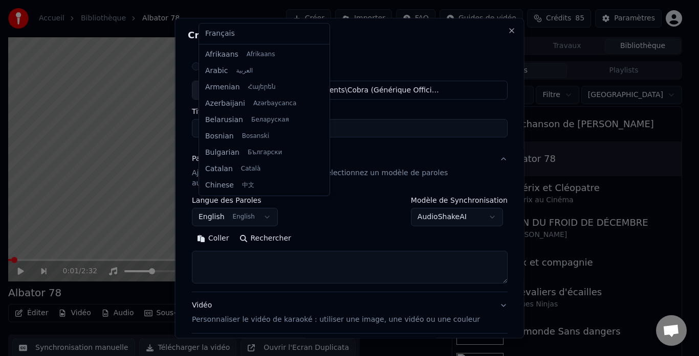
scroll to position [82, 0]
select select "**"
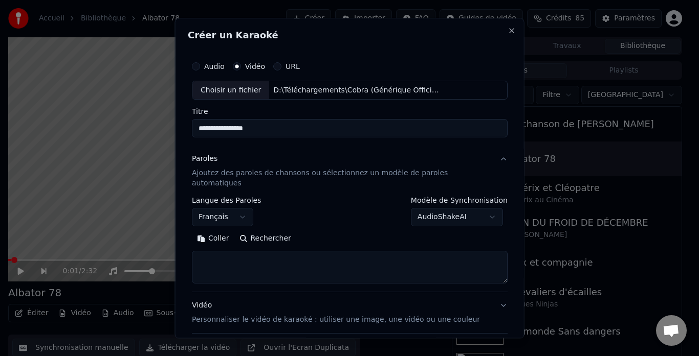
paste textarea "**********"
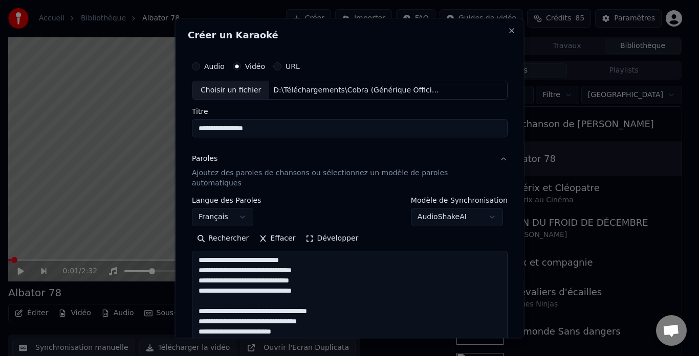
scroll to position [371, 0]
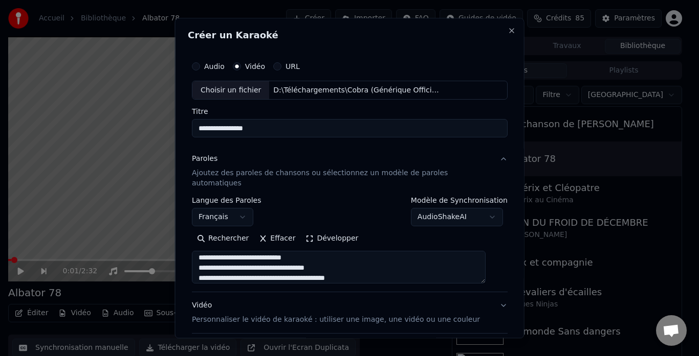
type textarea "**********"
click at [319, 231] on button "Développer" at bounding box center [331, 239] width 63 height 16
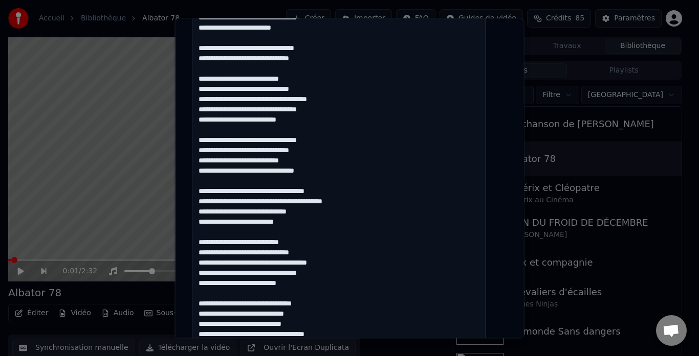
scroll to position [100, 0]
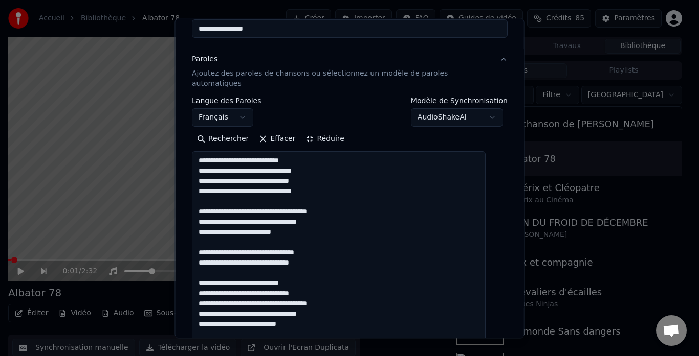
click at [328, 131] on button "Réduire" at bounding box center [324, 139] width 49 height 16
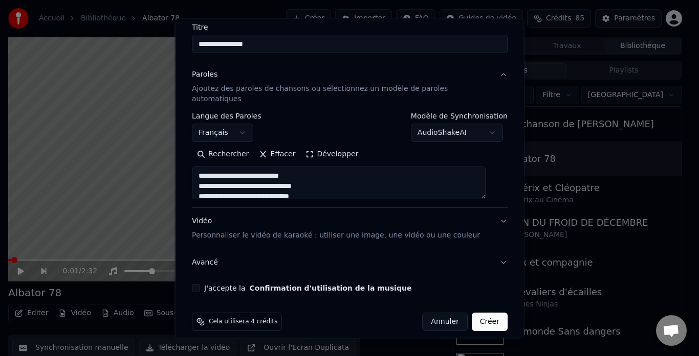
click at [240, 231] on p "Personnaliser le vidéo de karaoké : utiliser une image, une vidéo ou une couleur" at bounding box center [336, 236] width 288 height 10
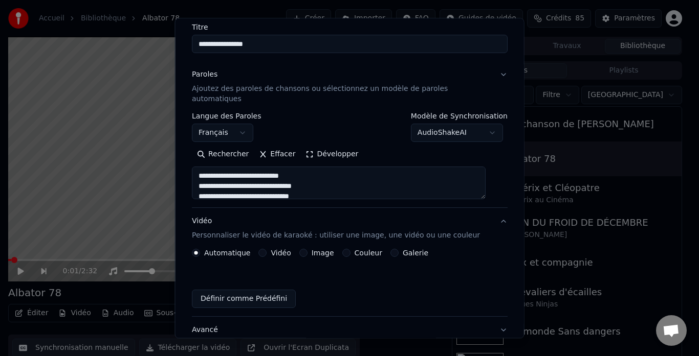
scroll to position [57, 0]
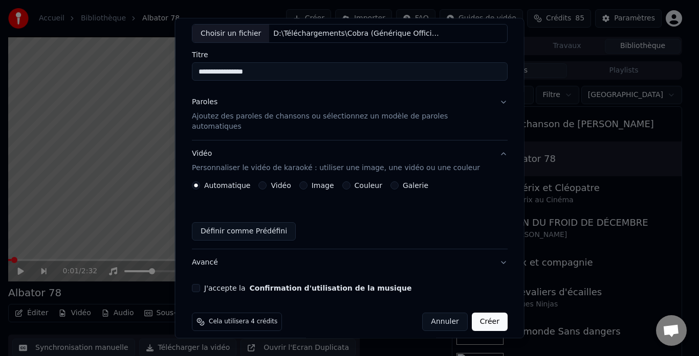
click at [306, 182] on button "Image" at bounding box center [303, 186] width 8 height 8
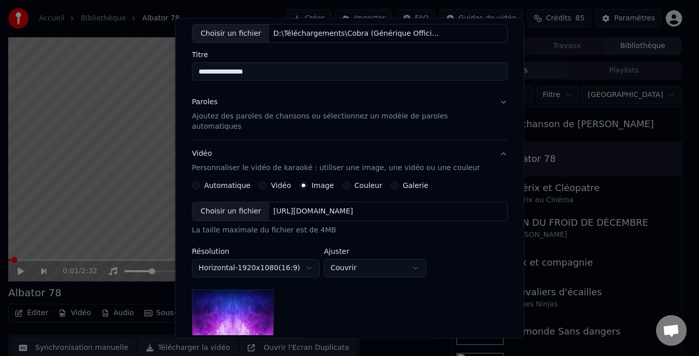
click at [248, 203] on div "Choisir un fichier" at bounding box center [230, 212] width 77 height 18
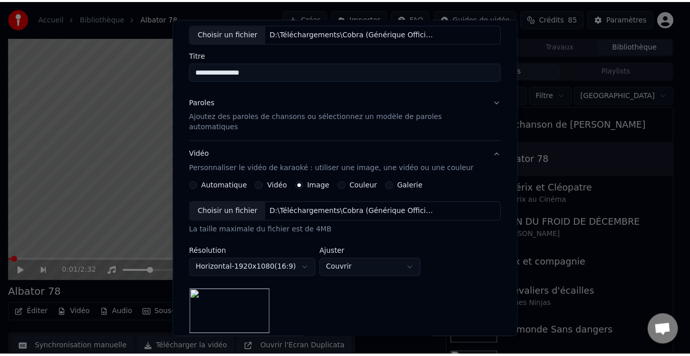
scroll to position [190, 0]
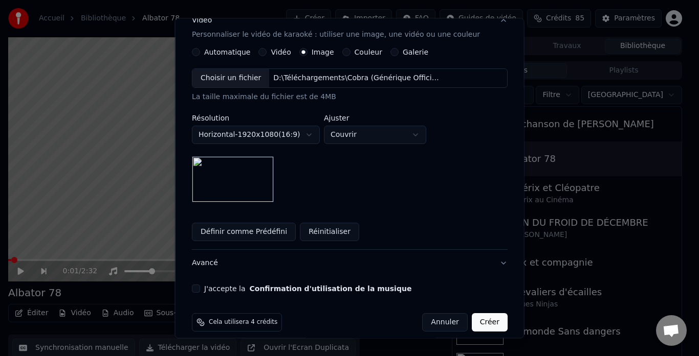
click at [200, 285] on button "J'accepte la Confirmation d'utilisation de la musique" at bounding box center [196, 289] width 8 height 8
click at [473, 314] on button "Créer" at bounding box center [489, 323] width 36 height 18
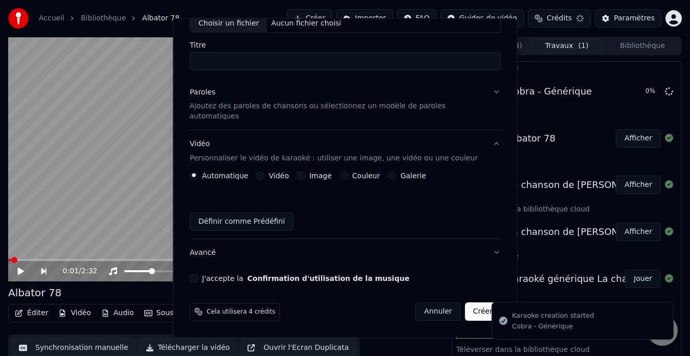
scroll to position [57, 0]
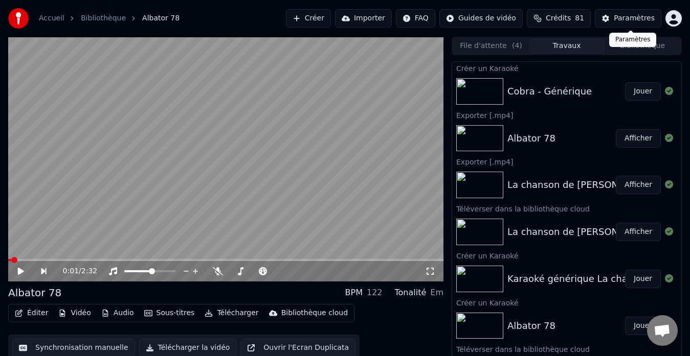
click at [636, 44] on div "Paramètres Paramètres" at bounding box center [632, 40] width 47 height 14
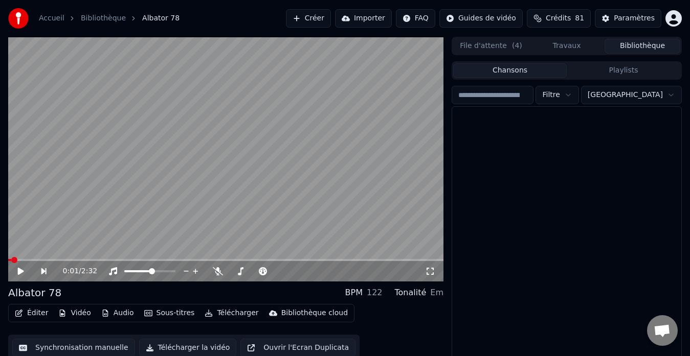
click at [667, 50] on button "Bibliothèque" at bounding box center [642, 46] width 76 height 15
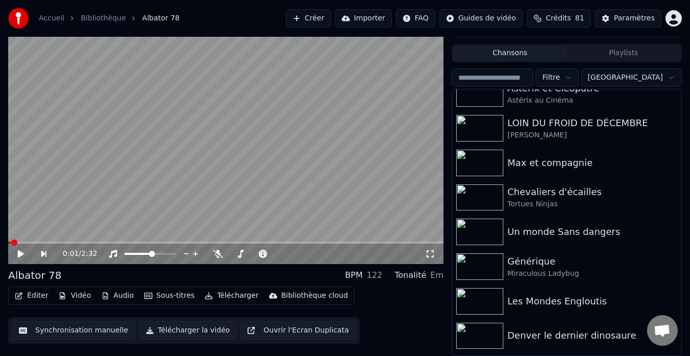
scroll to position [0, 0]
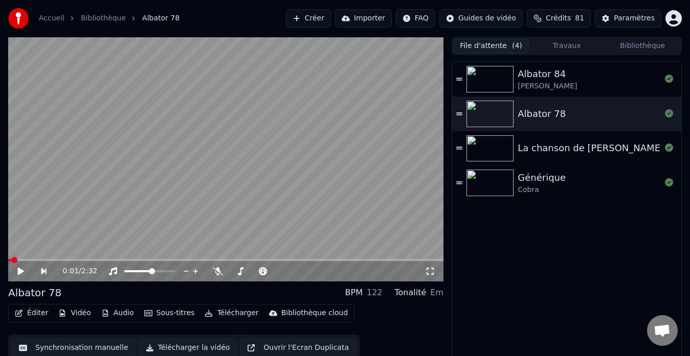
click at [487, 44] on button "File d'attente ( 4 )" at bounding box center [491, 46] width 76 height 15
click at [560, 47] on button "Travaux" at bounding box center [567, 46] width 76 height 15
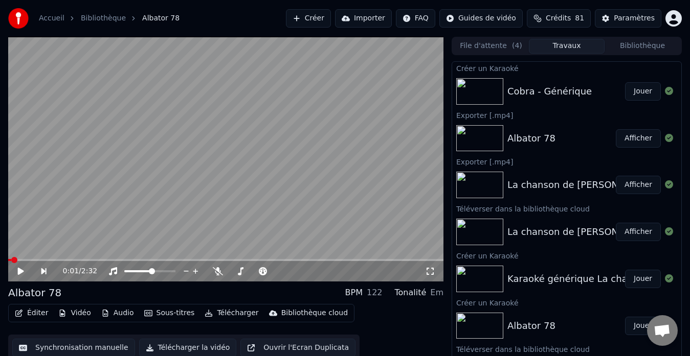
click at [633, 46] on button "Bibliothèque" at bounding box center [642, 46] width 76 height 15
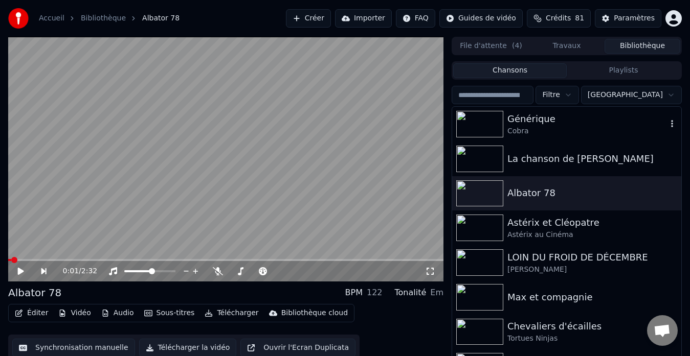
click at [532, 127] on div "Cobra" at bounding box center [587, 131] width 160 height 10
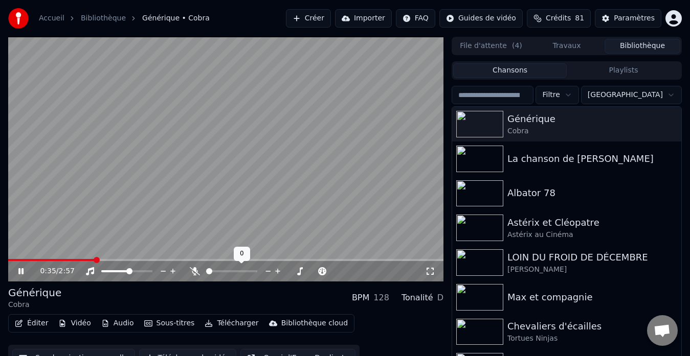
click at [217, 272] on div at bounding box center [241, 271] width 82 height 10
click at [231, 272] on span at bounding box center [231, 271] width 6 height 6
click at [562, 18] on span "Crédits" at bounding box center [558, 18] width 25 height 10
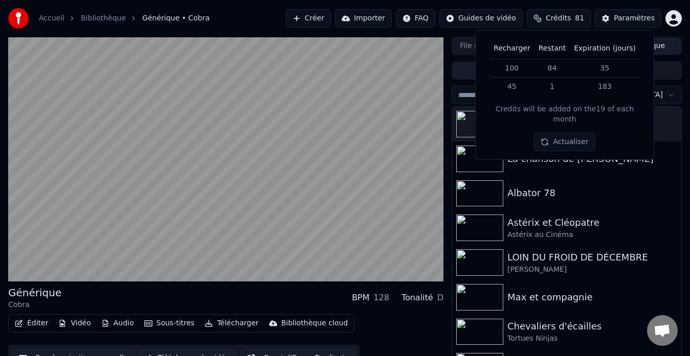
click at [575, 135] on button "Actualiser" at bounding box center [564, 142] width 61 height 18
click at [565, 16] on span "Crédits" at bounding box center [558, 18] width 25 height 10
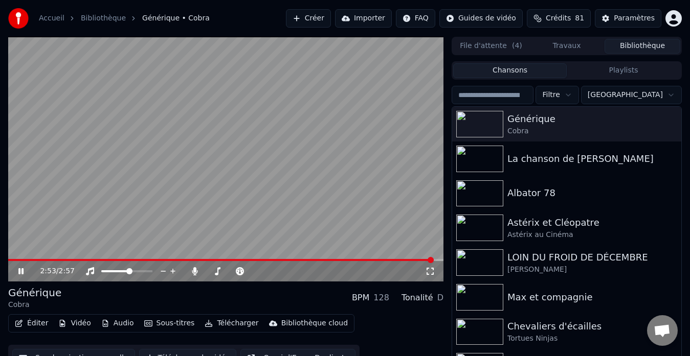
click at [282, 323] on div "Bibliothèque cloud" at bounding box center [314, 324] width 66 height 10
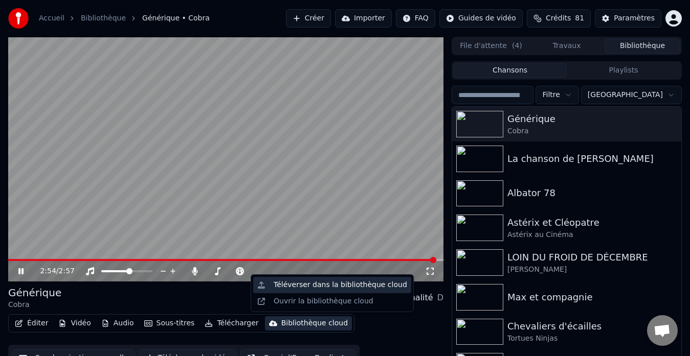
click at [320, 285] on div "Téléverser dans la bibliothèque cloud" at bounding box center [340, 285] width 133 height 10
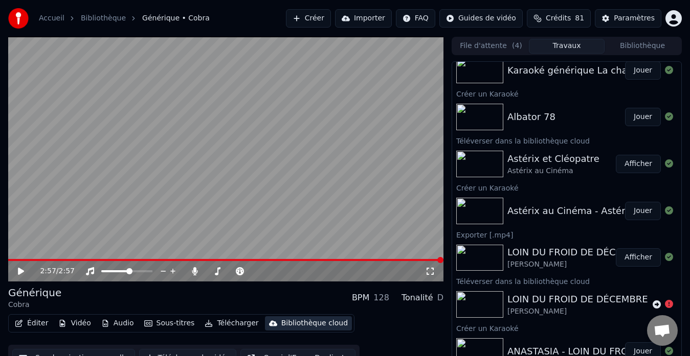
scroll to position [261, 0]
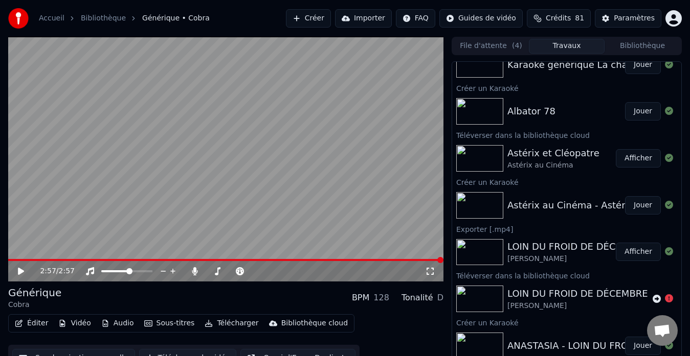
click at [592, 295] on div "LOIN DU FROID DE DÉCEMBRE" at bounding box center [577, 294] width 141 height 14
click at [299, 323] on div "Bibliothèque cloud" at bounding box center [314, 324] width 66 height 10
click at [592, 292] on div "LOIN DU FROID DE DÉCEMBRE" at bounding box center [577, 294] width 141 height 14
click at [653, 298] on icon at bounding box center [657, 299] width 8 height 8
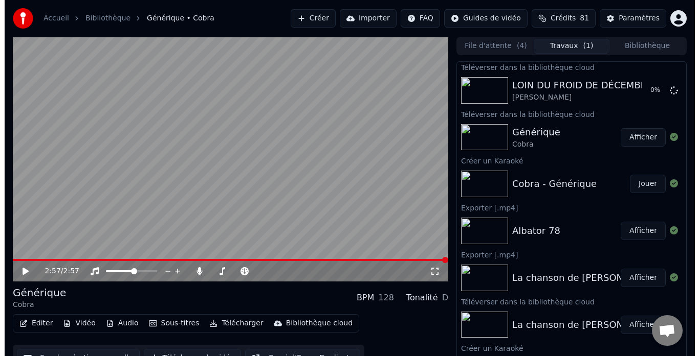
scroll to position [0, 0]
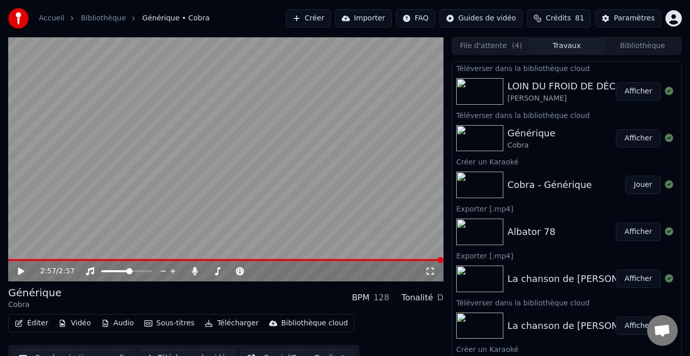
click at [323, 16] on button "Créer" at bounding box center [308, 18] width 45 height 18
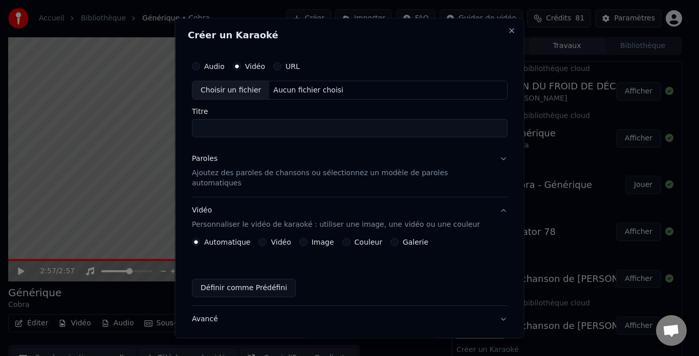
click at [229, 89] on div "Choisir un fichier" at bounding box center [230, 90] width 77 height 18
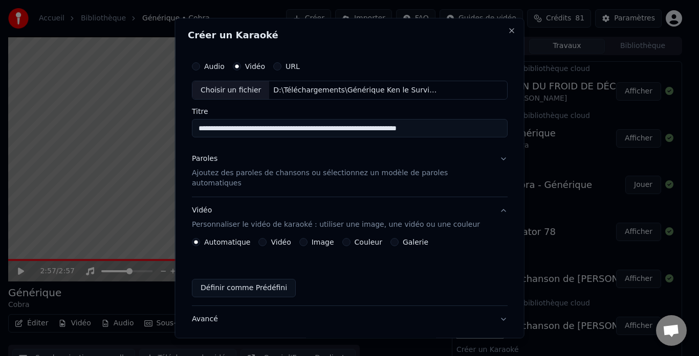
click at [470, 129] on input "**********" at bounding box center [350, 129] width 316 height 18
drag, startPoint x: 470, startPoint y: 129, endPoint x: 174, endPoint y: 131, distance: 296.6
click at [174, 131] on body "Accueil Bibliothèque Générique • Cobra Créer Importer FAQ Guides de vidéo Crédi…" at bounding box center [345, 178] width 690 height 356
type input "**********"
click at [297, 151] on button "Paroles Ajoutez des paroles de chansons ou sélectionnez un modèle de paroles au…" at bounding box center [350, 171] width 316 height 51
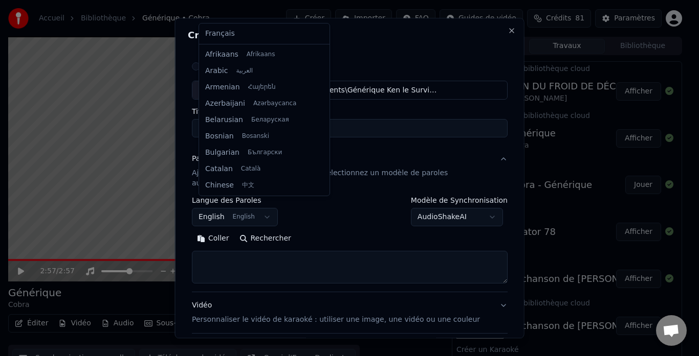
click at [236, 209] on body "Accueil Bibliothèque Générique • Cobra Créer Importer FAQ Guides de vidéo Crédi…" at bounding box center [345, 178] width 690 height 356
select select "**"
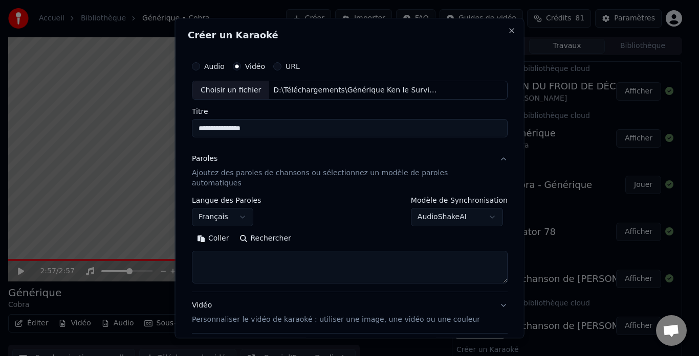
click at [270, 261] on textarea at bounding box center [350, 268] width 316 height 33
paste textarea "**********"
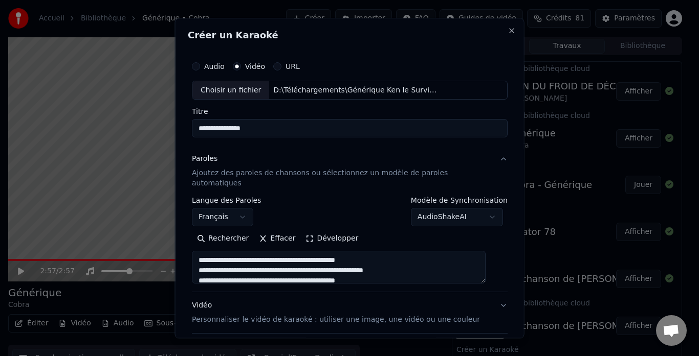
scroll to position [309, 0]
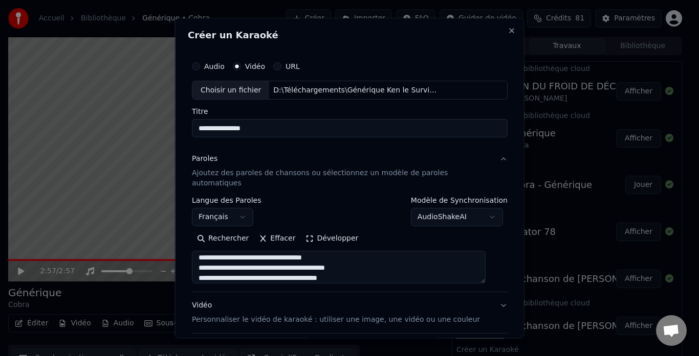
type textarea "**********"
click at [330, 231] on button "Développer" at bounding box center [331, 239] width 63 height 16
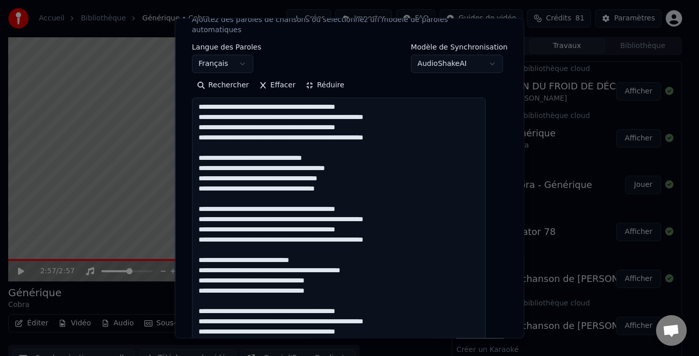
scroll to position [0, 0]
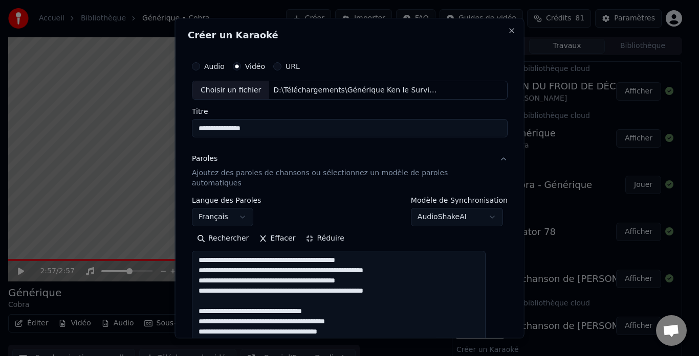
click at [324, 231] on button "Réduire" at bounding box center [324, 239] width 49 height 16
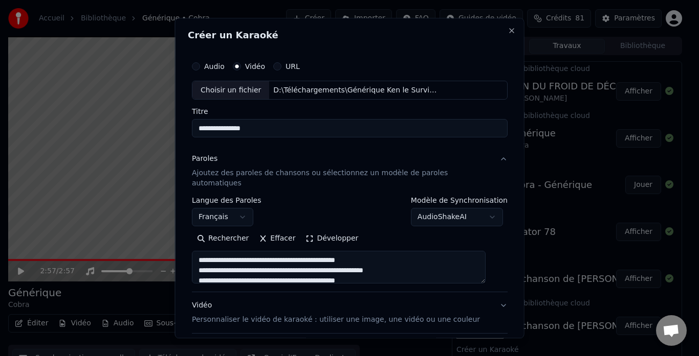
scroll to position [84, 0]
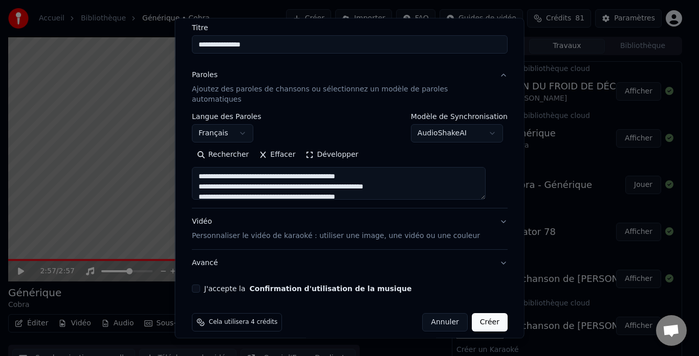
click at [240, 232] on p "Personnaliser le vidéo de karaoké : utiliser une image, une vidéo ou une couleur" at bounding box center [336, 237] width 288 height 10
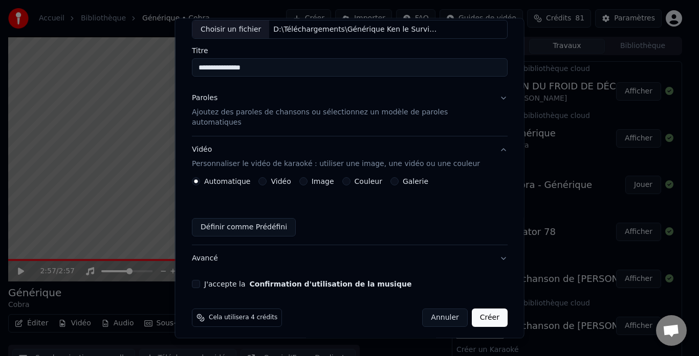
scroll to position [57, 0]
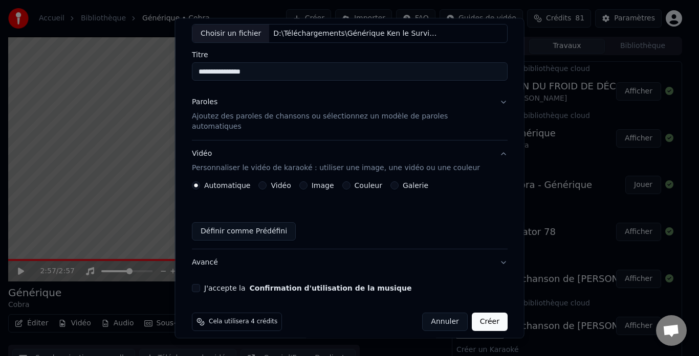
drag, startPoint x: 302, startPoint y: 172, endPoint x: 293, endPoint y: 186, distance: 16.9
click at [302, 182] on button "Image" at bounding box center [303, 186] width 8 height 8
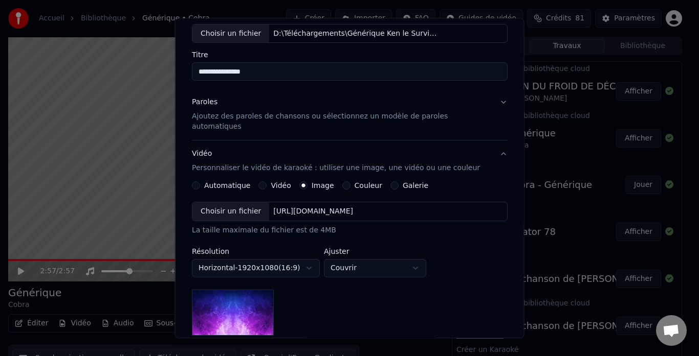
click at [231, 203] on div "Choisir un fichier" at bounding box center [230, 212] width 77 height 18
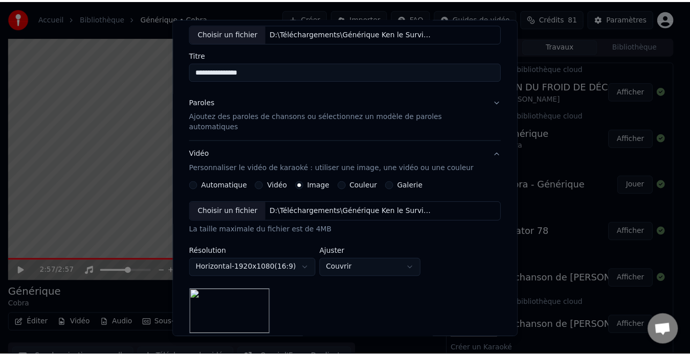
scroll to position [190, 0]
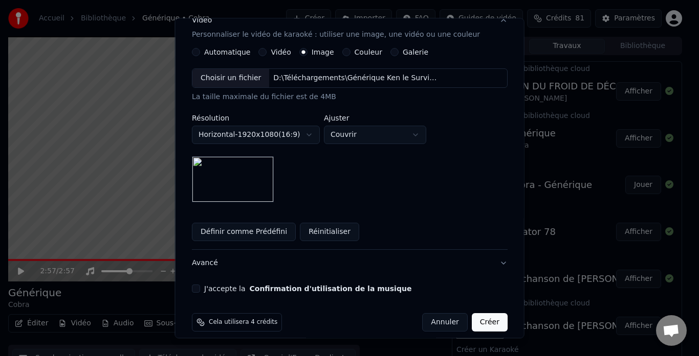
click at [199, 285] on button "J'accepte la Confirmation d'utilisation de la musique" at bounding box center [196, 289] width 8 height 8
click at [471, 314] on button "Créer" at bounding box center [489, 323] width 36 height 18
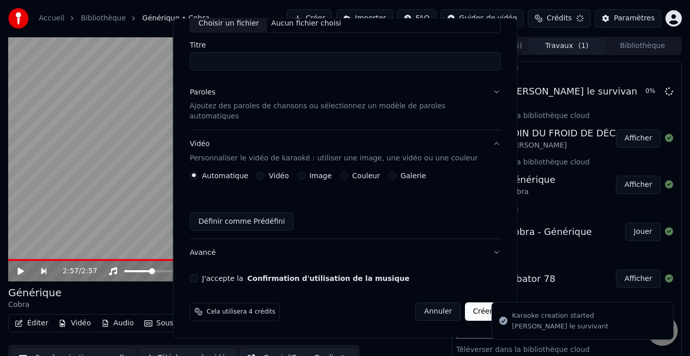
scroll to position [57, 0]
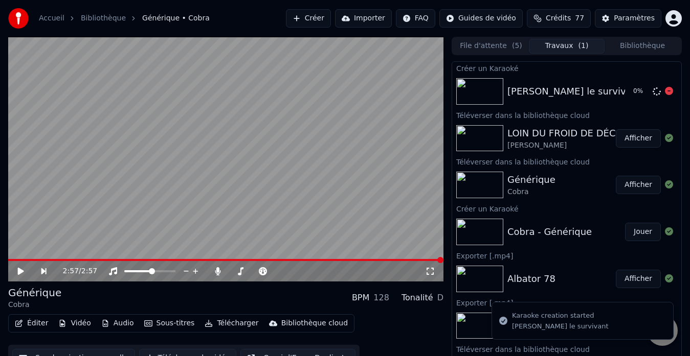
click at [553, 94] on div "[PERSON_NAME] le survivant" at bounding box center [573, 91] width 133 height 14
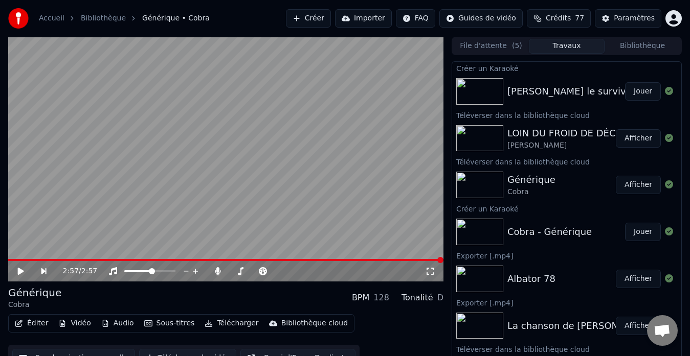
click at [545, 85] on div "[PERSON_NAME] le survivant" at bounding box center [573, 91] width 133 height 14
click at [637, 89] on button "Jouer" at bounding box center [643, 91] width 36 height 18
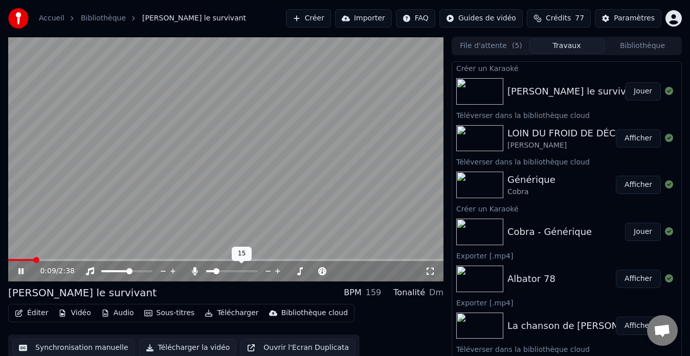
click at [214, 272] on span at bounding box center [216, 271] width 6 height 6
click at [224, 271] on span at bounding box center [224, 271] width 6 height 6
click at [194, 270] on icon at bounding box center [195, 271] width 6 height 8
click at [196, 270] on icon at bounding box center [195, 271] width 10 height 8
click at [235, 273] on span at bounding box center [220, 272] width 29 height 2
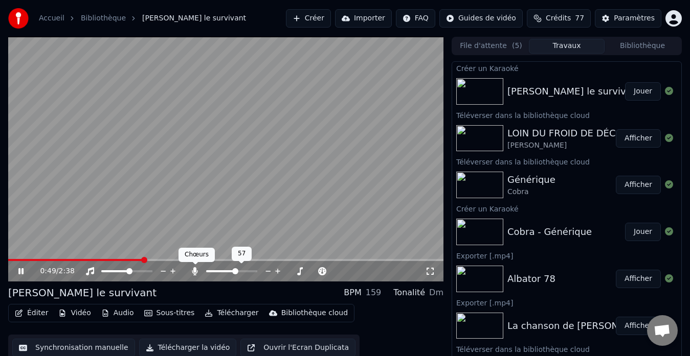
click at [195, 273] on icon at bounding box center [195, 271] width 6 height 8
click at [23, 272] on icon at bounding box center [20, 271] width 5 height 6
click at [19, 269] on icon at bounding box center [21, 271] width 6 height 7
click at [18, 271] on icon at bounding box center [28, 271] width 24 height 8
click at [304, 314] on div "Bibliothèque cloud" at bounding box center [314, 313] width 66 height 10
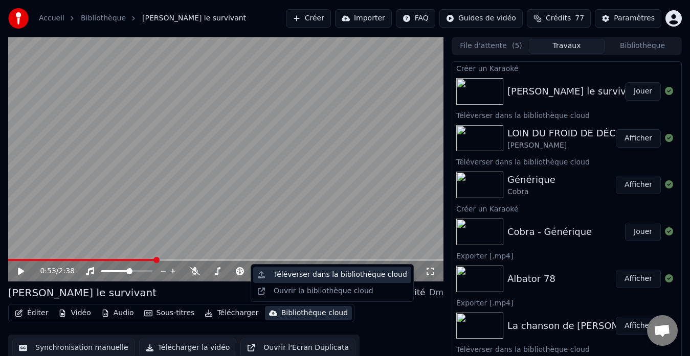
click at [336, 272] on div "Téléverser dans la bibliothèque cloud" at bounding box center [340, 275] width 133 height 10
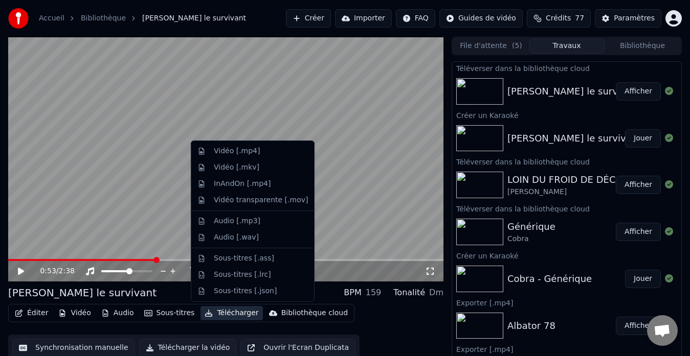
click at [224, 315] on button "Télécharger" at bounding box center [231, 313] width 62 height 14
click at [231, 150] on div "Vidéo [.mp4]" at bounding box center [237, 151] width 46 height 10
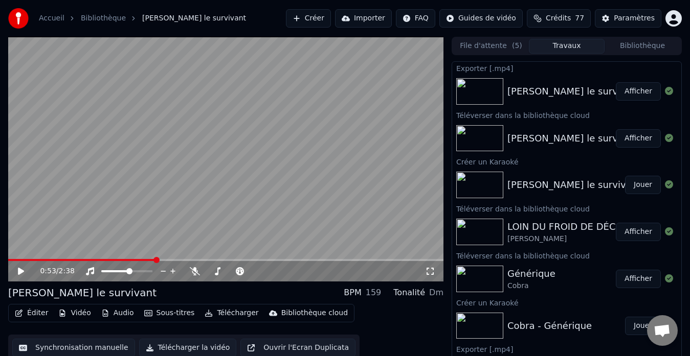
click at [523, 276] on div "Générique" at bounding box center [531, 274] width 48 height 14
click at [624, 282] on button "Afficher" at bounding box center [638, 279] width 45 height 18
click at [523, 271] on div "Générique" at bounding box center [531, 274] width 48 height 14
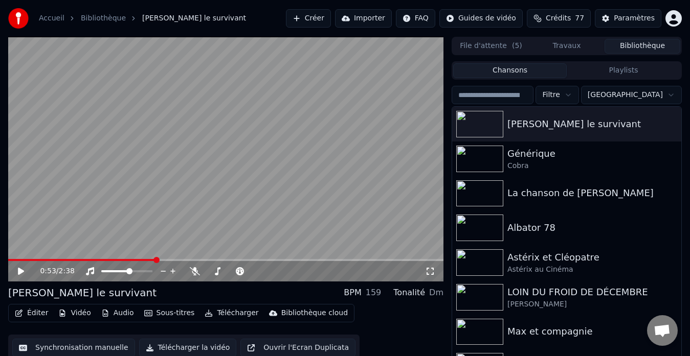
click at [630, 42] on button "Bibliothèque" at bounding box center [642, 46] width 76 height 15
click at [538, 158] on div "Générique" at bounding box center [587, 154] width 160 height 14
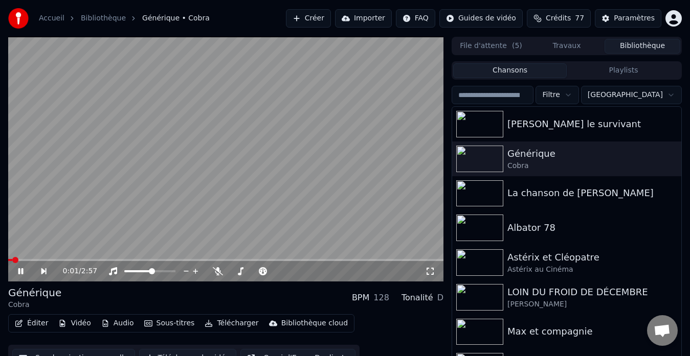
click at [227, 323] on button "Télécharger" at bounding box center [231, 324] width 62 height 14
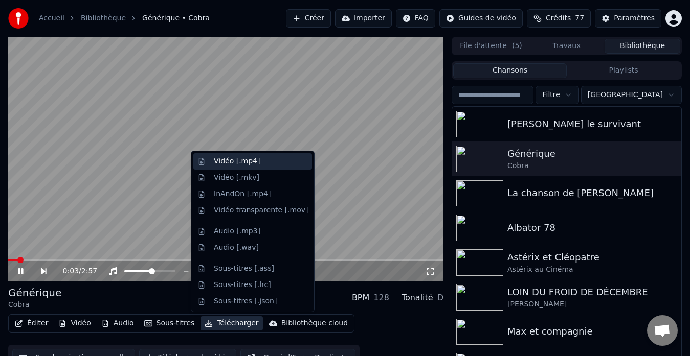
click at [239, 161] on div "Vidéo [.mp4]" at bounding box center [237, 161] width 46 height 10
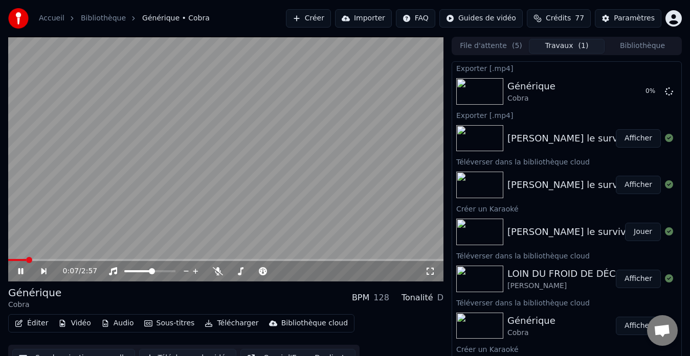
click at [21, 273] on icon at bounding box center [20, 271] width 5 height 6
click at [634, 48] on button "Bibliothèque" at bounding box center [642, 46] width 76 height 15
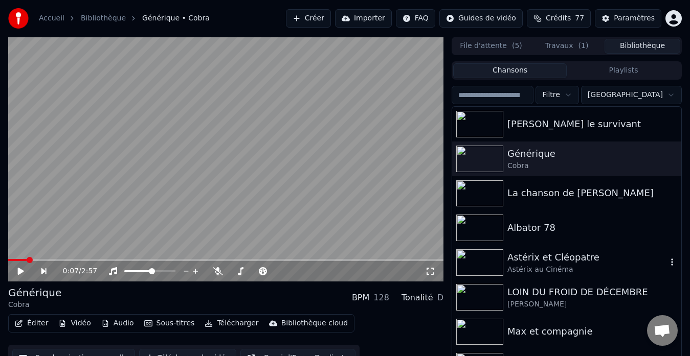
click at [526, 256] on div "Astérix et Cléopatre" at bounding box center [587, 258] width 160 height 14
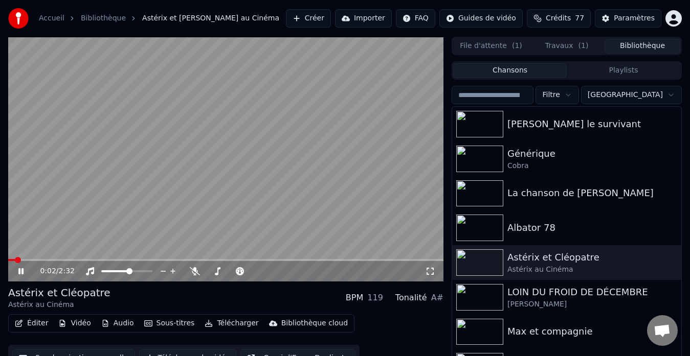
click at [19, 272] on icon at bounding box center [20, 271] width 5 height 6
click at [220, 322] on button "Télécharger" at bounding box center [231, 324] width 62 height 14
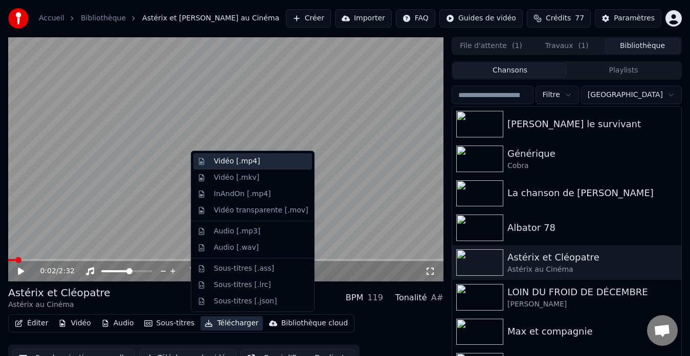
click at [230, 162] on div "Vidéo [.mp4]" at bounding box center [237, 161] width 46 height 10
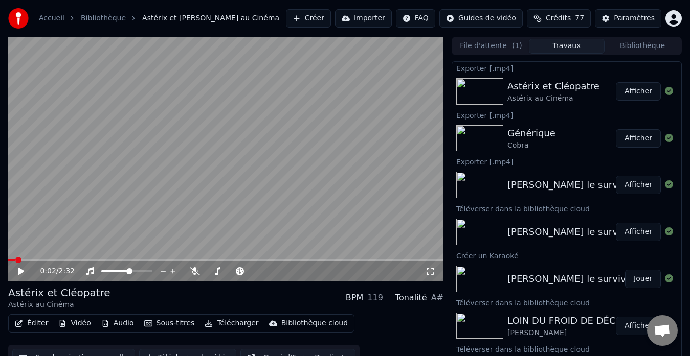
drag, startPoint x: 642, startPoint y: 41, endPoint x: 636, endPoint y: 42, distance: 5.6
click at [640, 41] on button "Bibliothèque" at bounding box center [642, 46] width 76 height 15
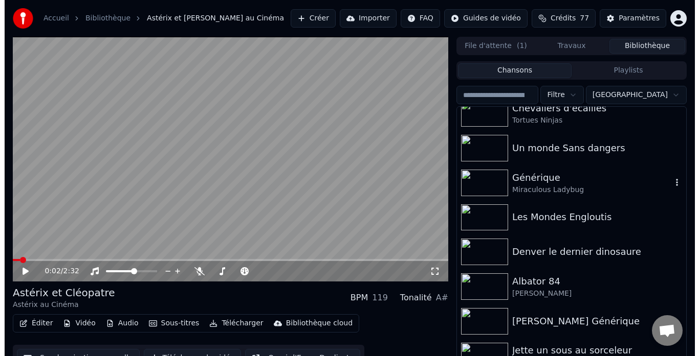
scroll to position [17, 0]
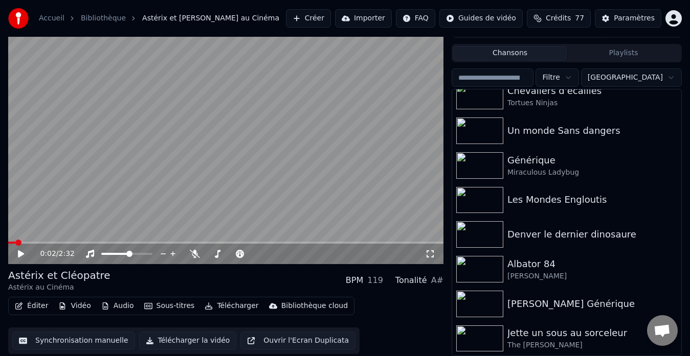
click at [327, 14] on button "Créer" at bounding box center [308, 18] width 45 height 18
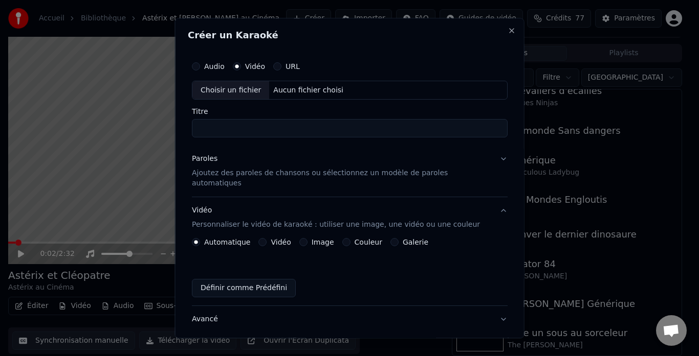
click at [236, 92] on div "Choisir un fichier" at bounding box center [230, 90] width 77 height 18
click at [404, 126] on input "**********" at bounding box center [350, 129] width 316 height 18
type input "**********"
click at [245, 174] on p "Ajoutez des paroles de chansons ou sélectionnez un modèle de paroles automatiqu…" at bounding box center [341, 179] width 299 height 20
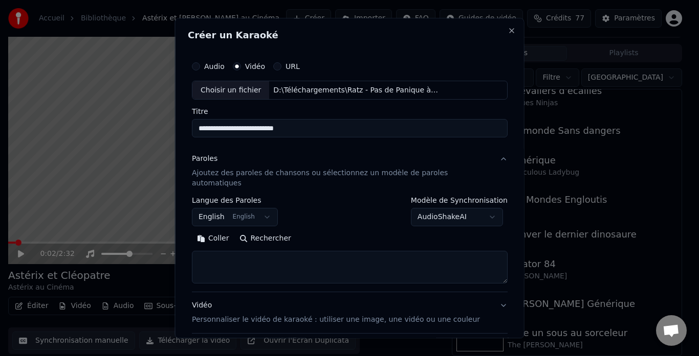
click at [230, 207] on body "**********" at bounding box center [345, 161] width 690 height 356
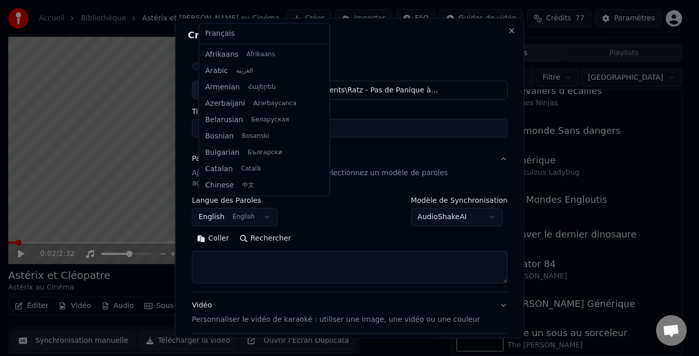
scroll to position [82, 0]
select select "**"
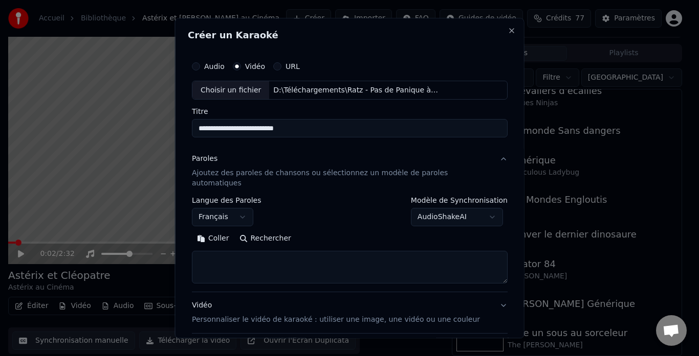
click at [238, 256] on textarea at bounding box center [350, 268] width 316 height 33
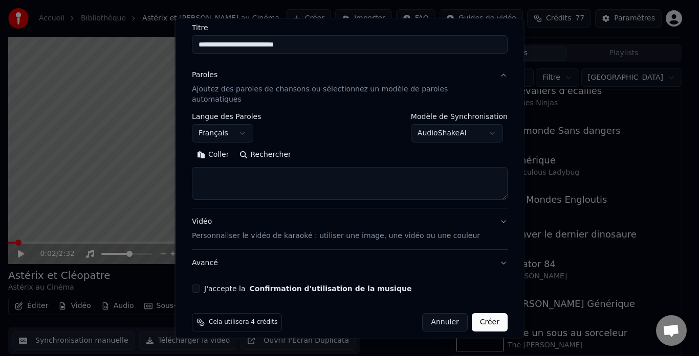
click at [245, 232] on p "Personnaliser le vidéo de karaoké : utiliser une image, une vidéo ou une couleur" at bounding box center [336, 237] width 288 height 10
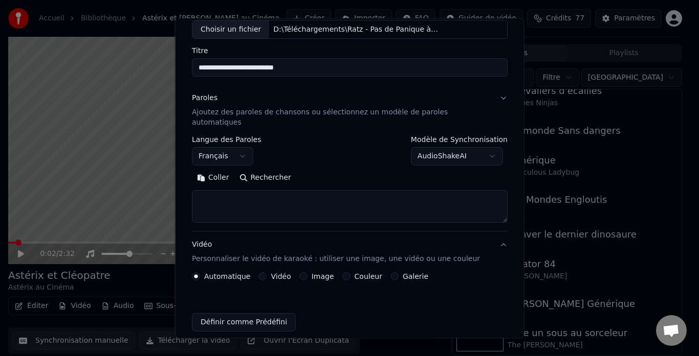
scroll to position [57, 0]
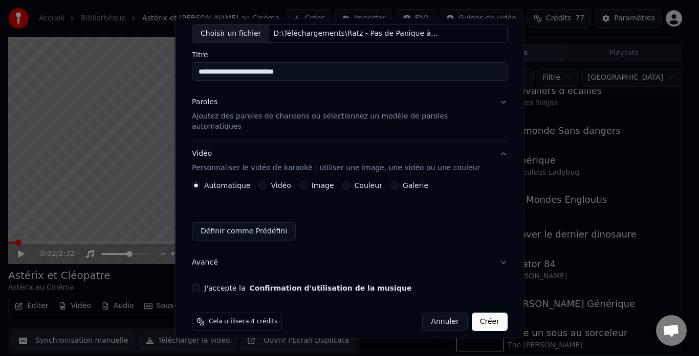
click at [306, 182] on button "Image" at bounding box center [303, 186] width 8 height 8
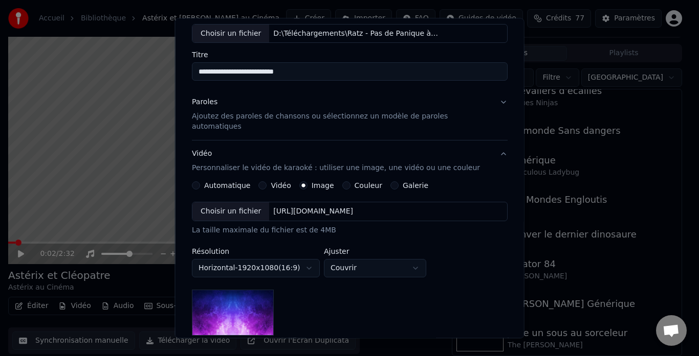
click at [231, 204] on div "Choisir un fichier" at bounding box center [230, 212] width 77 height 18
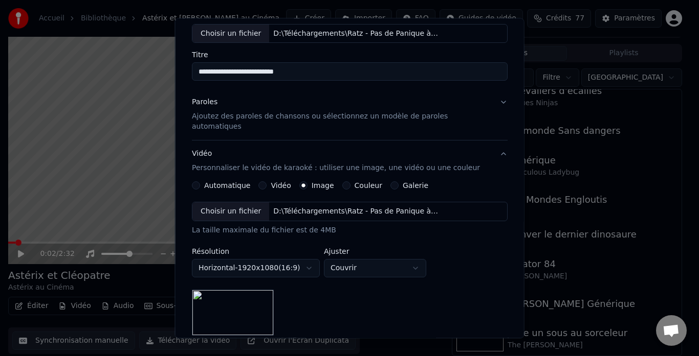
scroll to position [190, 0]
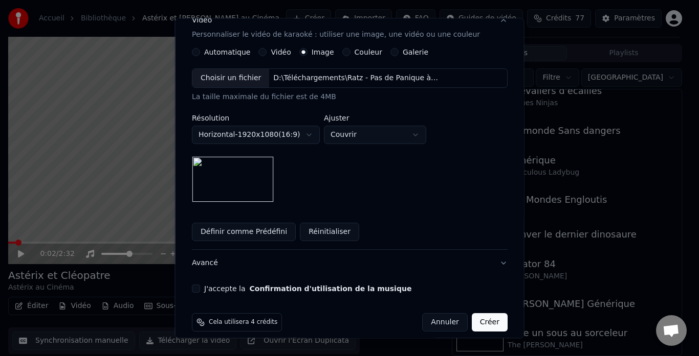
click at [200, 285] on button "J'accepte la Confirmation d'utilisation de la musique" at bounding box center [196, 289] width 8 height 8
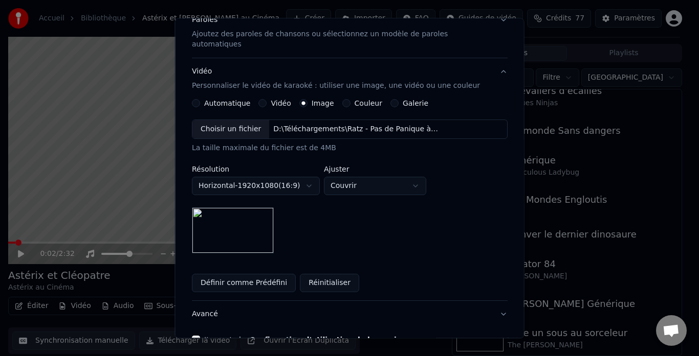
scroll to position [0, 0]
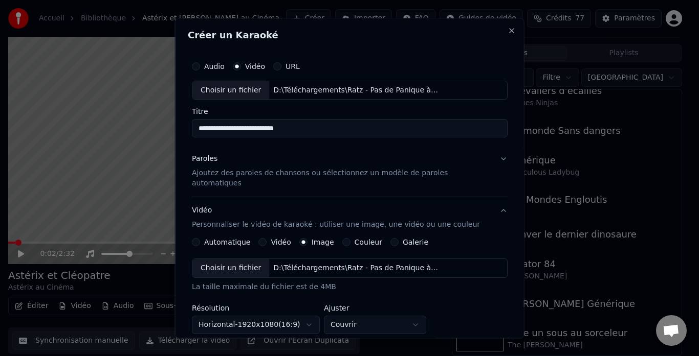
click at [251, 171] on p "Ajoutez des paroles de chansons ou sélectionnez un modèle de paroles automatiqu…" at bounding box center [341, 179] width 299 height 20
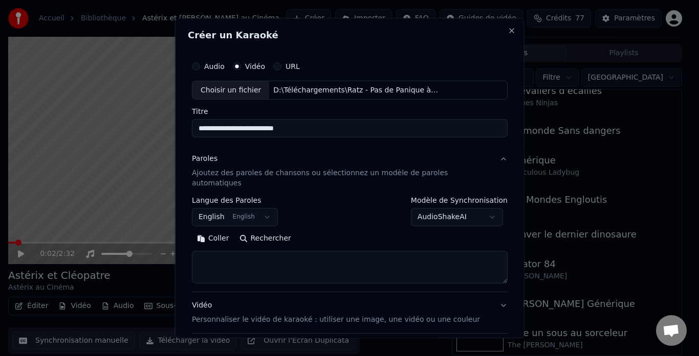
click at [229, 206] on body "**********" at bounding box center [345, 161] width 690 height 356
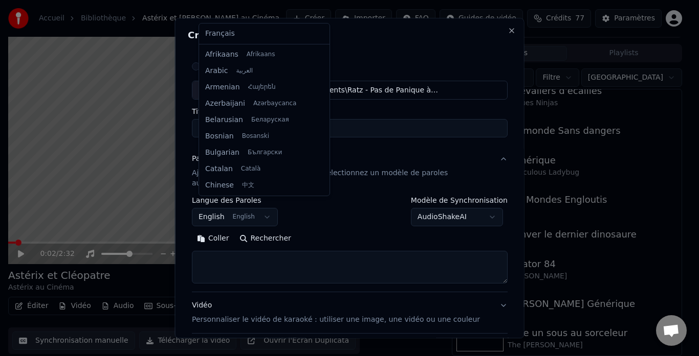
scroll to position [82, 0]
select select "**"
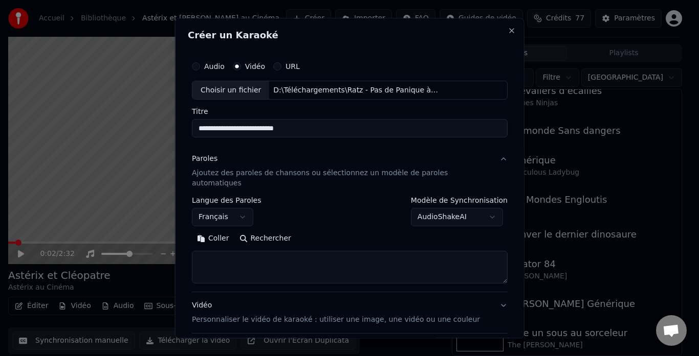
click at [274, 267] on textarea at bounding box center [350, 268] width 316 height 33
paste textarea "**********"
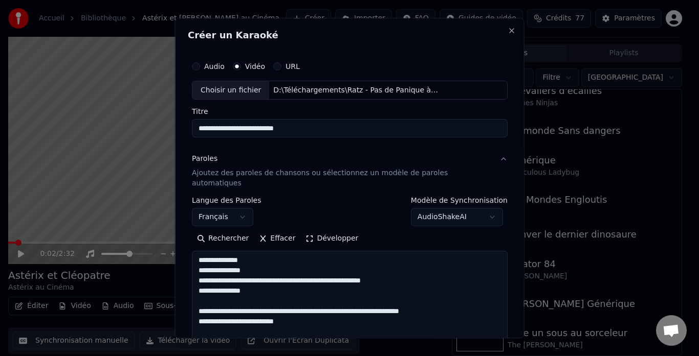
scroll to position [912, 0]
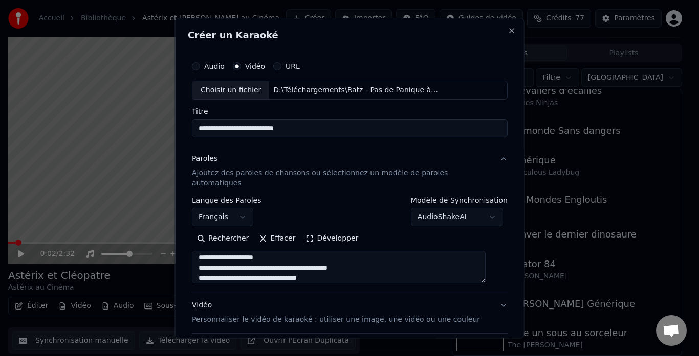
click at [325, 231] on button "Développer" at bounding box center [331, 239] width 63 height 16
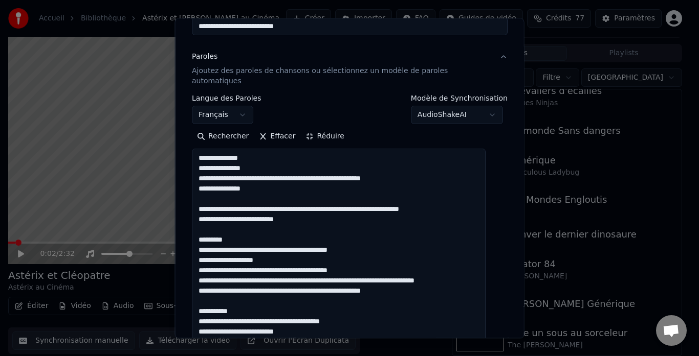
scroll to position [1, 0]
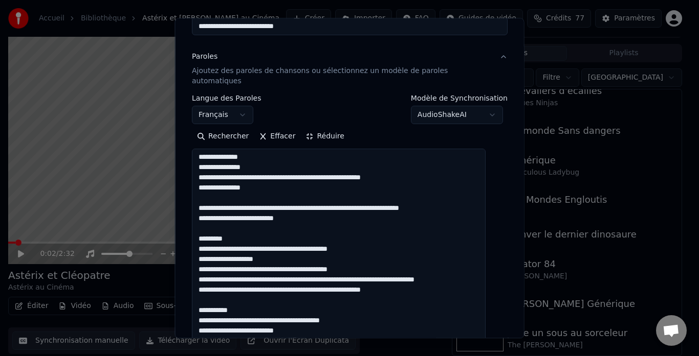
drag, startPoint x: 231, startPoint y: 229, endPoint x: 201, endPoint y: 231, distance: 29.2
drag, startPoint x: 239, startPoint y: 302, endPoint x: 198, endPoint y: 299, distance: 41.0
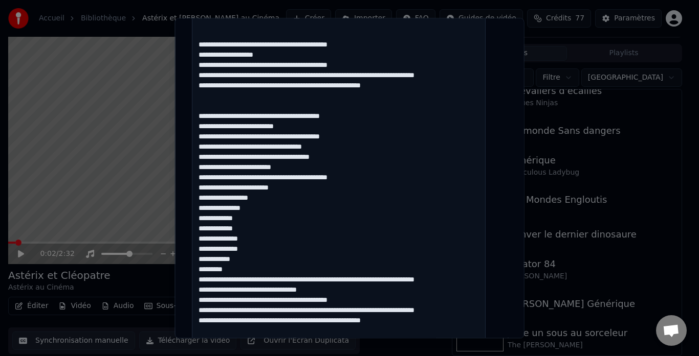
scroll to position [409, 0]
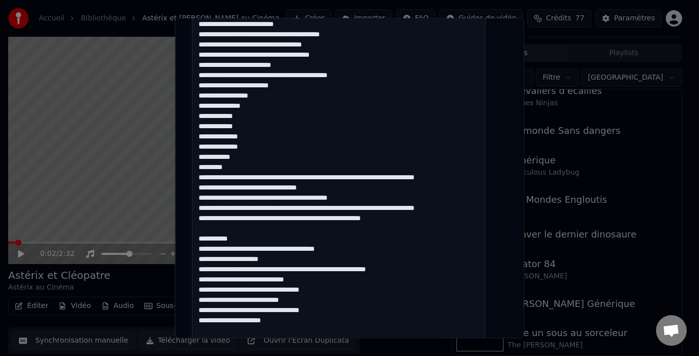
drag, startPoint x: 238, startPoint y: 229, endPoint x: 202, endPoint y: 228, distance: 36.3
click at [202, 228] on textarea at bounding box center [339, 316] width 294 height 949
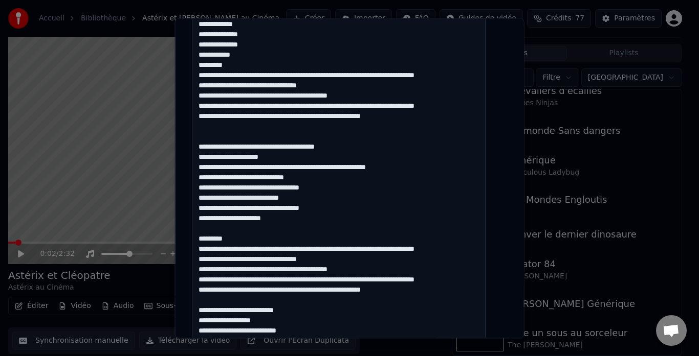
drag, startPoint x: 229, startPoint y: 227, endPoint x: 193, endPoint y: 225, distance: 36.4
click at [193, 225] on div "**********" at bounding box center [349, 178] width 349 height 321
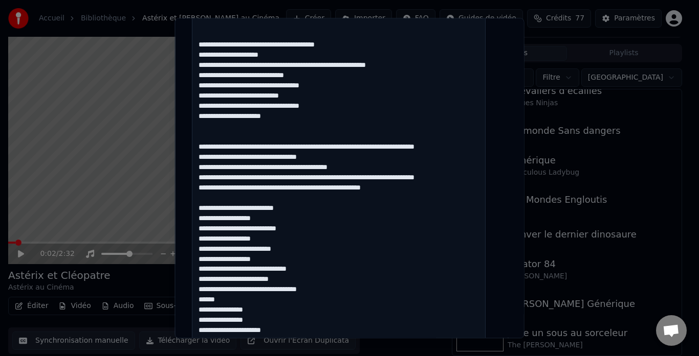
drag, startPoint x: 300, startPoint y: 198, endPoint x: 193, endPoint y: 199, distance: 106.4
click at [193, 199] on div "**********" at bounding box center [349, 178] width 349 height 321
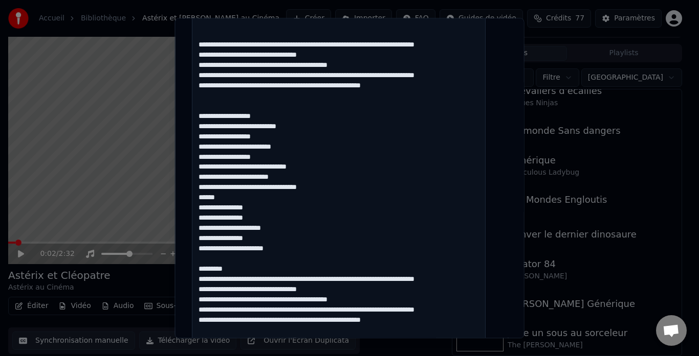
scroll to position [767, 0]
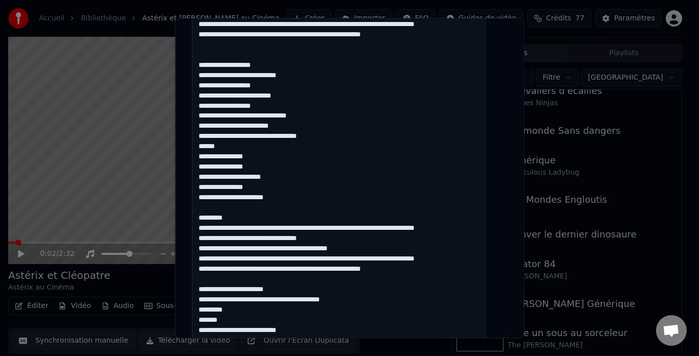
drag, startPoint x: 223, startPoint y: 138, endPoint x: 205, endPoint y: 139, distance: 18.4
drag, startPoint x: 231, startPoint y: 209, endPoint x: 187, endPoint y: 209, distance: 44.0
click at [187, 209] on div "**********" at bounding box center [349, 178] width 349 height 321
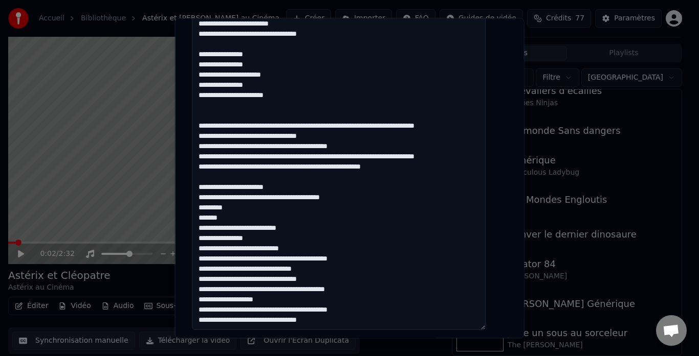
scroll to position [920, 0]
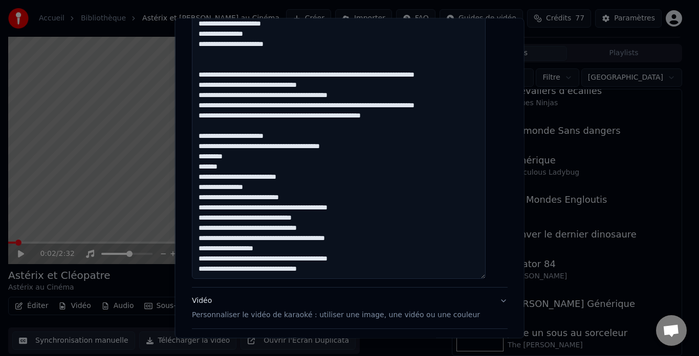
drag, startPoint x: 288, startPoint y: 125, endPoint x: 199, endPoint y: 129, distance: 89.1
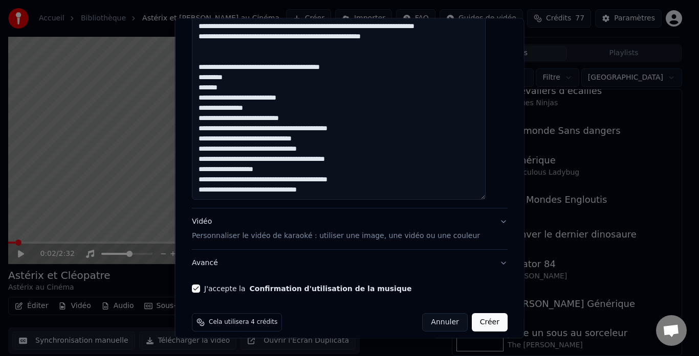
type textarea "**********"
click at [475, 315] on button "Créer" at bounding box center [489, 323] width 36 height 18
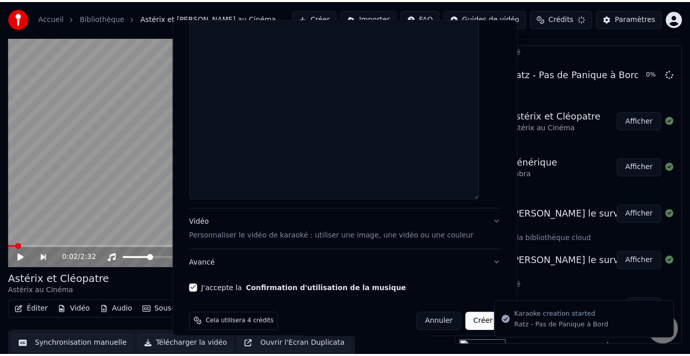
scroll to position [15, 0]
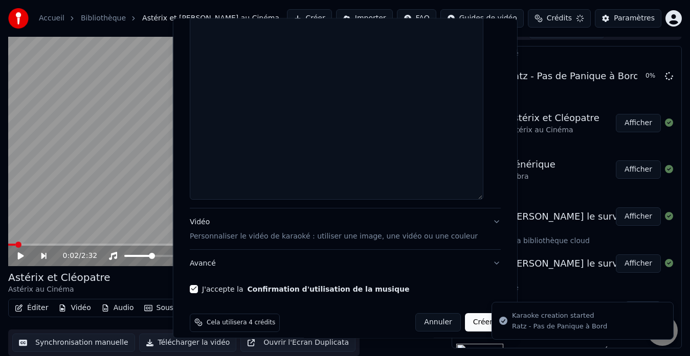
select select
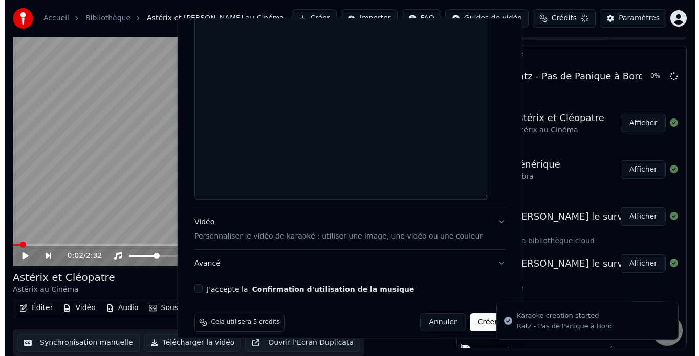
scroll to position [1000, 0]
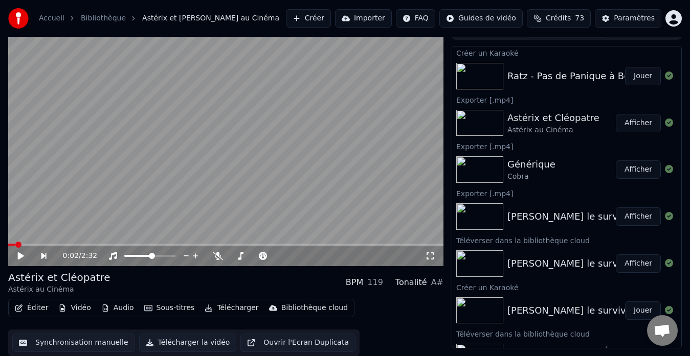
click at [547, 72] on div "Ratz - Pas de Panique à Bord" at bounding box center [573, 76] width 132 height 14
click at [628, 72] on button "Jouer" at bounding box center [643, 76] width 36 height 18
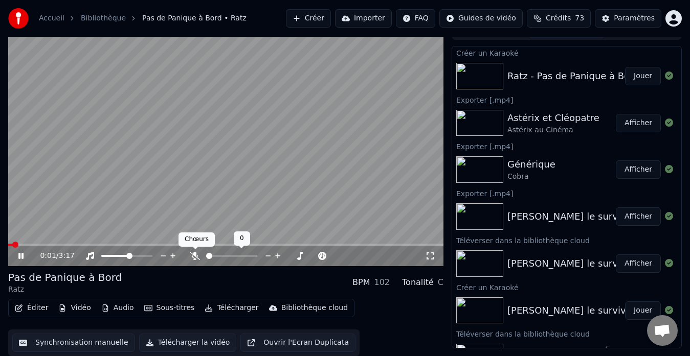
click at [197, 258] on icon at bounding box center [195, 256] width 10 height 8
click at [217, 257] on span at bounding box center [211, 256] width 11 height 2
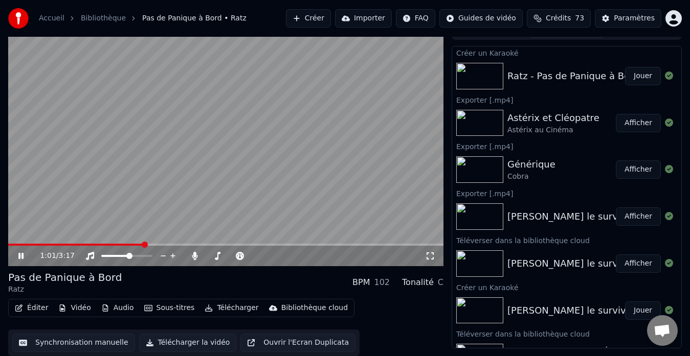
click at [23, 255] on icon at bounding box center [20, 256] width 5 height 6
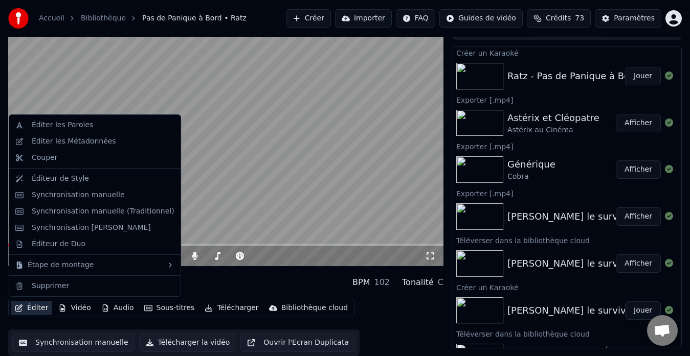
click at [27, 310] on button "Éditer" at bounding box center [31, 308] width 41 height 14
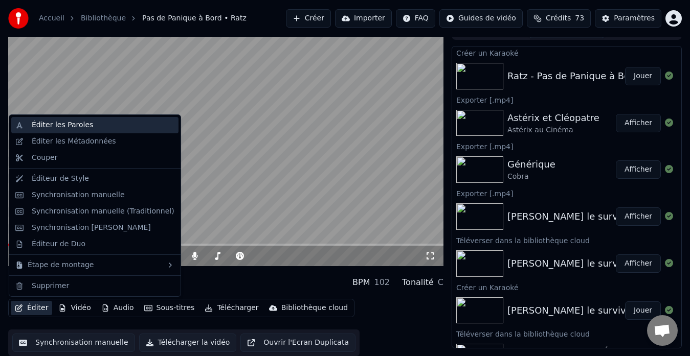
click at [56, 123] on div "Éditer les Paroles" at bounding box center [62, 125] width 61 height 10
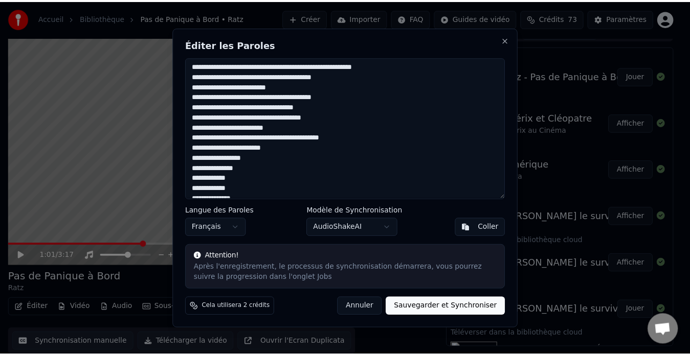
scroll to position [153, 0]
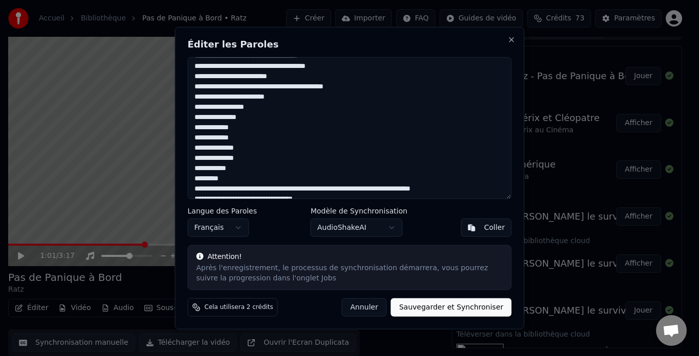
drag, startPoint x: 194, startPoint y: 104, endPoint x: 242, endPoint y: 172, distance: 82.9
click at [242, 172] on textarea at bounding box center [350, 128] width 324 height 143
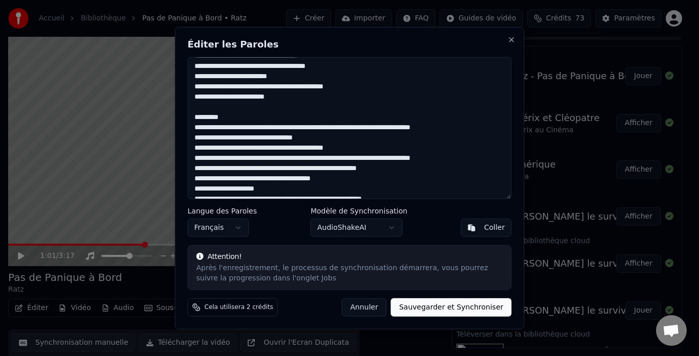
drag, startPoint x: 223, startPoint y: 120, endPoint x: 181, endPoint y: 120, distance: 42.4
click at [181, 120] on div "Éditer les Paroles Langue des Paroles Français Modèle de Synchronisation AudioS…" at bounding box center [349, 178] width 349 height 303
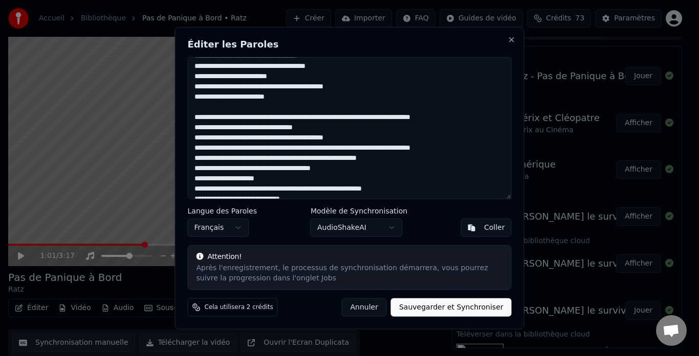
type textarea "**********"
click at [445, 304] on button "Sauvegarder et Synchroniser" at bounding box center [451, 308] width 121 height 18
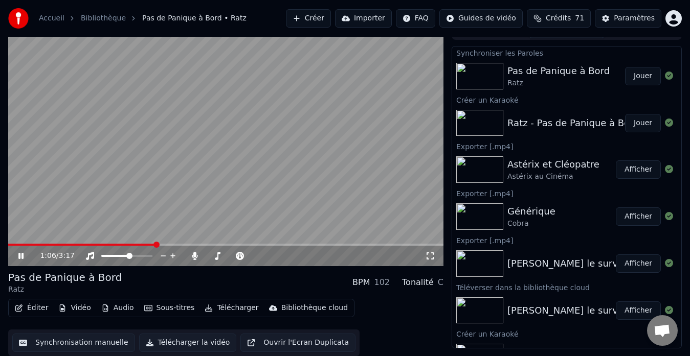
click at [21, 254] on icon at bounding box center [28, 256] width 24 height 8
click at [8, 248] on span at bounding box center [11, 245] width 6 height 6
drag, startPoint x: 18, startPoint y: 254, endPoint x: 26, endPoint y: 254, distance: 7.7
click at [19, 254] on icon at bounding box center [21, 256] width 6 height 7
click at [23, 255] on icon at bounding box center [20, 256] width 5 height 6
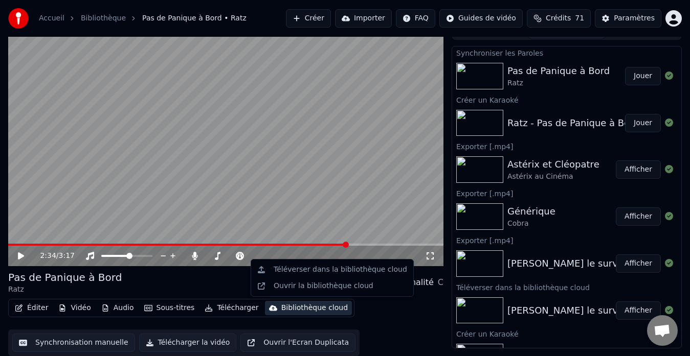
click at [287, 309] on div "Bibliothèque cloud" at bounding box center [314, 308] width 66 height 10
click at [309, 267] on div "Téléverser dans la bibliothèque cloud" at bounding box center [340, 270] width 133 height 10
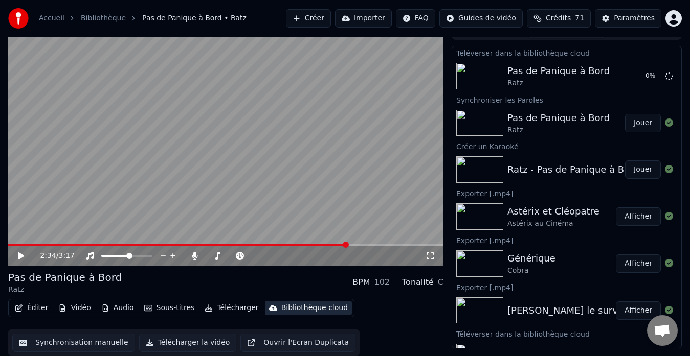
scroll to position [0, 0]
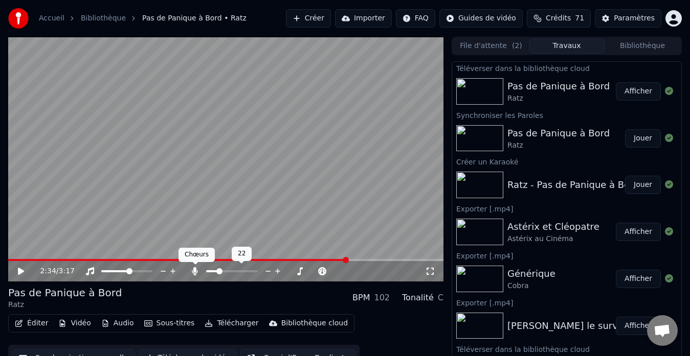
click at [194, 272] on icon at bounding box center [195, 271] width 10 height 8
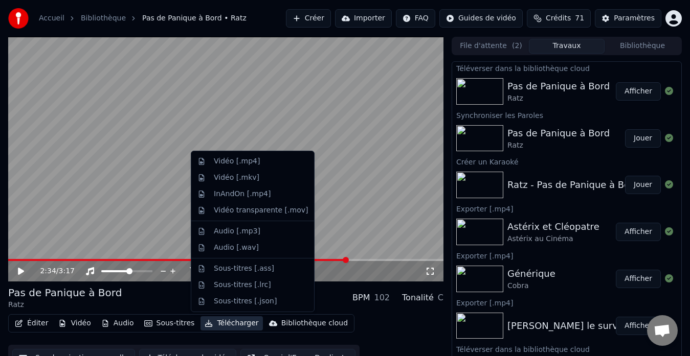
click at [226, 323] on button "Télécharger" at bounding box center [231, 324] width 62 height 14
click at [246, 163] on div "Vidéo [.mp4]" at bounding box center [237, 161] width 46 height 10
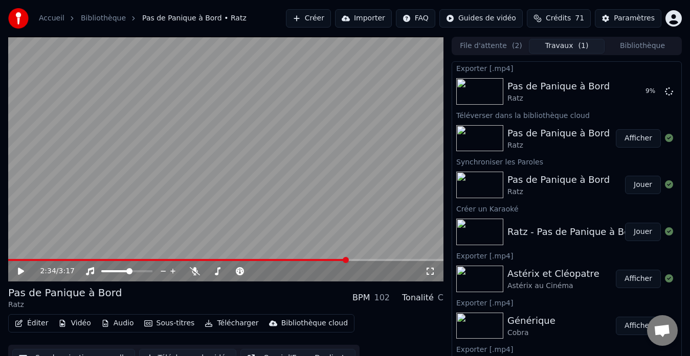
click at [637, 42] on button "Bibliothèque" at bounding box center [642, 46] width 76 height 15
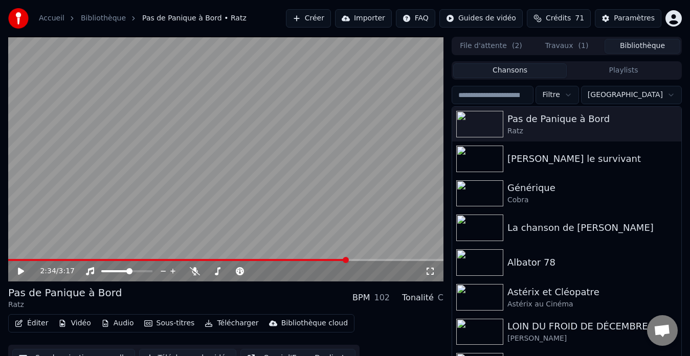
click at [557, 45] on button "Travaux ( 1 )" at bounding box center [567, 46] width 76 height 15
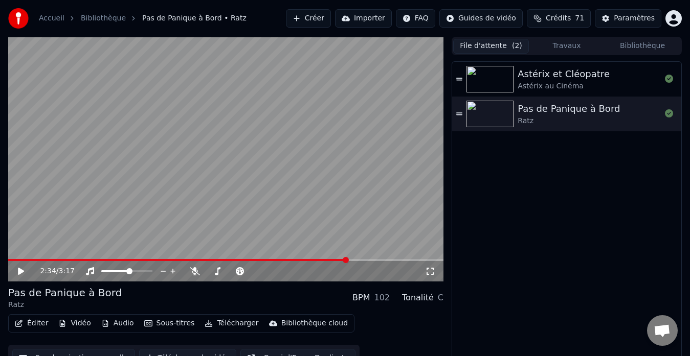
click at [477, 45] on button "File d'attente ( 2 )" at bounding box center [491, 46] width 76 height 15
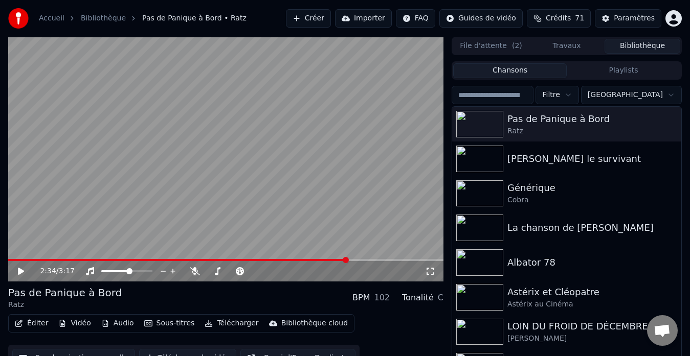
click at [633, 45] on button "Bibliothèque" at bounding box center [642, 46] width 76 height 15
